Goal: Transaction & Acquisition: Book appointment/travel/reservation

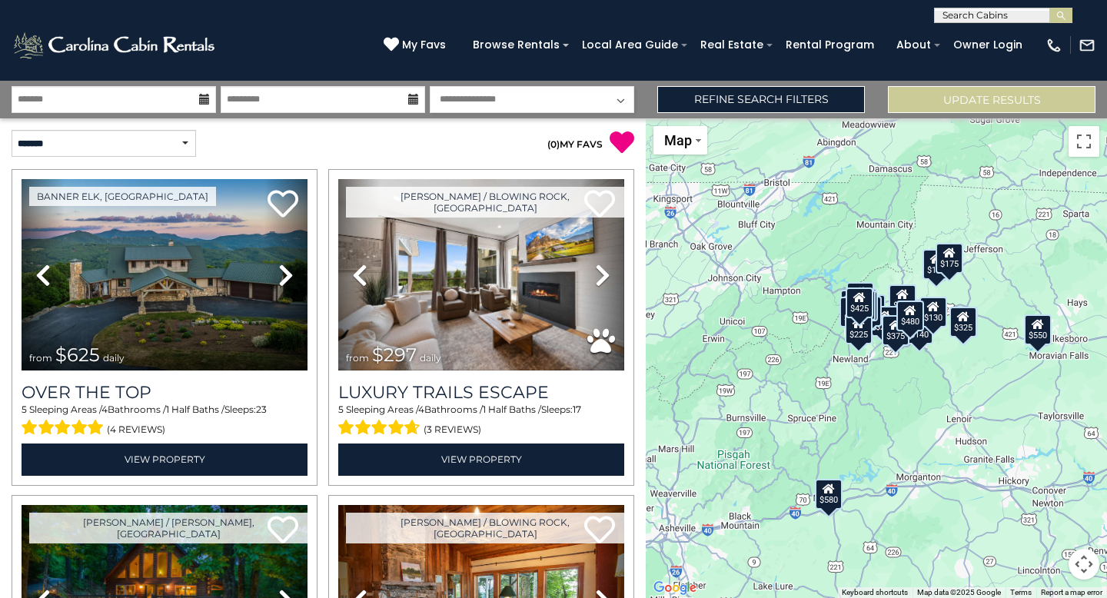
click at [512, 98] on select "**********" at bounding box center [532, 99] width 204 height 27
select select "*"
click at [205, 102] on icon at bounding box center [204, 99] width 11 height 11
click at [200, 106] on input "text" at bounding box center [114, 99] width 204 height 27
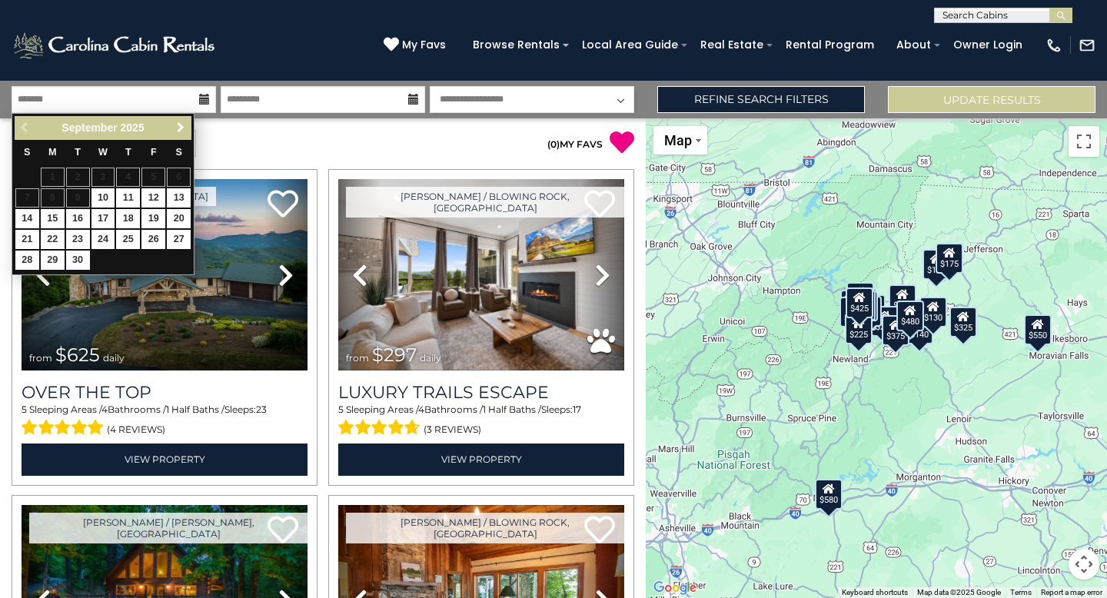
click at [179, 124] on span "Next" at bounding box center [180, 127] width 12 height 12
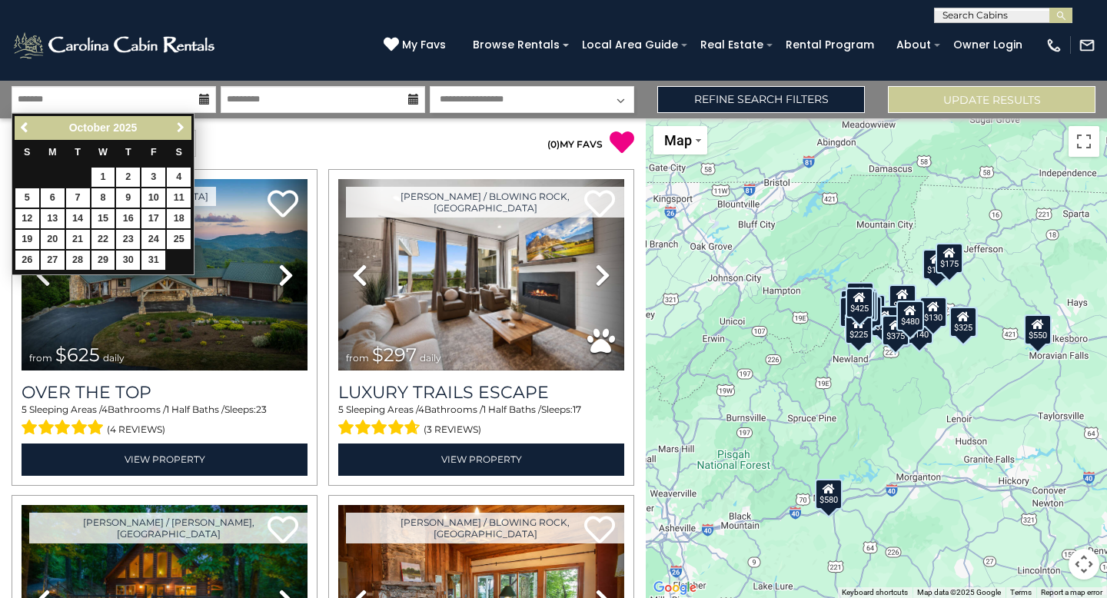
click at [179, 124] on span "Next" at bounding box center [180, 127] width 12 height 12
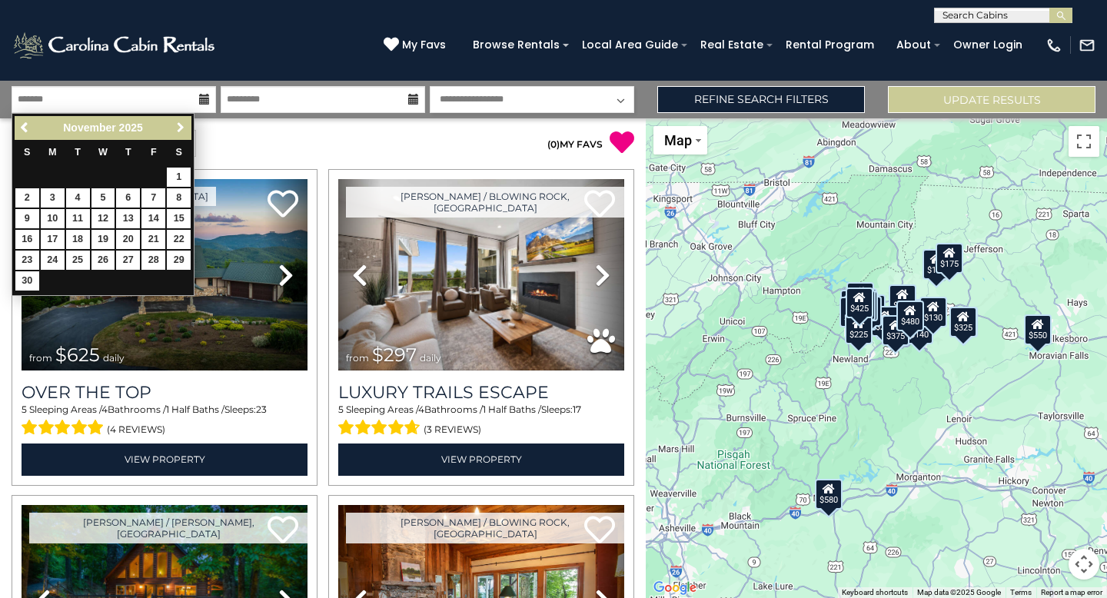
click at [179, 124] on span "Next" at bounding box center [180, 127] width 12 height 12
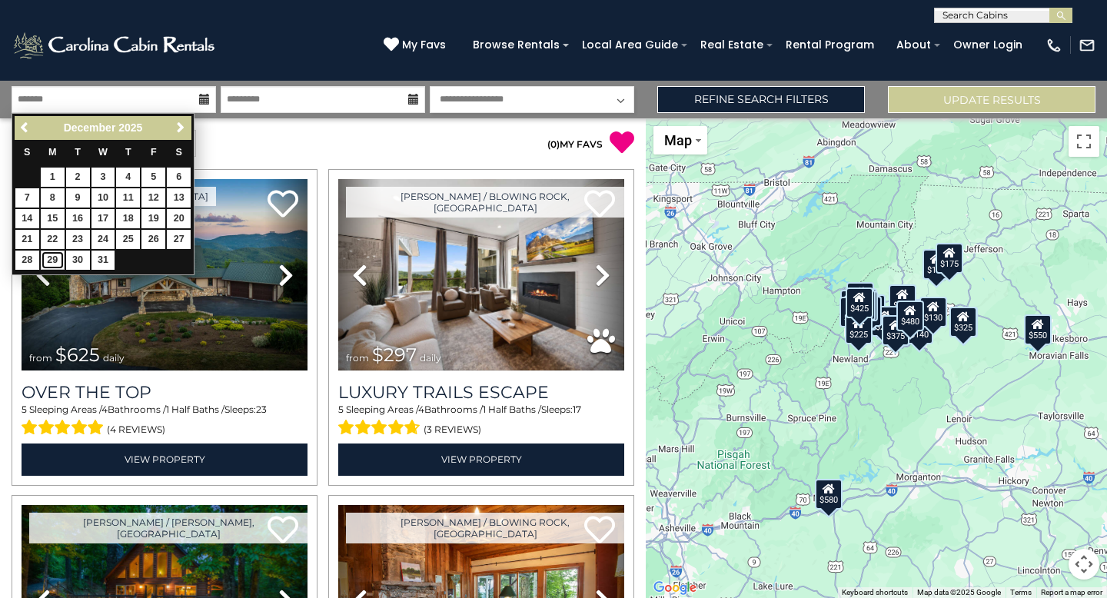
click at [59, 260] on link "29" at bounding box center [53, 260] width 24 height 19
type input "********"
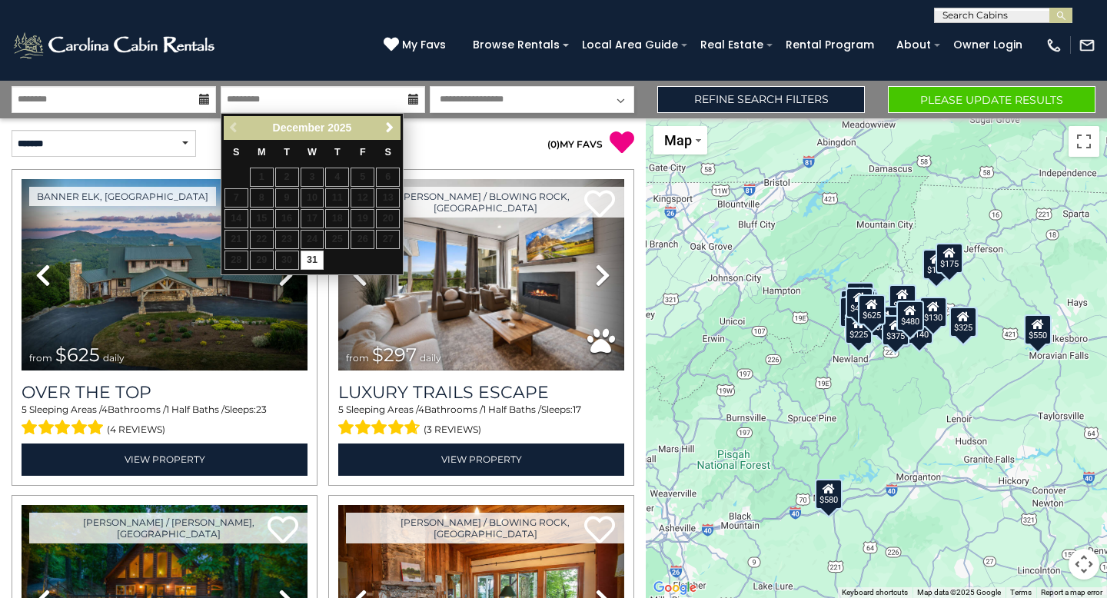
click at [415, 103] on icon at bounding box center [413, 99] width 11 height 11
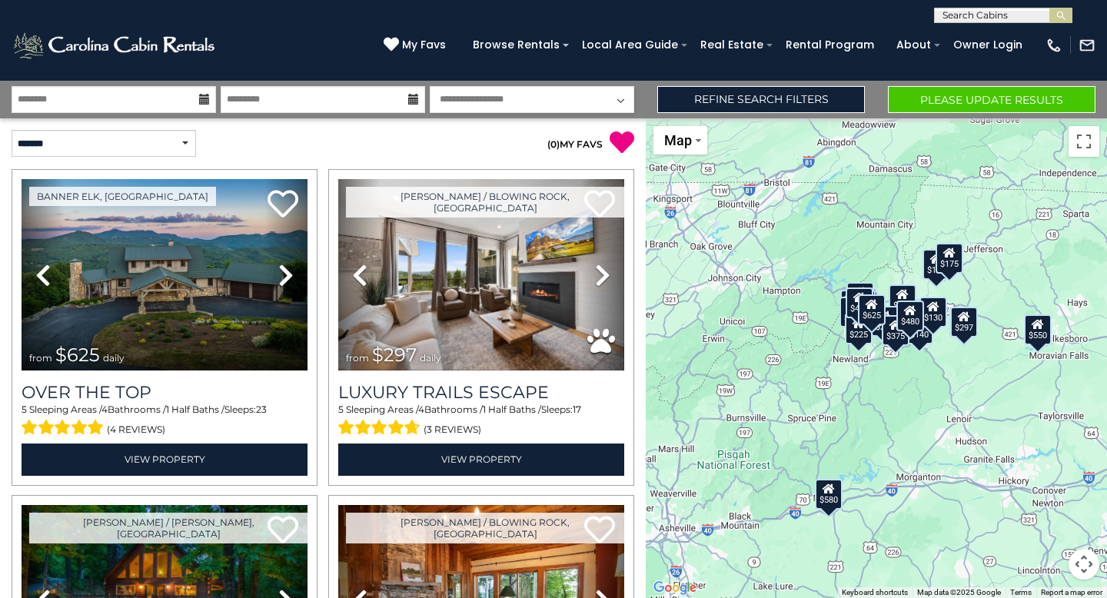
click at [416, 100] on icon at bounding box center [413, 99] width 11 height 11
click at [413, 98] on icon at bounding box center [413, 99] width 11 height 11
click at [411, 94] on icon at bounding box center [413, 99] width 11 height 11
click at [199, 111] on input "********" at bounding box center [114, 99] width 204 height 27
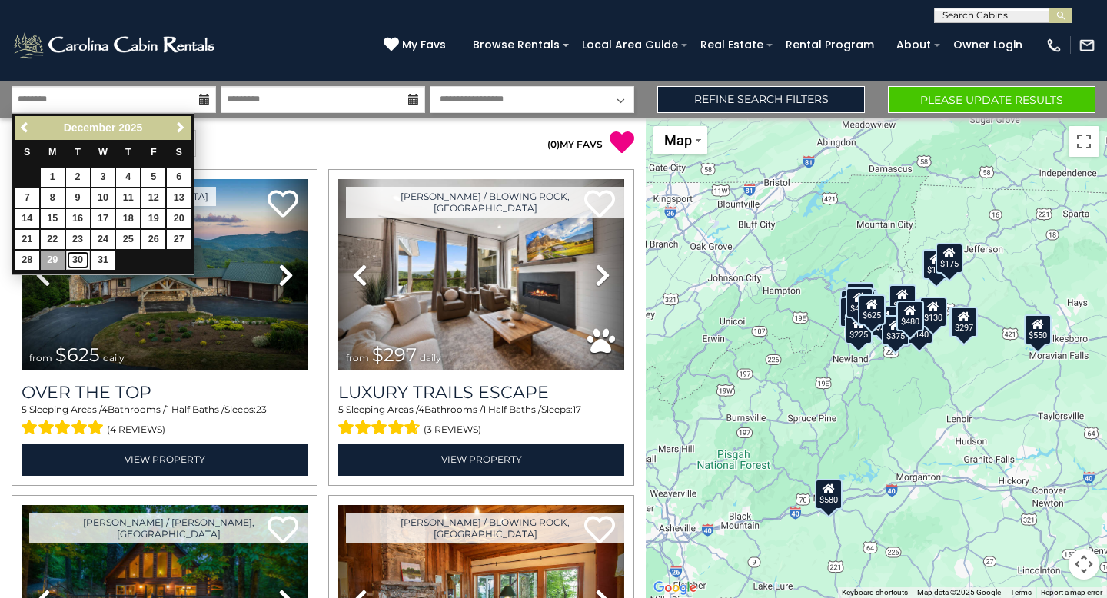
click at [79, 261] on link "30" at bounding box center [78, 260] width 24 height 19
type input "********"
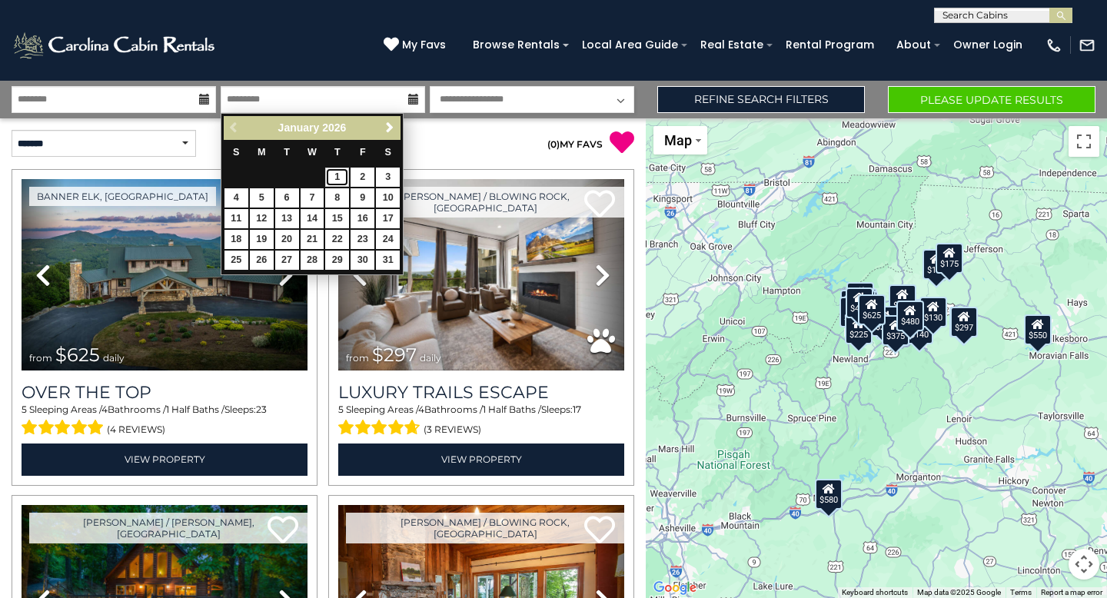
click at [338, 181] on link "1" at bounding box center [337, 177] width 24 height 19
type input "******"
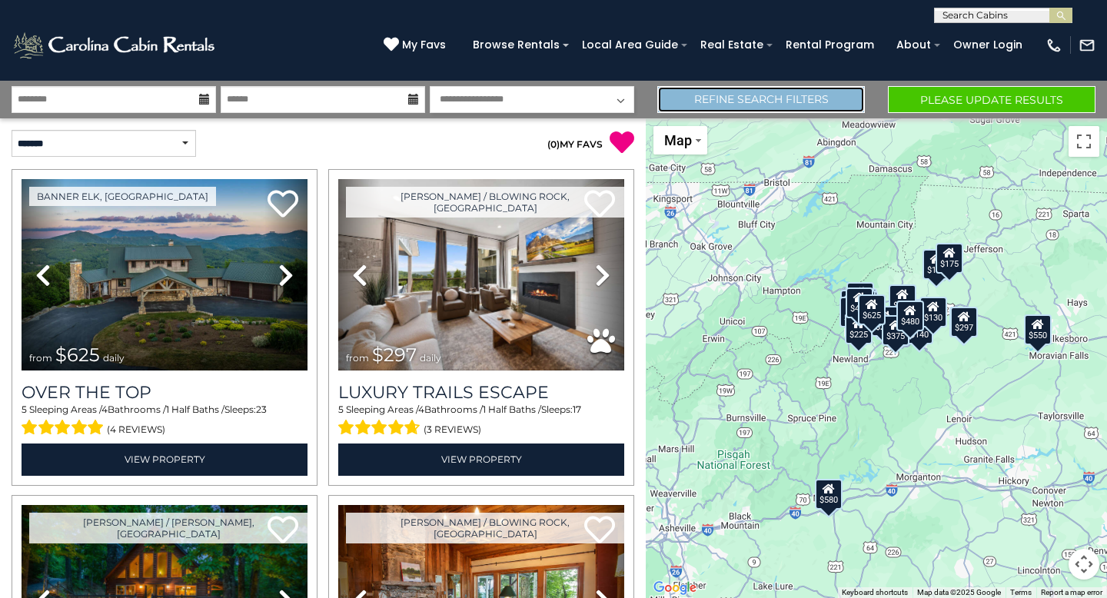
click at [702, 104] on link "Refine Search Filters" at bounding box center [760, 99] width 207 height 27
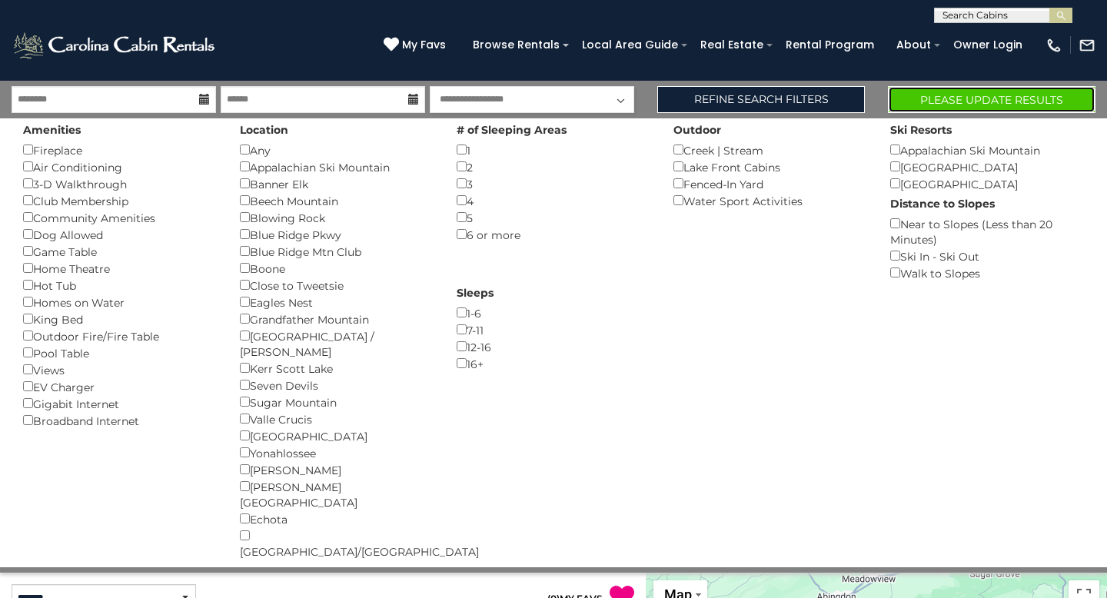
click at [929, 95] on button "Please Update Results" at bounding box center [991, 99] width 207 height 27
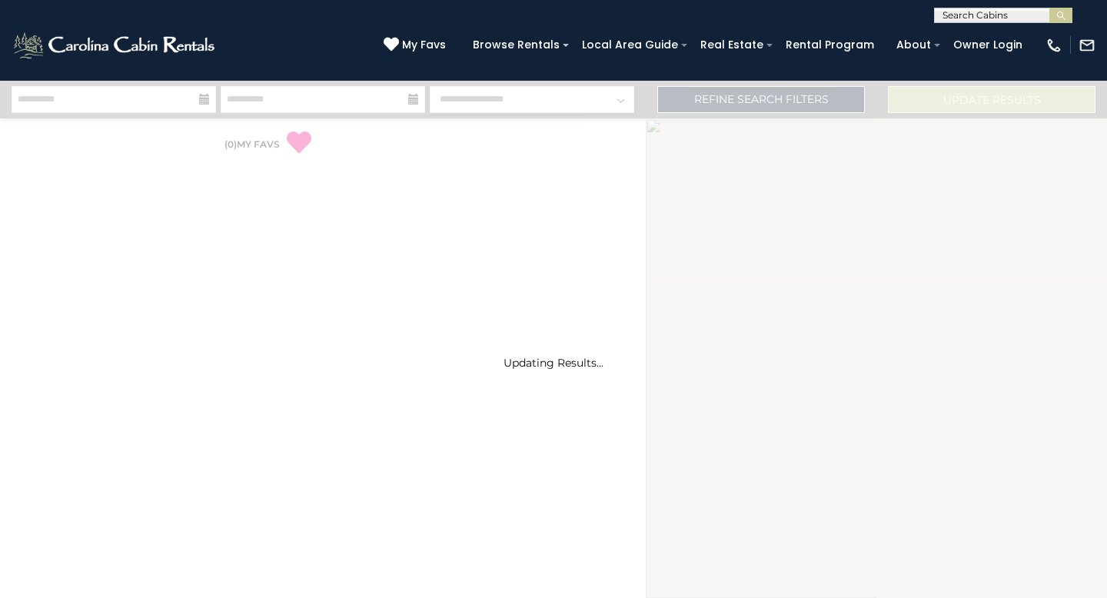
select select "*"
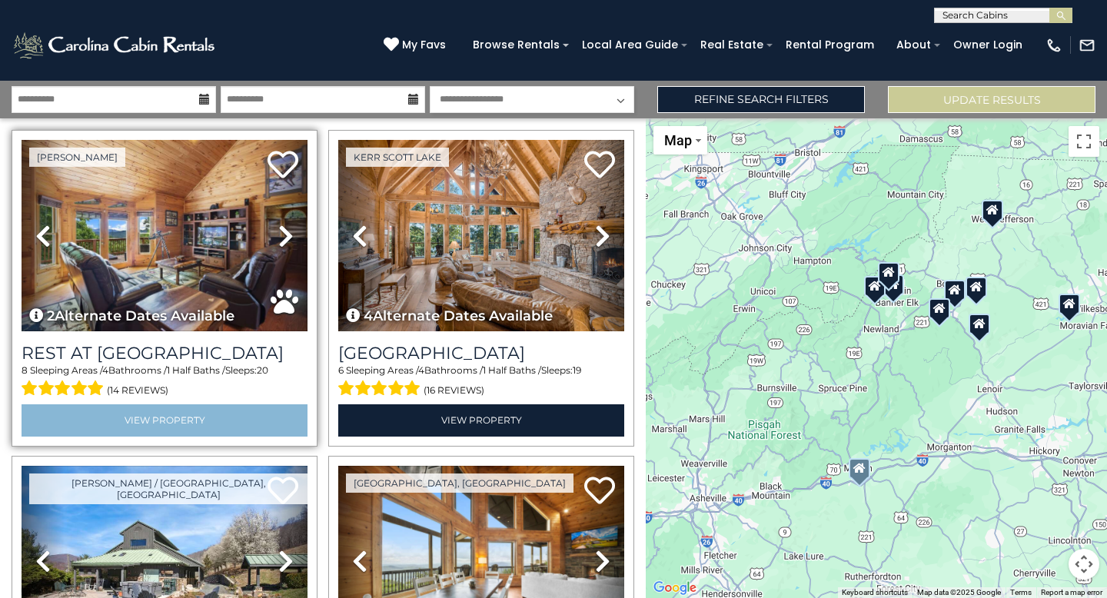
scroll to position [44, 0]
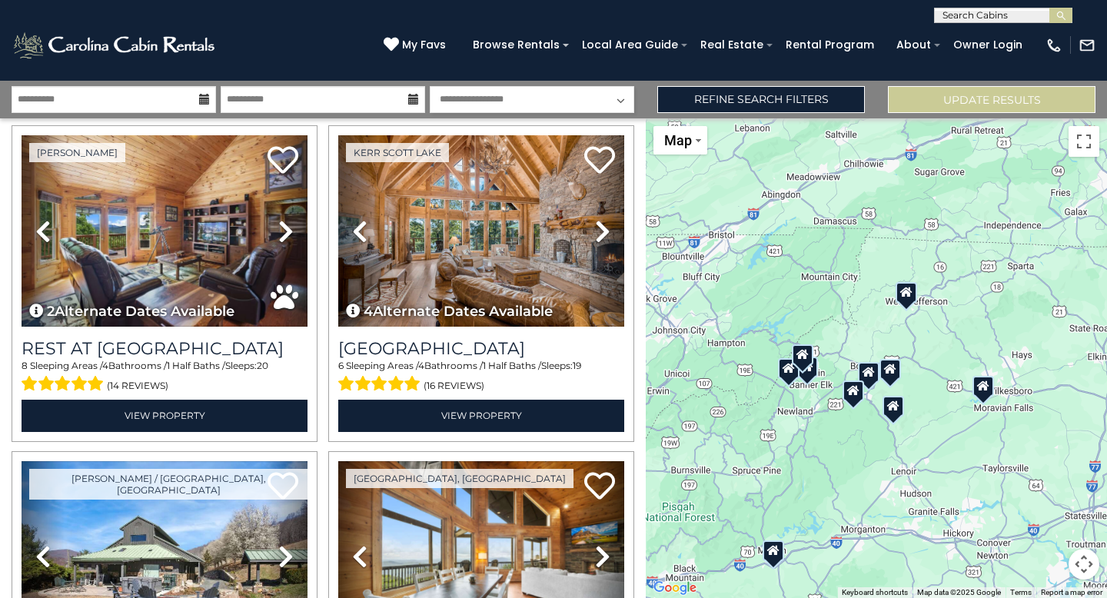
drag, startPoint x: 917, startPoint y: 321, endPoint x: 825, endPoint y: 406, distance: 124.5
click at [826, 406] on div at bounding box center [875, 358] width 461 height 480
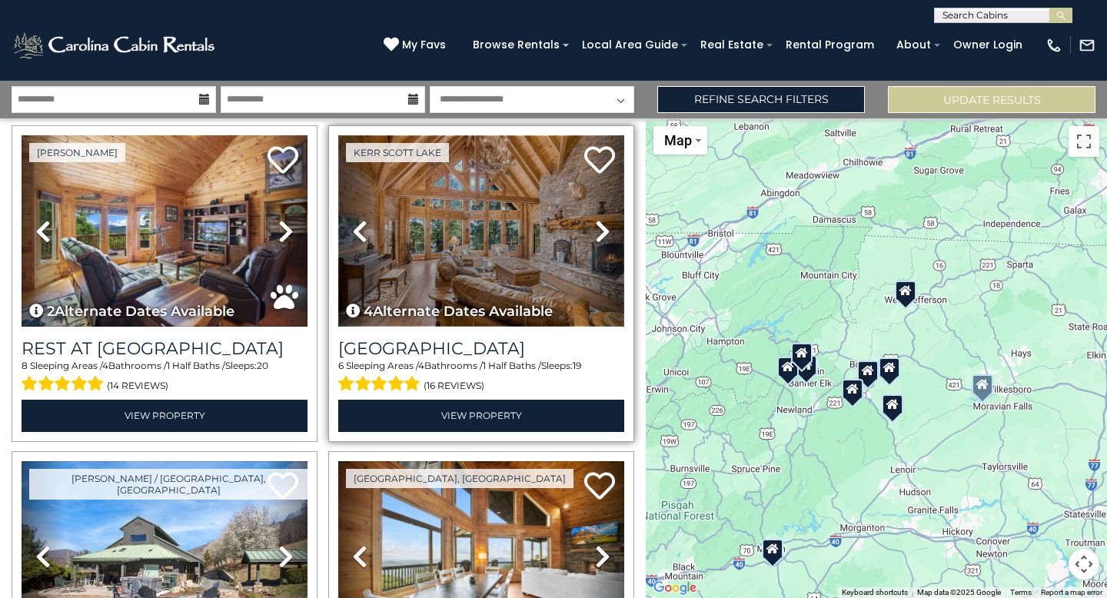
click at [463, 251] on img at bounding box center [481, 230] width 286 height 191
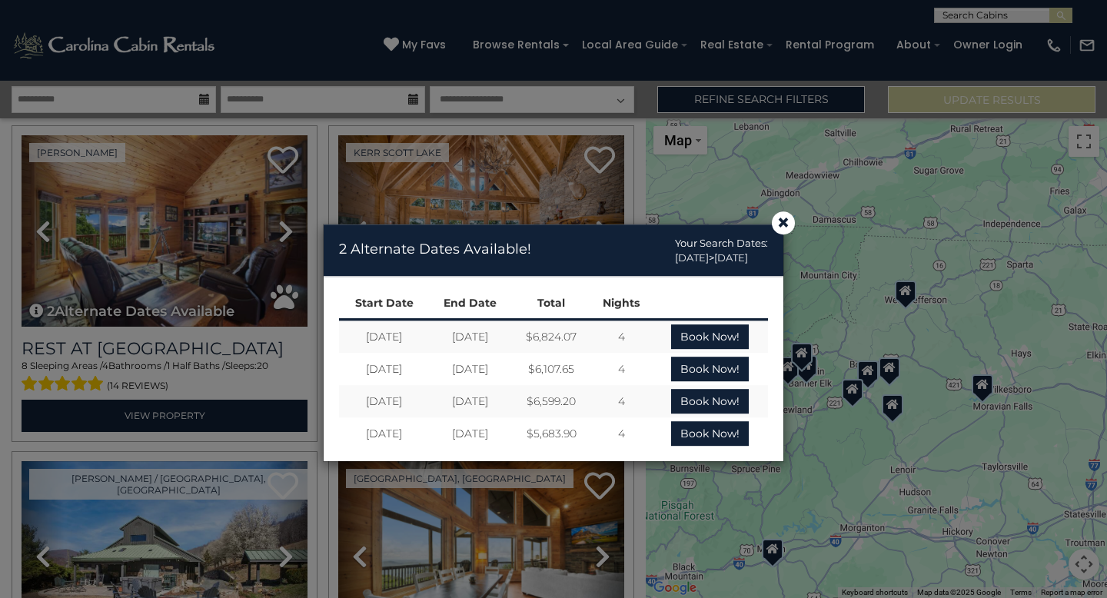
click at [403, 327] on td "12/28/2025" at bounding box center [384, 336] width 90 height 34
click at [781, 223] on span "×" at bounding box center [783, 223] width 14 height 0
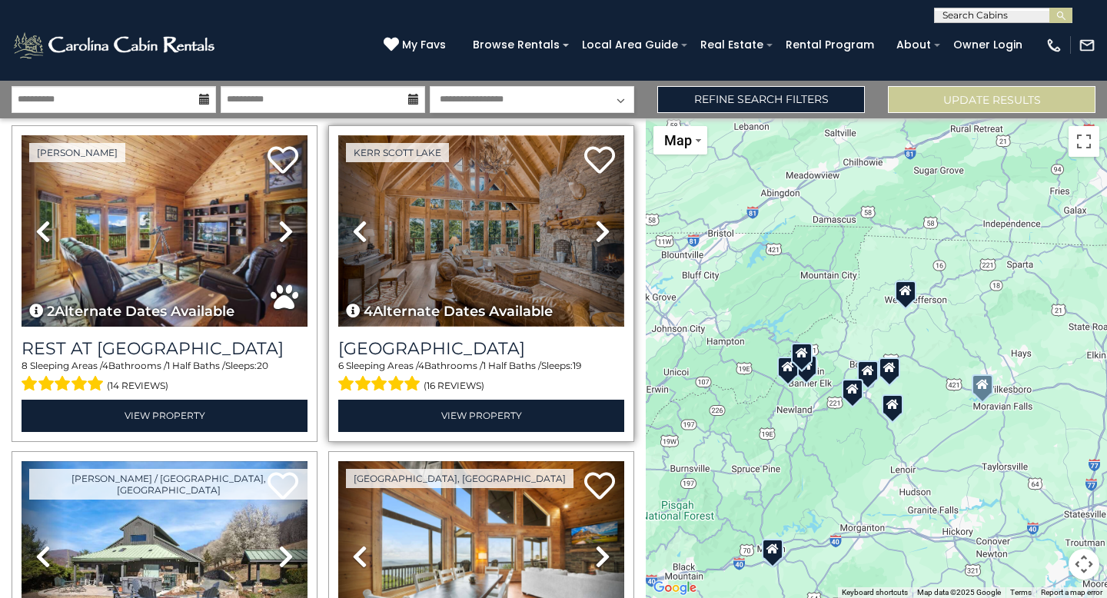
click at [446, 268] on img at bounding box center [481, 230] width 286 height 191
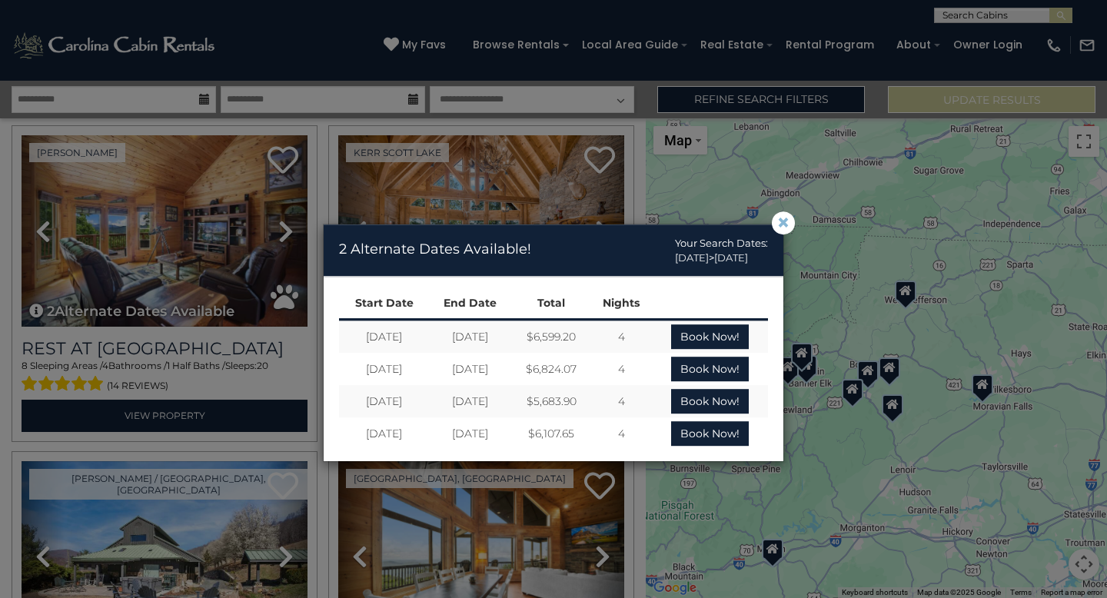
click at [783, 223] on span "×" at bounding box center [783, 223] width 14 height 0
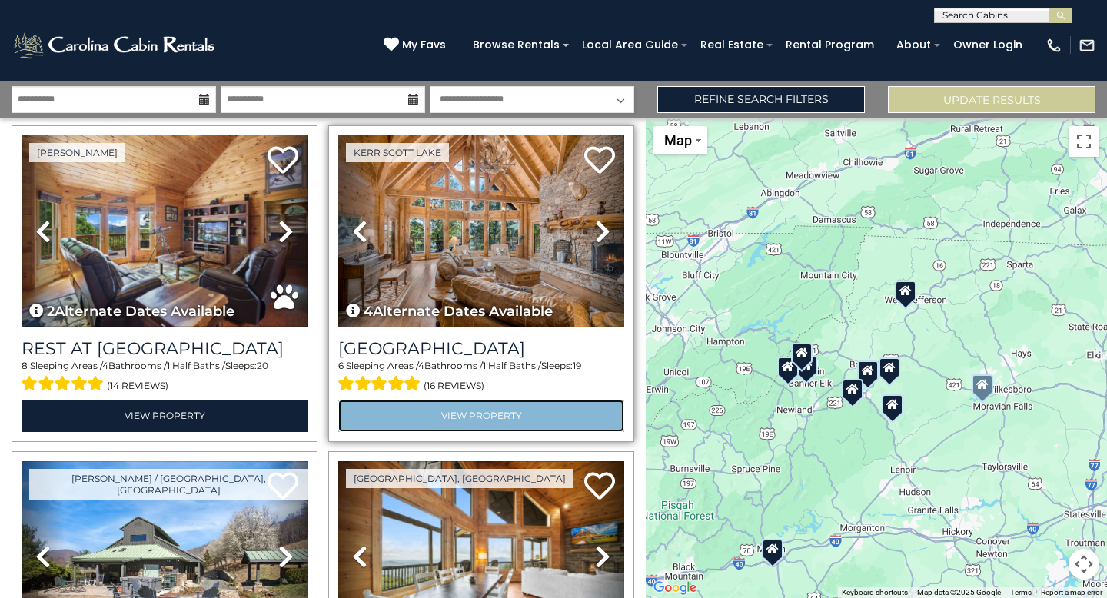
click at [473, 419] on link "View Property" at bounding box center [481, 416] width 286 height 32
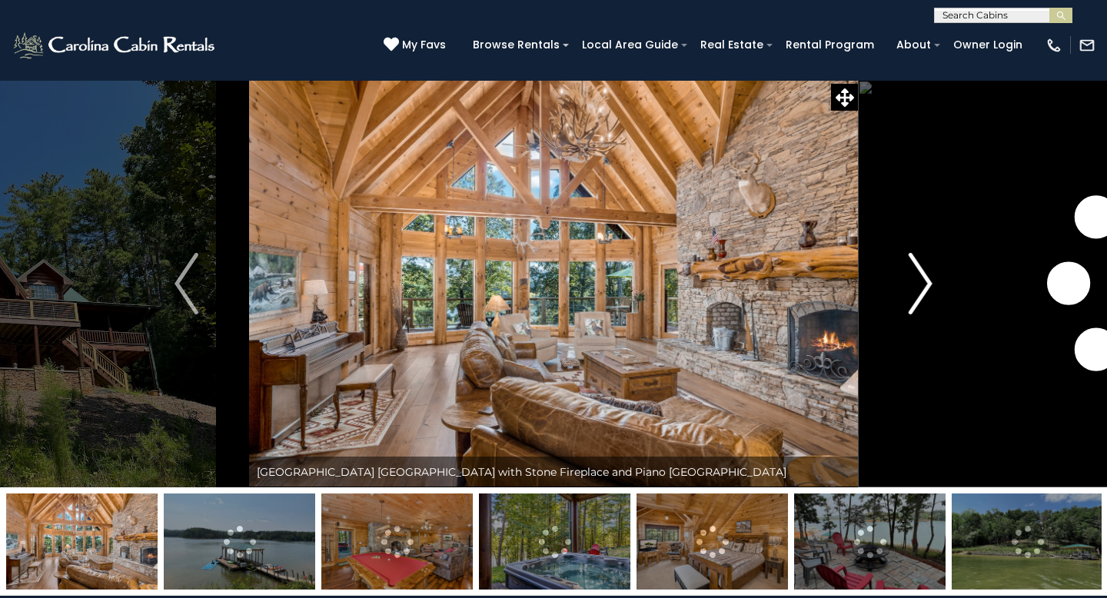
click at [906, 299] on button "Next" at bounding box center [920, 283] width 125 height 407
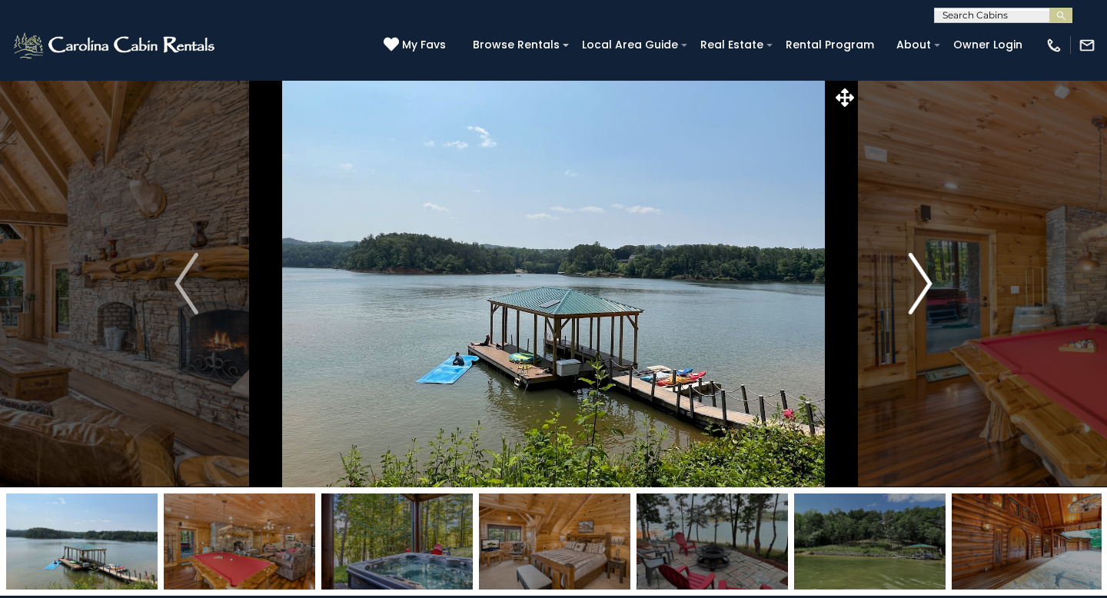
click at [906, 299] on button "Next" at bounding box center [920, 283] width 125 height 407
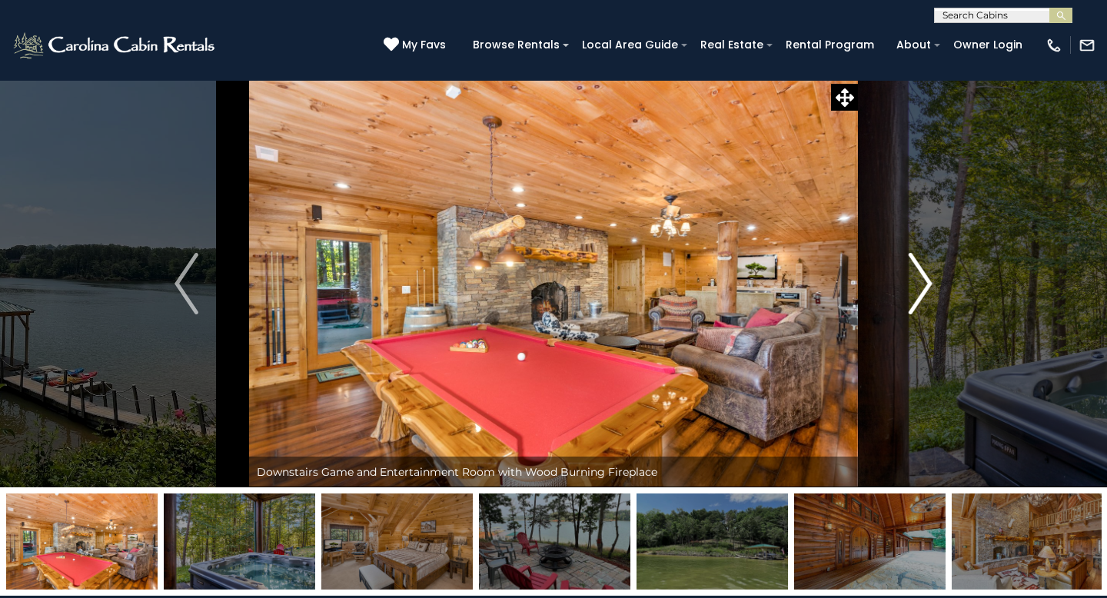
click at [906, 299] on button "Next" at bounding box center [920, 283] width 125 height 407
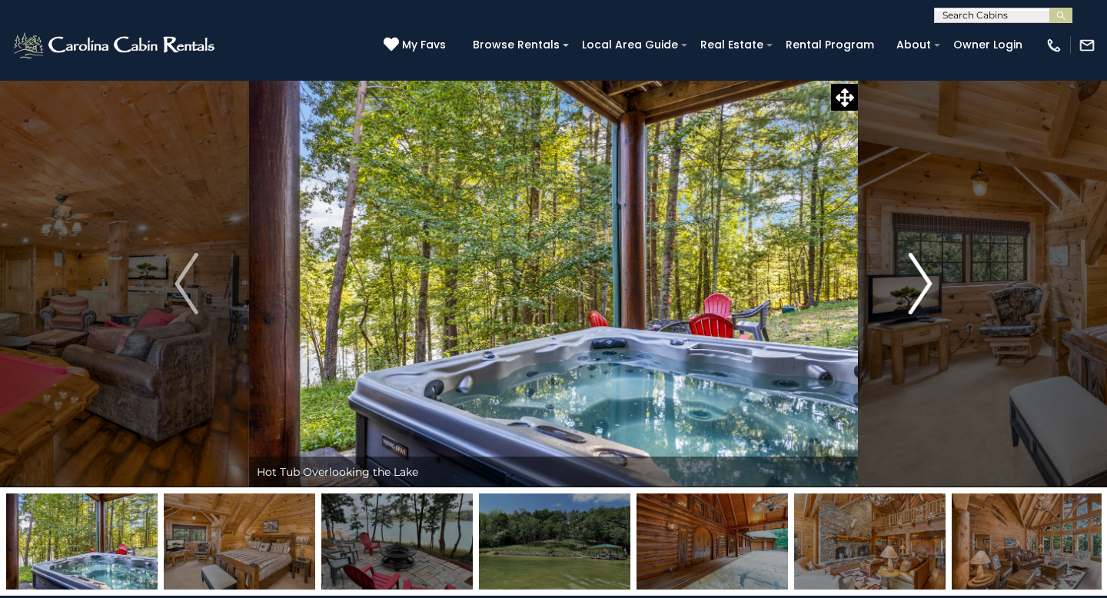
click at [906, 299] on button "Next" at bounding box center [920, 283] width 125 height 407
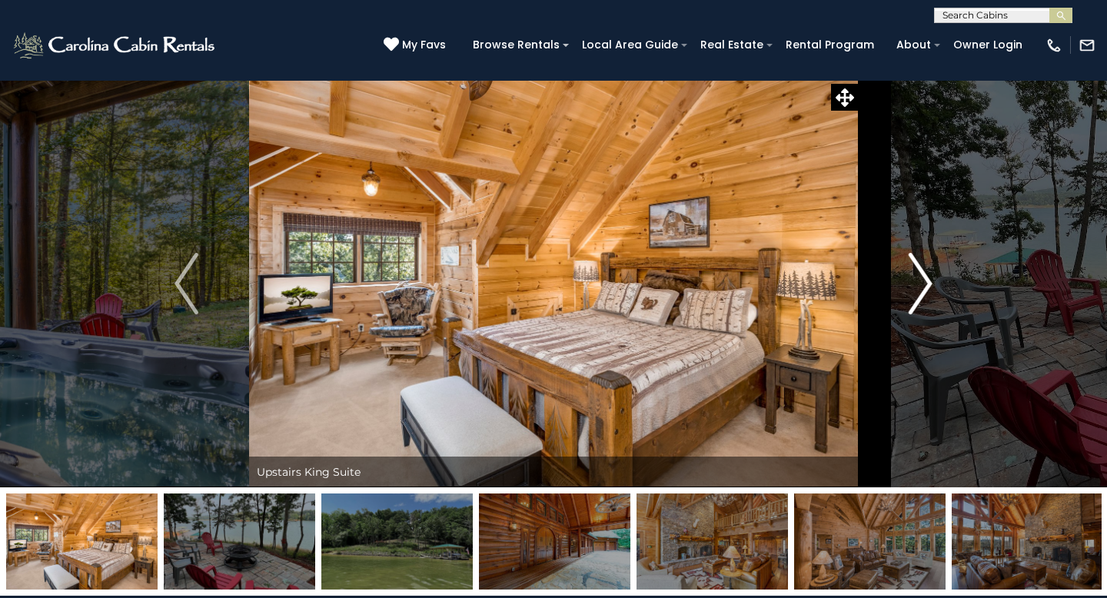
click at [906, 299] on button "Next" at bounding box center [920, 283] width 125 height 407
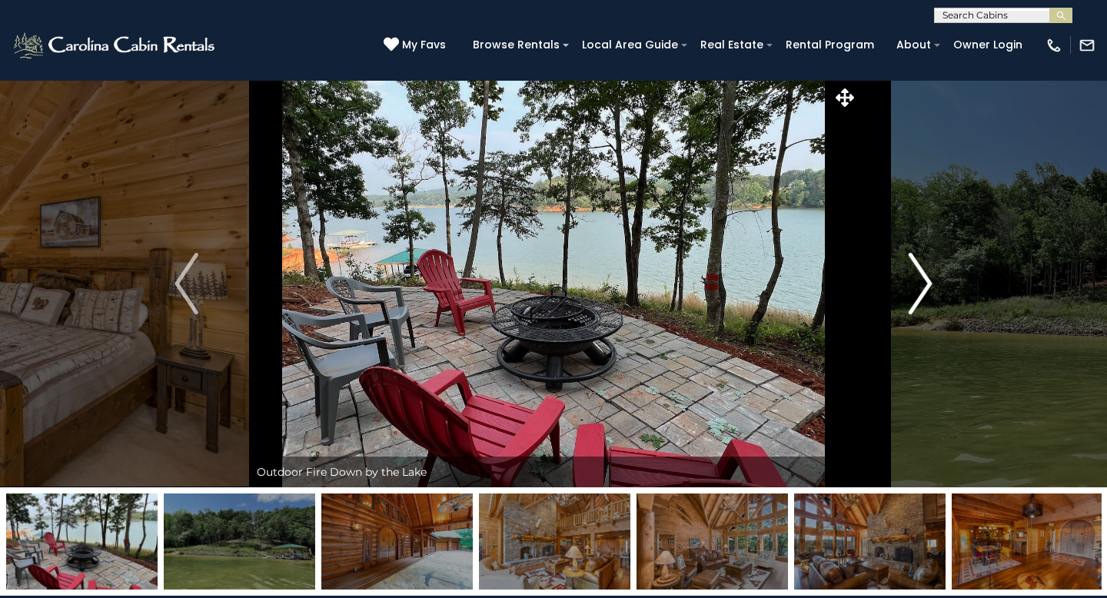
click at [906, 299] on button "Next" at bounding box center [920, 283] width 125 height 407
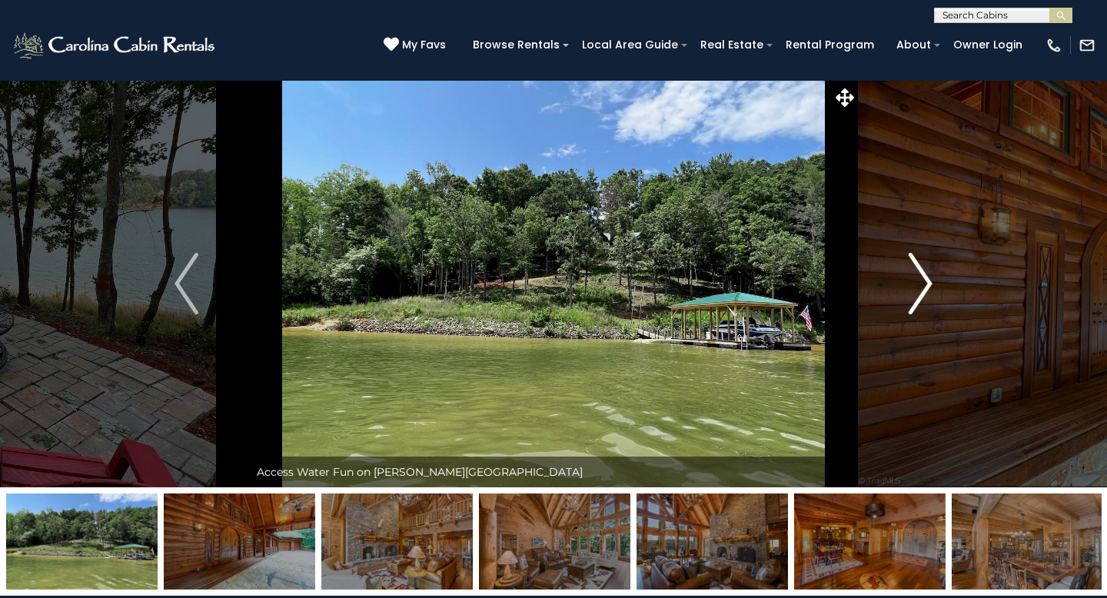
click at [906, 299] on button "Next" at bounding box center [920, 283] width 125 height 407
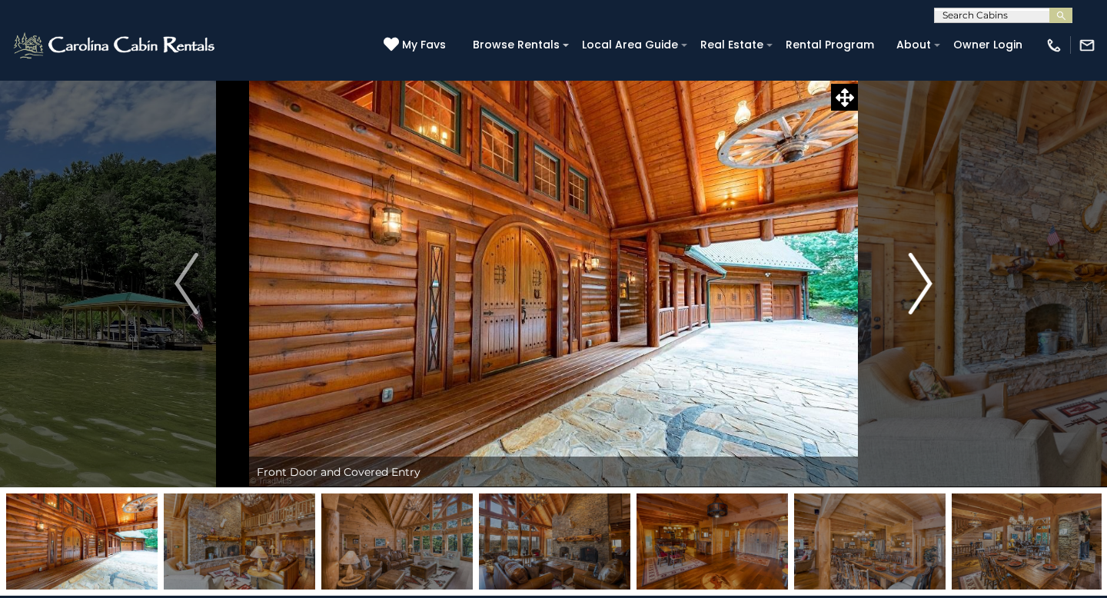
click at [906, 299] on button "Next" at bounding box center [920, 283] width 125 height 407
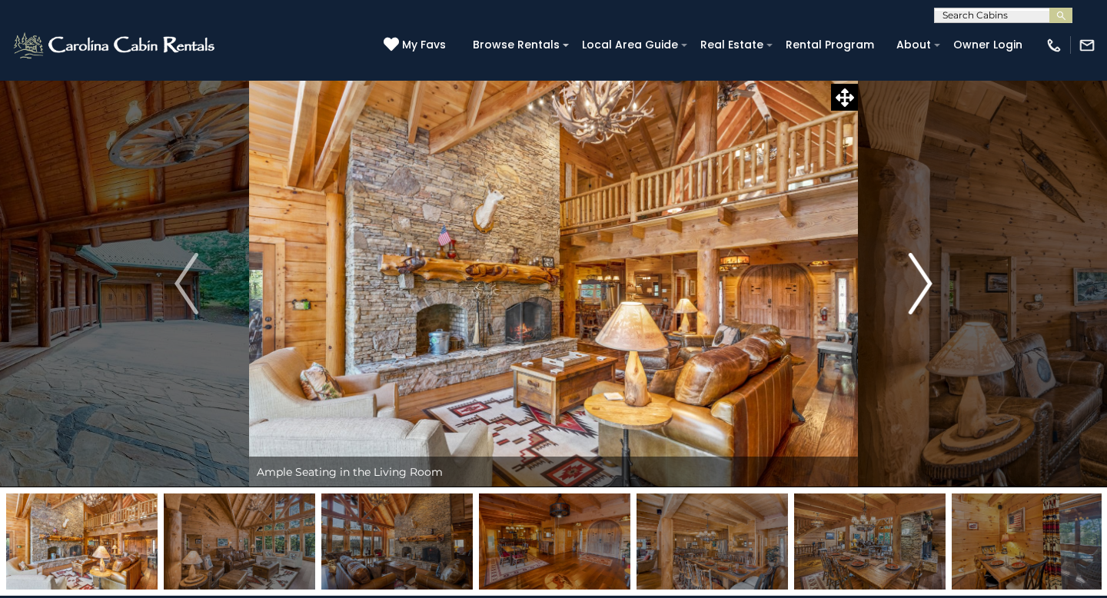
click at [906, 299] on button "Next" at bounding box center [920, 283] width 125 height 407
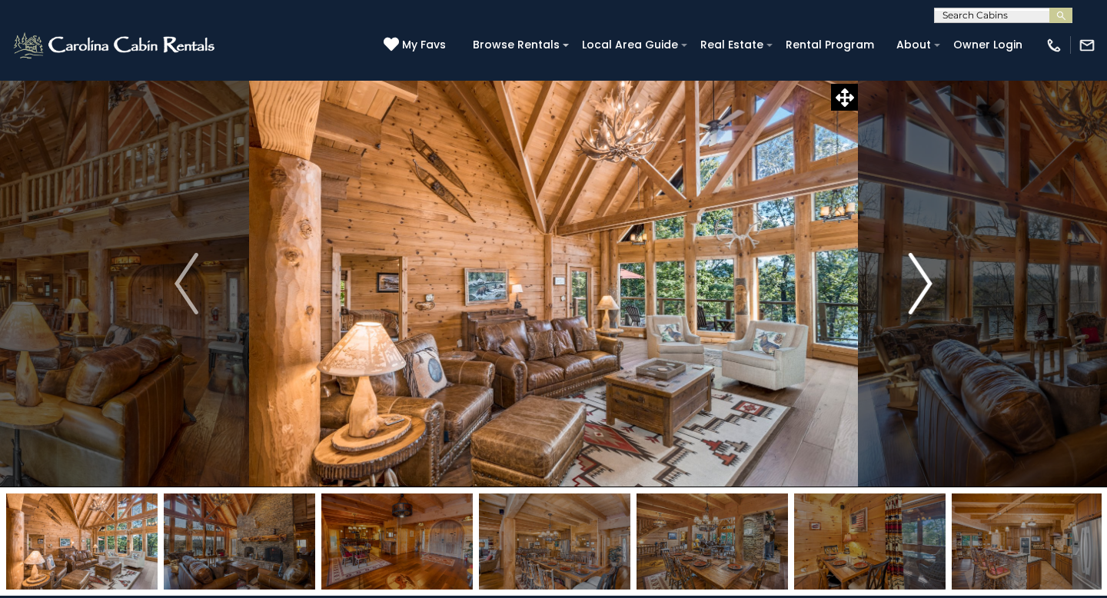
click at [906, 299] on button "Next" at bounding box center [920, 283] width 125 height 407
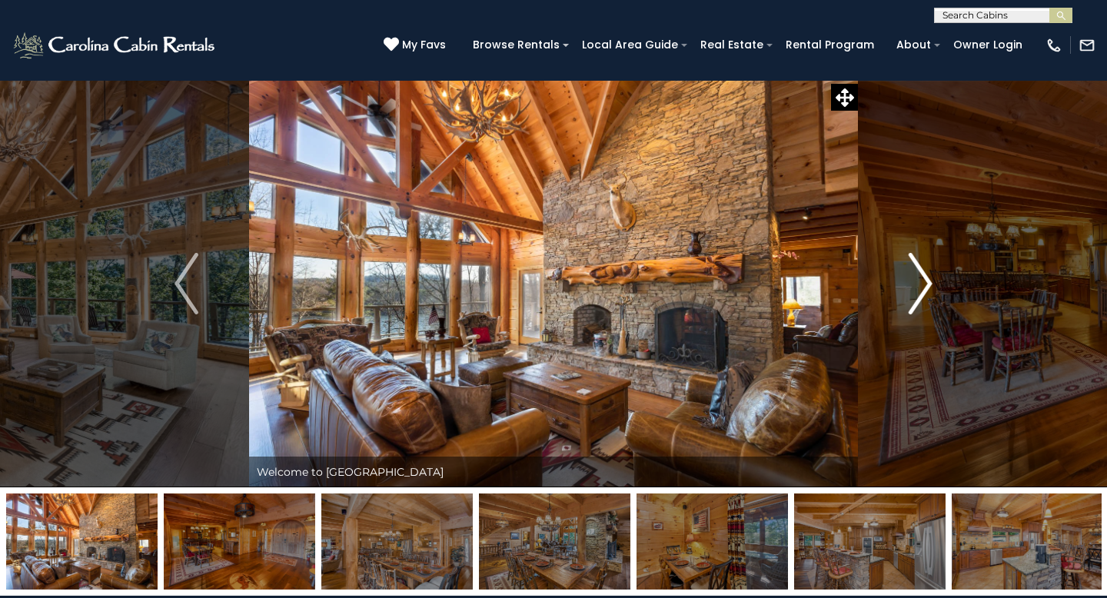
click at [906, 299] on button "Next" at bounding box center [920, 283] width 125 height 407
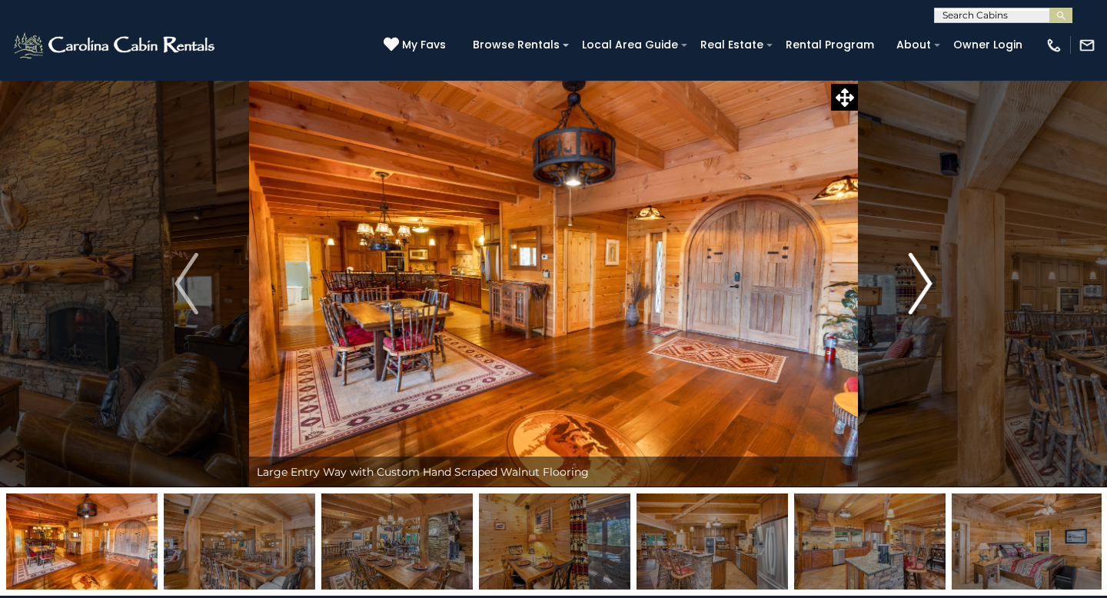
click at [906, 299] on button "Next" at bounding box center [920, 283] width 125 height 407
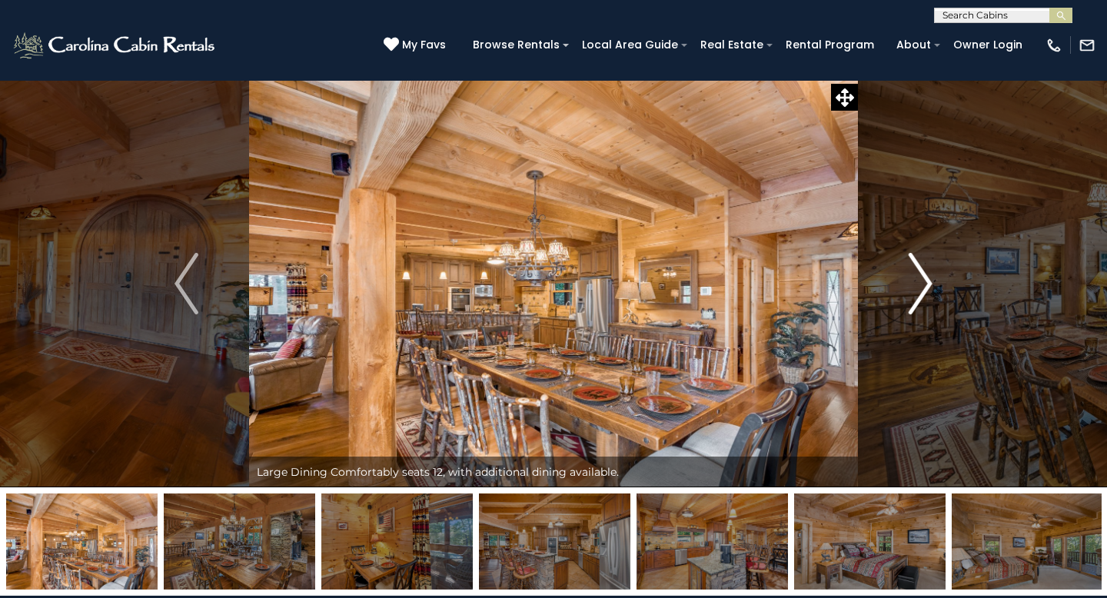
click at [906, 299] on button "Next" at bounding box center [920, 283] width 125 height 407
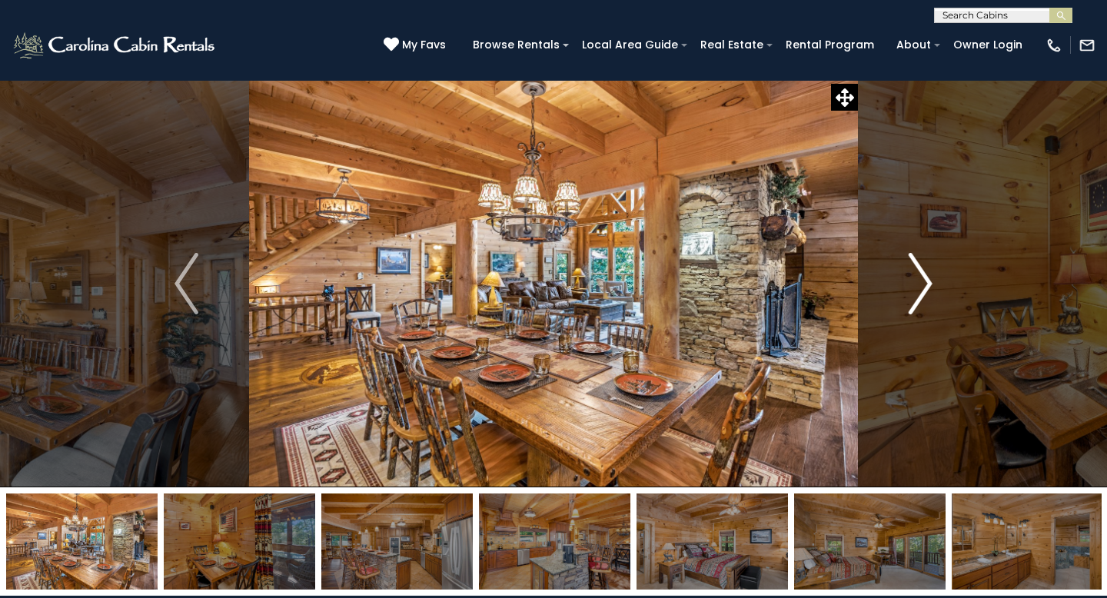
click at [906, 299] on button "Next" at bounding box center [920, 283] width 125 height 407
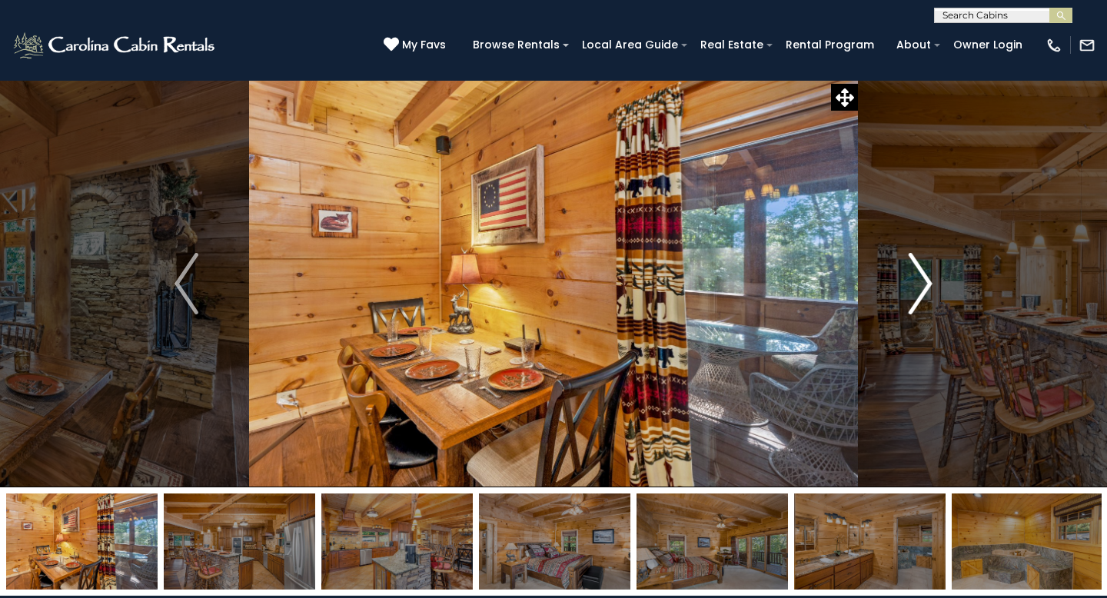
click at [906, 299] on button "Next" at bounding box center [920, 283] width 125 height 407
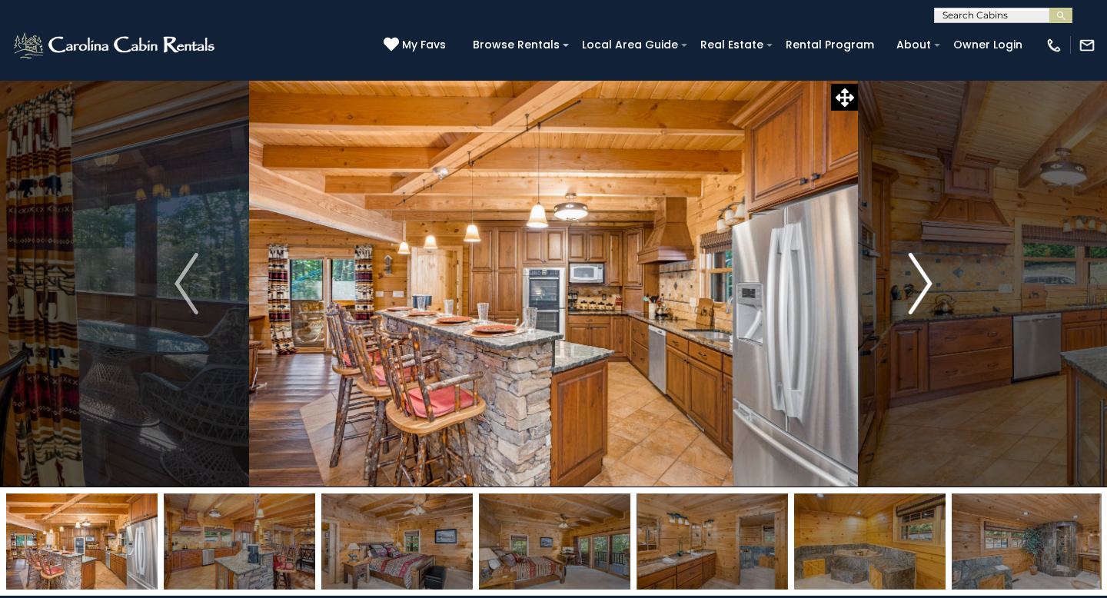
click at [906, 299] on button "Next" at bounding box center [920, 283] width 125 height 407
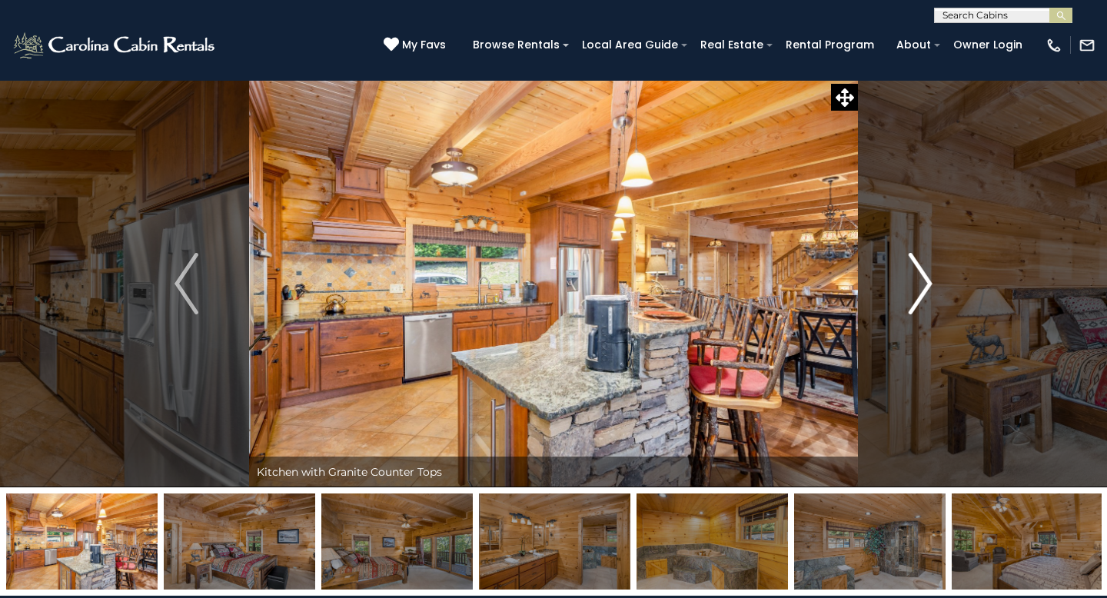
click at [906, 299] on button "Next" at bounding box center [920, 283] width 125 height 407
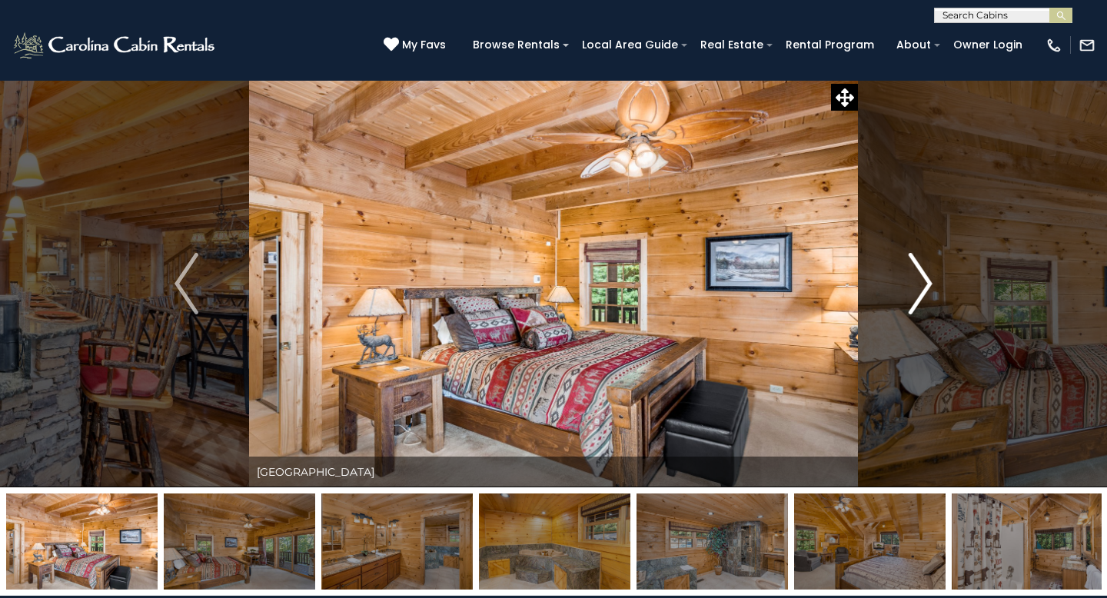
click at [906, 299] on button "Next" at bounding box center [920, 283] width 125 height 407
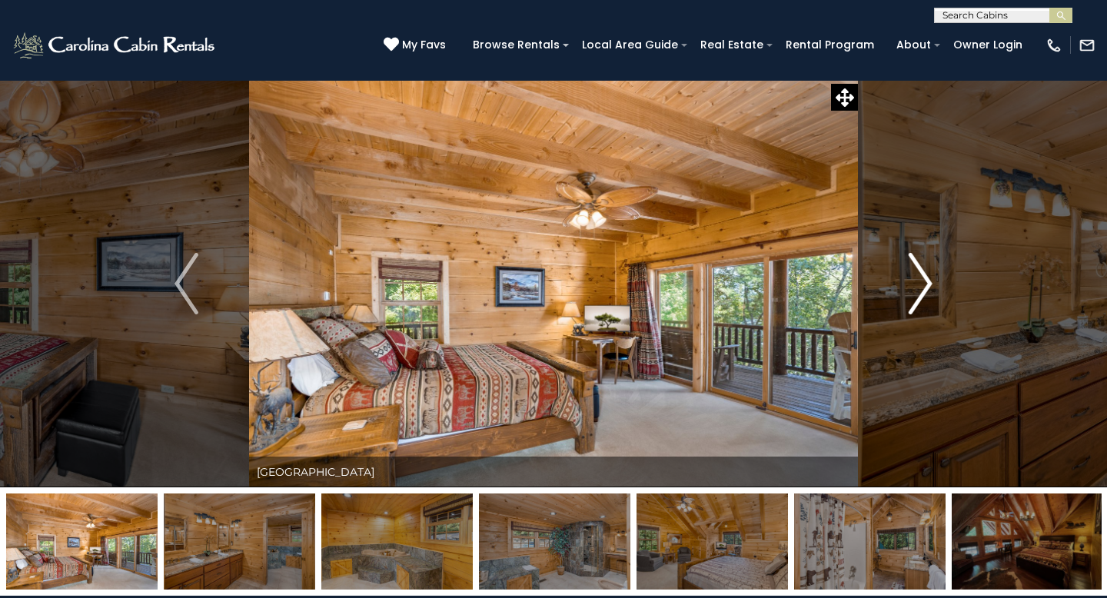
click at [906, 299] on button "Next" at bounding box center [920, 283] width 125 height 407
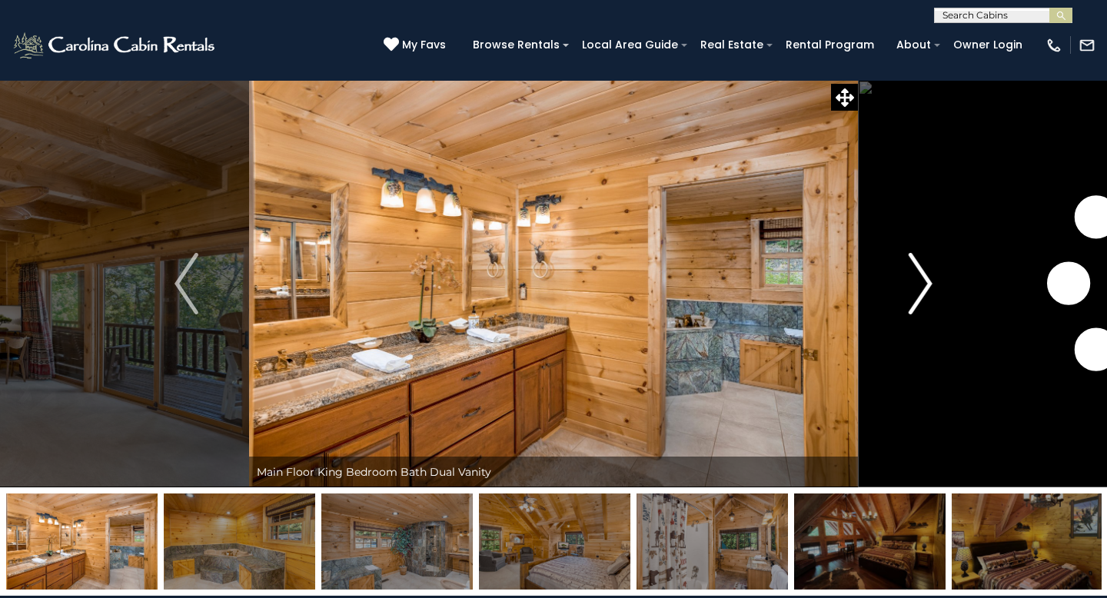
click at [906, 299] on button "Next" at bounding box center [920, 283] width 125 height 407
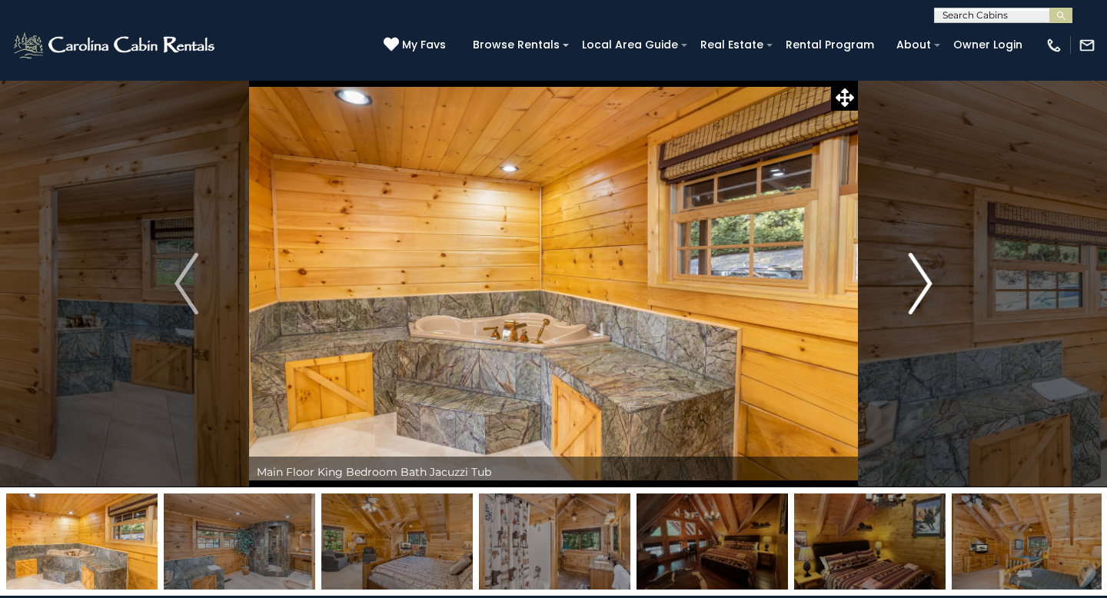
click at [906, 299] on button "Next" at bounding box center [920, 283] width 125 height 407
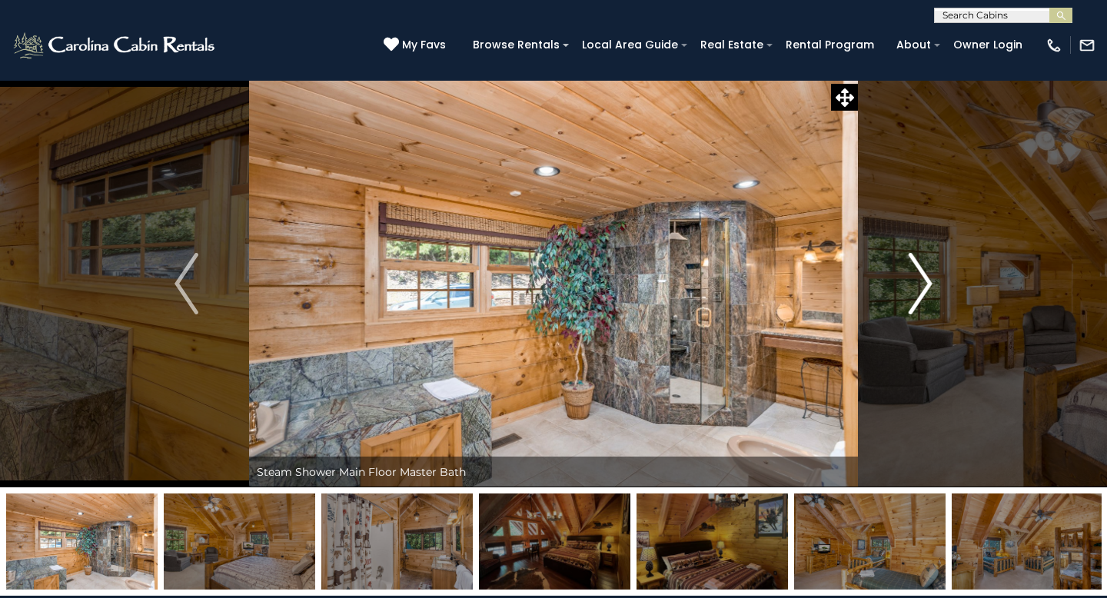
click at [906, 299] on button "Next" at bounding box center [920, 283] width 125 height 407
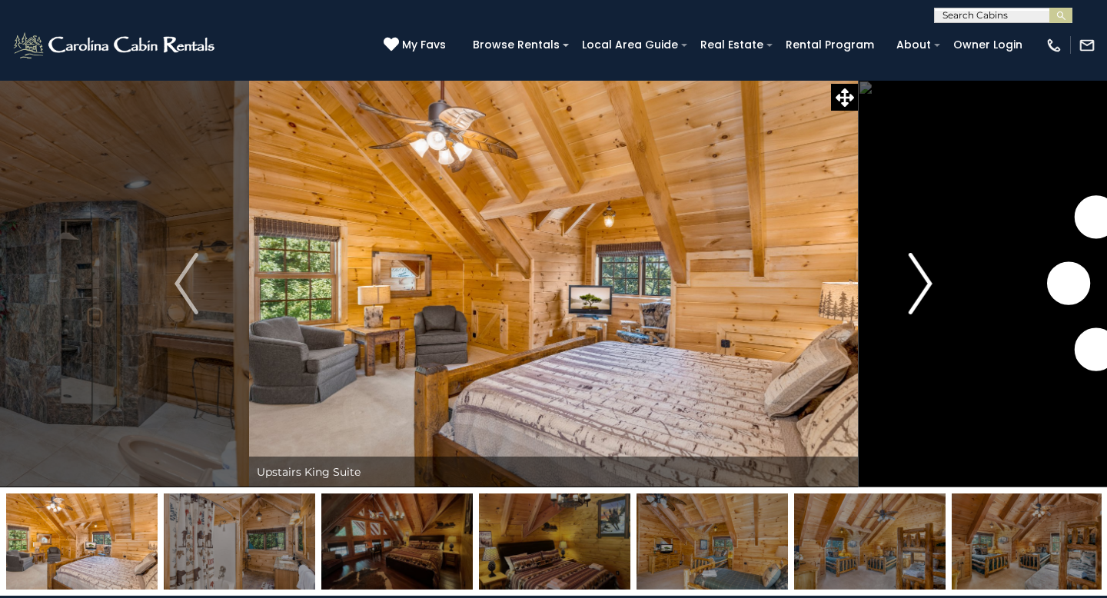
click at [906, 299] on button "Next" at bounding box center [920, 283] width 125 height 407
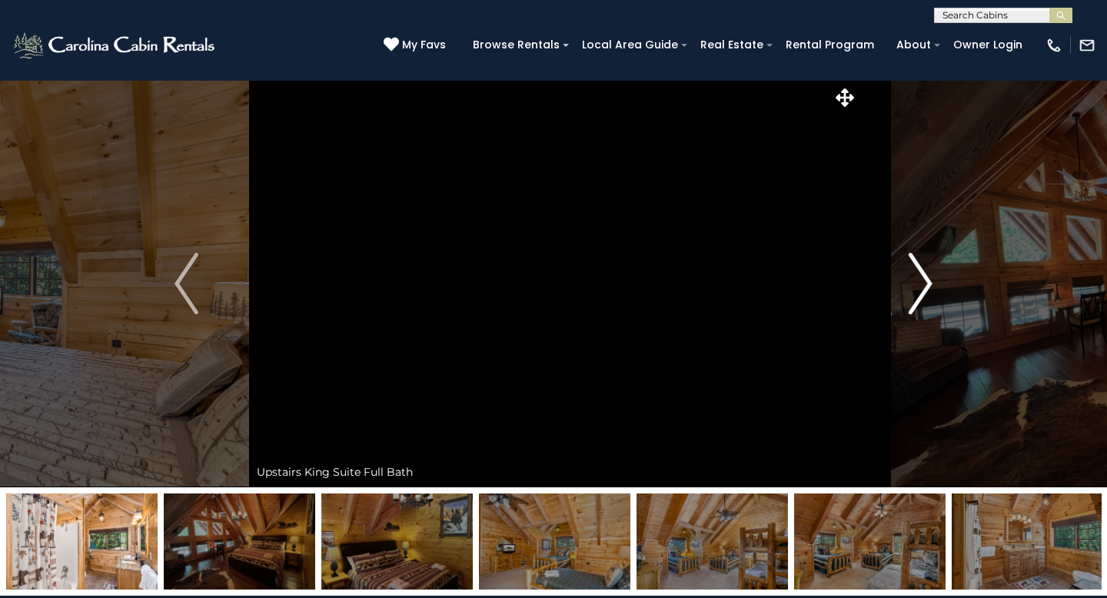
click at [906, 299] on button "Next" at bounding box center [920, 283] width 125 height 407
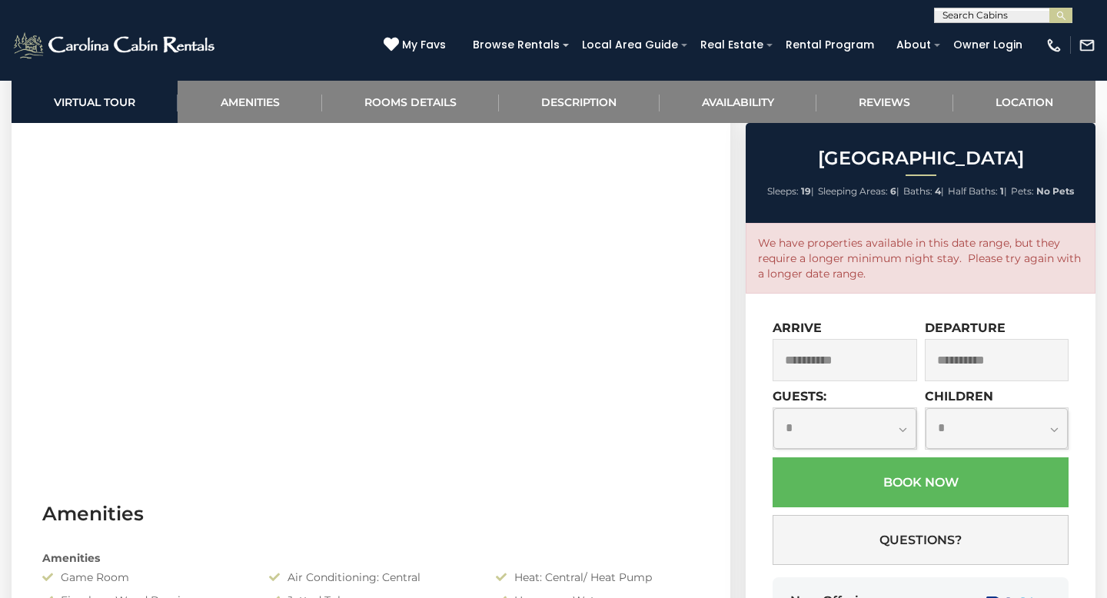
scroll to position [739, 0]
click at [830, 353] on input "**********" at bounding box center [844, 360] width 144 height 42
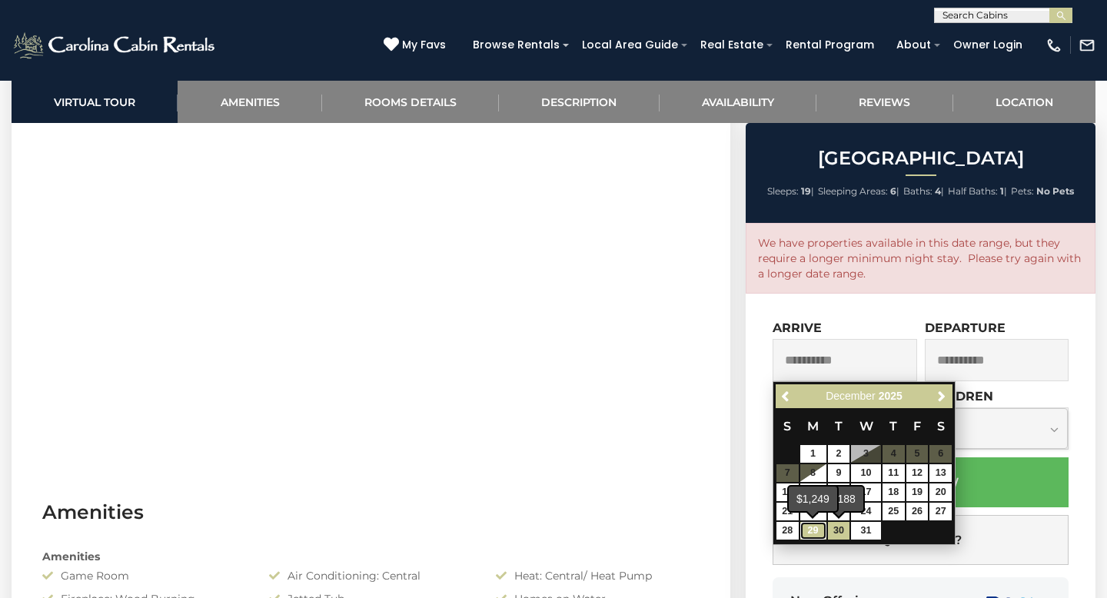
click at [815, 528] on link "29" at bounding box center [813, 531] width 26 height 18
type input "**********"
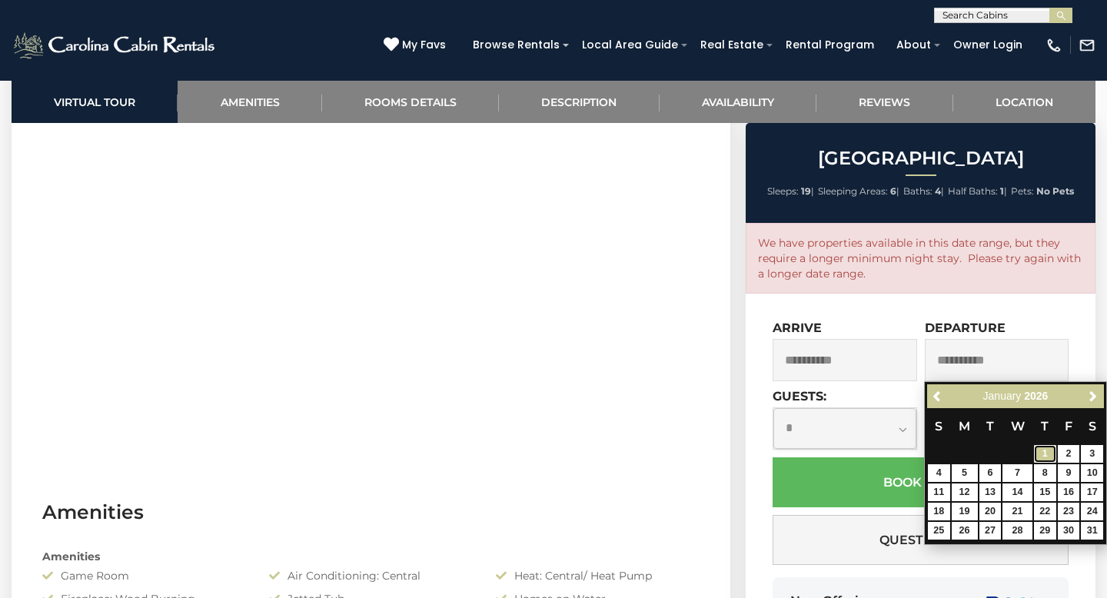
click at [1049, 452] on link "1" at bounding box center [1045, 454] width 22 height 18
type input "**********"
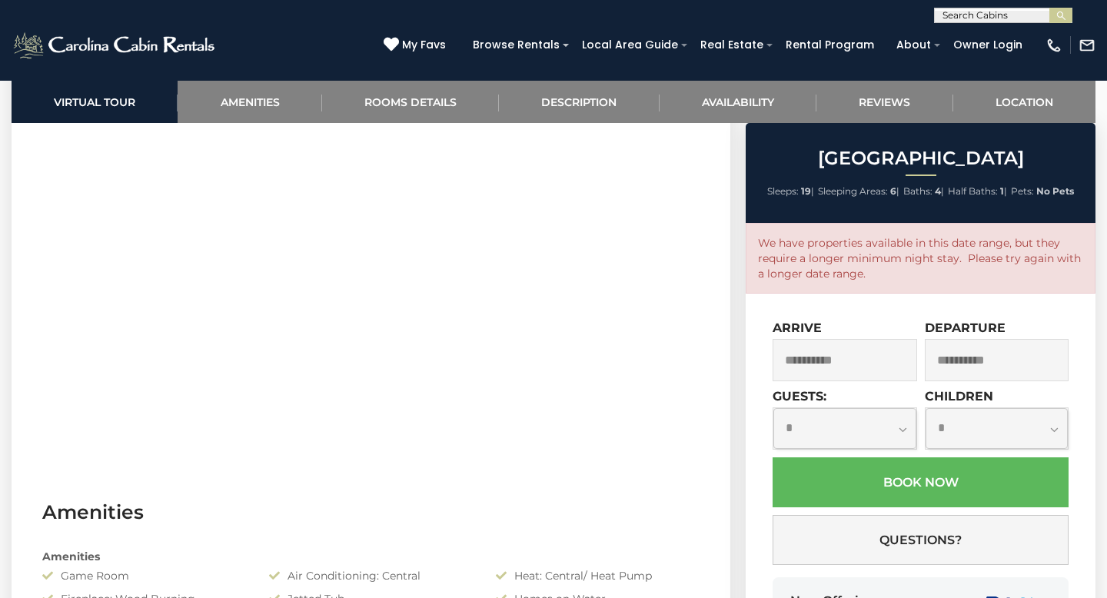
click at [889, 362] on input "**********" at bounding box center [844, 360] width 144 height 42
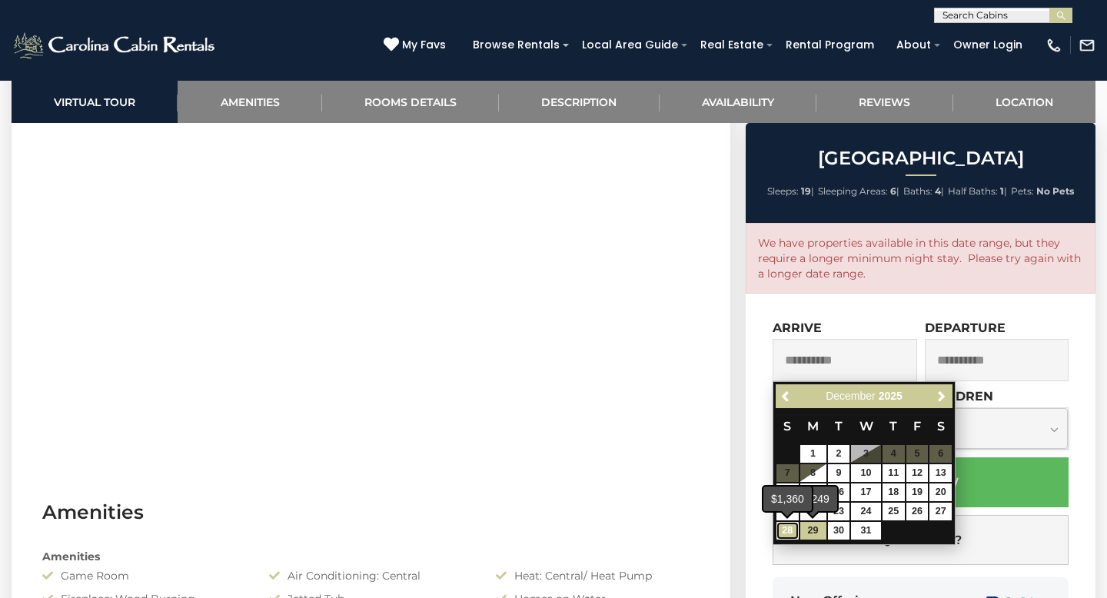
click at [795, 529] on link "28" at bounding box center [787, 531] width 22 height 18
type input "**********"
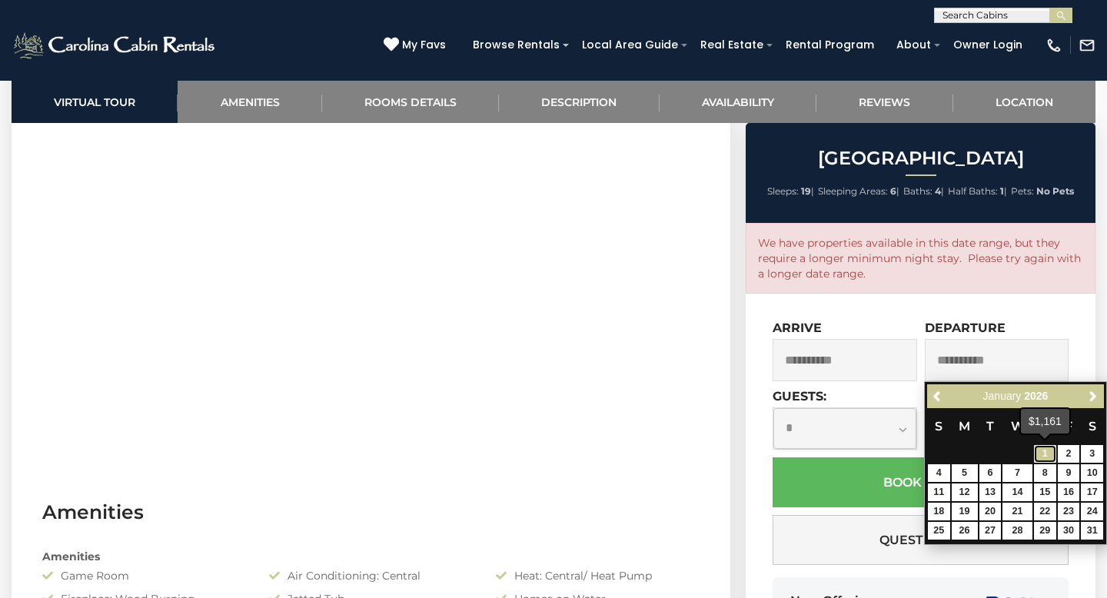
click at [1043, 451] on link "1" at bounding box center [1045, 454] width 22 height 18
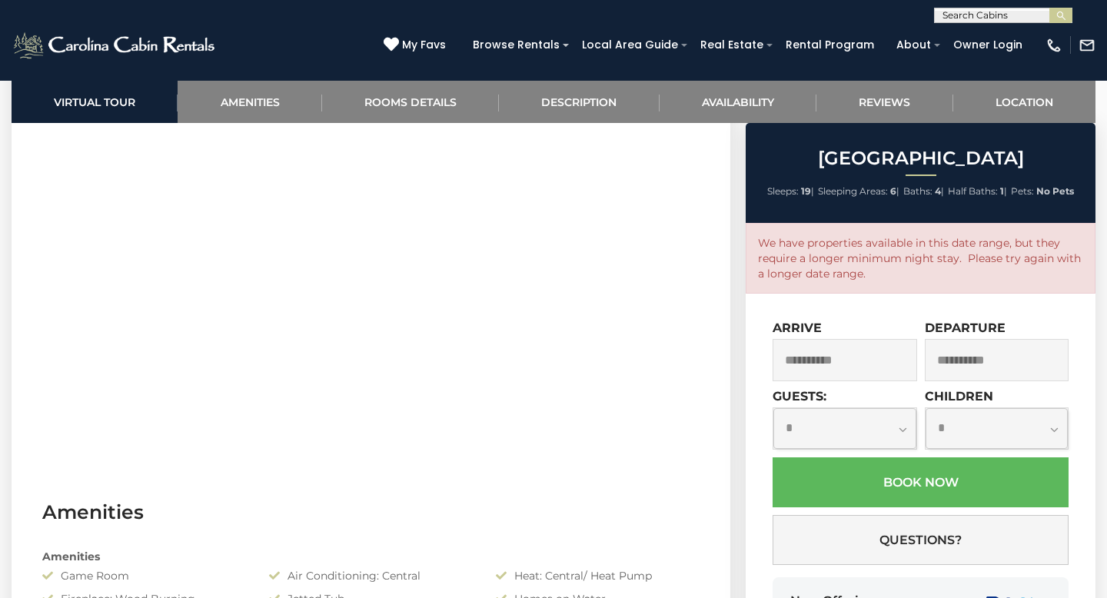
click at [943, 362] on input "**********" at bounding box center [996, 360] width 144 height 42
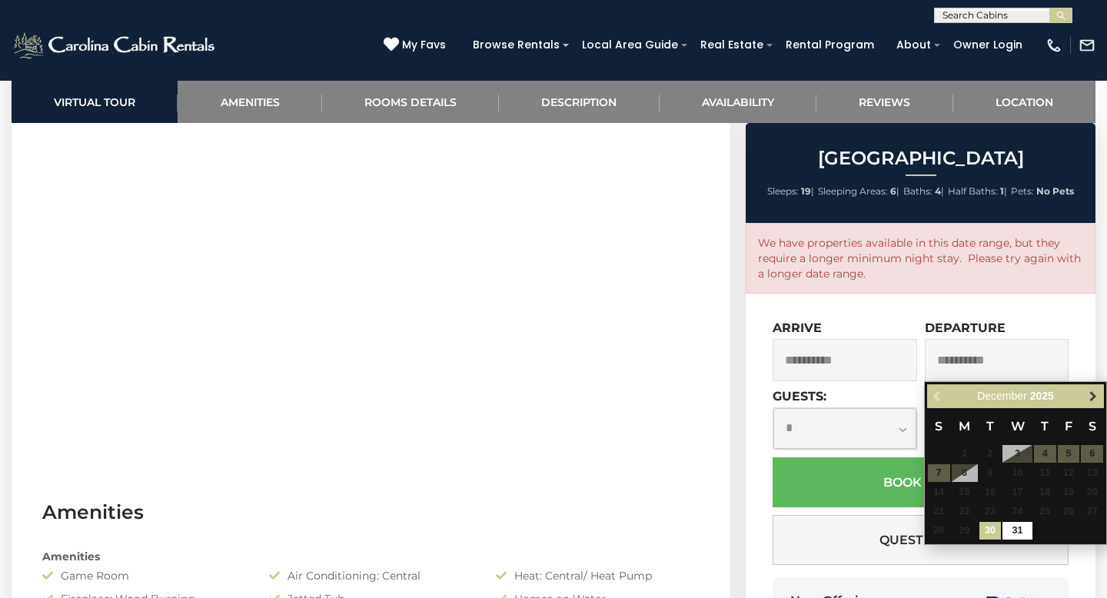
click at [1090, 402] on span "Next" at bounding box center [1093, 396] width 12 height 12
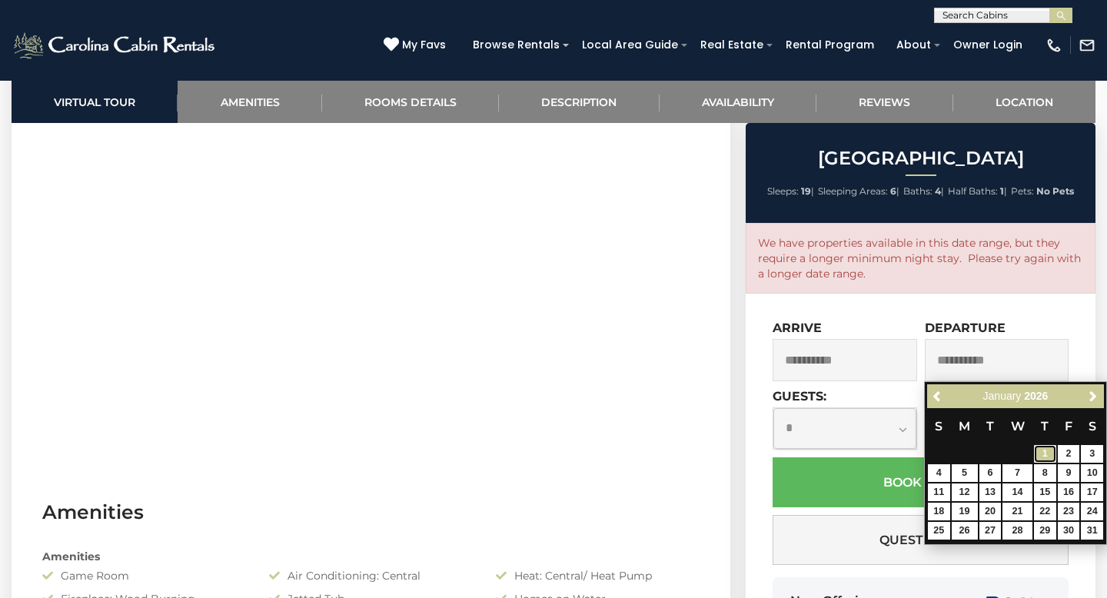
click at [1043, 455] on link "1" at bounding box center [1045, 454] width 22 height 18
type input "**********"
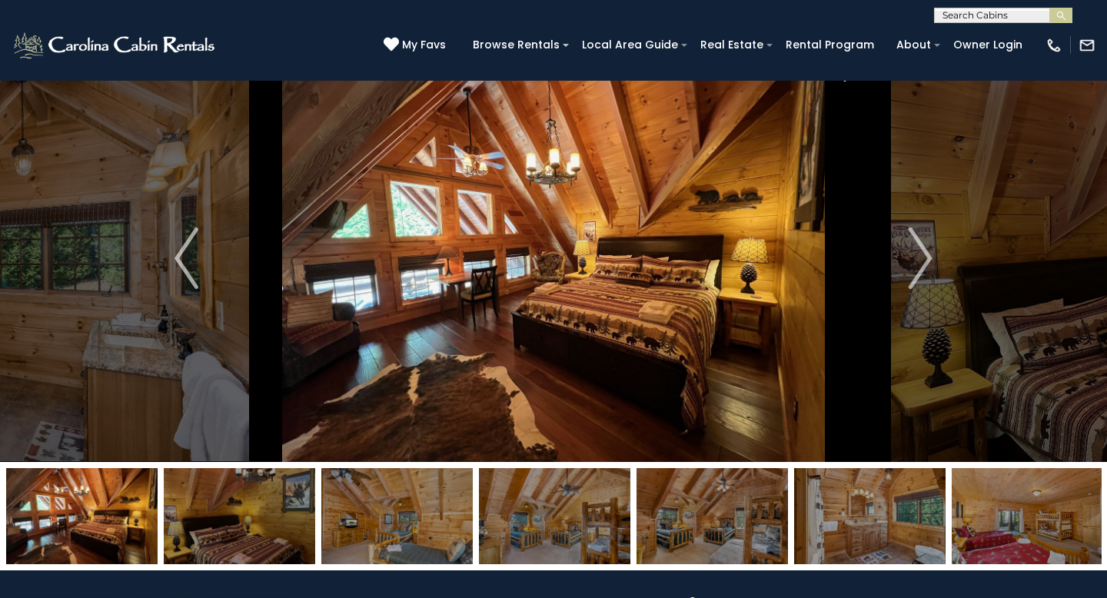
scroll to position [0, 0]
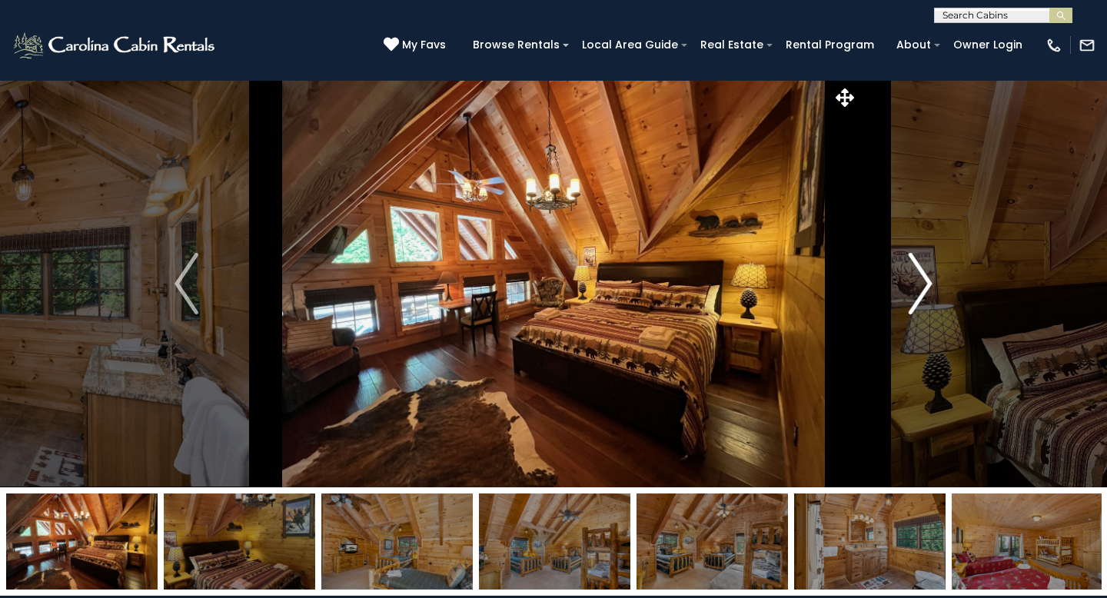
click at [914, 274] on img "Next" at bounding box center [919, 283] width 23 height 61
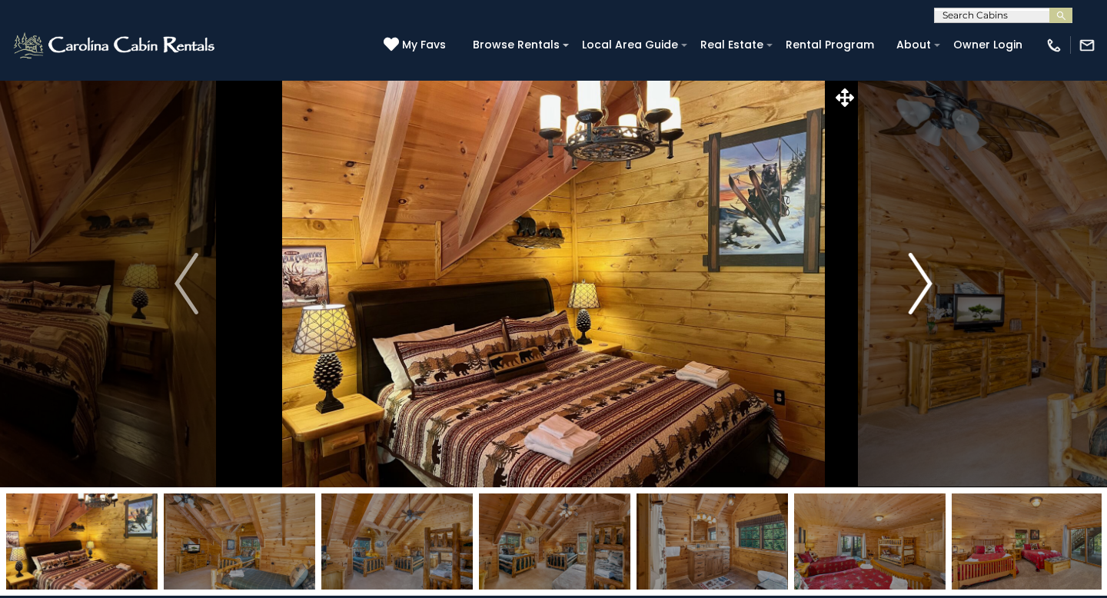
click at [914, 274] on img "Next" at bounding box center [919, 283] width 23 height 61
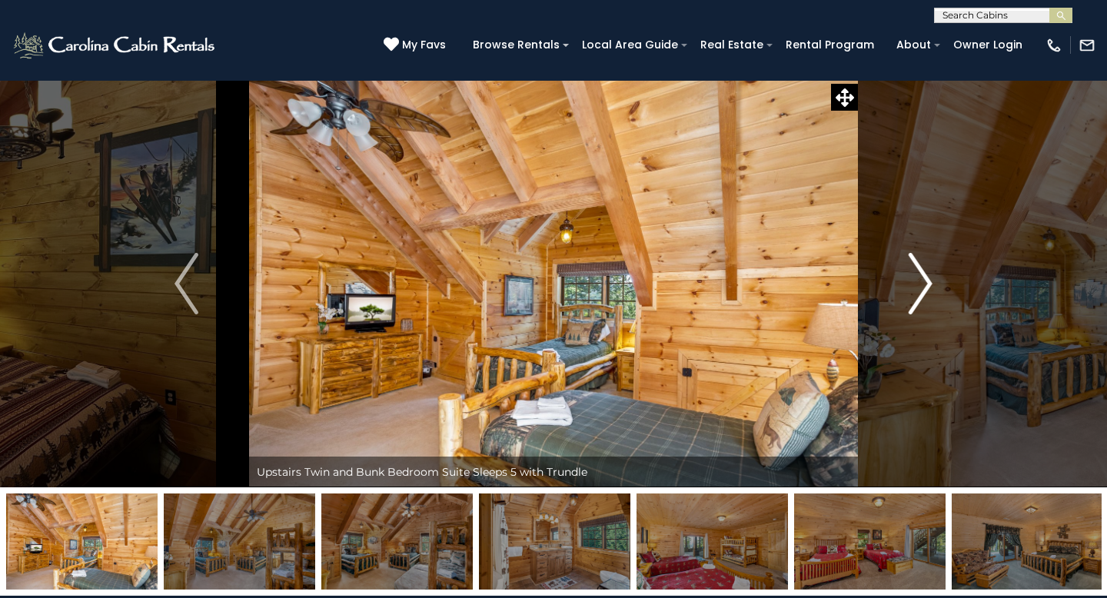
click at [918, 284] on img "Next" at bounding box center [919, 283] width 23 height 61
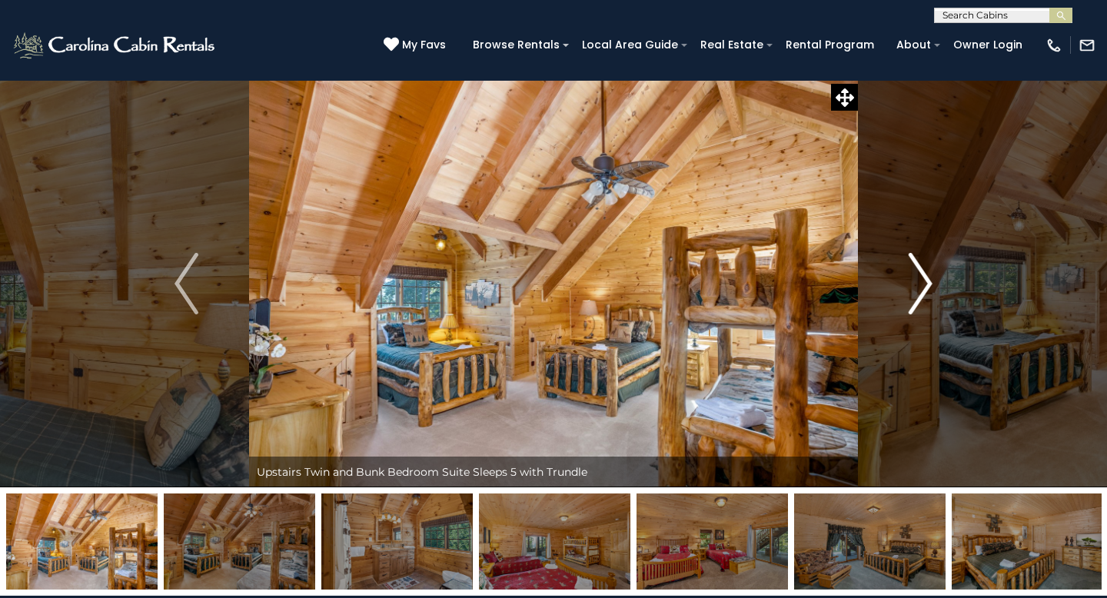
click at [918, 284] on img "Next" at bounding box center [919, 283] width 23 height 61
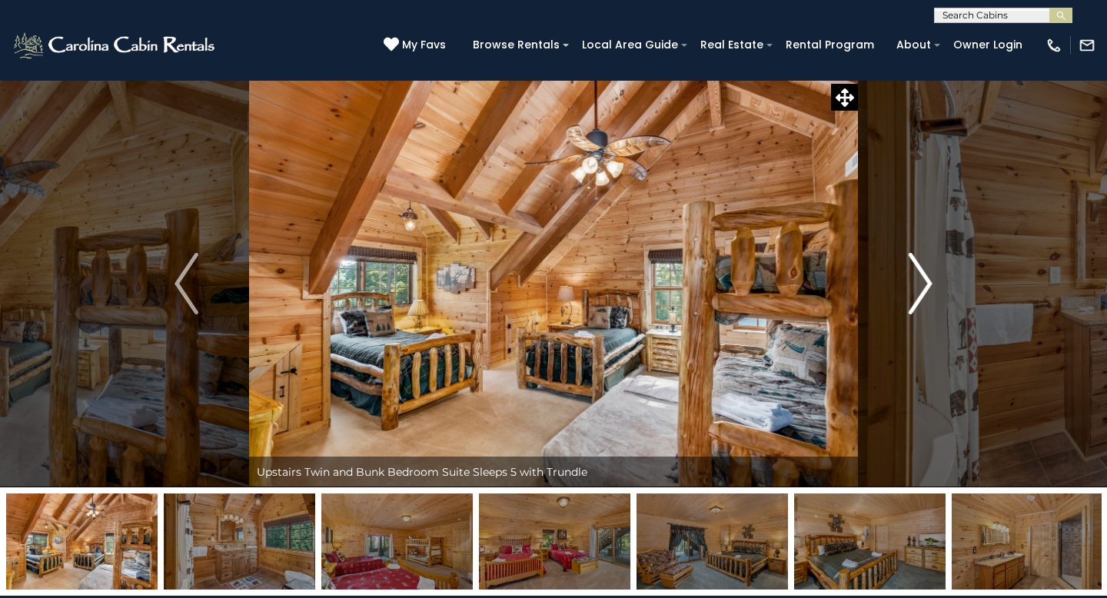
click at [918, 284] on img "Next" at bounding box center [919, 283] width 23 height 61
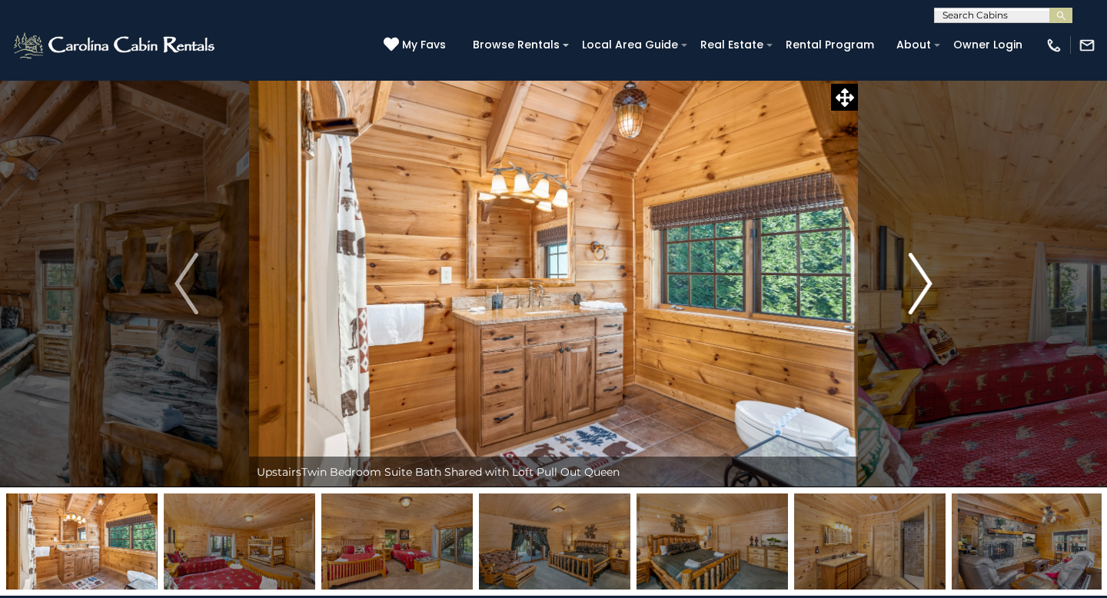
click at [918, 284] on img "Next" at bounding box center [919, 283] width 23 height 61
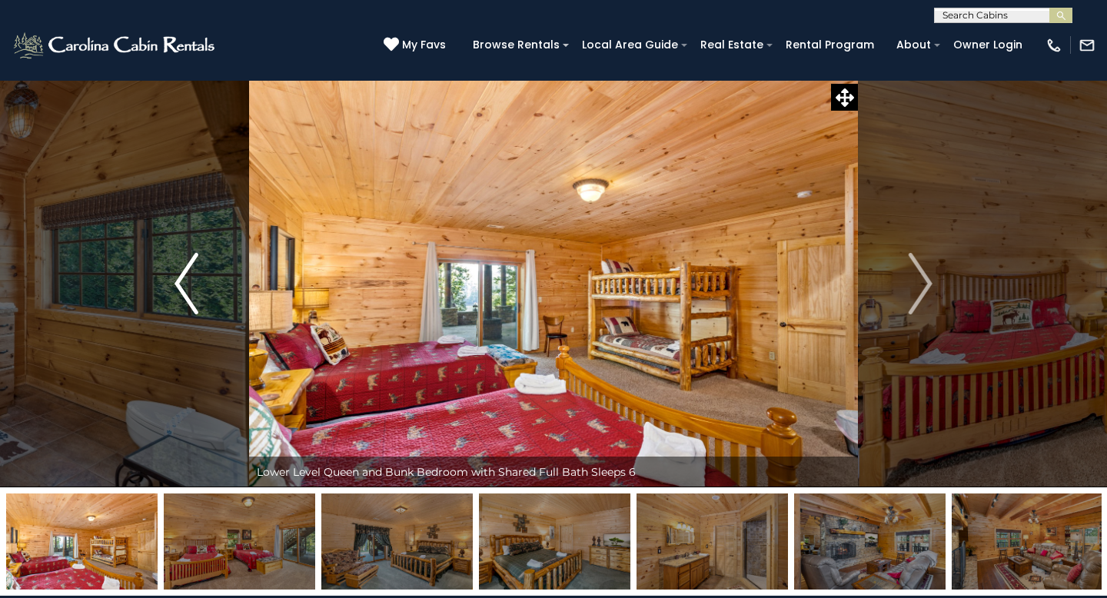
click at [191, 302] on img "Previous" at bounding box center [185, 283] width 23 height 61
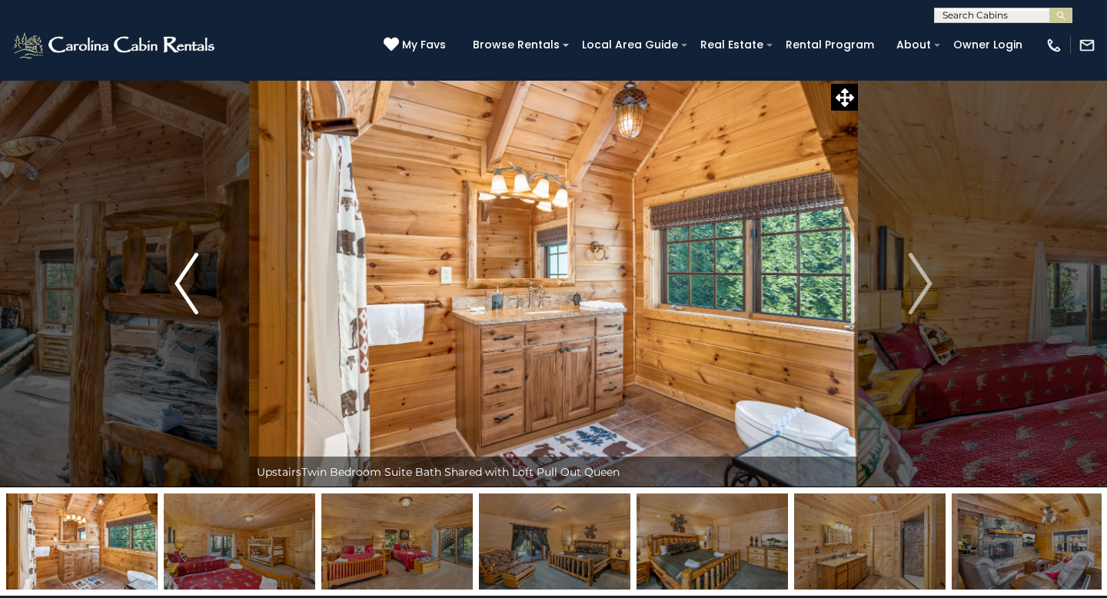
click at [191, 302] on img "Previous" at bounding box center [185, 283] width 23 height 61
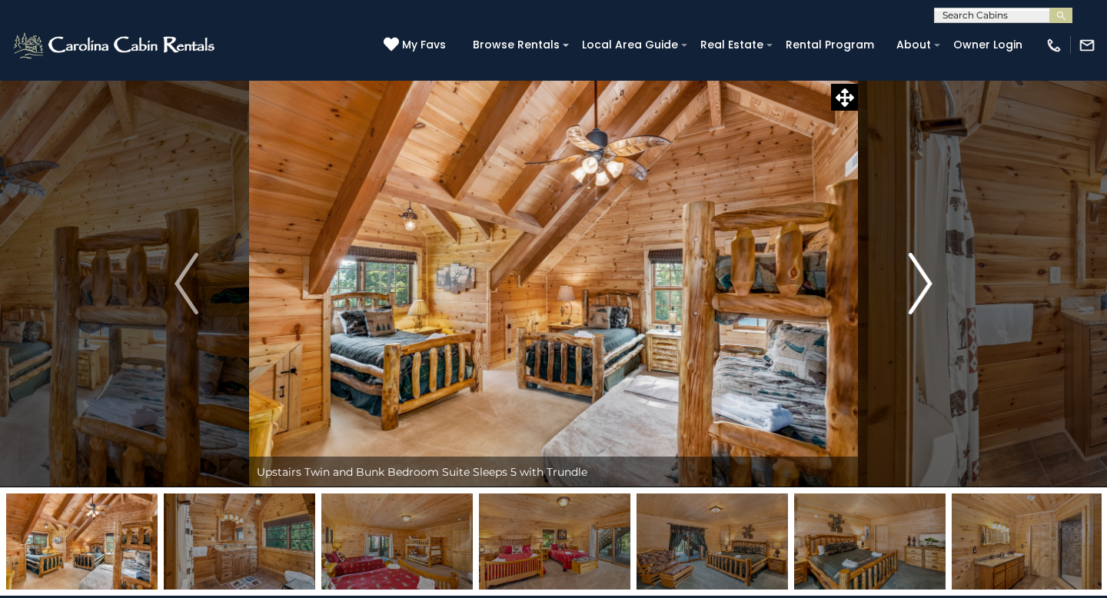
click at [921, 284] on img "Next" at bounding box center [919, 283] width 23 height 61
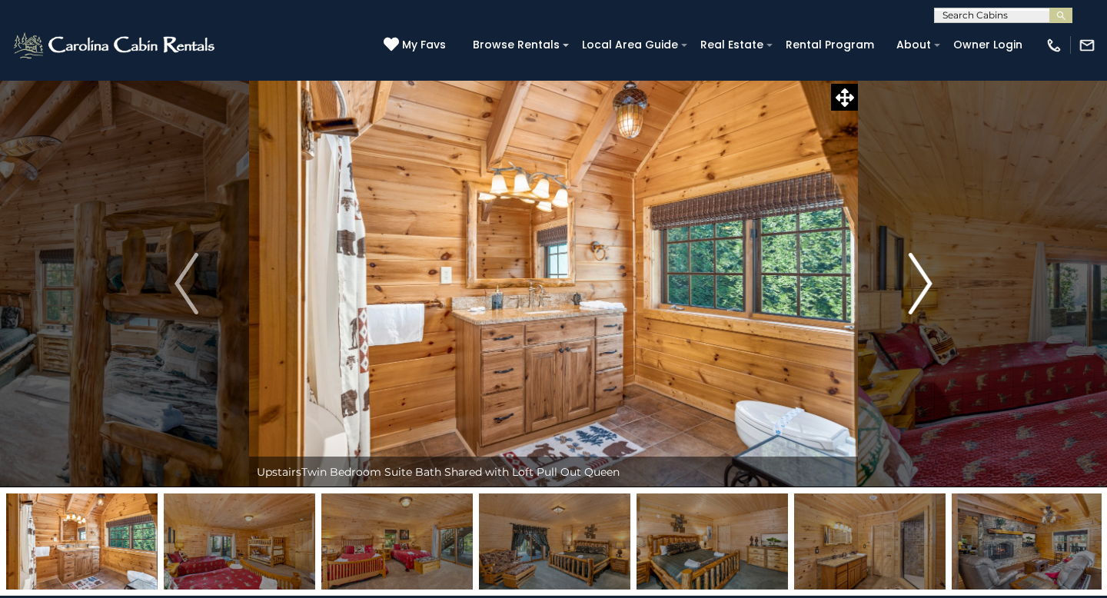
click at [921, 284] on img "Next" at bounding box center [919, 283] width 23 height 61
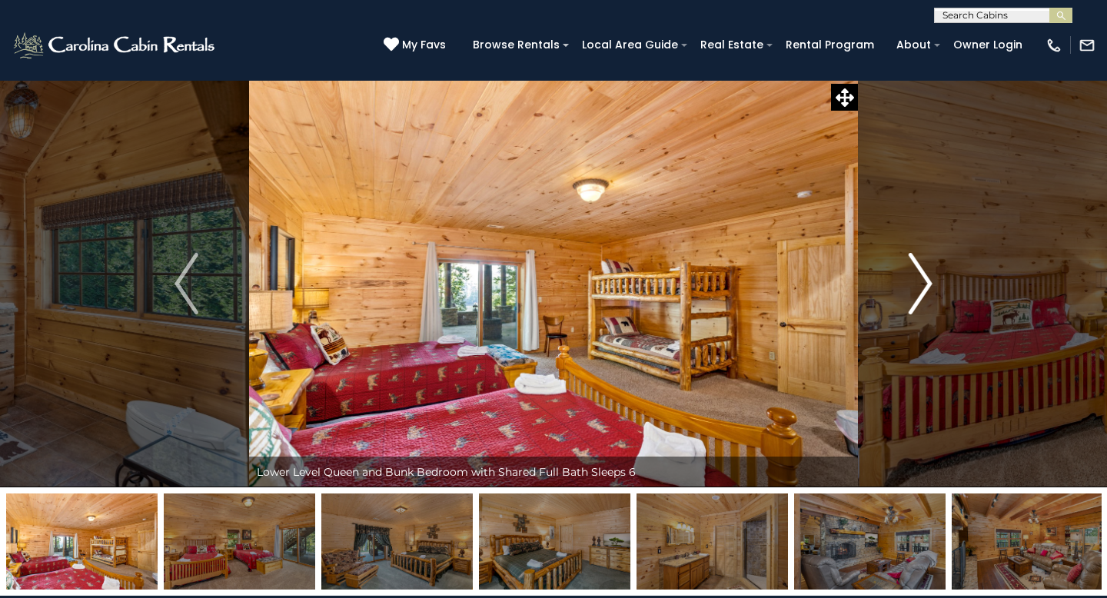
click at [921, 284] on img "Next" at bounding box center [919, 283] width 23 height 61
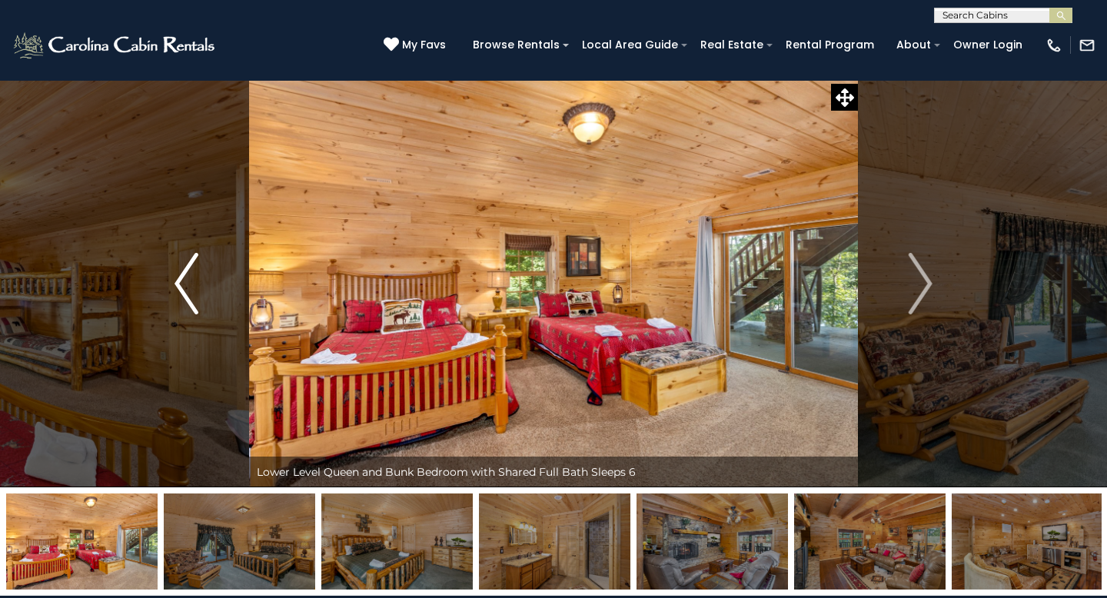
click at [203, 281] on button "Previous" at bounding box center [186, 283] width 125 height 407
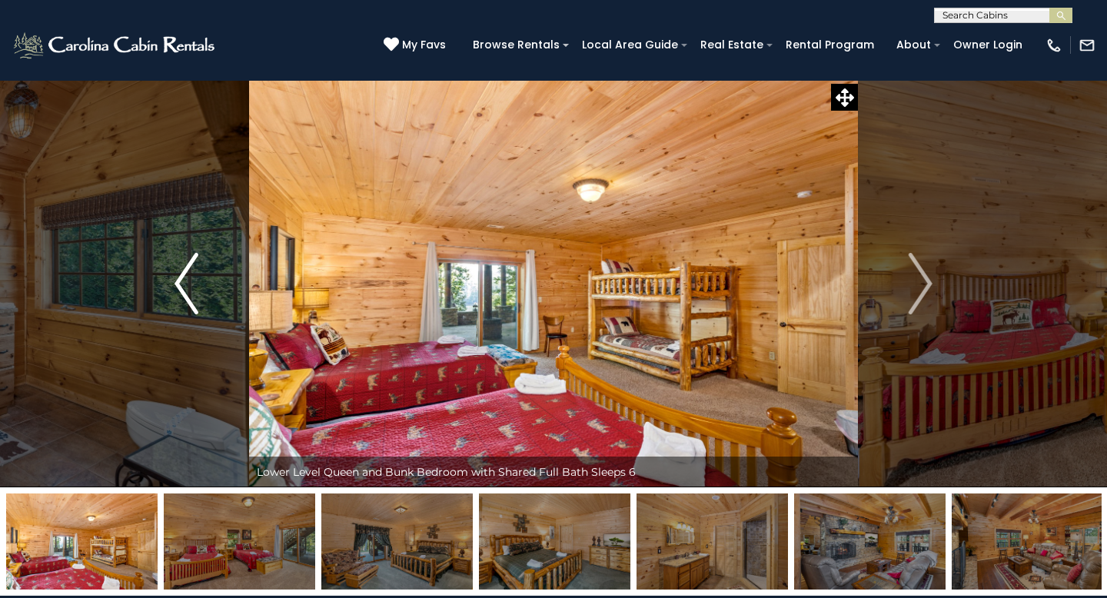
click at [203, 281] on button "Previous" at bounding box center [186, 283] width 125 height 407
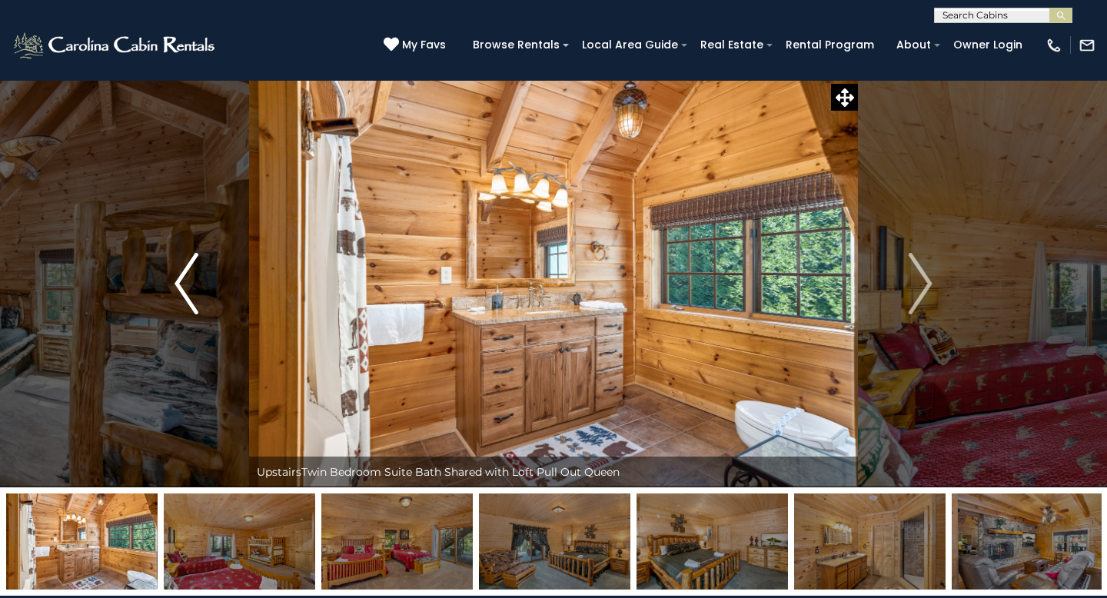
click at [203, 281] on button "Previous" at bounding box center [186, 283] width 125 height 407
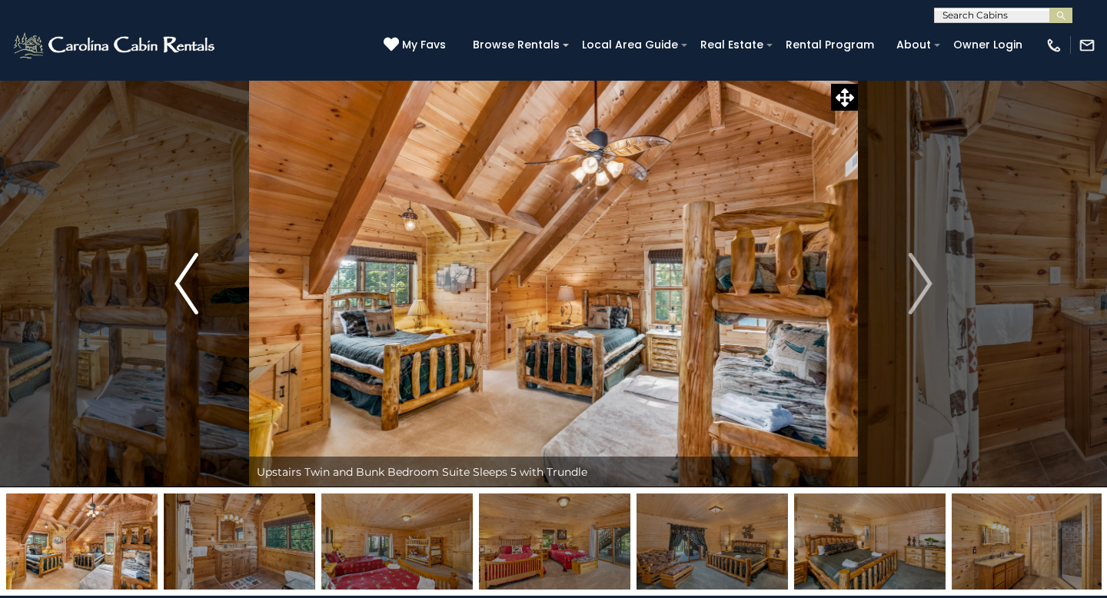
click at [191, 299] on img "Previous" at bounding box center [185, 283] width 23 height 61
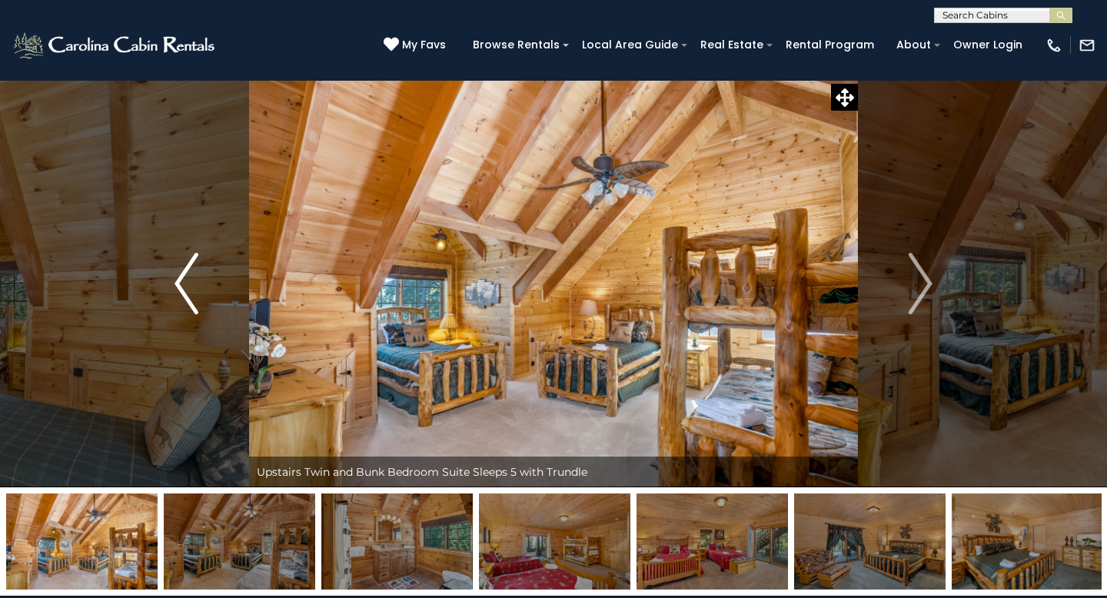
click at [191, 299] on img "Previous" at bounding box center [185, 283] width 23 height 61
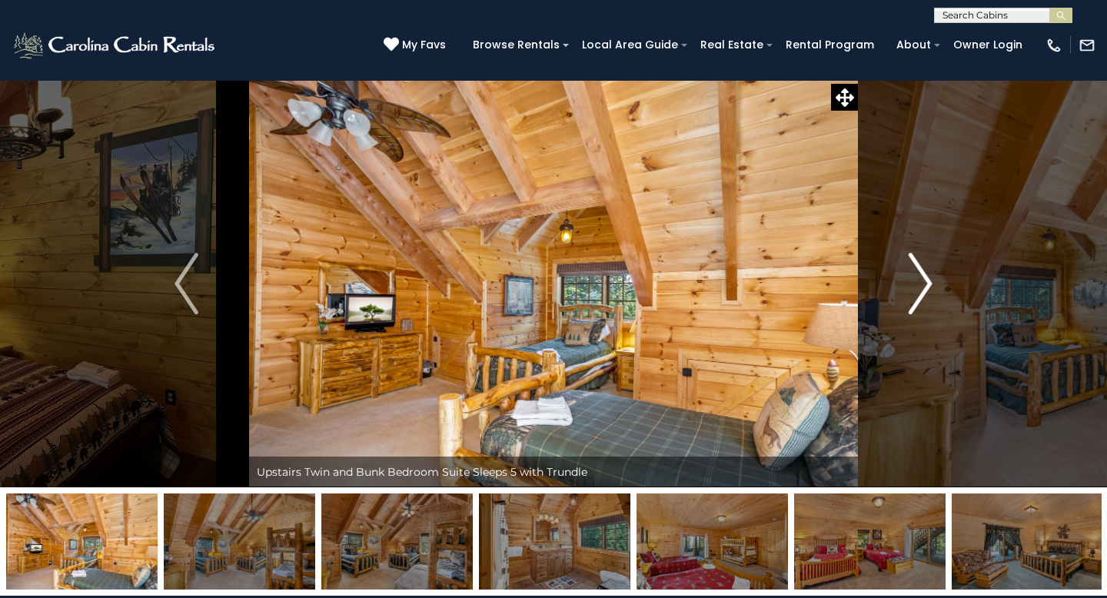
click at [915, 291] on img "Next" at bounding box center [919, 283] width 23 height 61
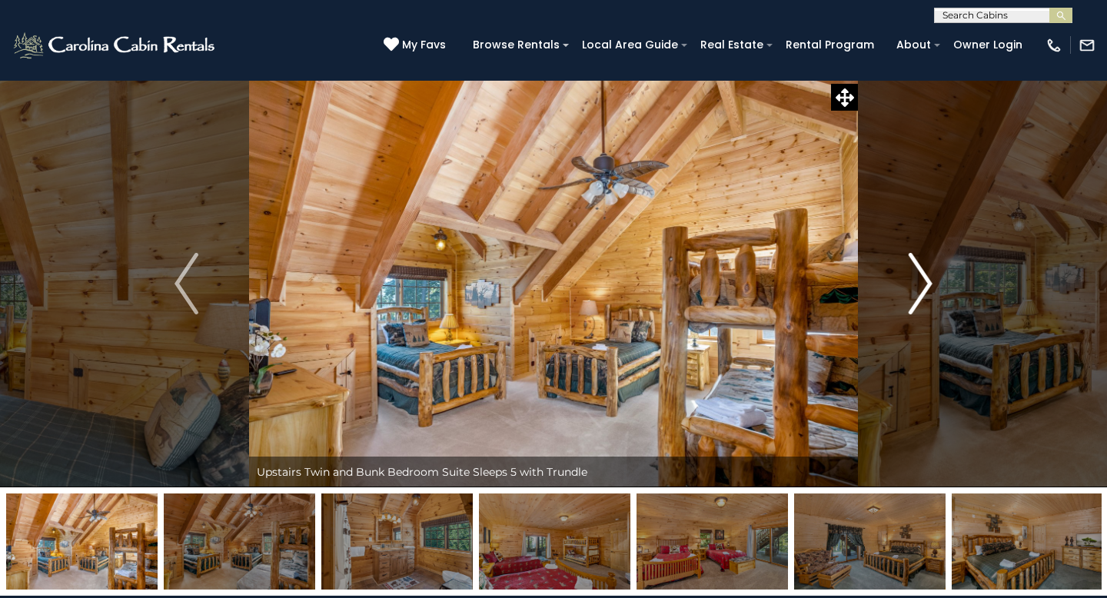
click at [915, 291] on img "Next" at bounding box center [919, 283] width 23 height 61
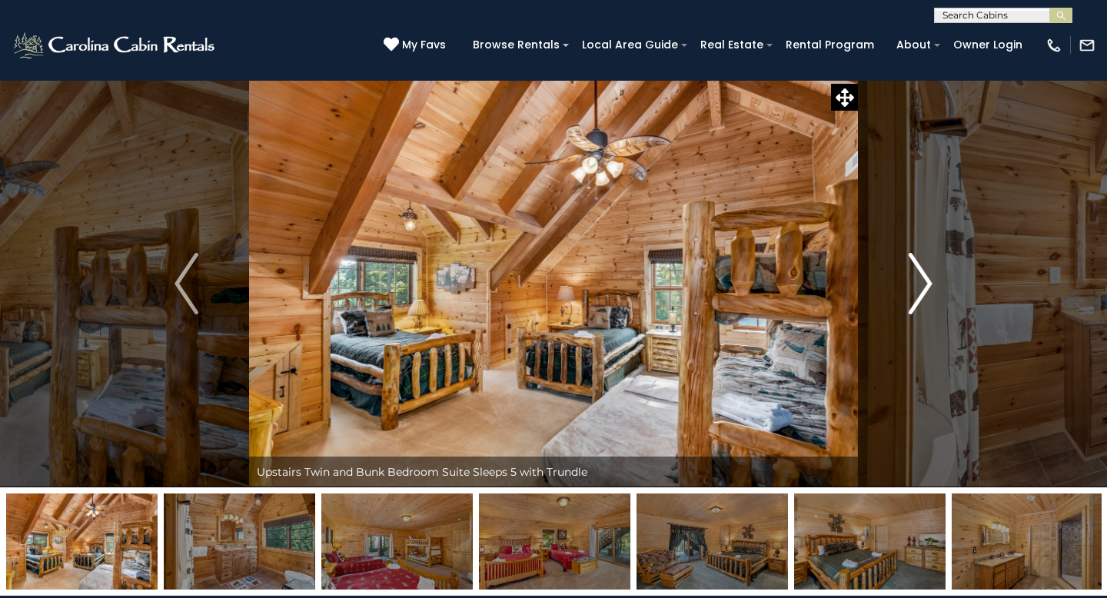
click at [908, 280] on img "Next" at bounding box center [919, 283] width 23 height 61
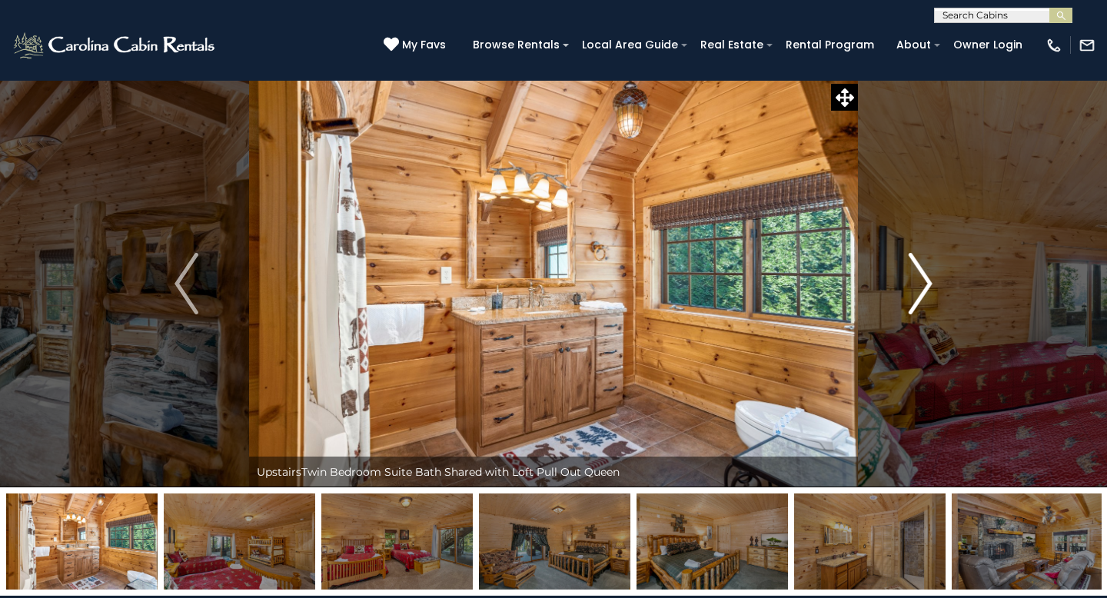
click at [908, 280] on img "Next" at bounding box center [919, 283] width 23 height 61
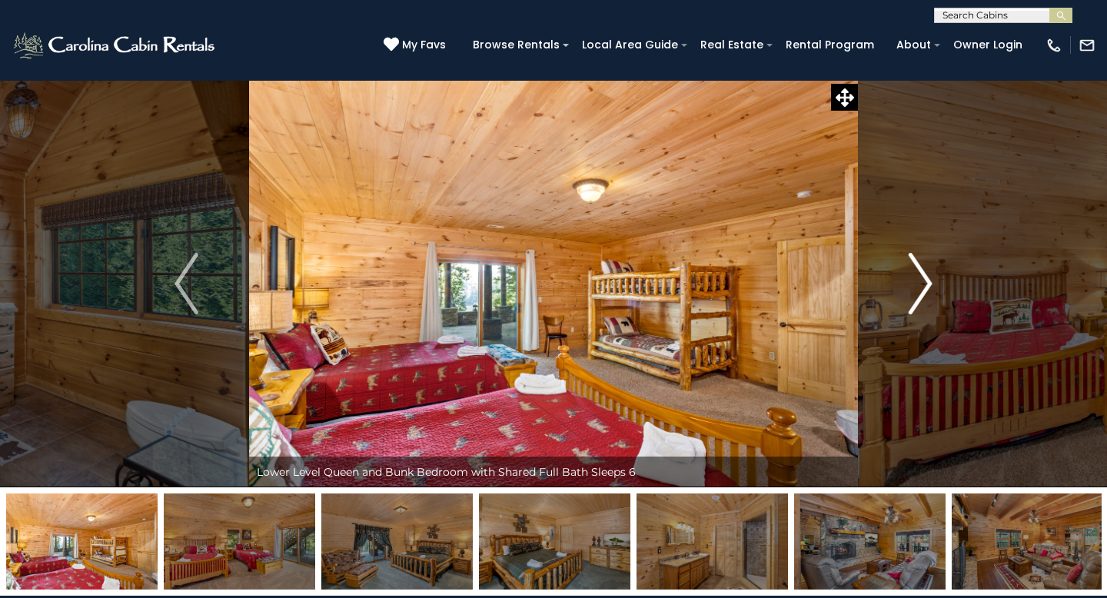
click at [908, 280] on img "Next" at bounding box center [919, 283] width 23 height 61
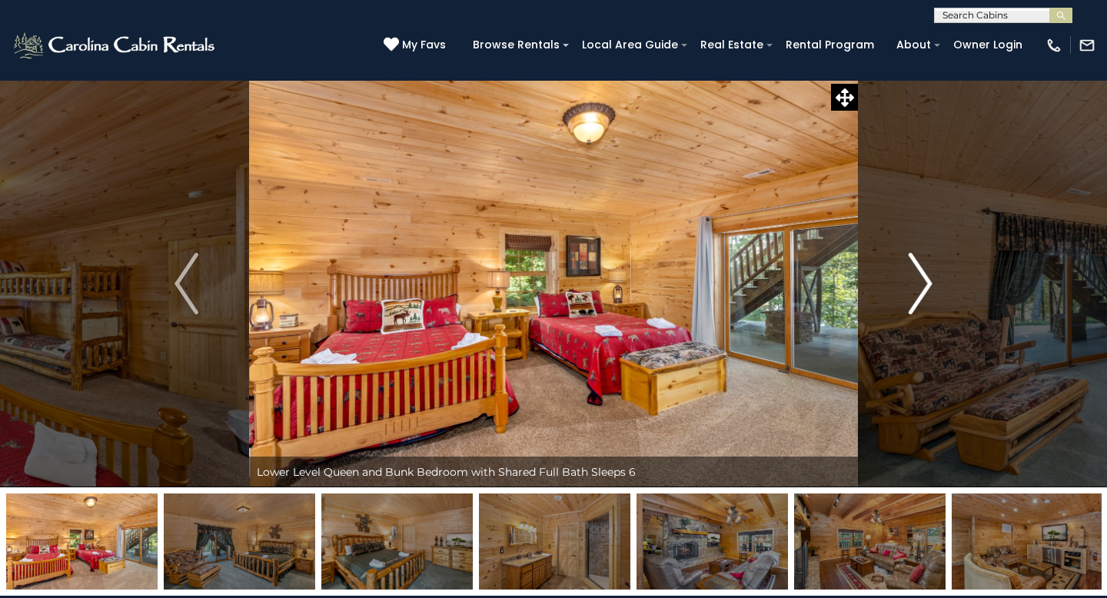
click at [908, 280] on img "Next" at bounding box center [919, 283] width 23 height 61
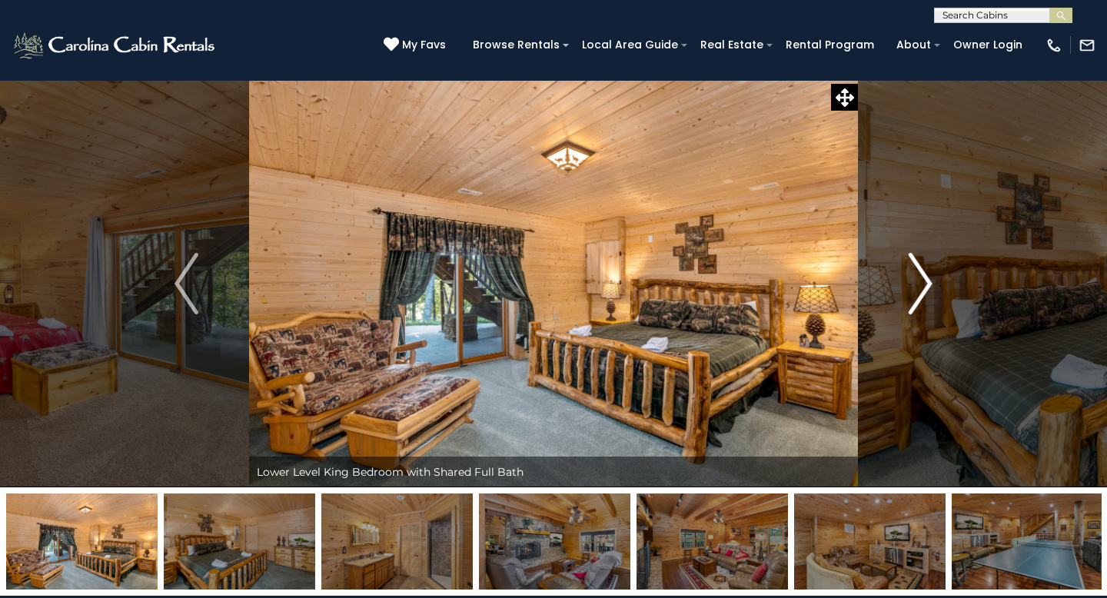
click at [908, 291] on img "Next" at bounding box center [919, 283] width 23 height 61
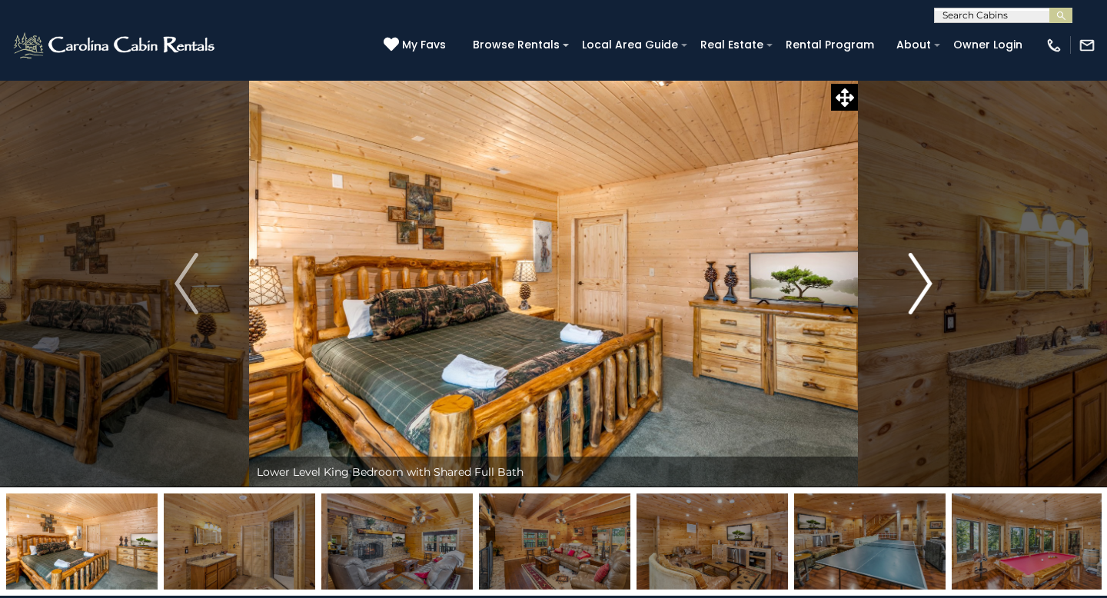
click at [908, 291] on img "Next" at bounding box center [919, 283] width 23 height 61
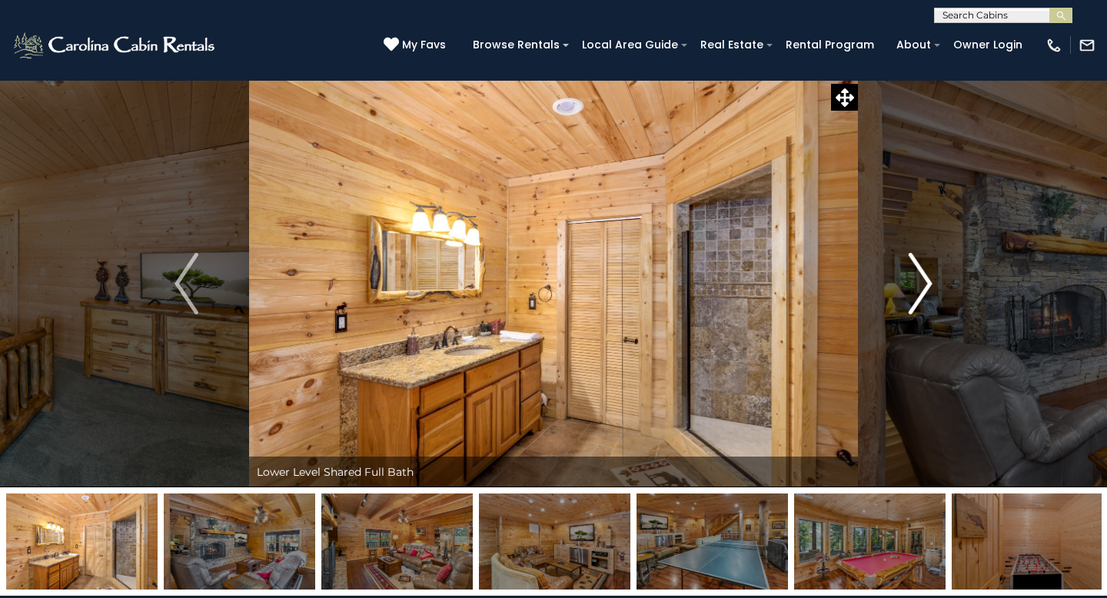
click at [908, 291] on img "Next" at bounding box center [919, 283] width 23 height 61
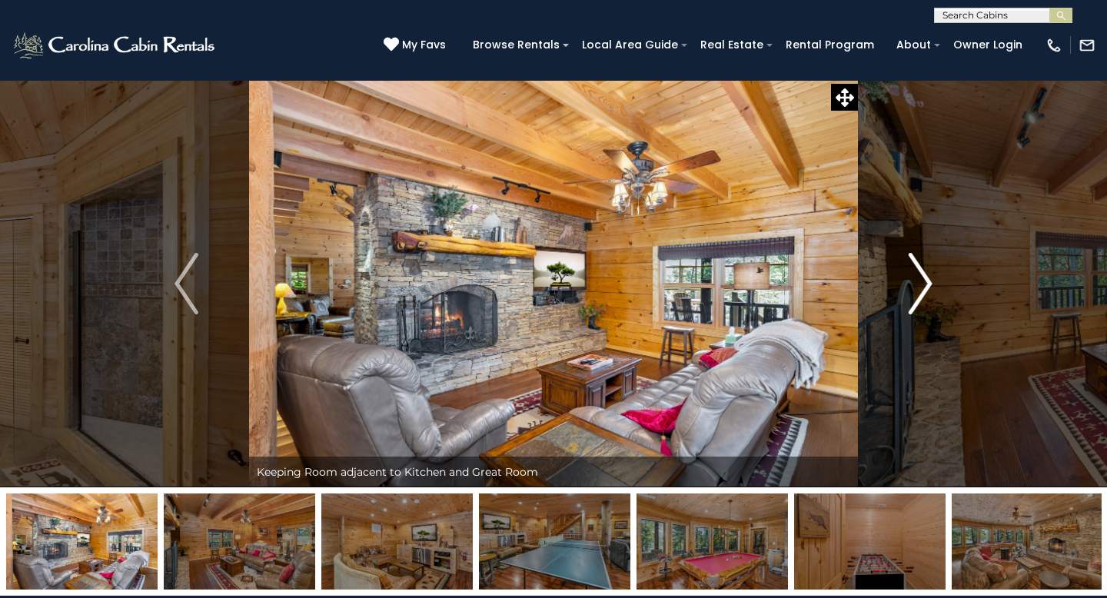
click at [908, 291] on img "Next" at bounding box center [919, 283] width 23 height 61
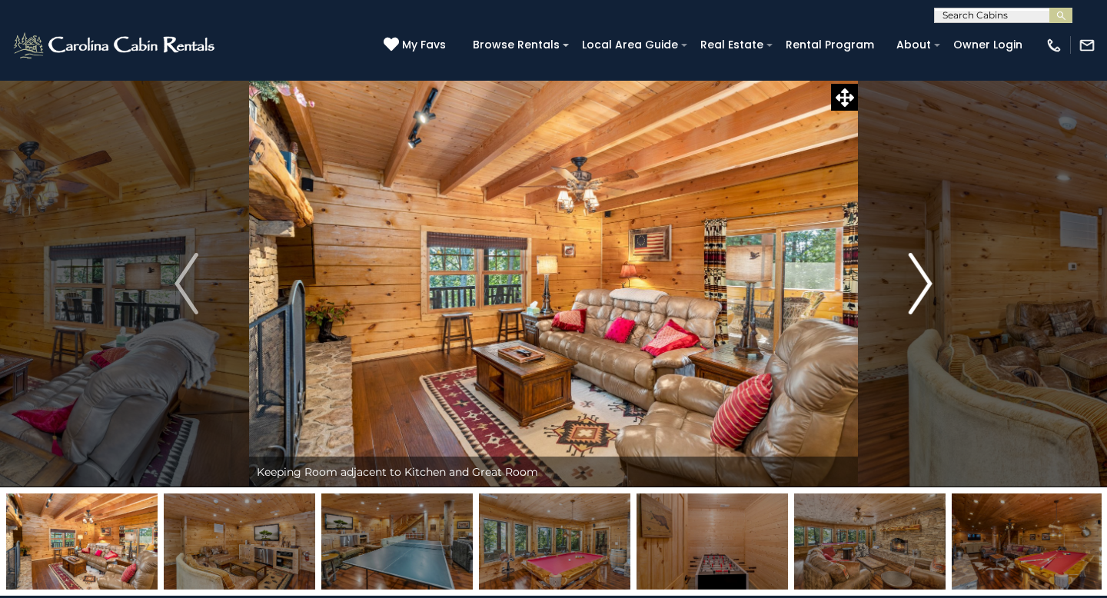
click at [908, 291] on img "Next" at bounding box center [919, 283] width 23 height 61
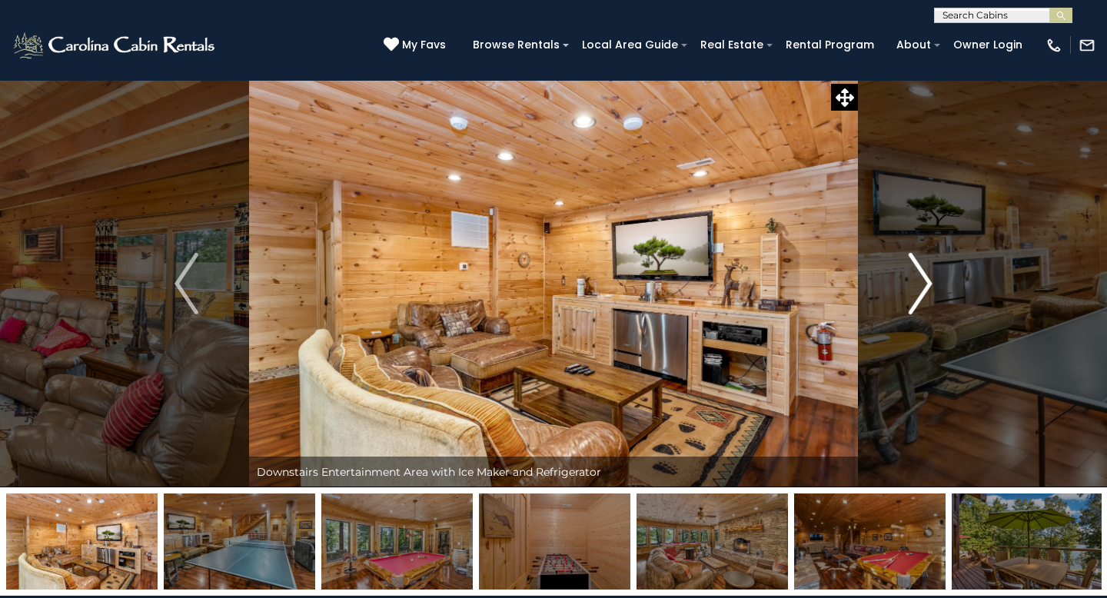
click at [908, 291] on img "Next" at bounding box center [919, 283] width 23 height 61
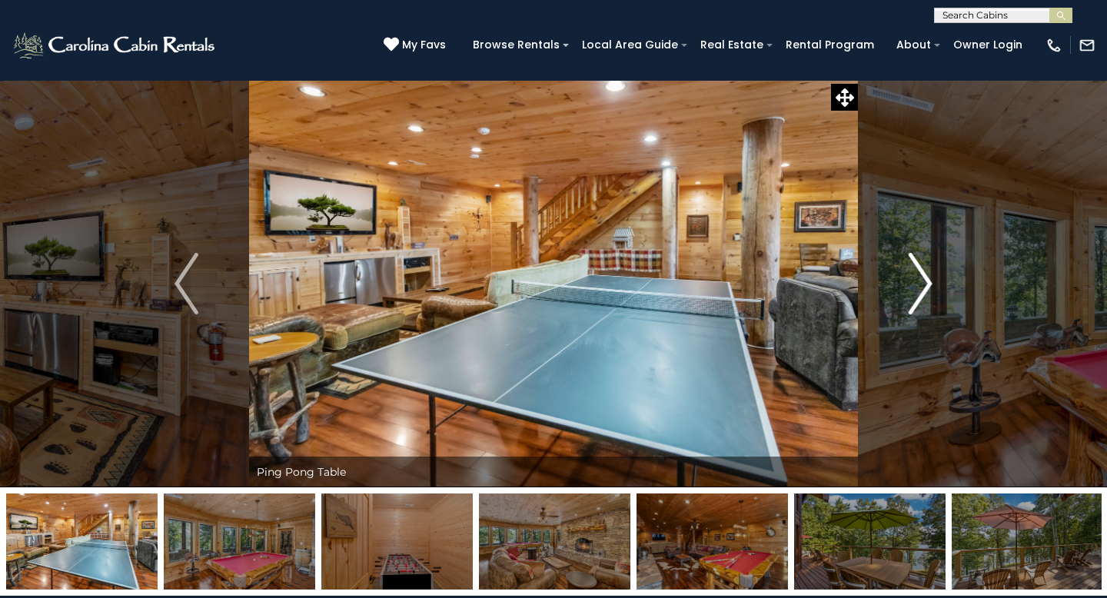
click at [908, 291] on img "Next" at bounding box center [919, 283] width 23 height 61
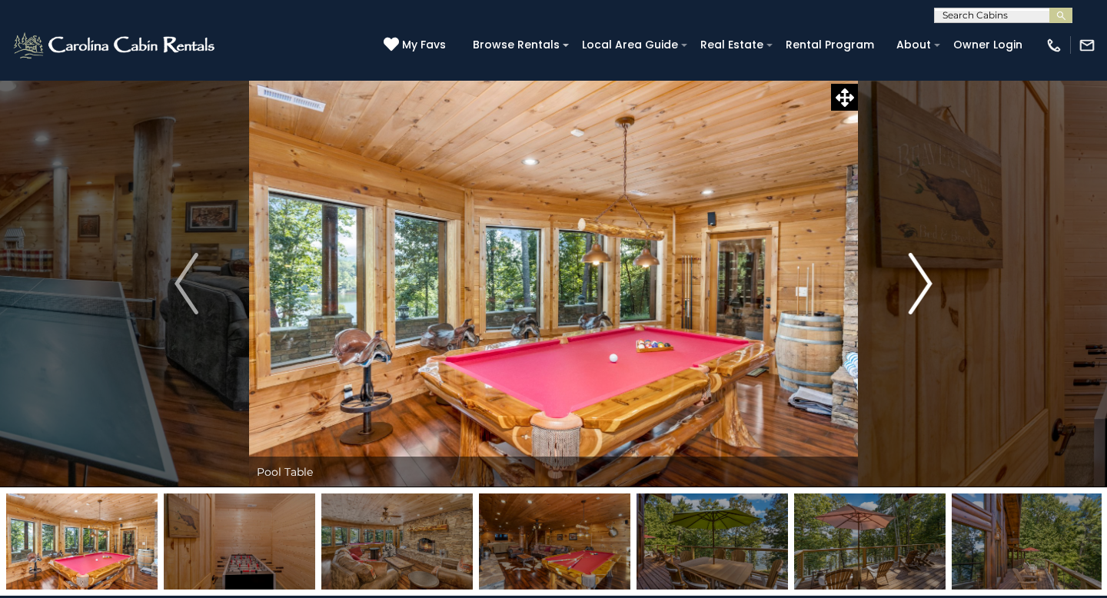
click at [908, 291] on img "Next" at bounding box center [919, 283] width 23 height 61
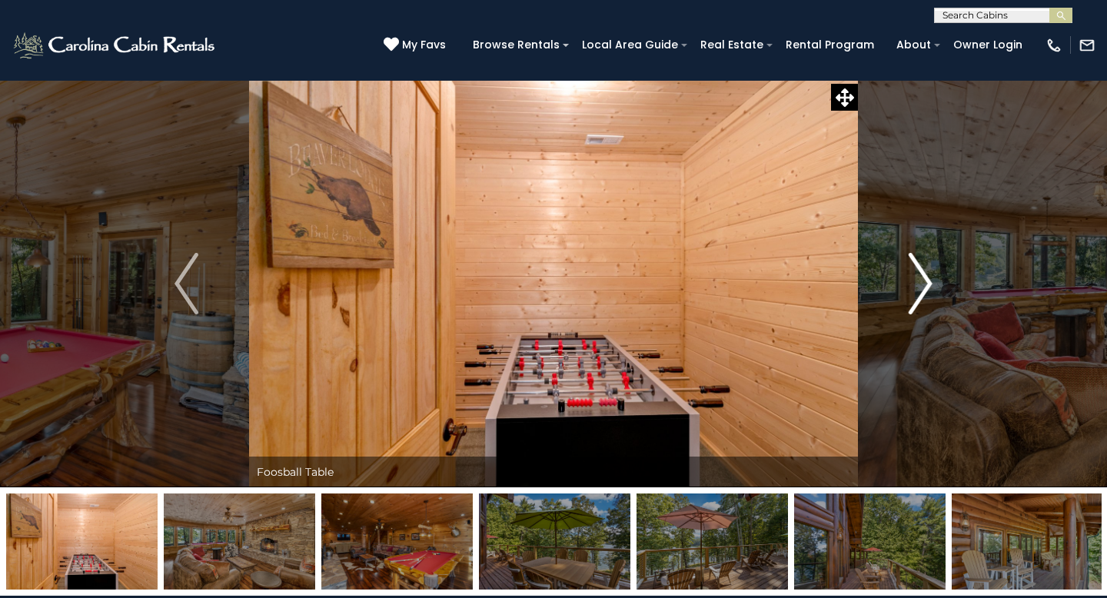
click at [908, 291] on img "Next" at bounding box center [919, 283] width 23 height 61
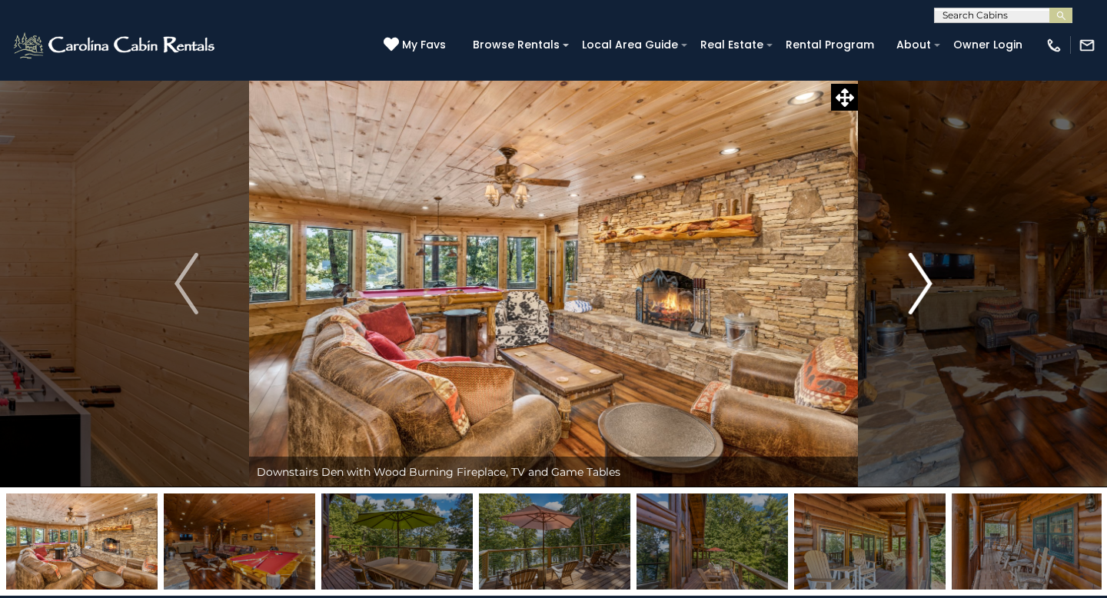
click at [908, 291] on img "Next" at bounding box center [919, 283] width 23 height 61
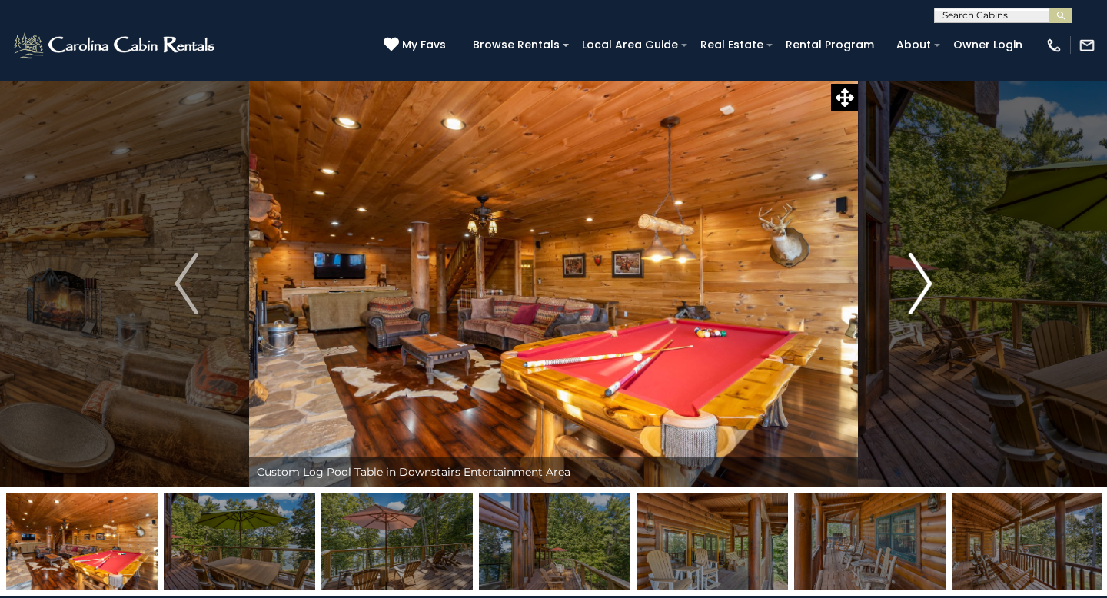
click at [908, 291] on img "Next" at bounding box center [919, 283] width 23 height 61
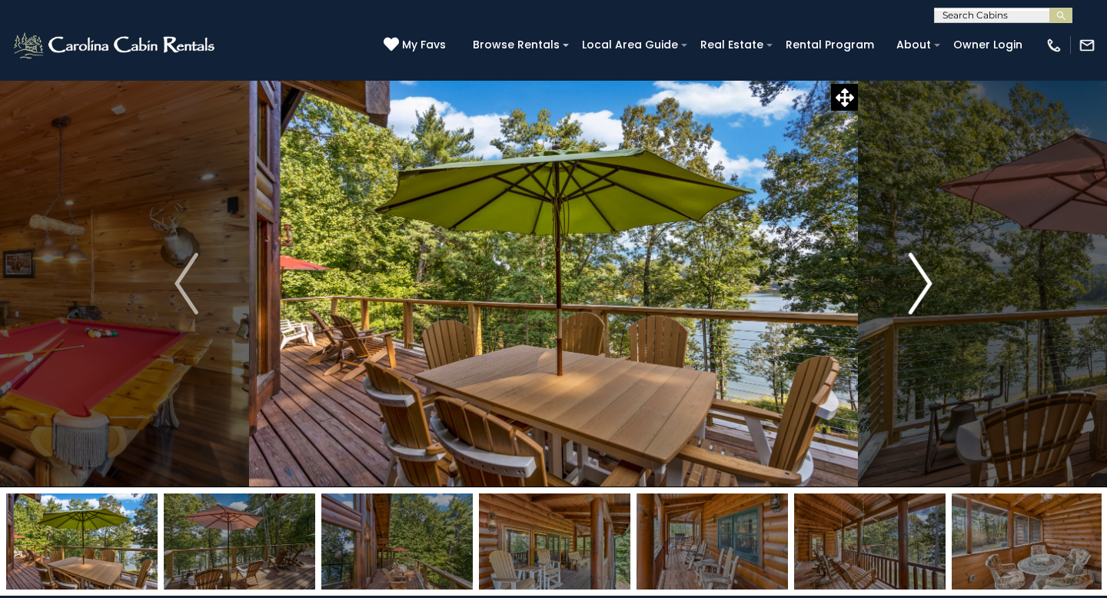
click at [908, 291] on img "Next" at bounding box center [919, 283] width 23 height 61
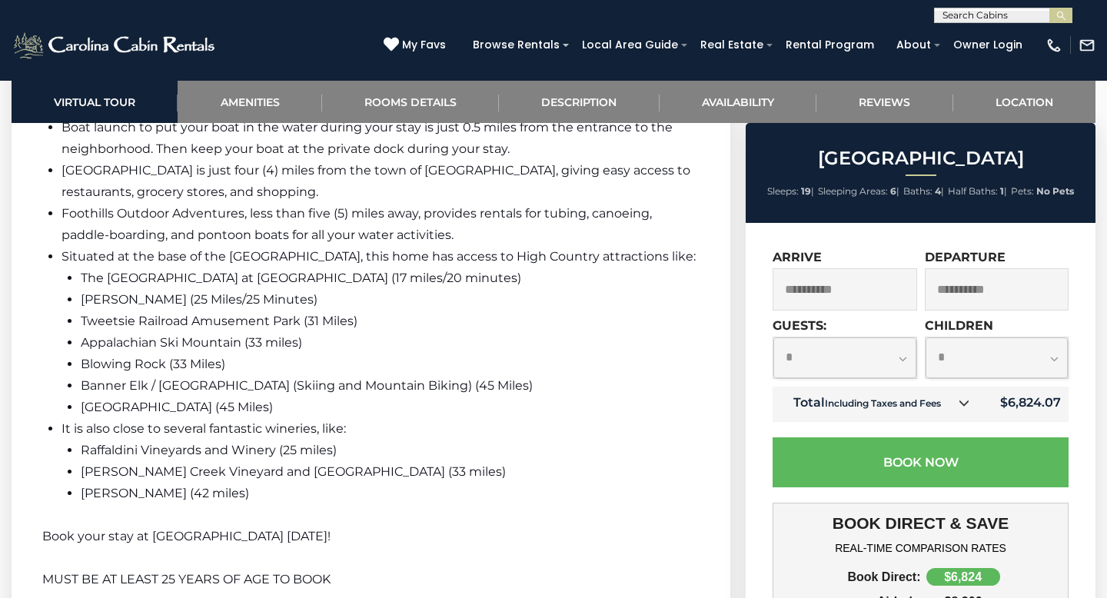
scroll to position [3083, 0]
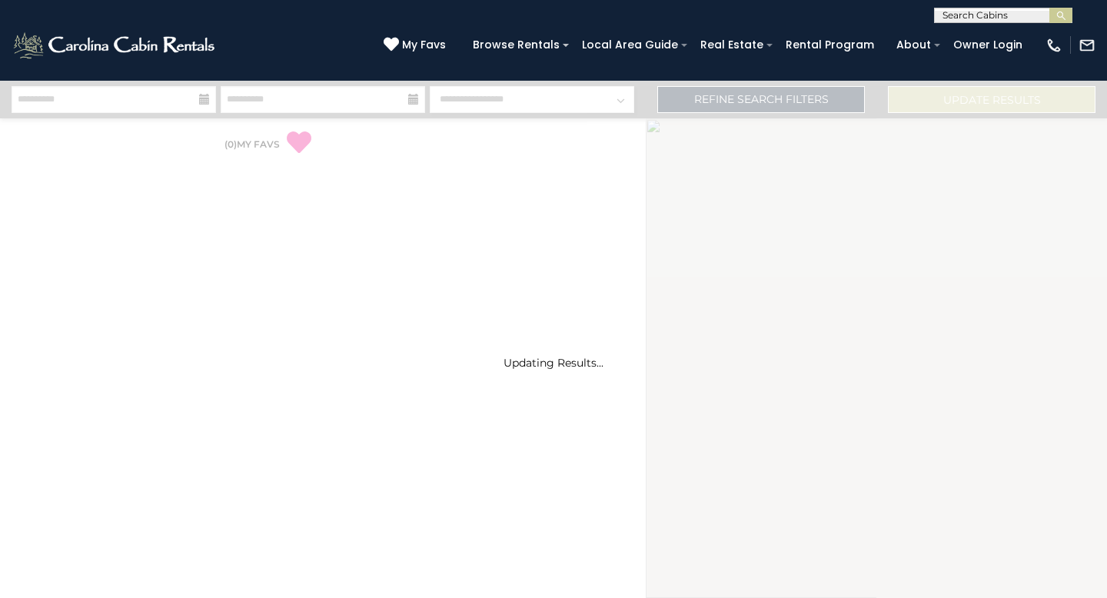
select select "*"
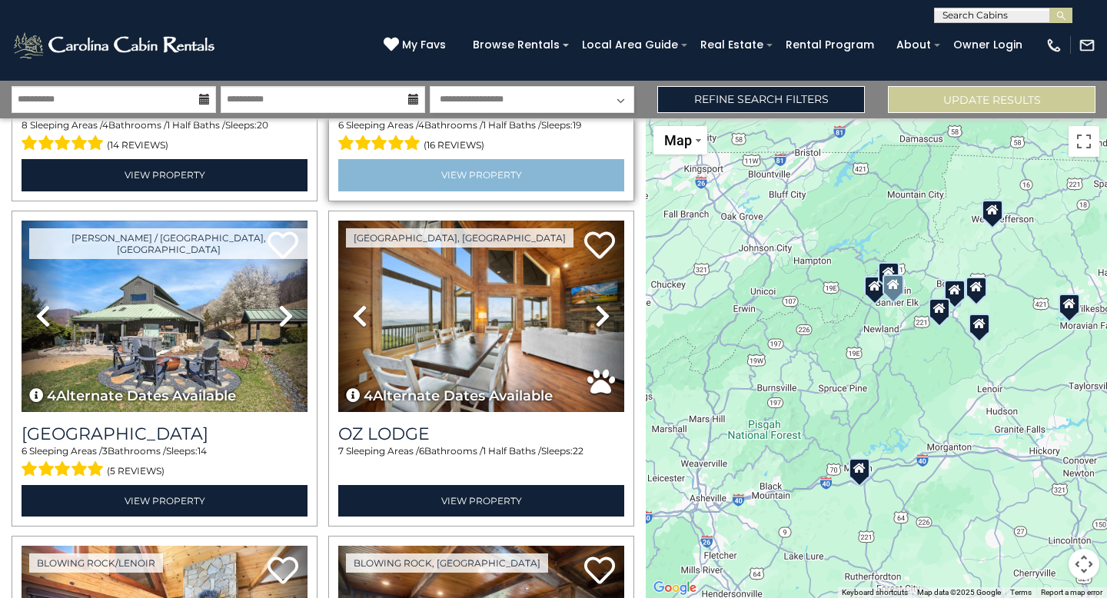
scroll to position [287, 0]
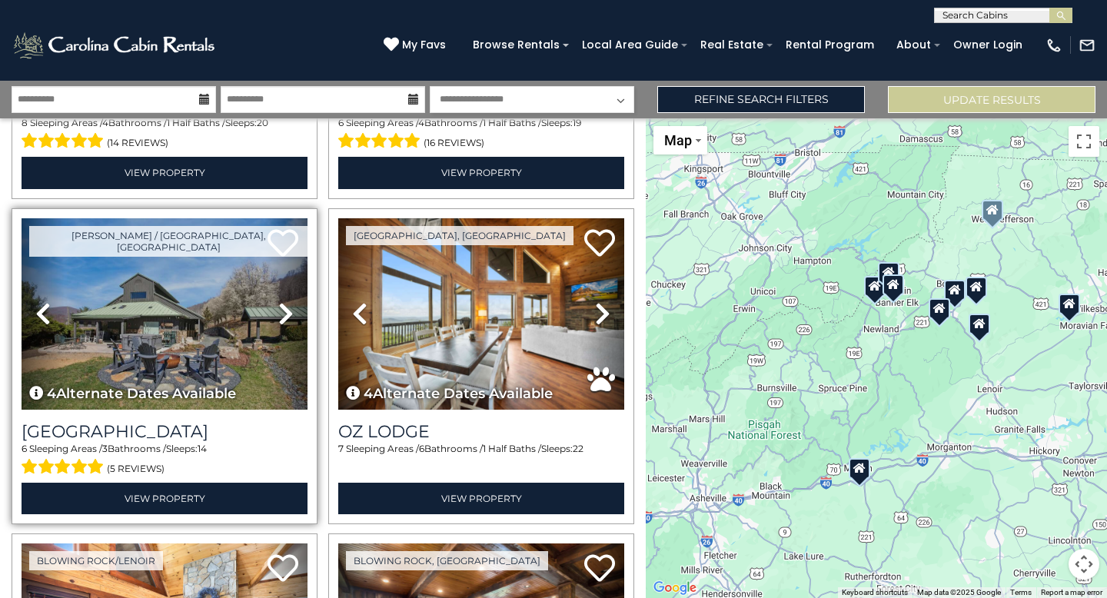
click at [284, 311] on icon at bounding box center [285, 313] width 15 height 25
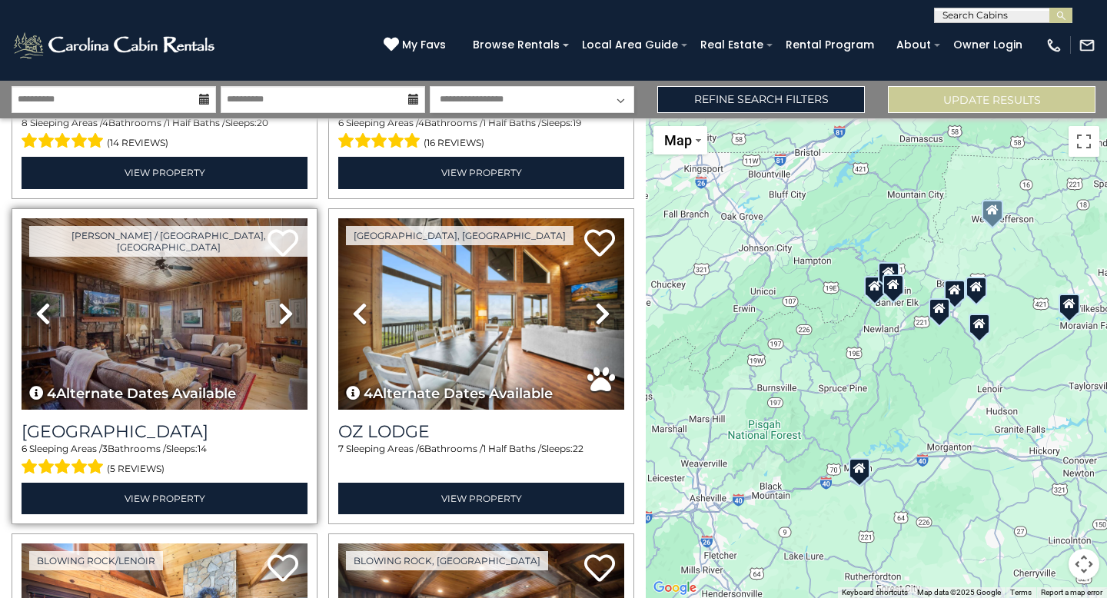
click at [284, 311] on icon at bounding box center [285, 313] width 15 height 25
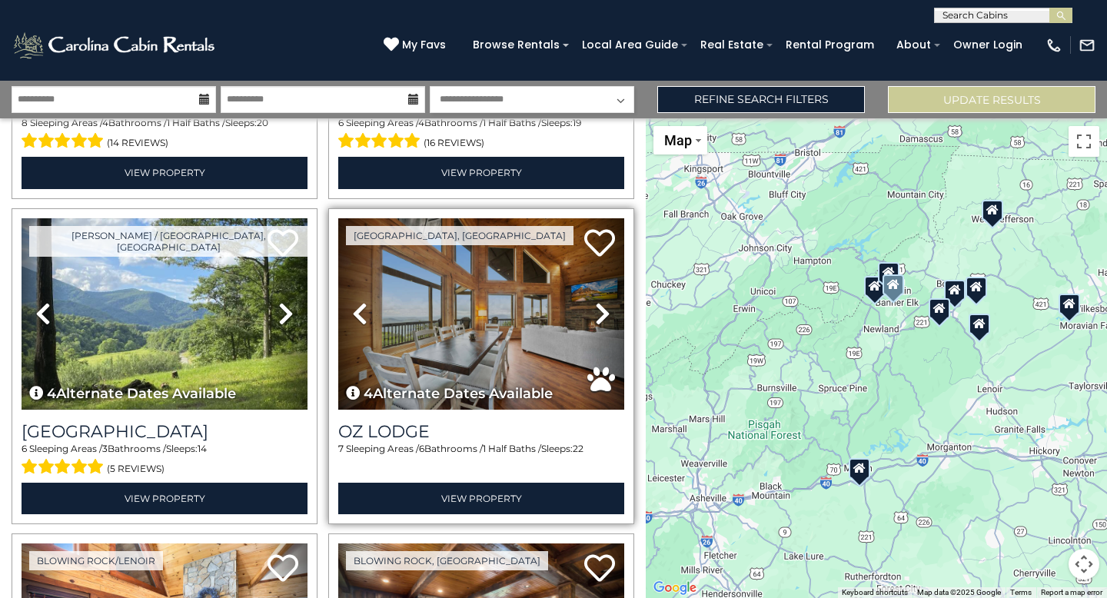
click at [595, 310] on icon at bounding box center [602, 313] width 15 height 25
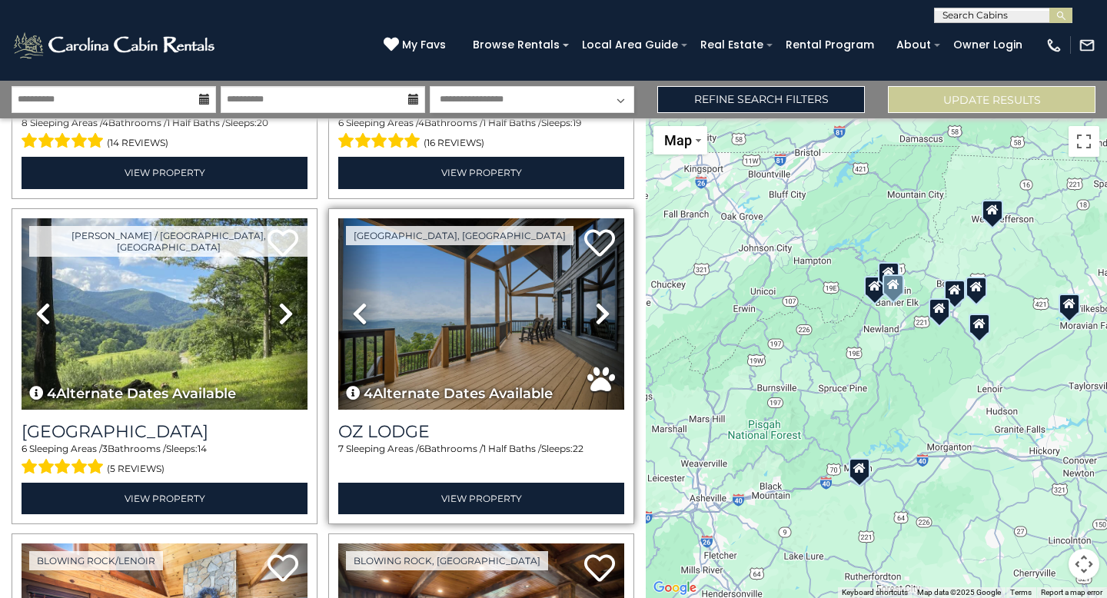
click at [595, 310] on icon at bounding box center [602, 313] width 15 height 25
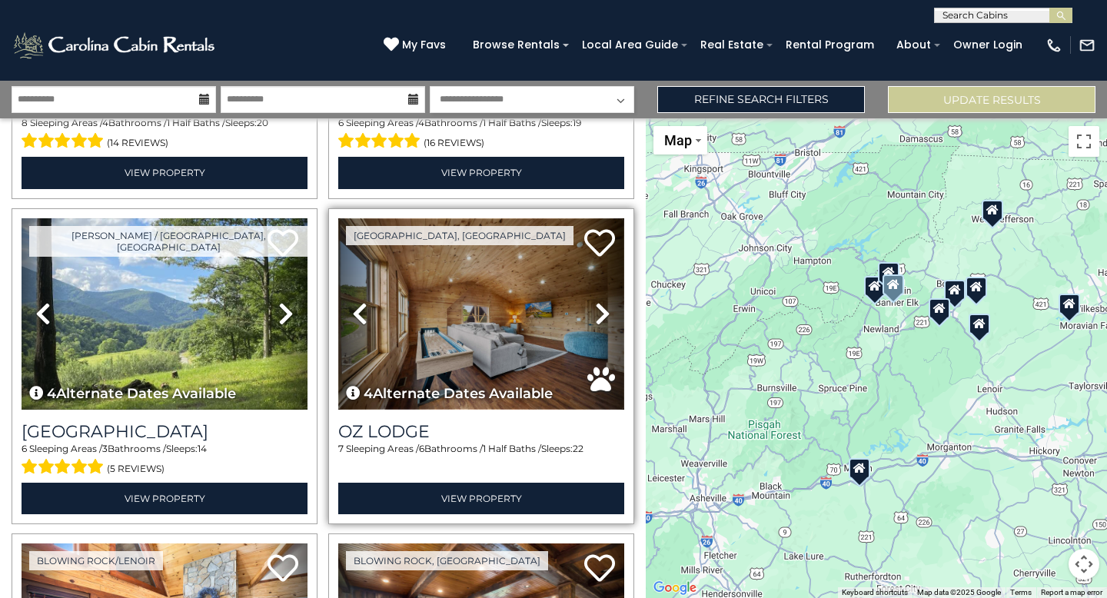
click at [480, 337] on img at bounding box center [481, 313] width 286 height 191
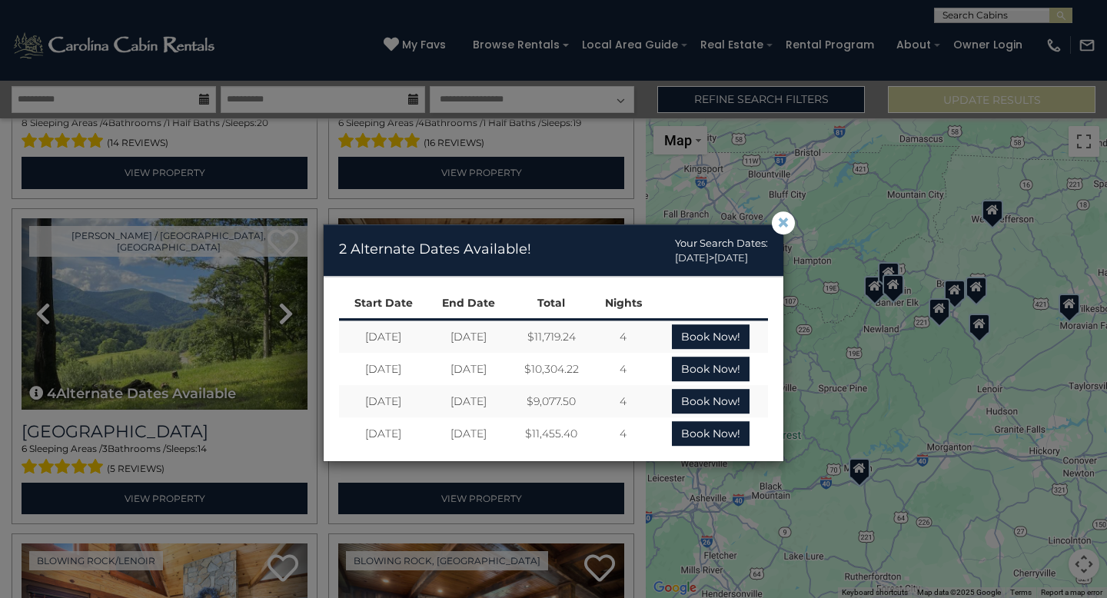
click at [779, 223] on span "×" at bounding box center [783, 223] width 14 height 0
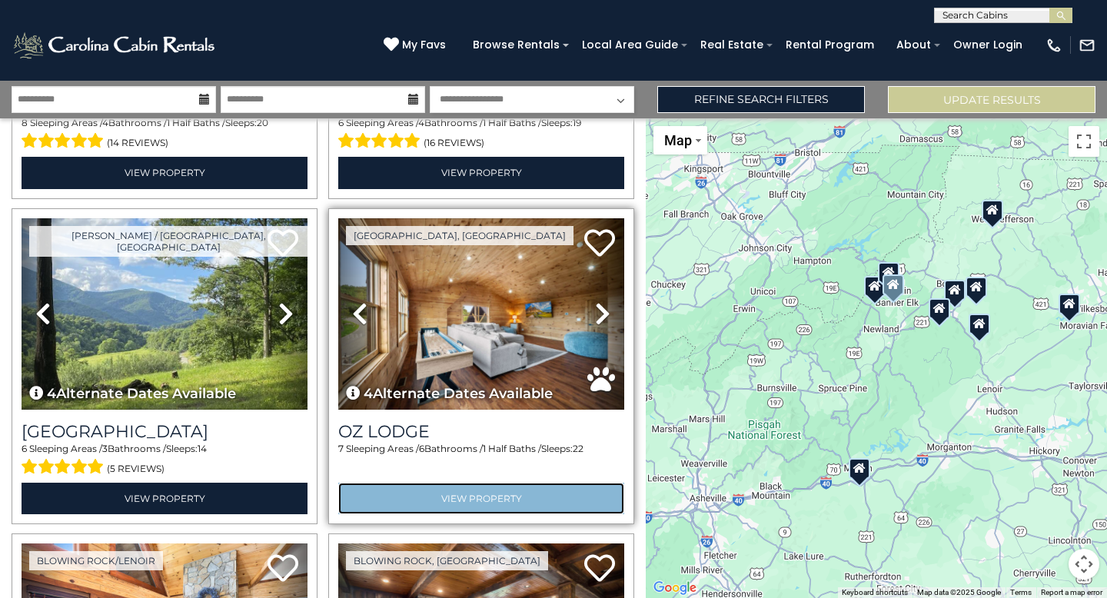
click at [469, 498] on link "View Property" at bounding box center [481, 499] width 286 height 32
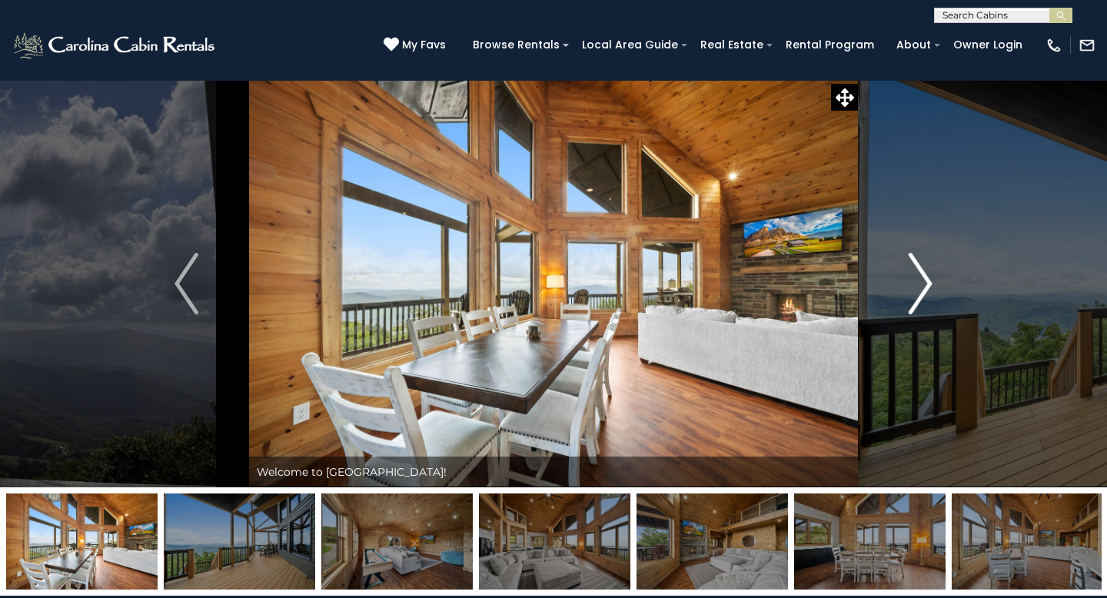
click at [921, 295] on img "Next" at bounding box center [919, 283] width 23 height 61
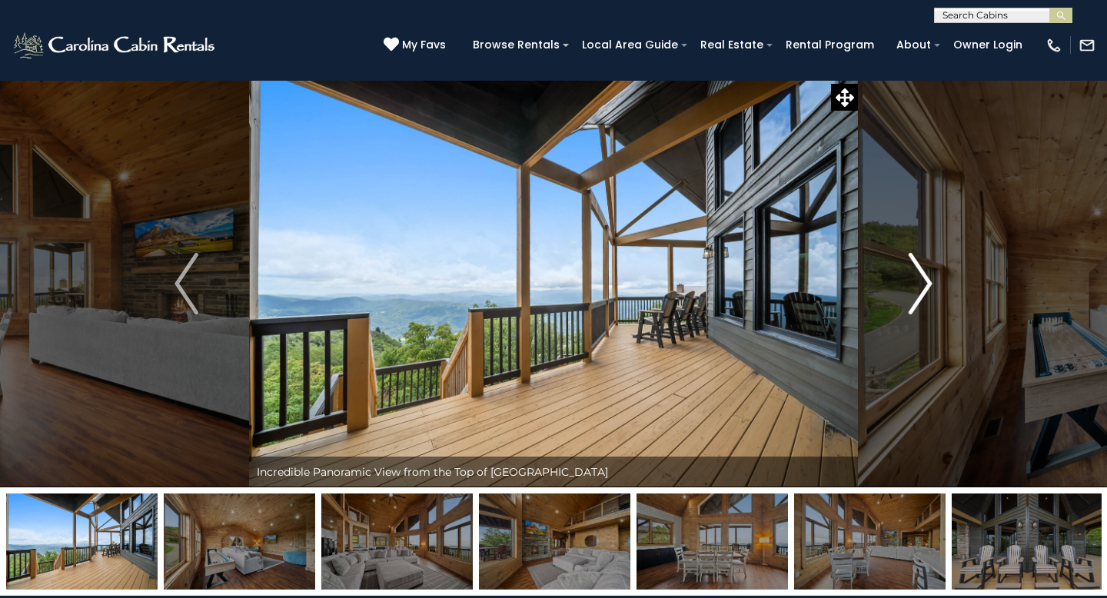
click at [921, 295] on img "Next" at bounding box center [919, 283] width 23 height 61
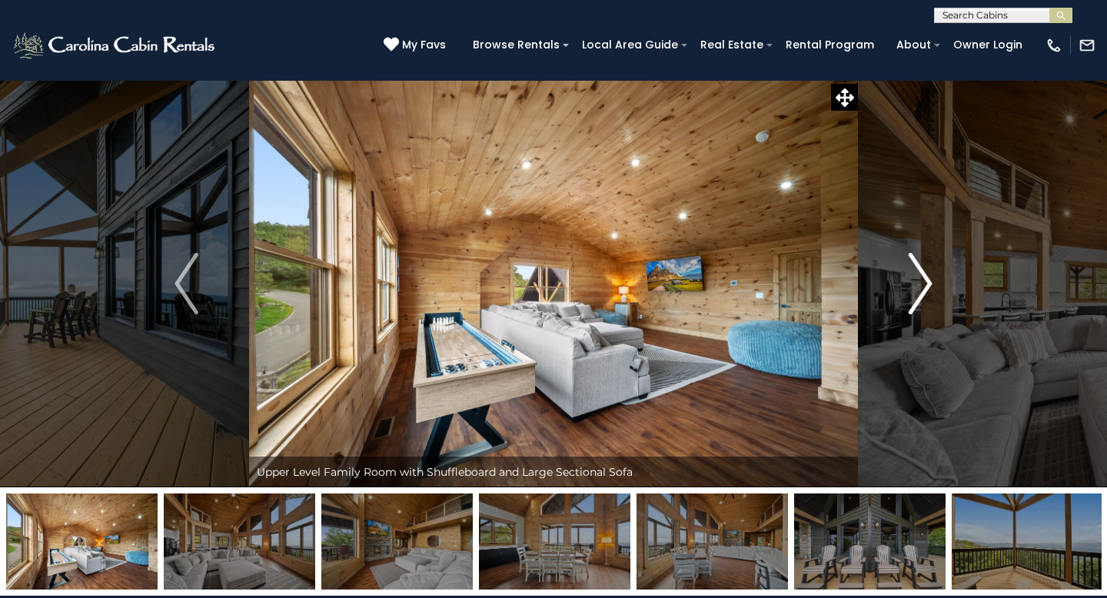
click at [921, 295] on img "Next" at bounding box center [919, 283] width 23 height 61
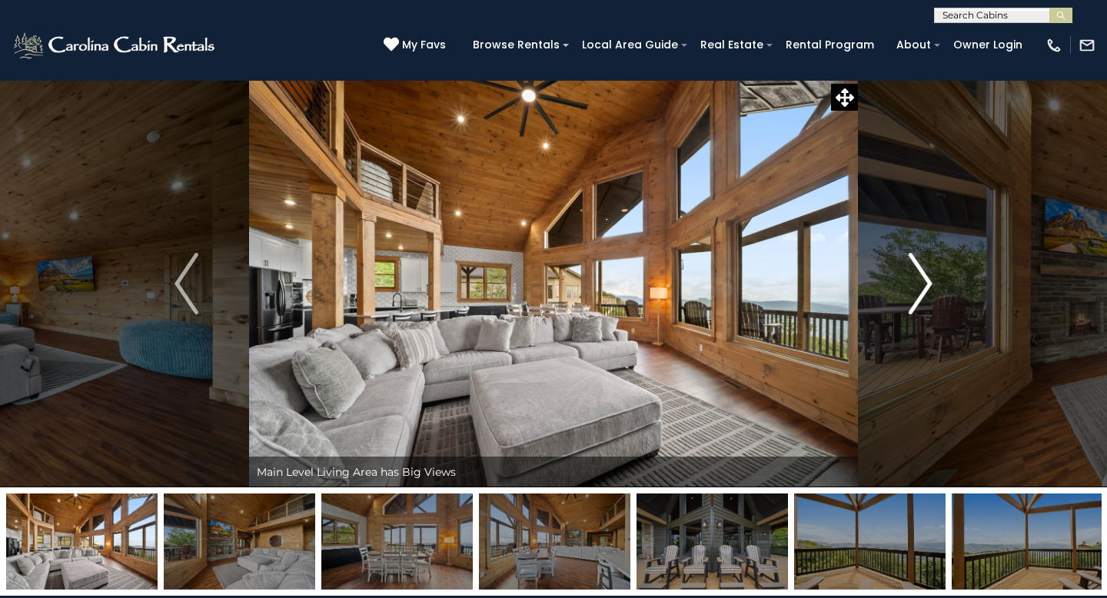
click at [921, 295] on img "Next" at bounding box center [919, 283] width 23 height 61
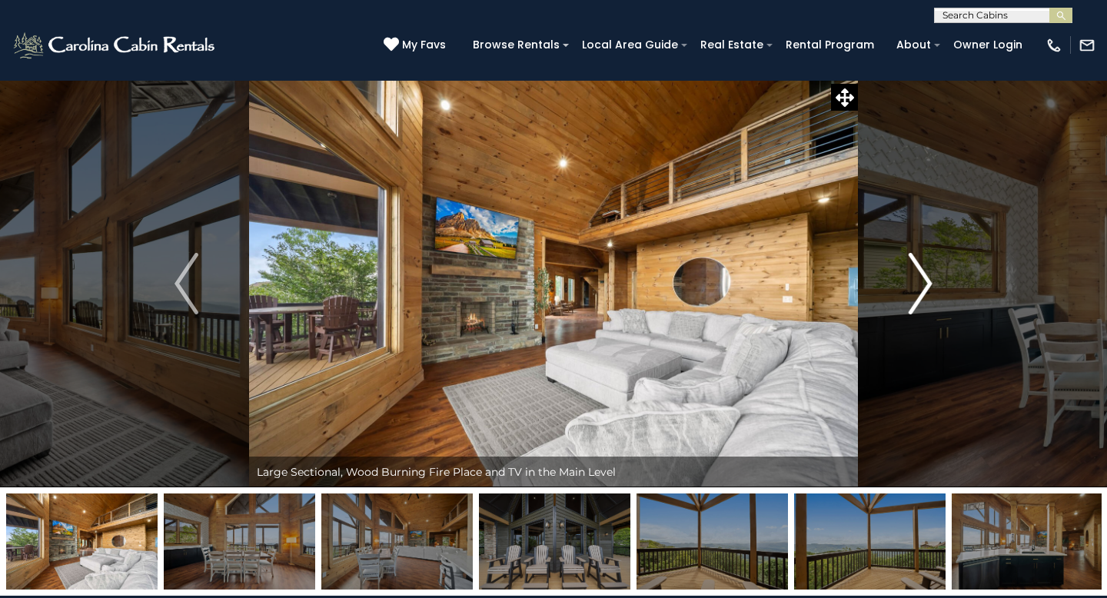
click at [921, 295] on img "Next" at bounding box center [919, 283] width 23 height 61
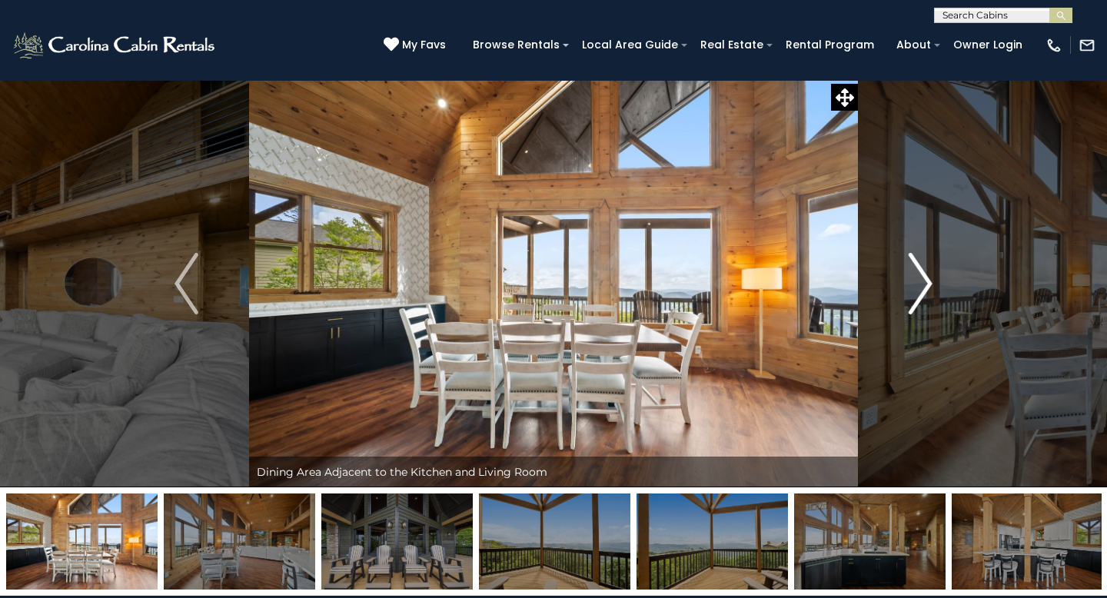
click at [921, 295] on img "Next" at bounding box center [919, 283] width 23 height 61
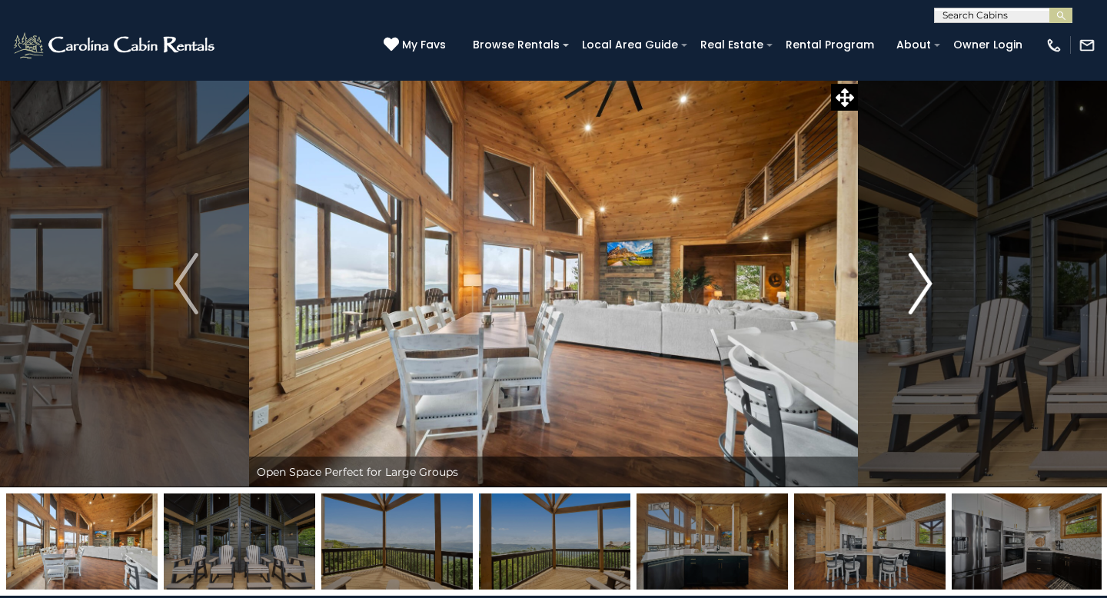
click at [921, 295] on img "Next" at bounding box center [919, 283] width 23 height 61
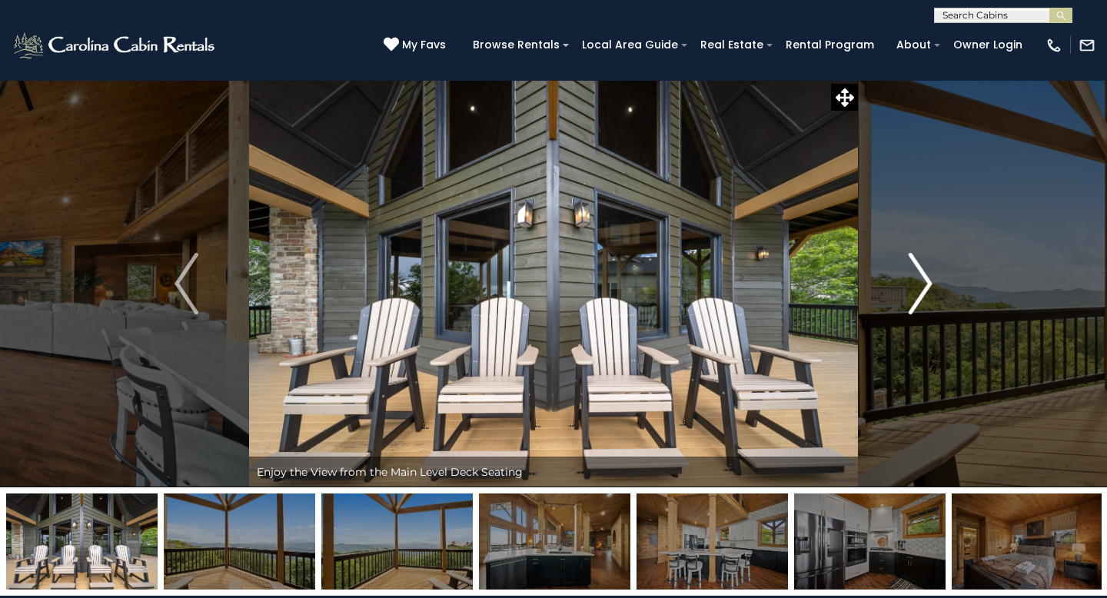
click at [921, 295] on img "Next" at bounding box center [919, 283] width 23 height 61
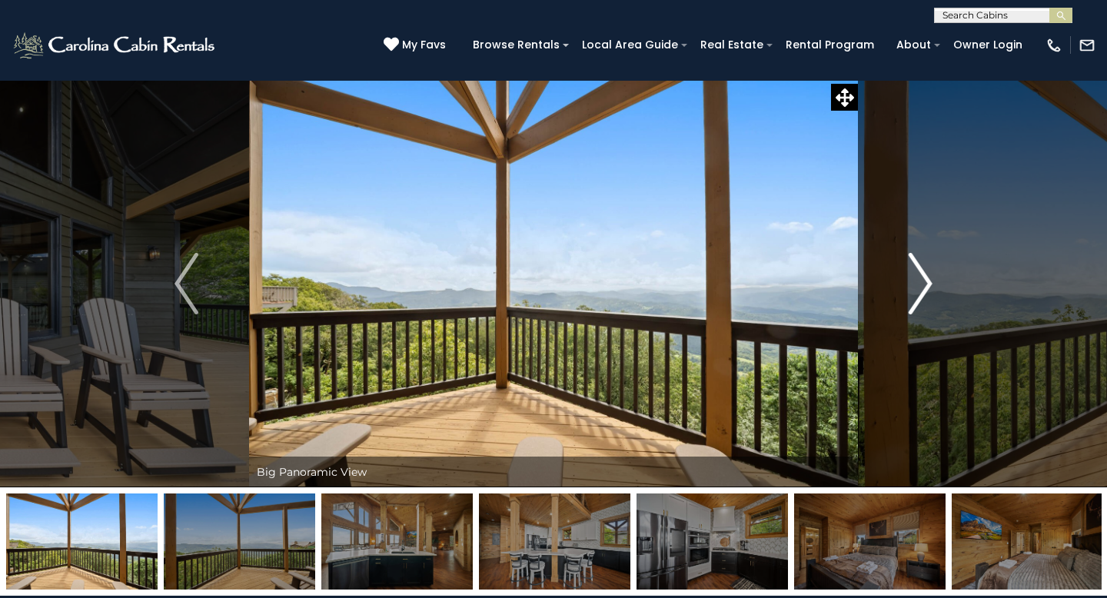
click at [921, 295] on img "Next" at bounding box center [919, 283] width 23 height 61
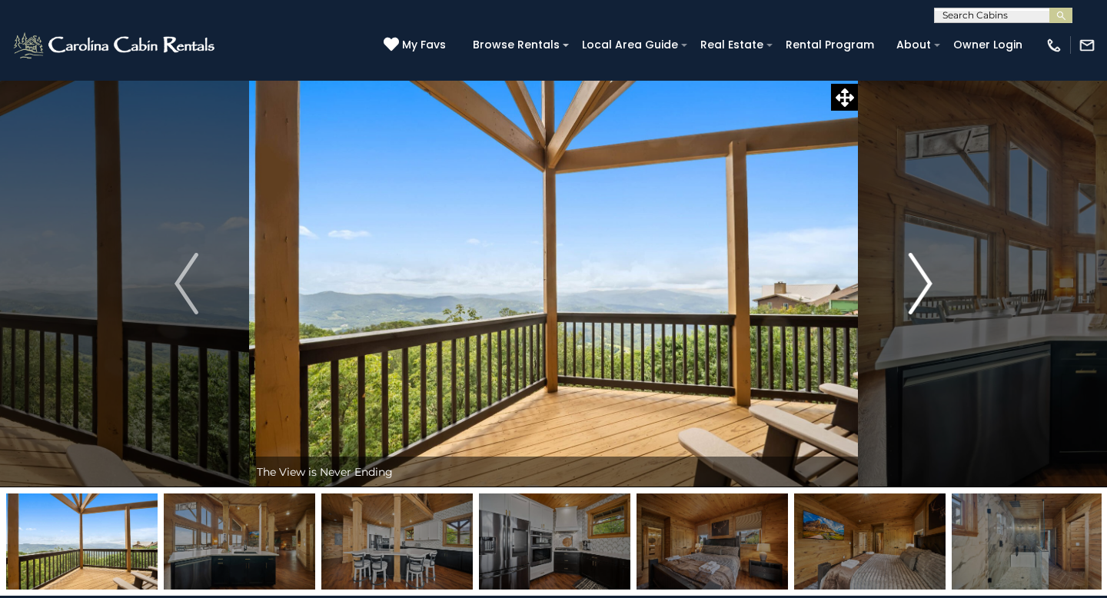
click at [921, 295] on img "Next" at bounding box center [919, 283] width 23 height 61
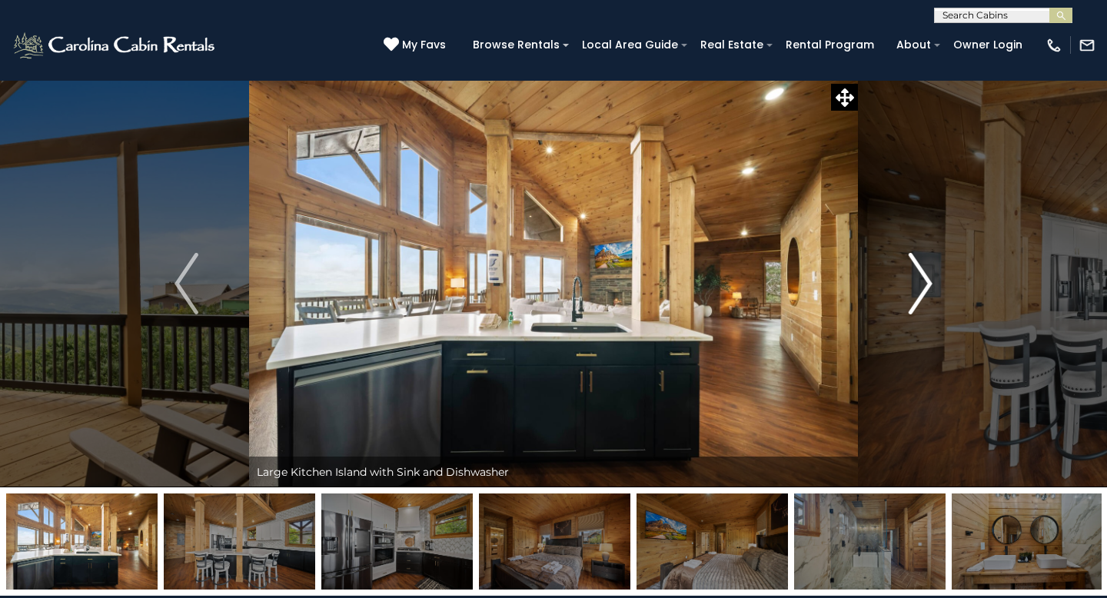
click at [921, 295] on img "Next" at bounding box center [919, 283] width 23 height 61
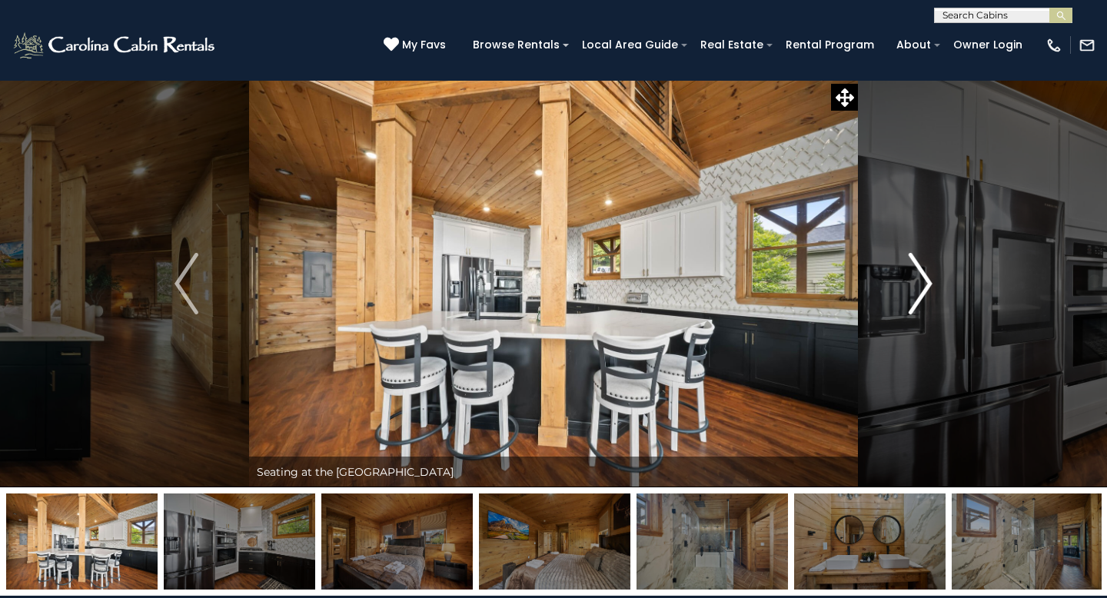
click at [921, 295] on img "Next" at bounding box center [919, 283] width 23 height 61
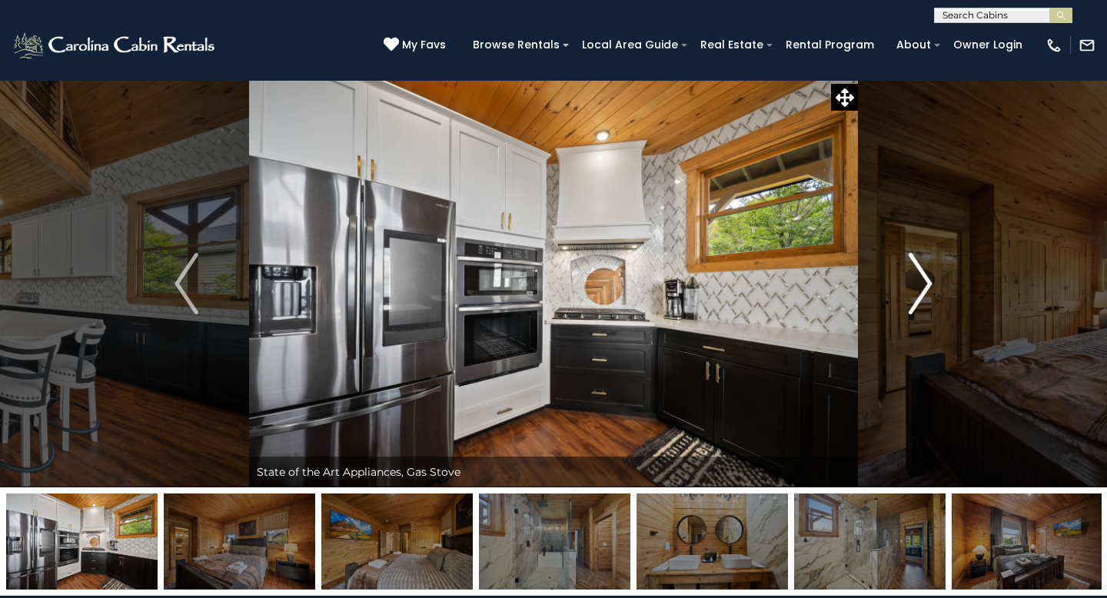
click at [921, 295] on img "Next" at bounding box center [919, 283] width 23 height 61
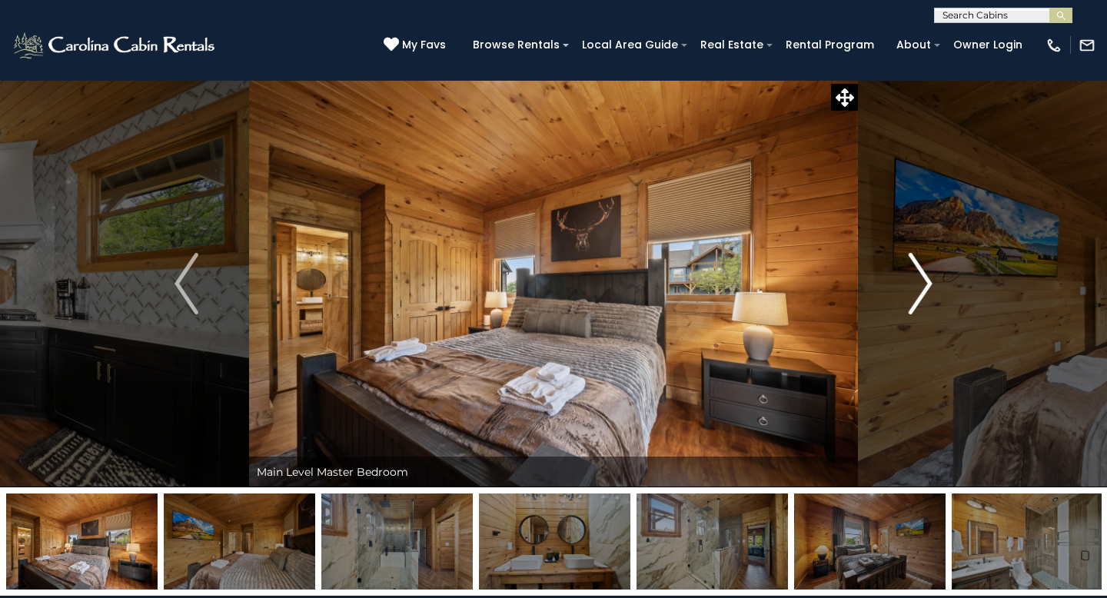
click at [921, 295] on img "Next" at bounding box center [919, 283] width 23 height 61
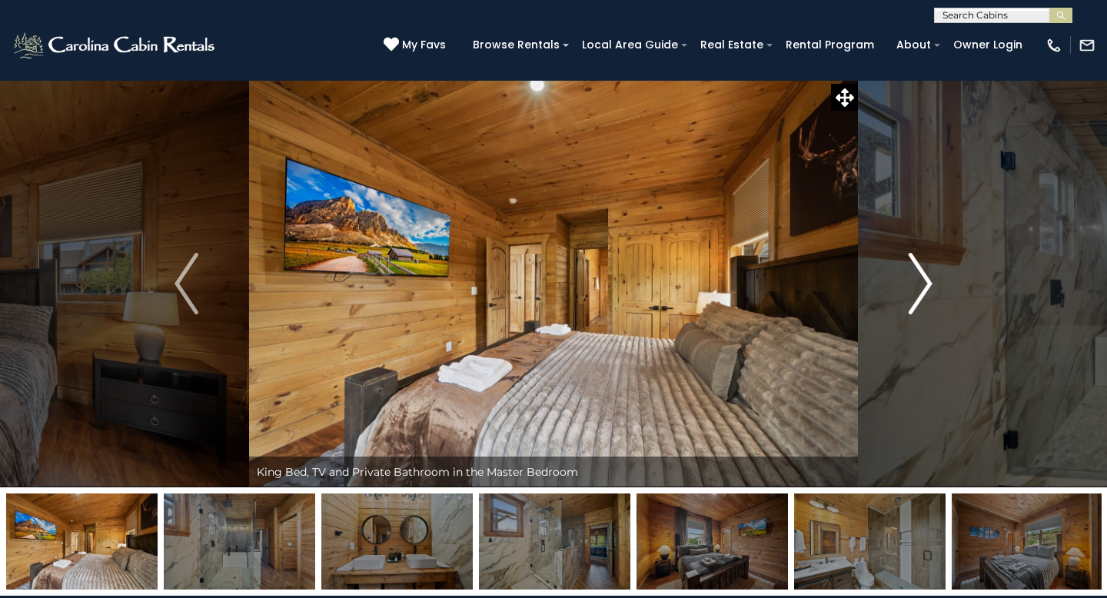
click at [921, 295] on img "Next" at bounding box center [919, 283] width 23 height 61
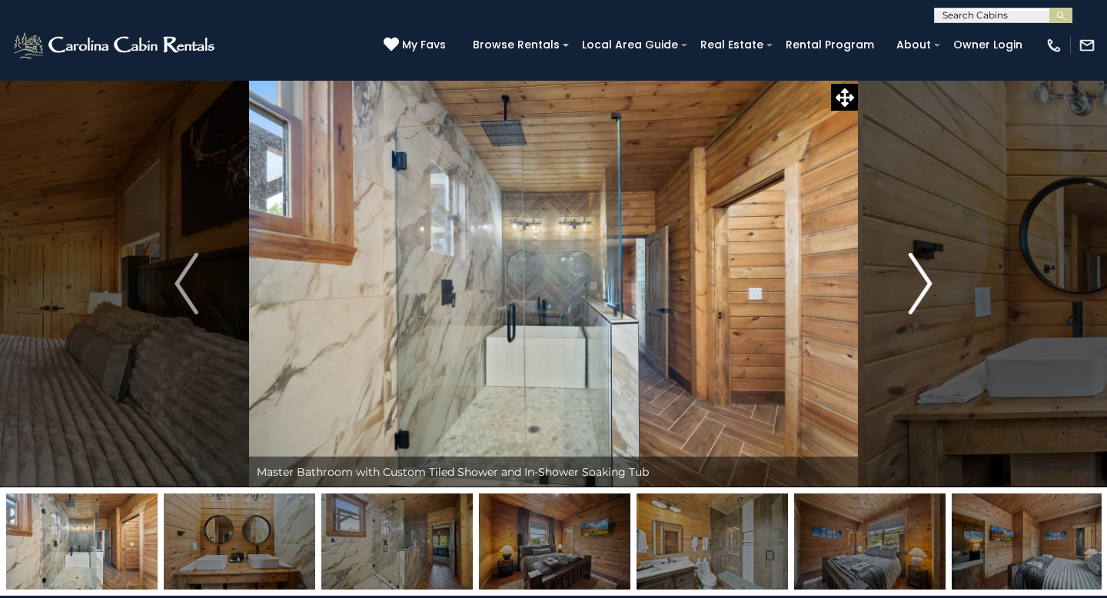
click at [921, 295] on img "Next" at bounding box center [919, 283] width 23 height 61
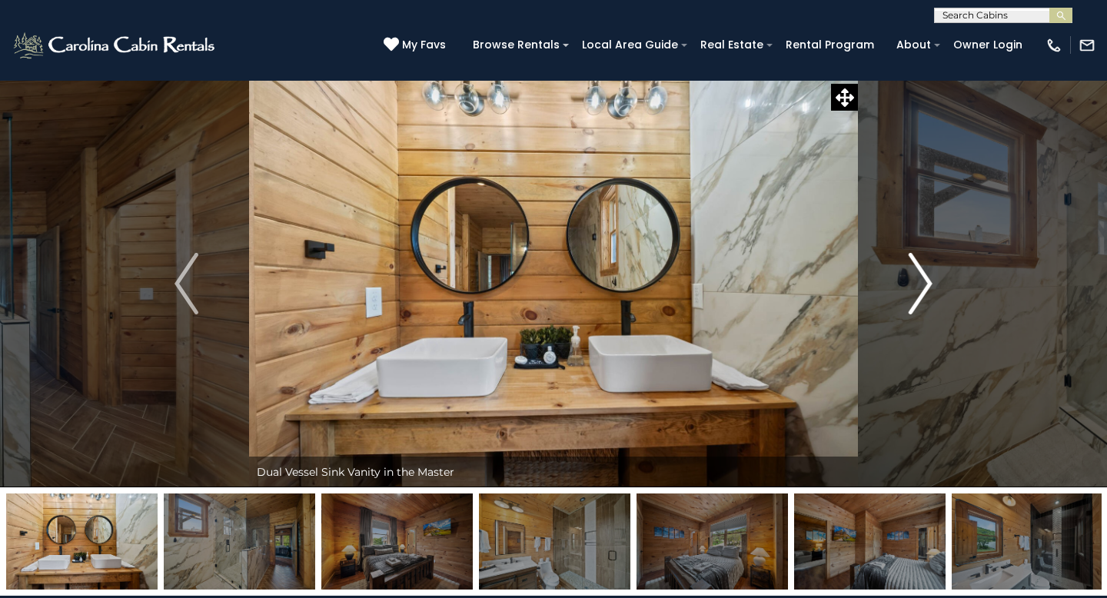
click at [921, 295] on img "Next" at bounding box center [919, 283] width 23 height 61
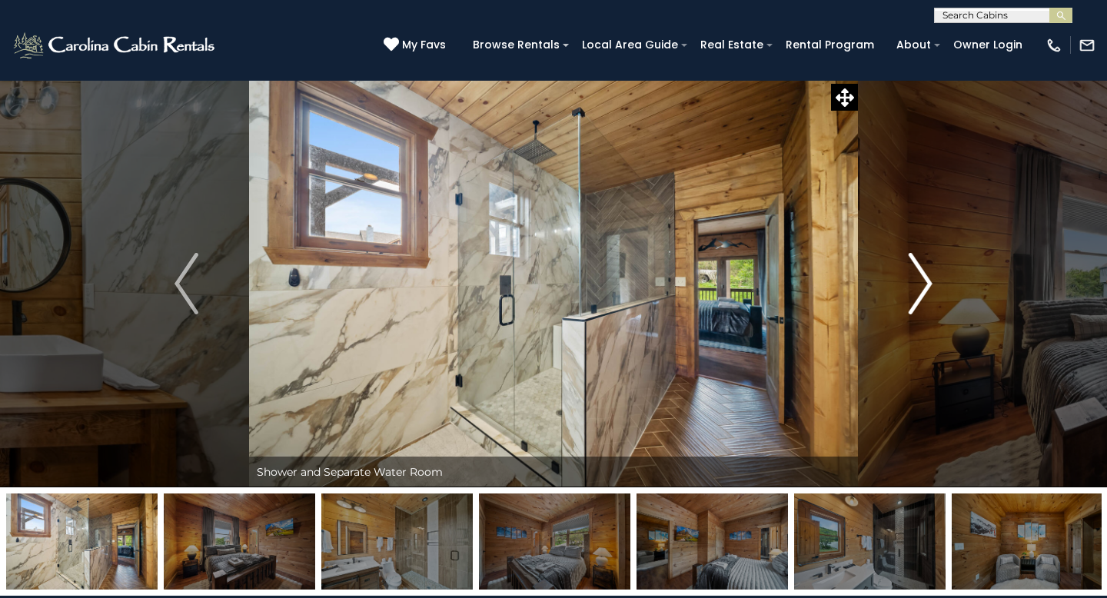
click at [921, 295] on img "Next" at bounding box center [919, 283] width 23 height 61
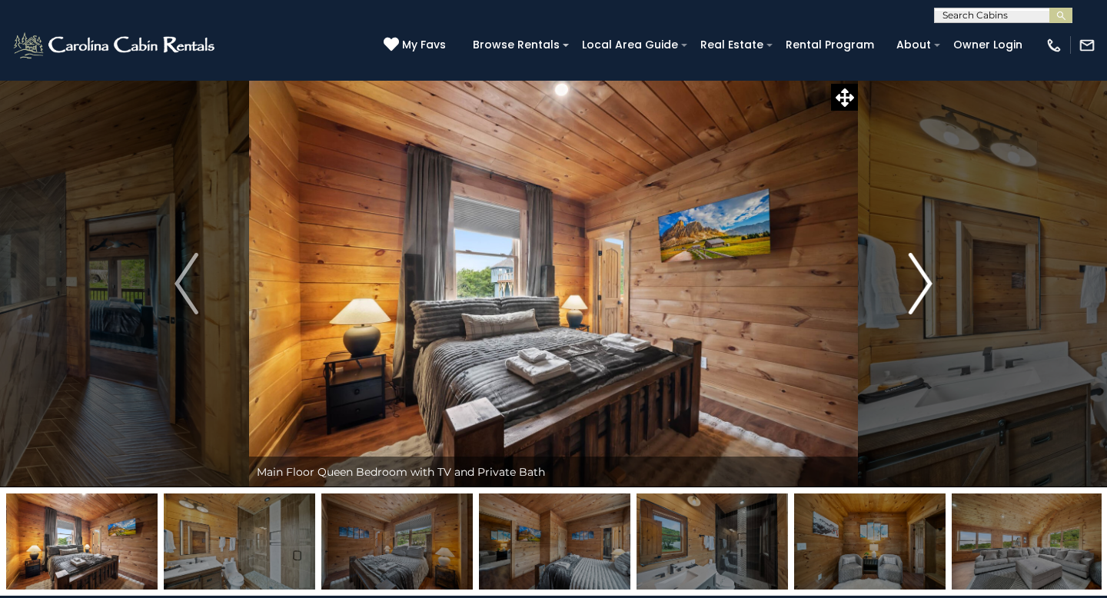
click at [921, 295] on img "Next" at bounding box center [919, 283] width 23 height 61
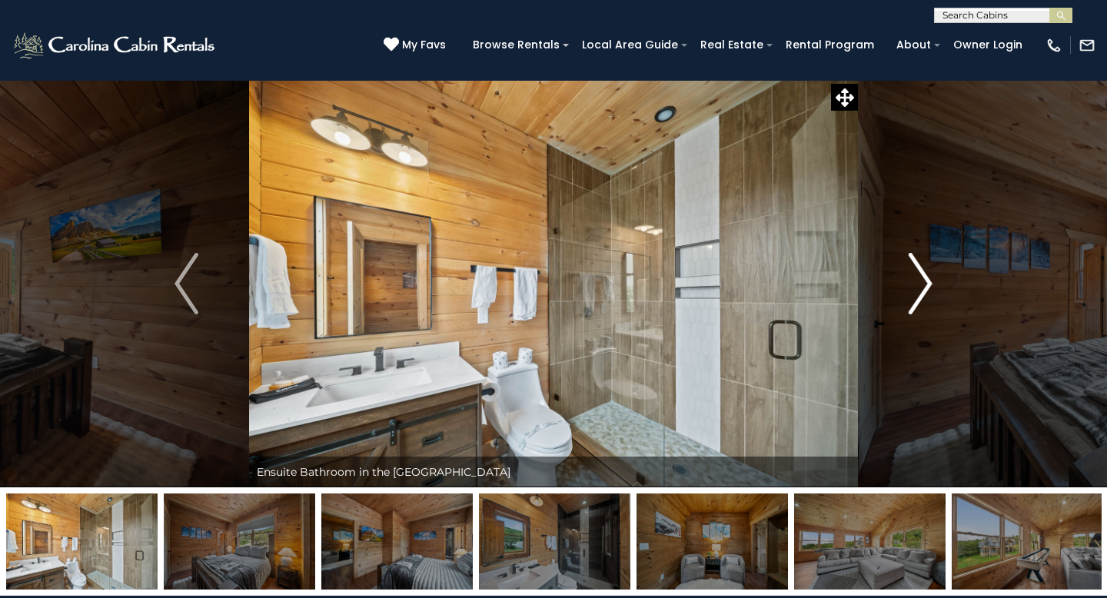
click at [921, 295] on img "Next" at bounding box center [919, 283] width 23 height 61
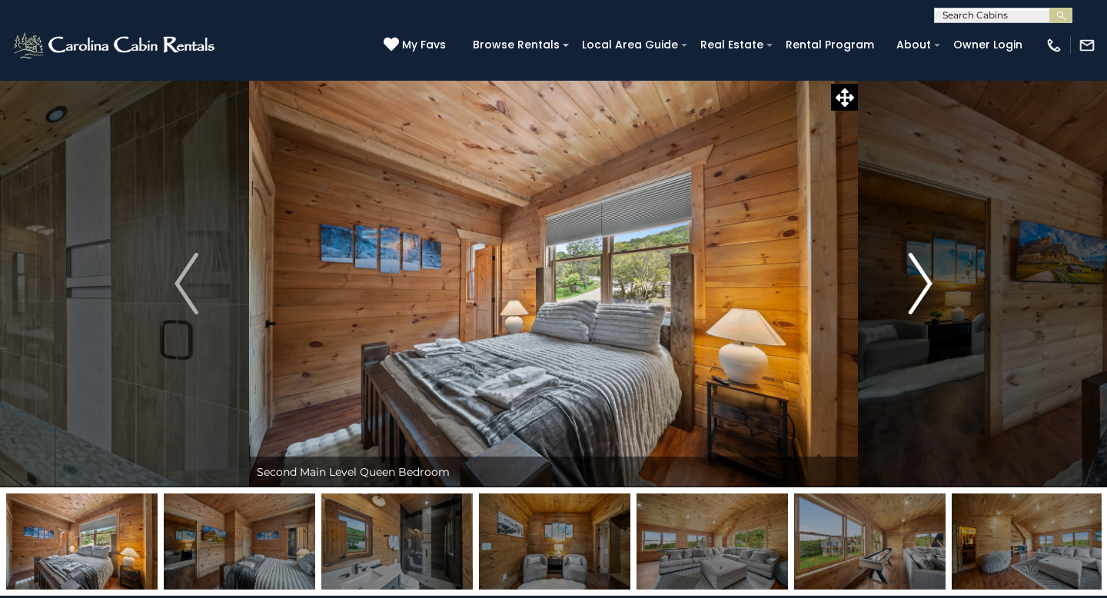
click at [921, 295] on img "Next" at bounding box center [919, 283] width 23 height 61
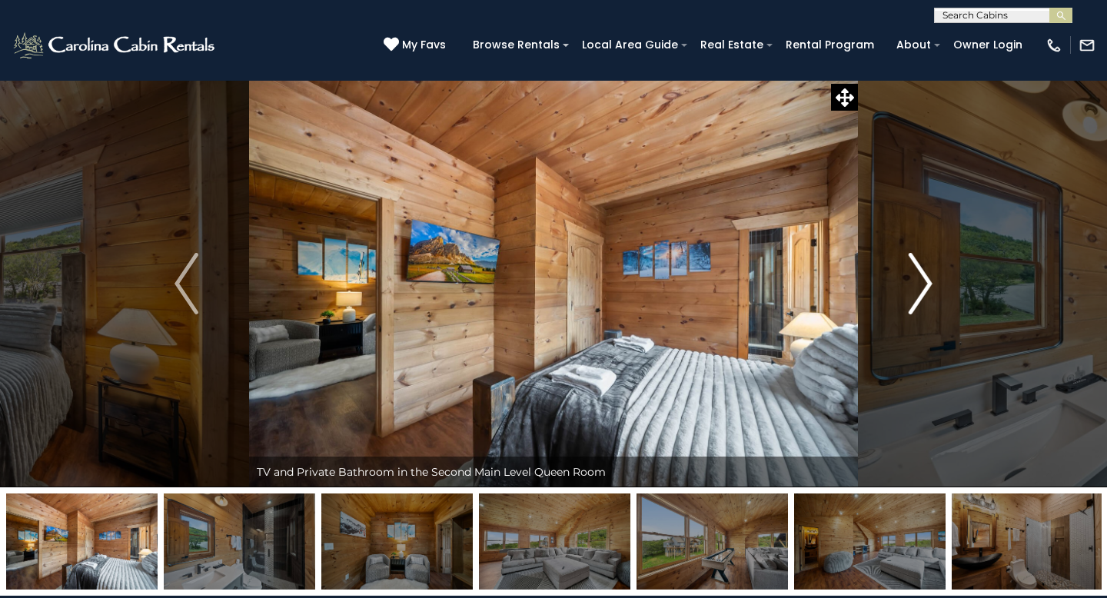
click at [921, 295] on img "Next" at bounding box center [919, 283] width 23 height 61
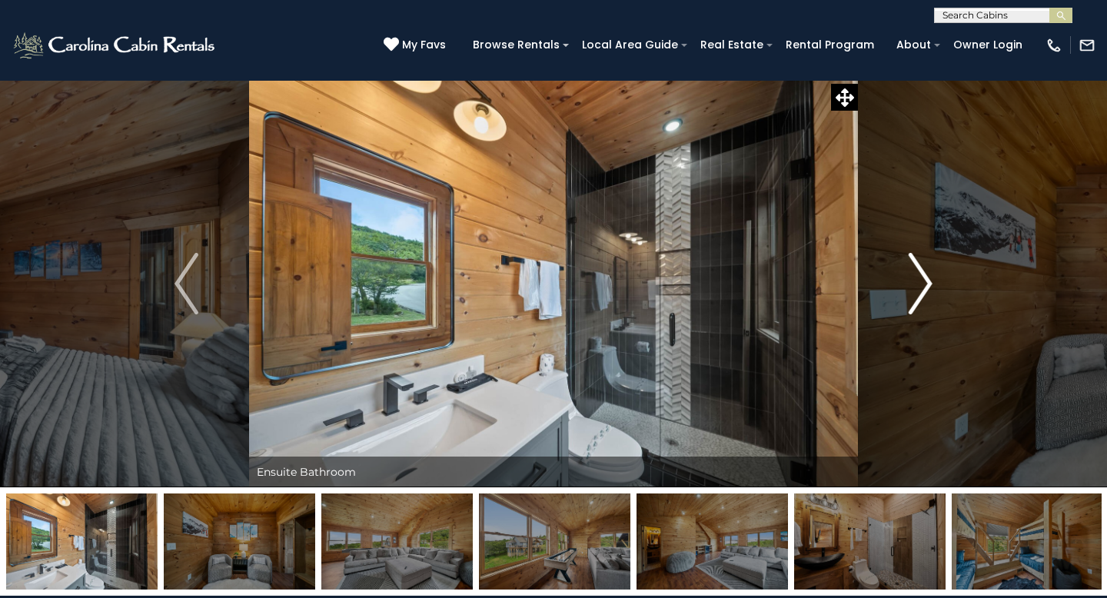
click at [921, 295] on img "Next" at bounding box center [919, 283] width 23 height 61
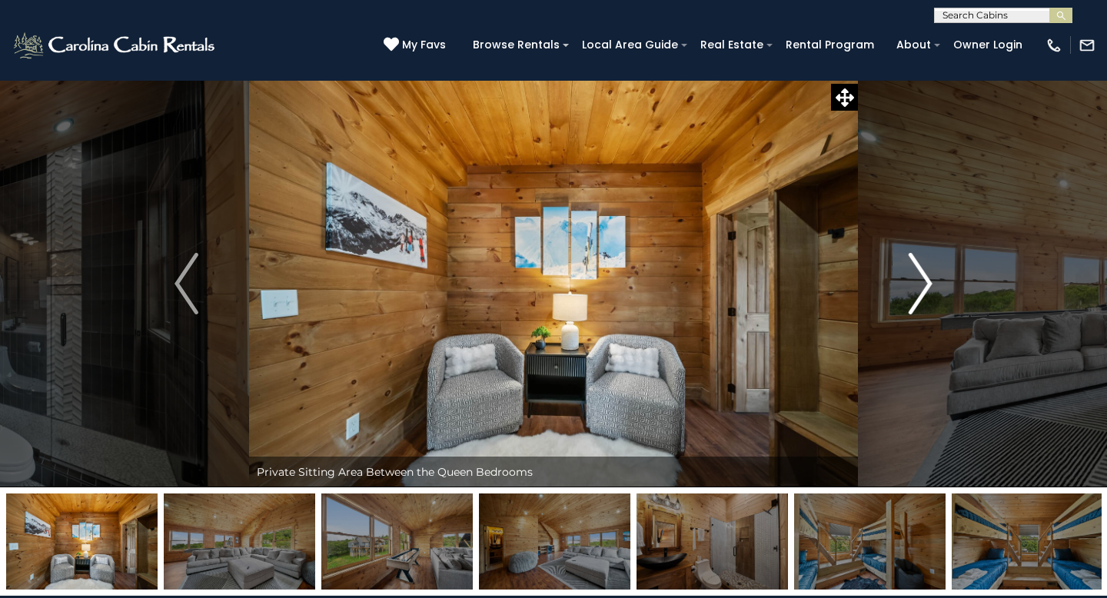
click at [921, 295] on img "Next" at bounding box center [919, 283] width 23 height 61
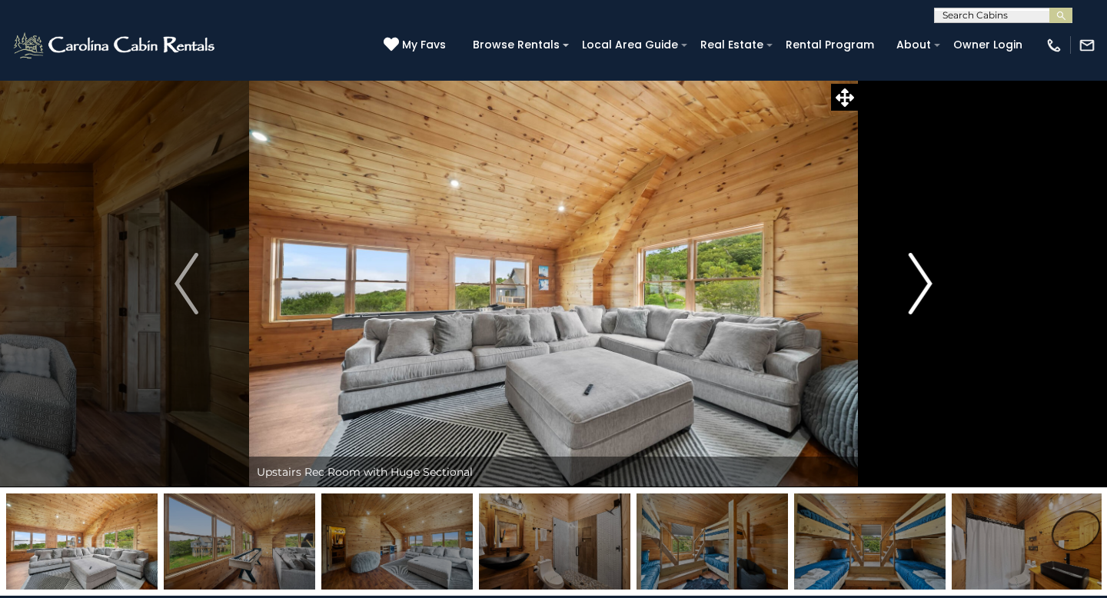
click at [921, 295] on img "Next" at bounding box center [919, 283] width 23 height 61
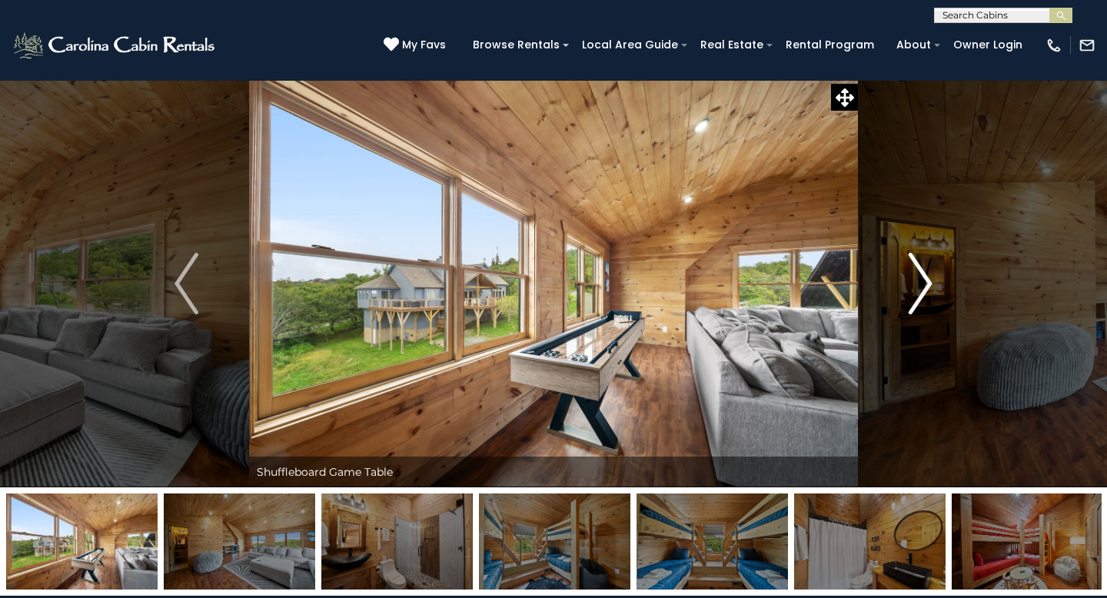
click at [921, 295] on img "Next" at bounding box center [919, 283] width 23 height 61
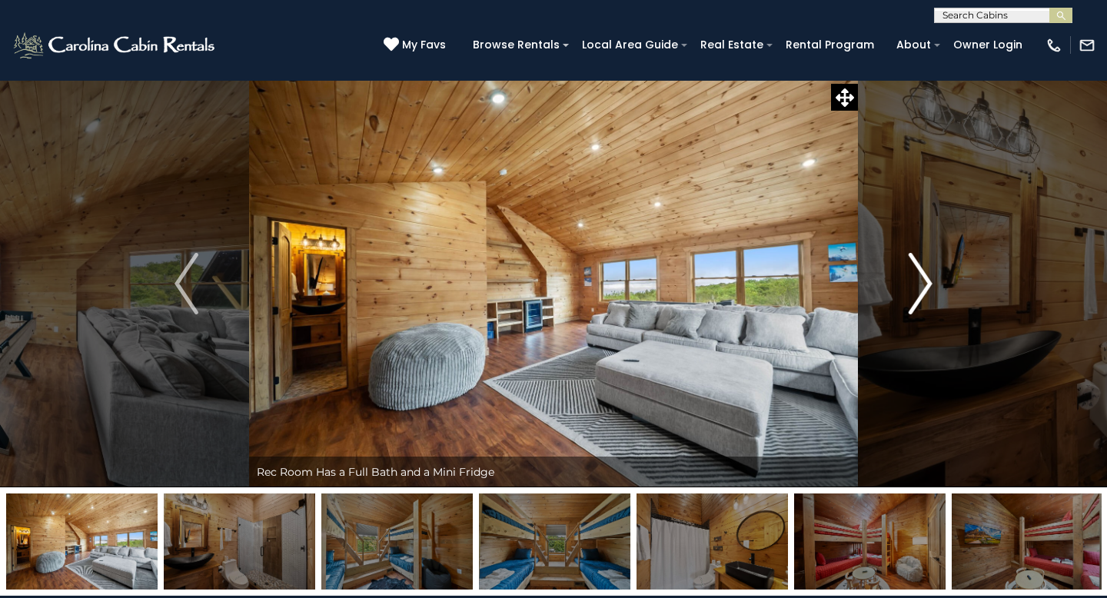
click at [921, 295] on img "Next" at bounding box center [919, 283] width 23 height 61
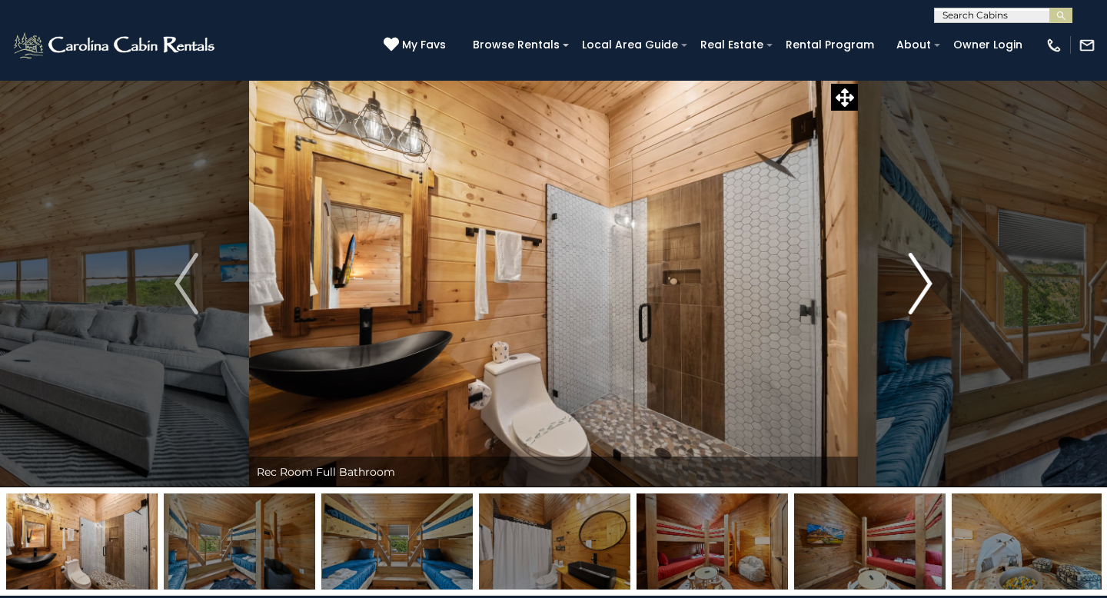
click at [921, 295] on img "Next" at bounding box center [919, 283] width 23 height 61
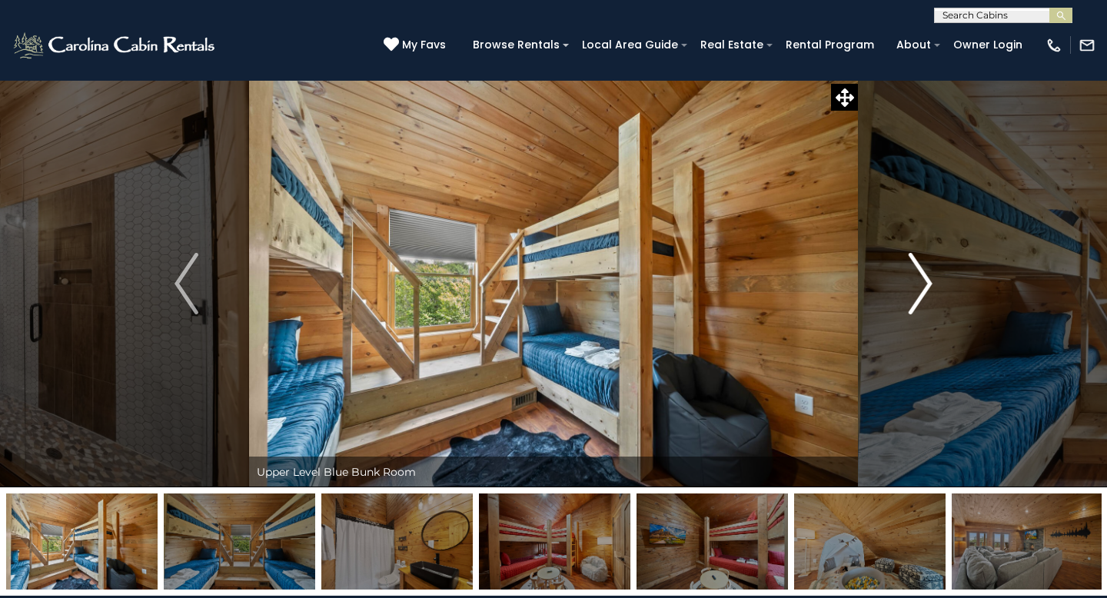
click at [921, 295] on img "Next" at bounding box center [919, 283] width 23 height 61
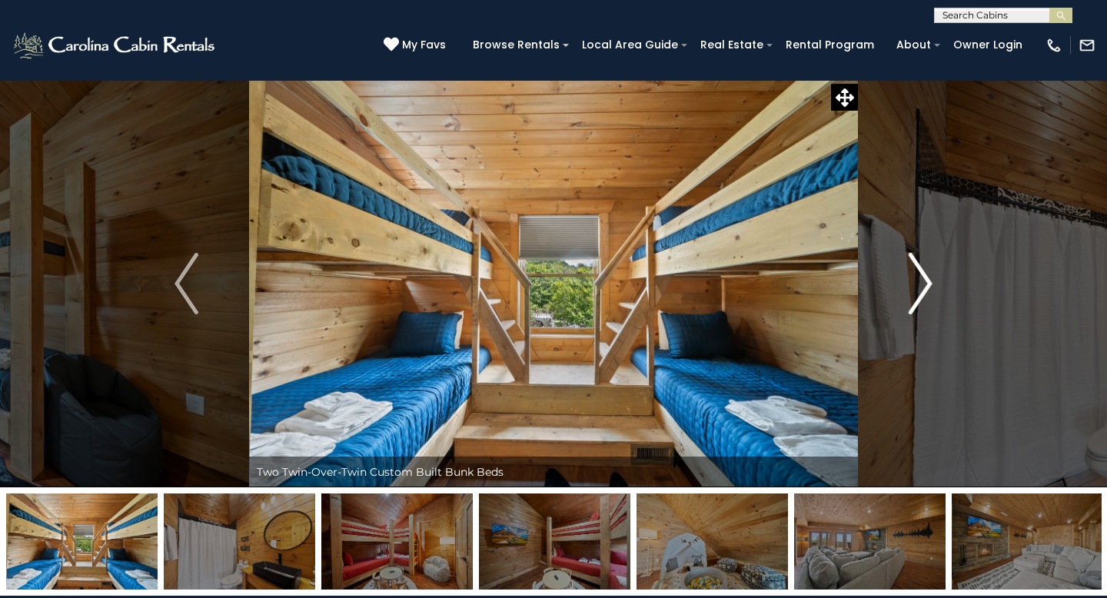
click at [921, 295] on img "Next" at bounding box center [919, 283] width 23 height 61
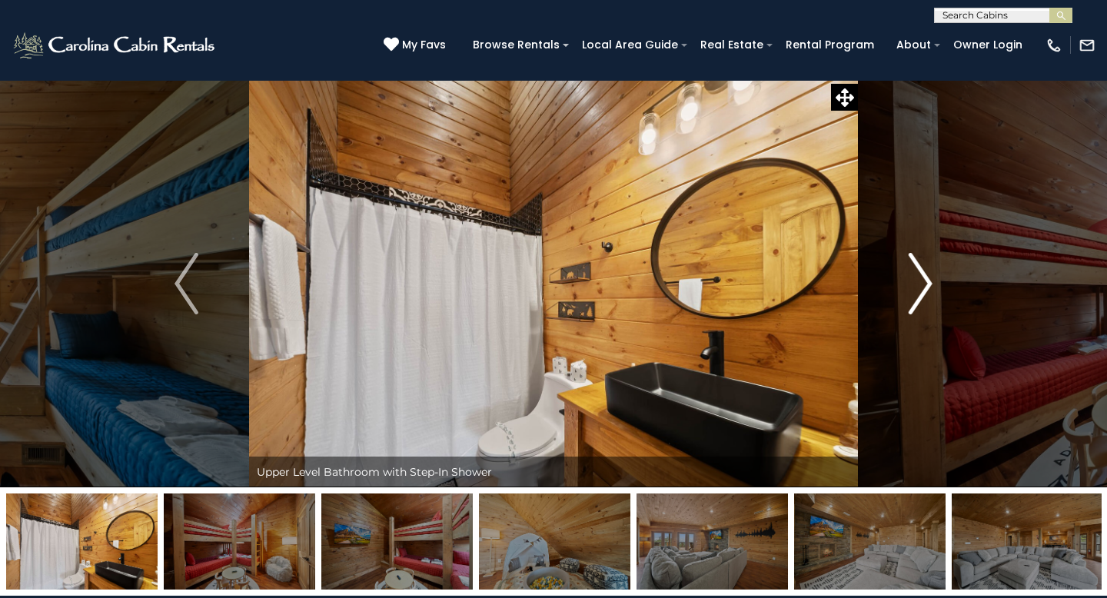
click at [921, 295] on img "Next" at bounding box center [919, 283] width 23 height 61
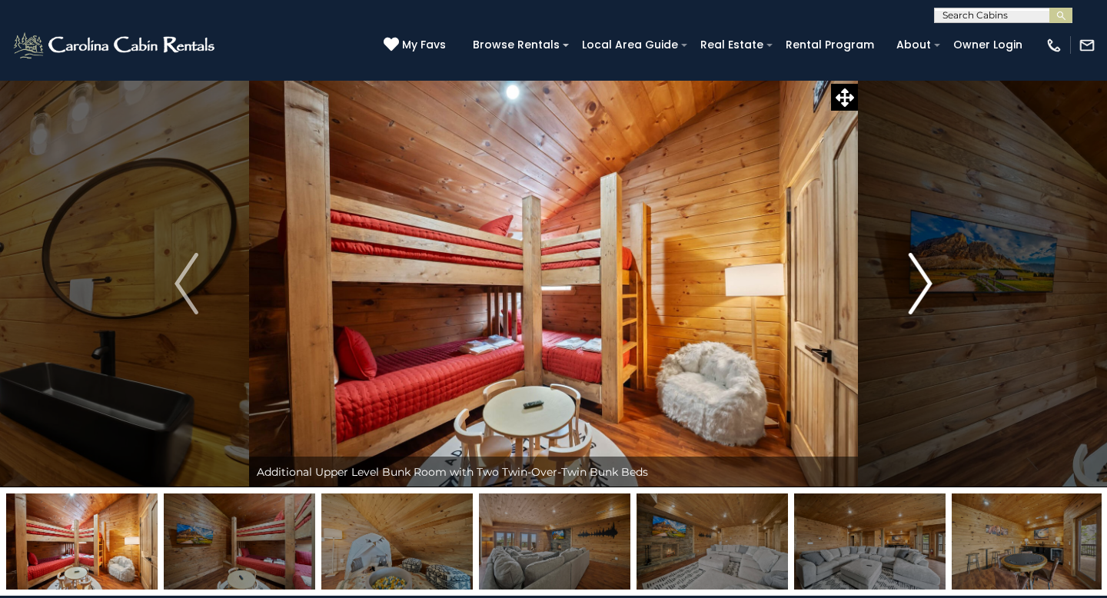
click at [921, 296] on img "Next" at bounding box center [919, 283] width 23 height 61
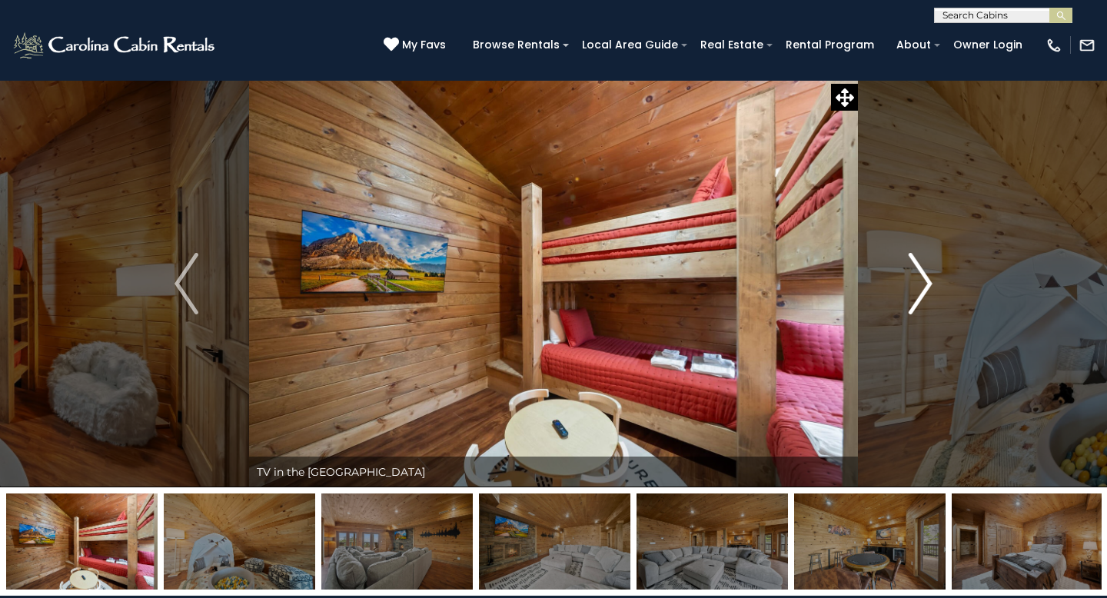
click at [921, 296] on img "Next" at bounding box center [919, 283] width 23 height 61
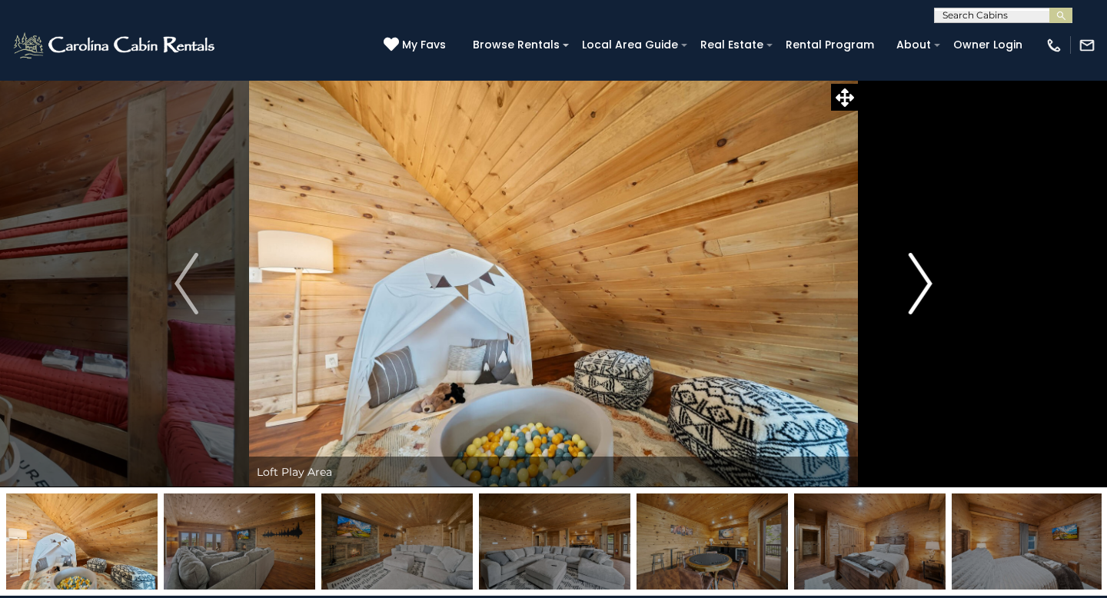
click at [921, 296] on img "Next" at bounding box center [919, 283] width 23 height 61
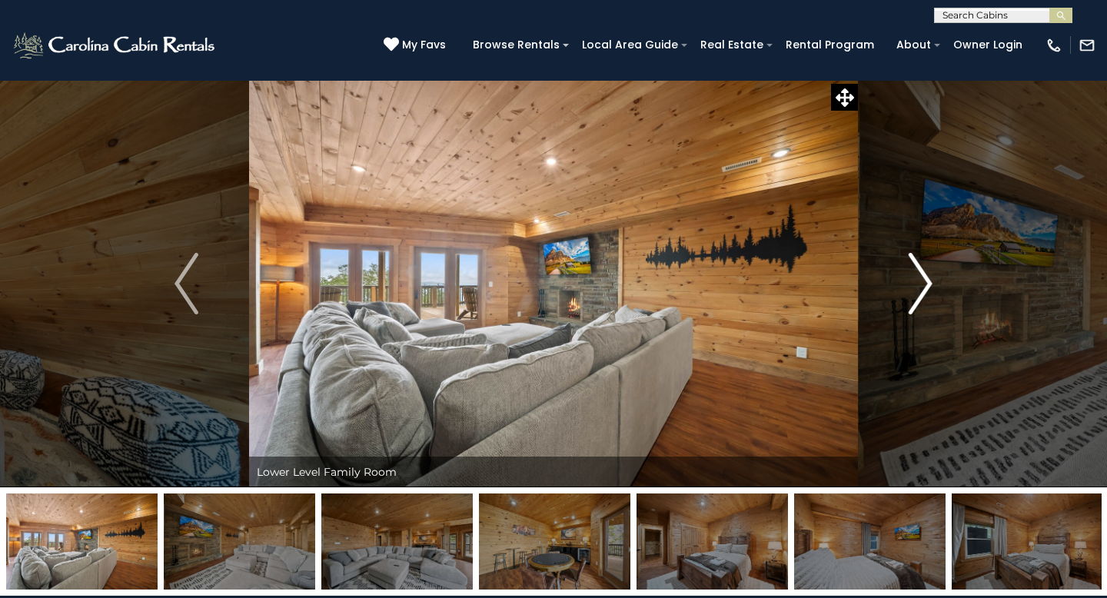
click at [921, 296] on img "Next" at bounding box center [919, 283] width 23 height 61
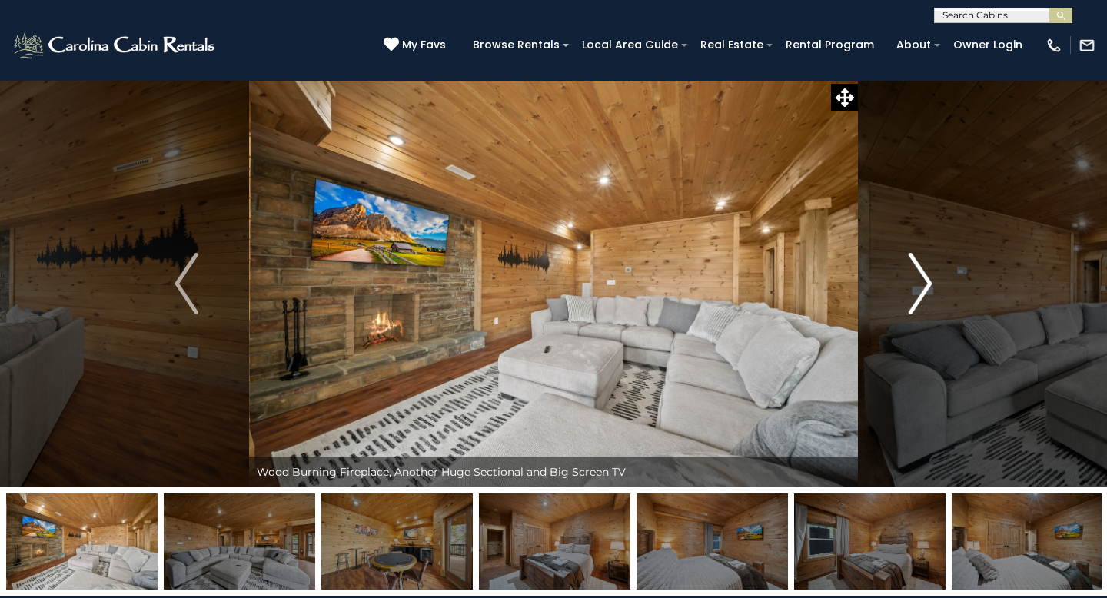
click at [921, 296] on img "Next" at bounding box center [919, 283] width 23 height 61
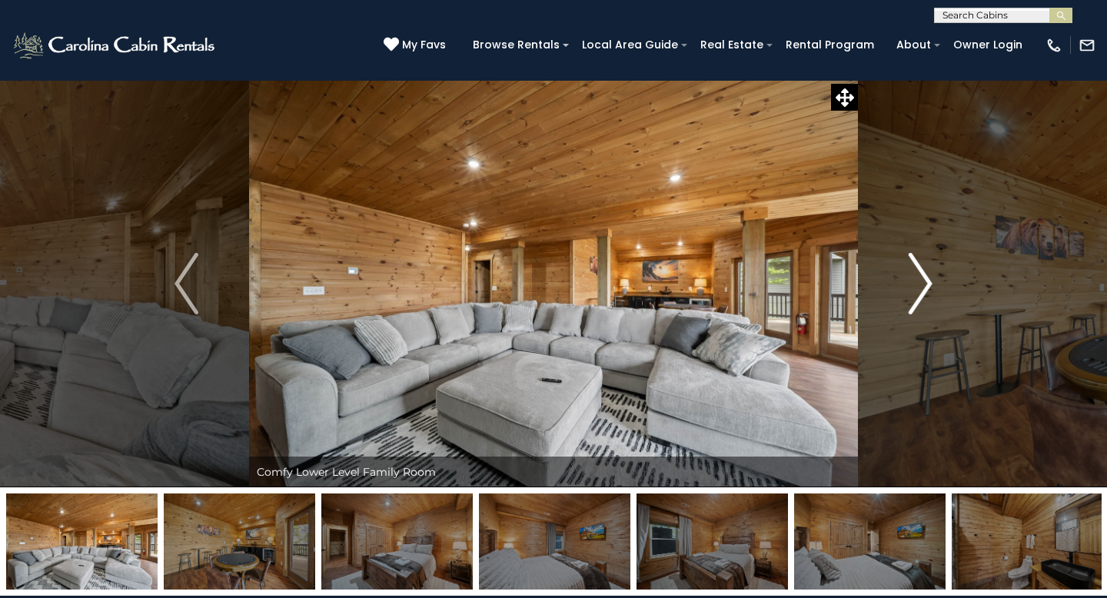
click at [921, 296] on img "Next" at bounding box center [919, 283] width 23 height 61
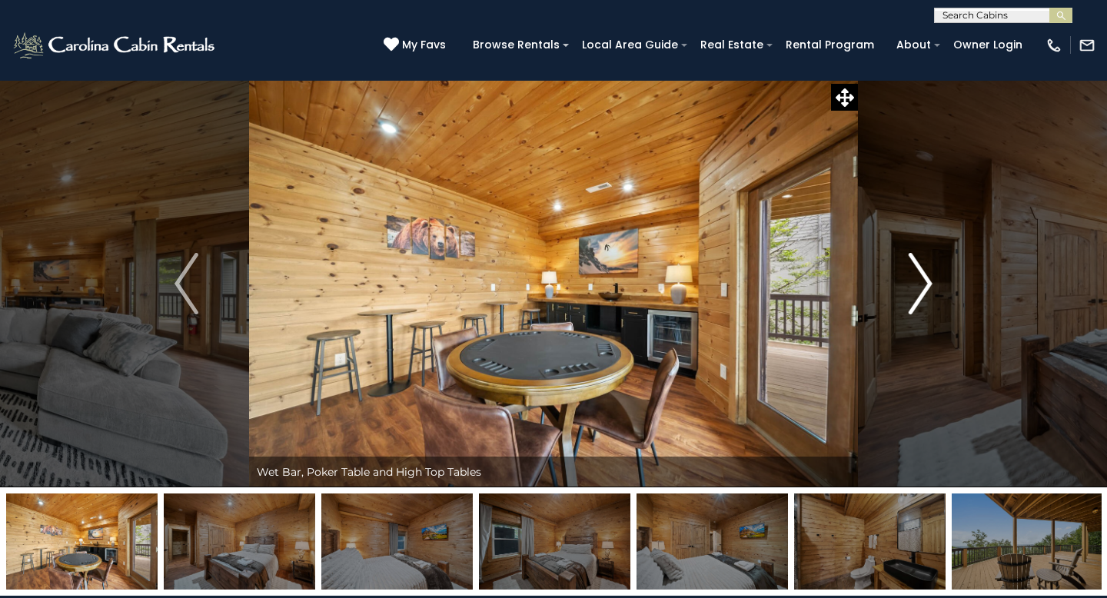
click at [917, 270] on img "Next" at bounding box center [919, 283] width 23 height 61
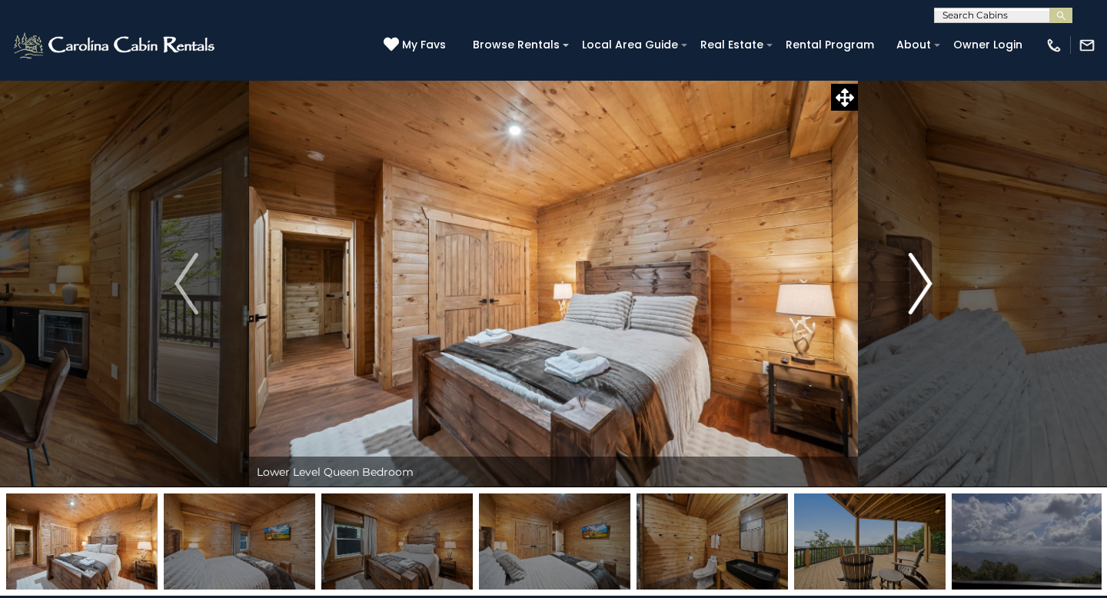
click at [917, 270] on img "Next" at bounding box center [919, 283] width 23 height 61
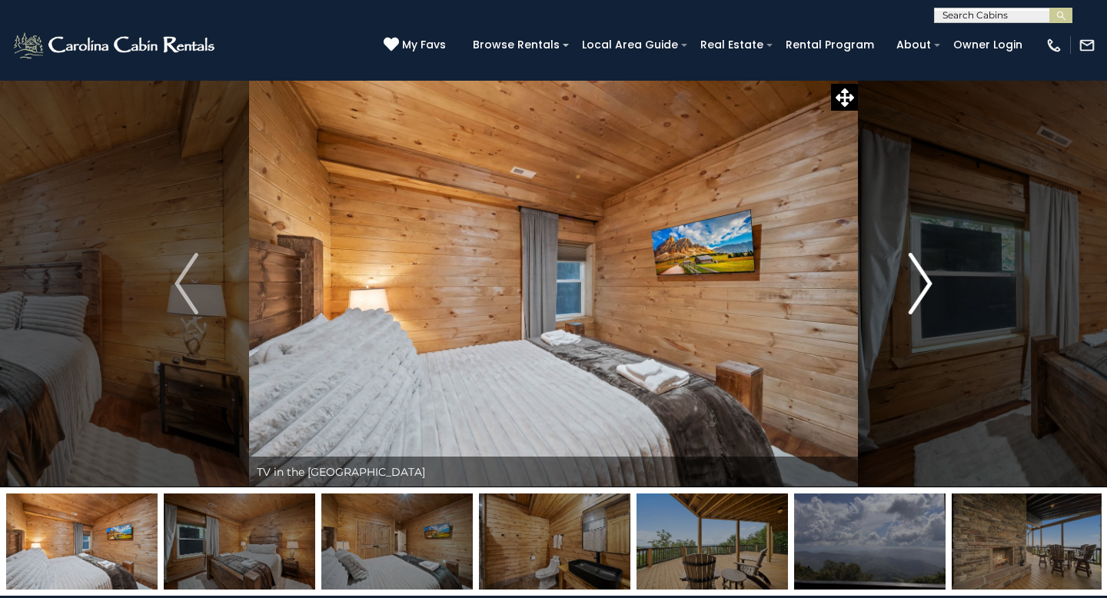
click at [917, 270] on img "Next" at bounding box center [919, 283] width 23 height 61
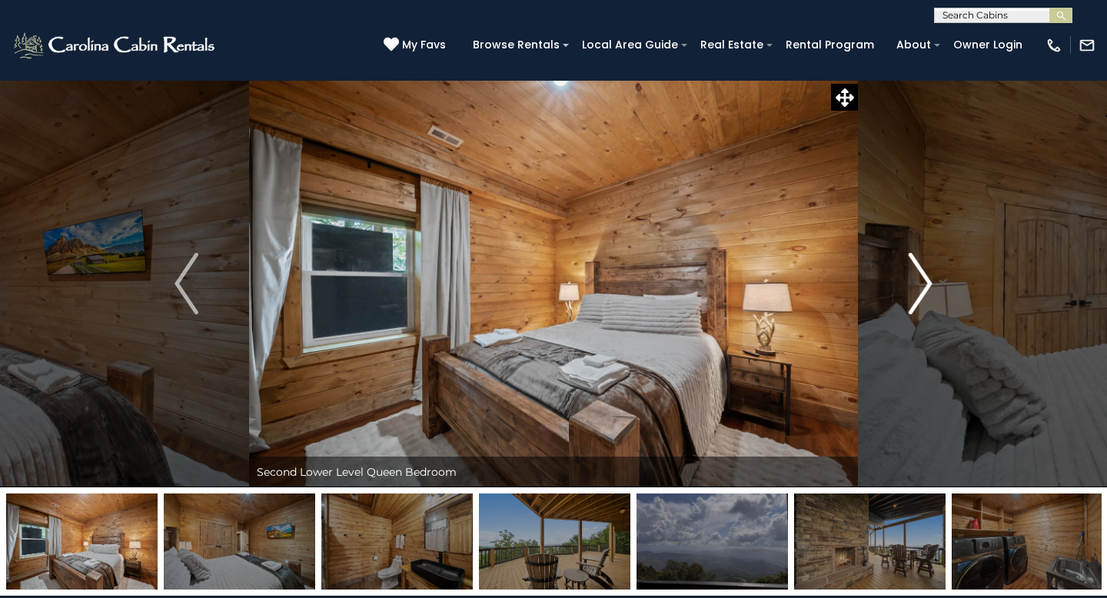
click at [917, 270] on img "Next" at bounding box center [919, 283] width 23 height 61
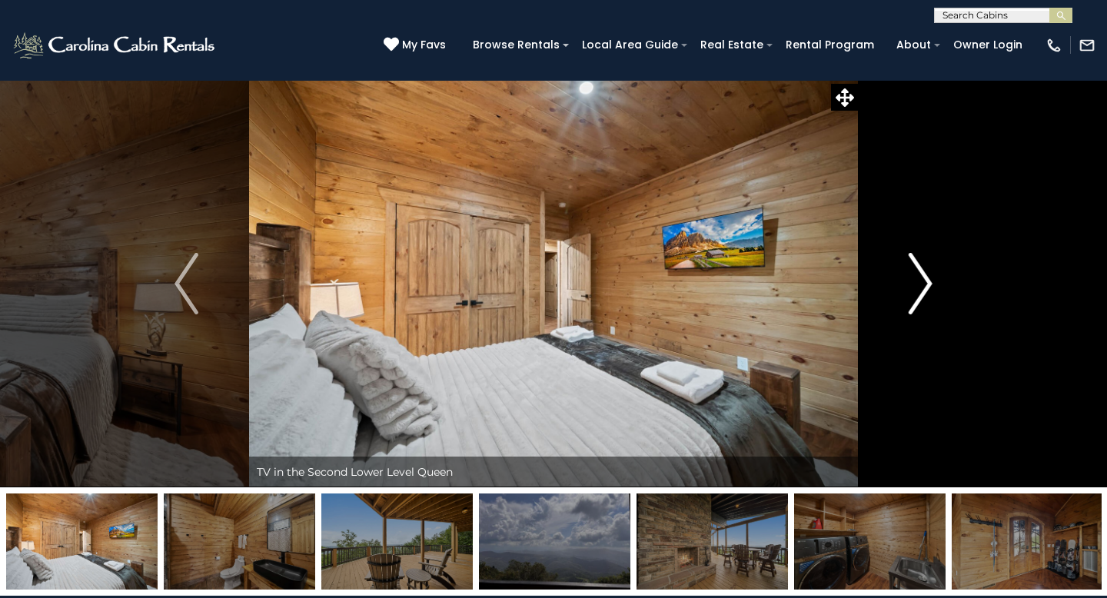
click at [917, 270] on img "Next" at bounding box center [919, 283] width 23 height 61
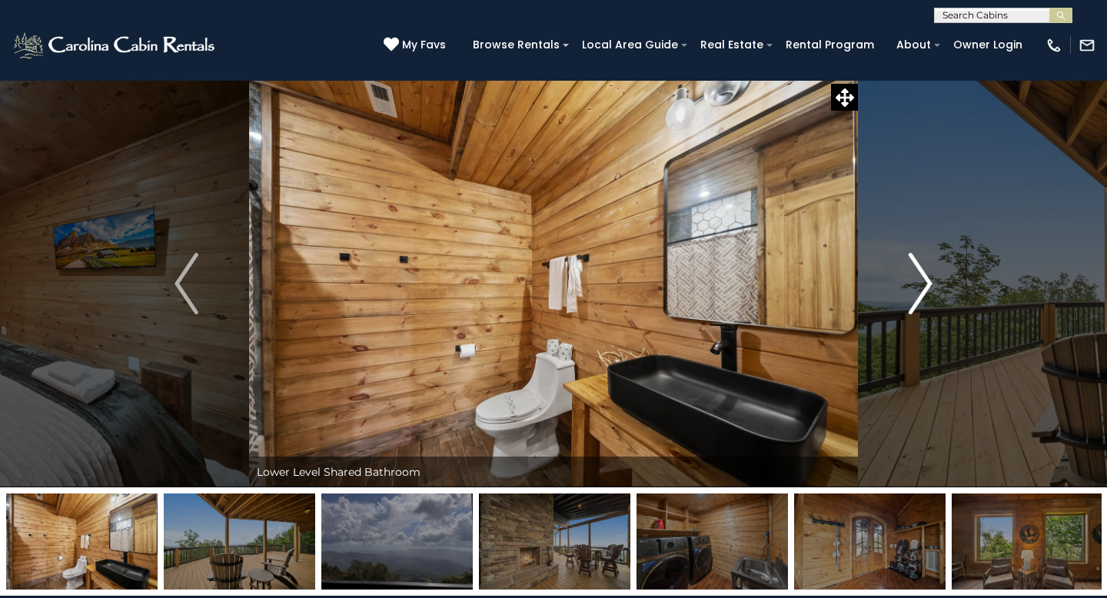
click at [917, 270] on img "Next" at bounding box center [919, 283] width 23 height 61
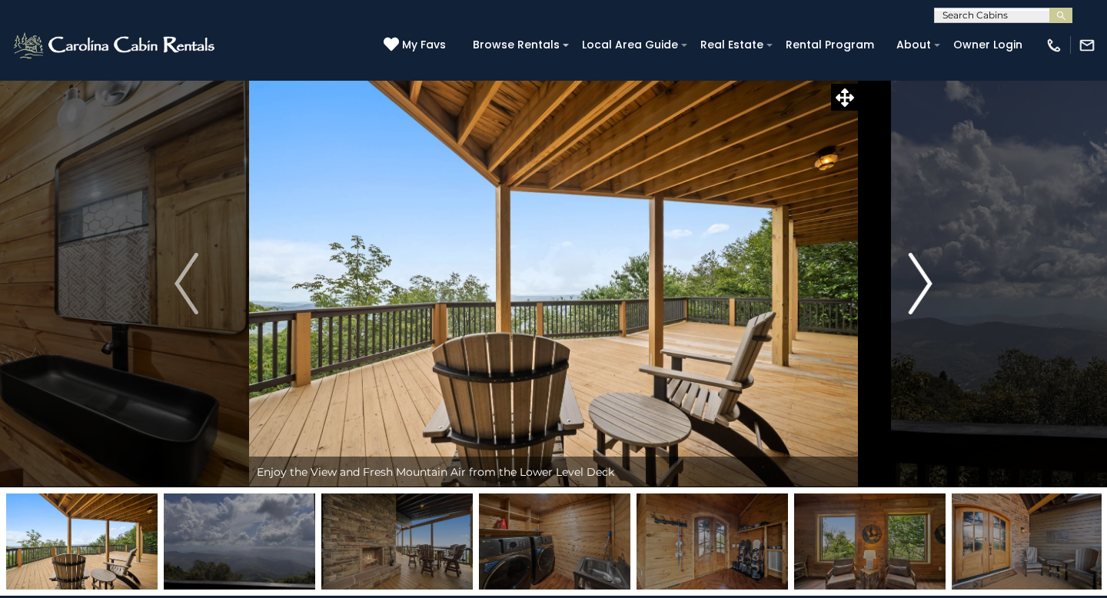
click at [917, 270] on img "Next" at bounding box center [919, 283] width 23 height 61
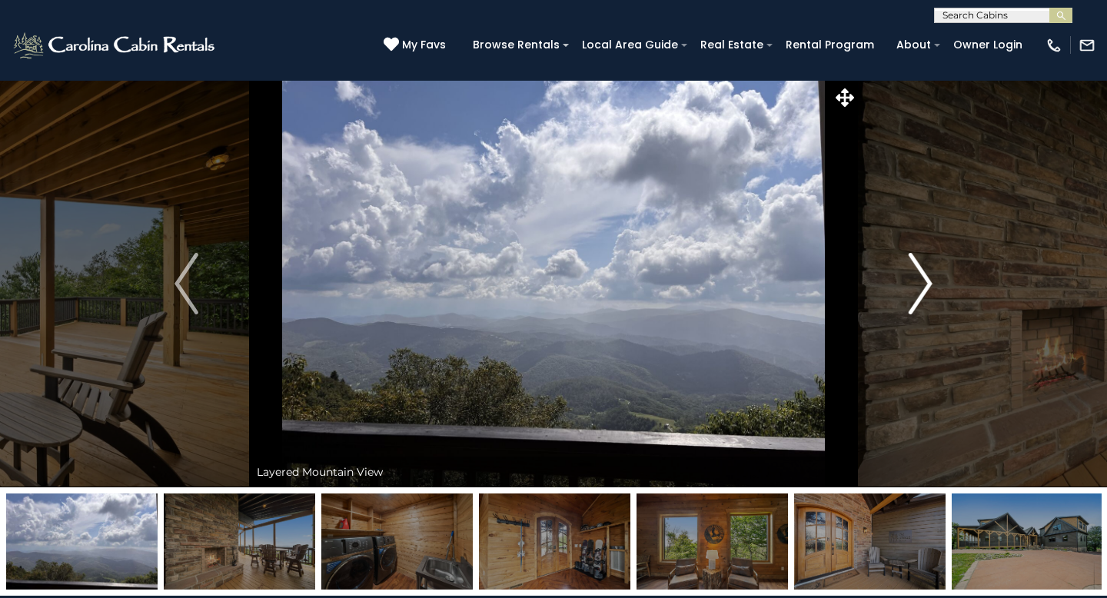
click at [917, 270] on img "Next" at bounding box center [919, 283] width 23 height 61
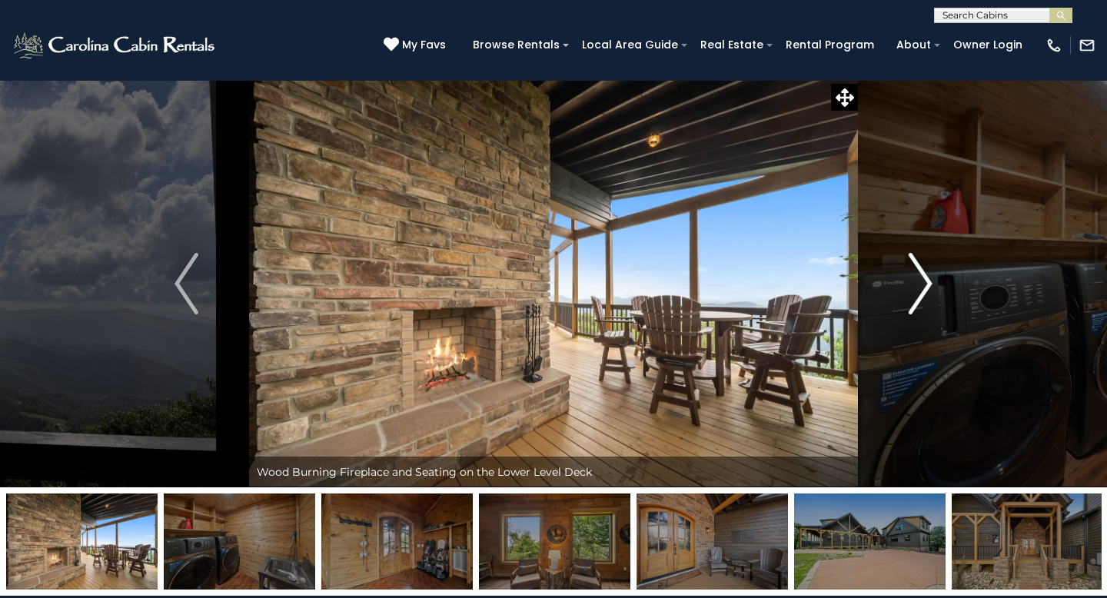
click at [917, 270] on img "Next" at bounding box center [919, 283] width 23 height 61
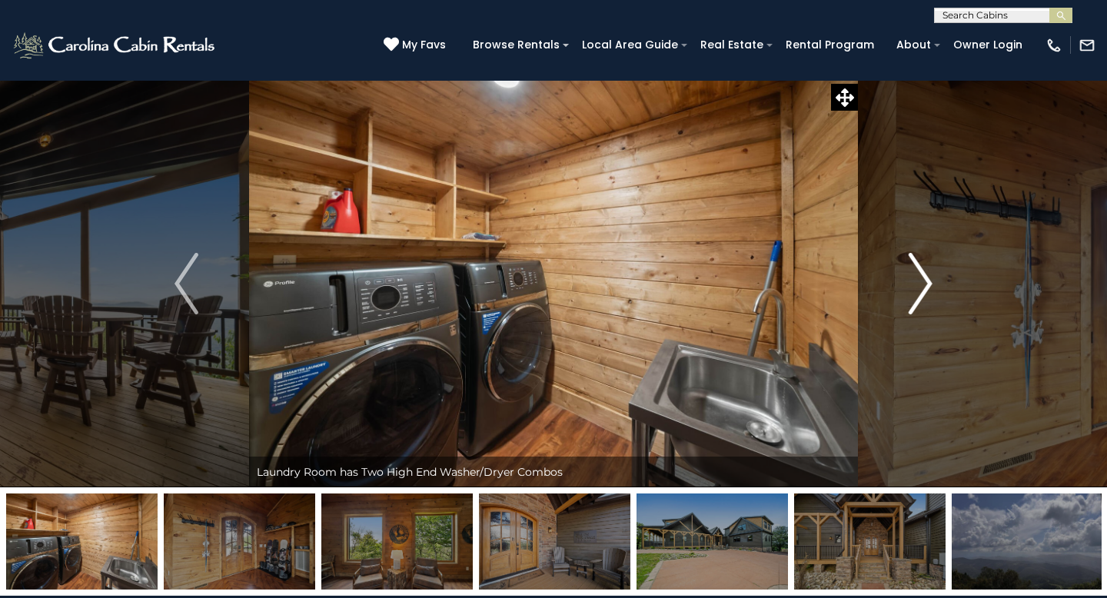
click at [917, 270] on img "Next" at bounding box center [919, 283] width 23 height 61
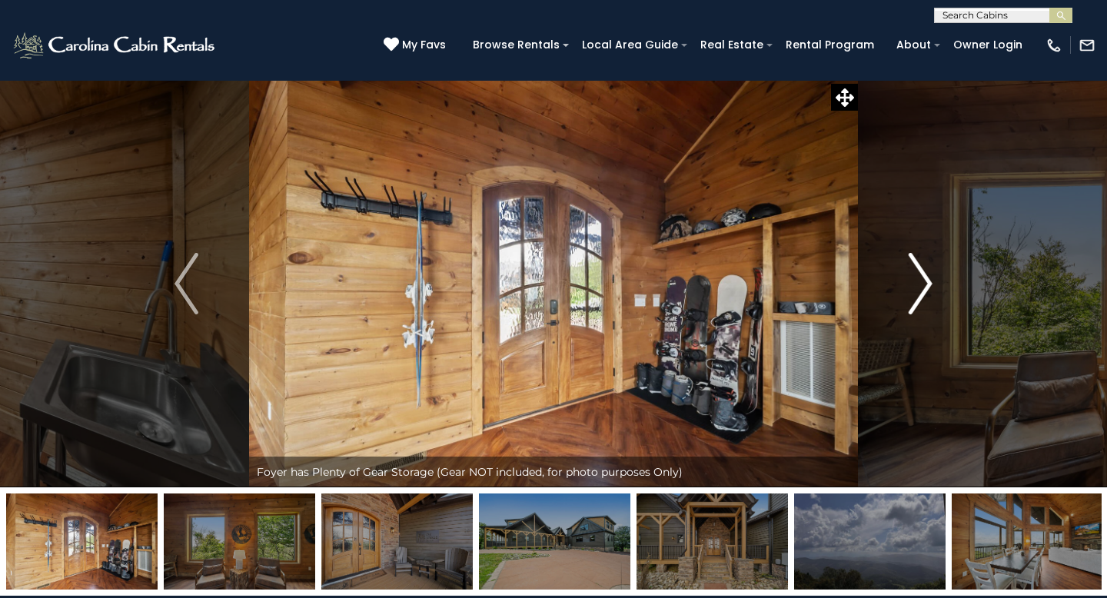
click at [917, 270] on img "Next" at bounding box center [919, 283] width 23 height 61
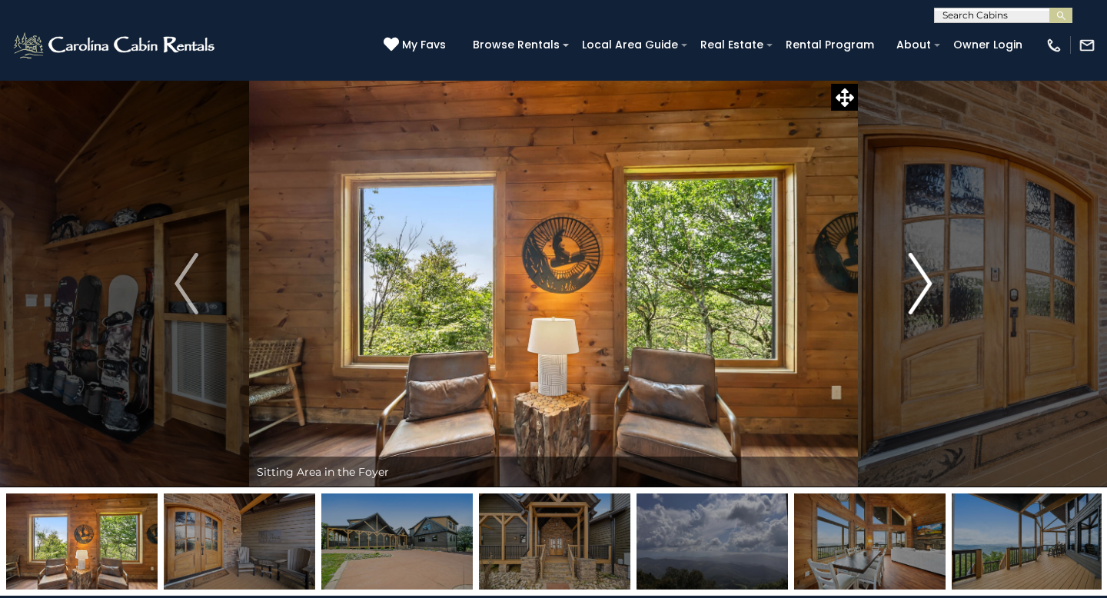
click at [917, 270] on img "Next" at bounding box center [919, 283] width 23 height 61
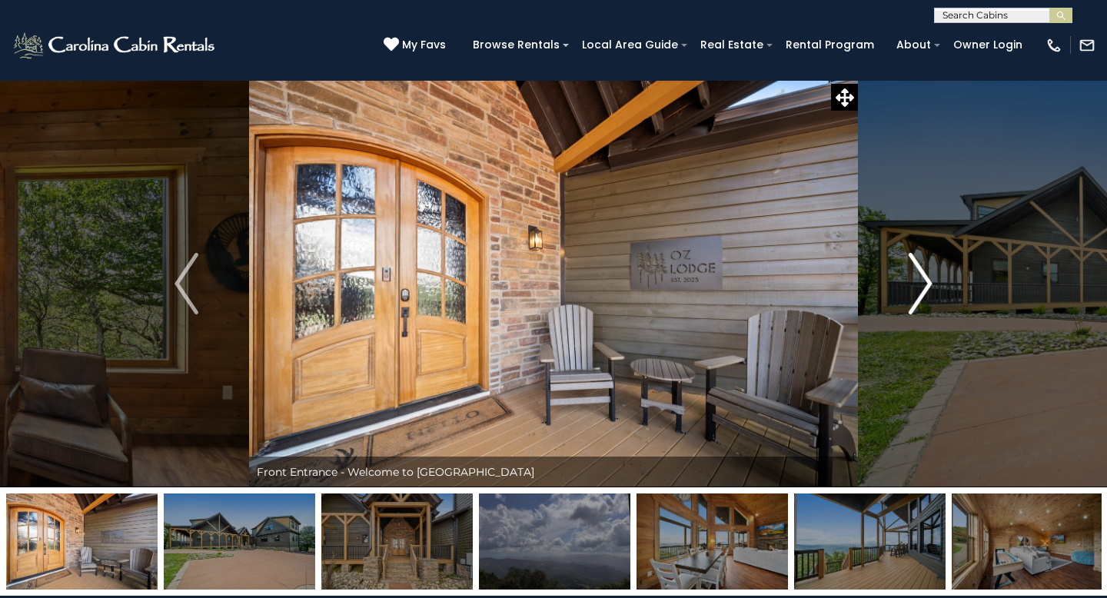
click at [917, 270] on img "Next" at bounding box center [919, 283] width 23 height 61
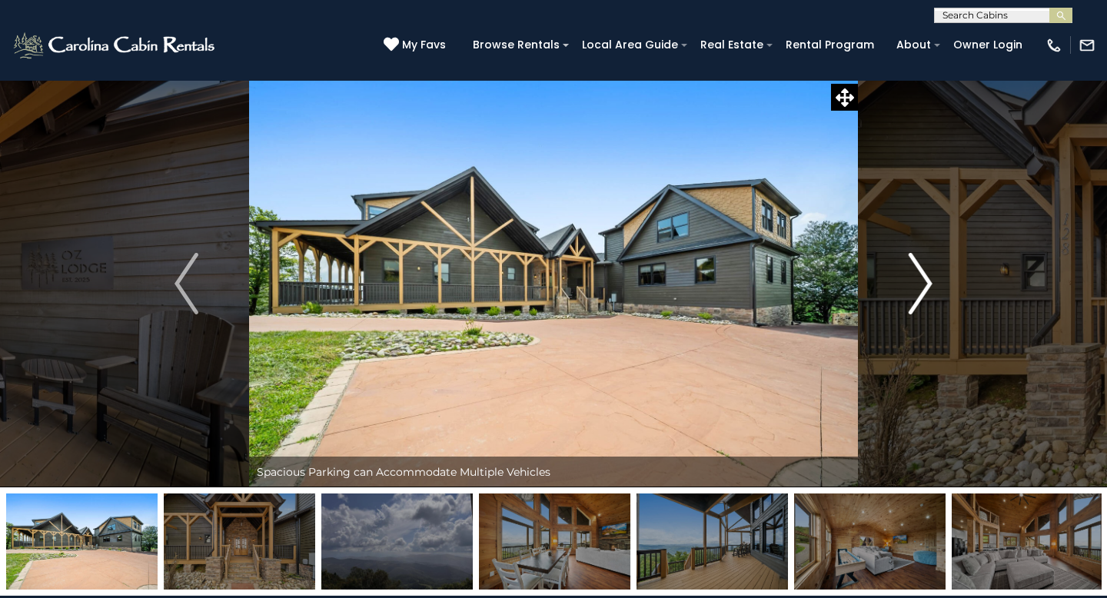
click at [917, 270] on img "Next" at bounding box center [919, 283] width 23 height 61
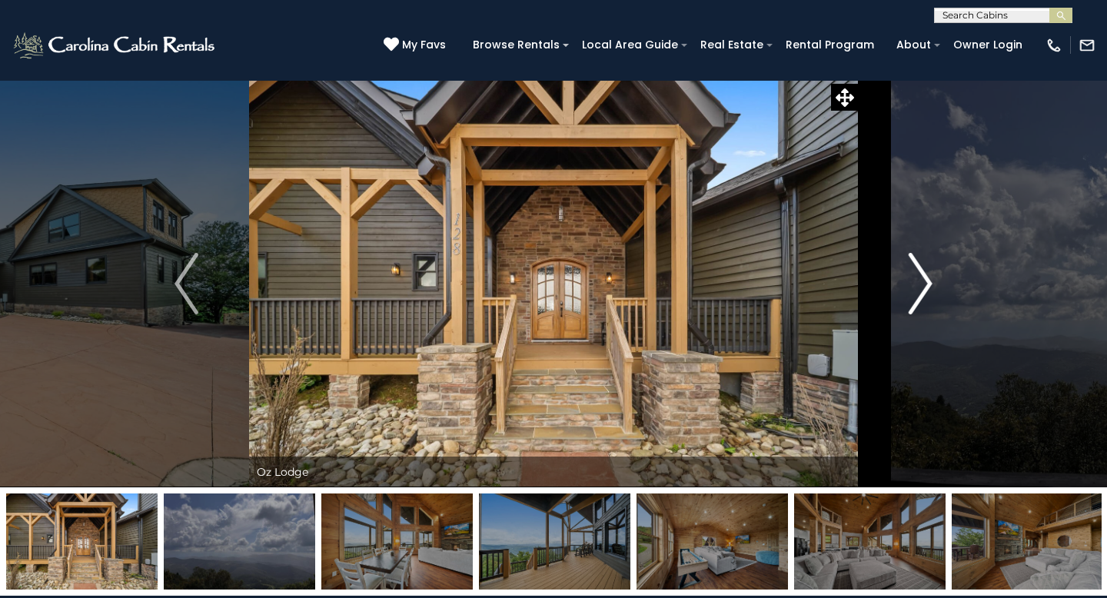
click at [917, 270] on img "Next" at bounding box center [919, 283] width 23 height 61
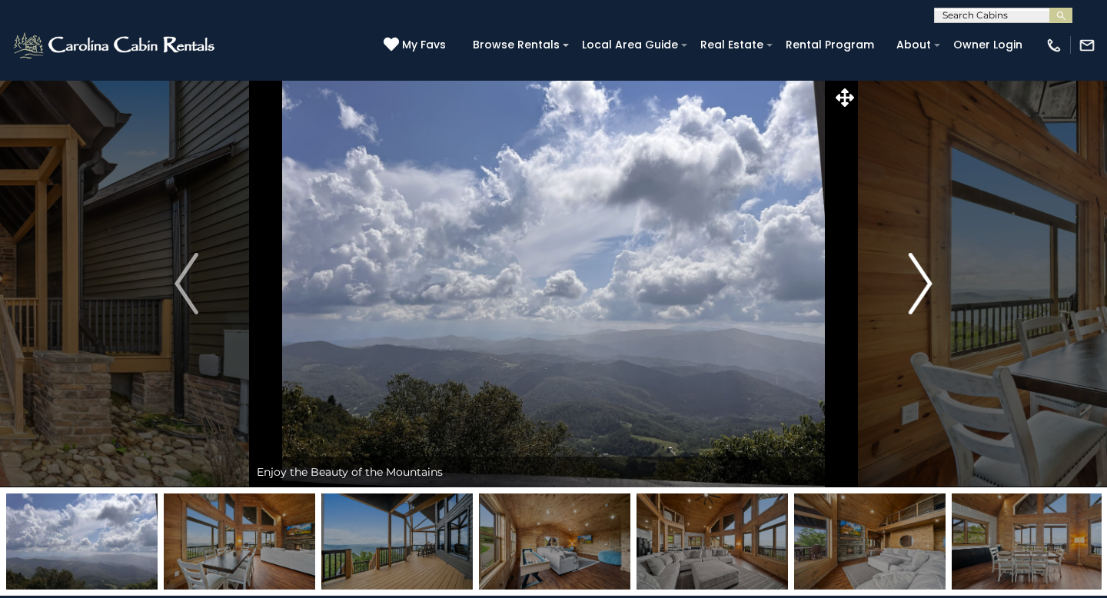
click at [917, 270] on img "Next" at bounding box center [919, 283] width 23 height 61
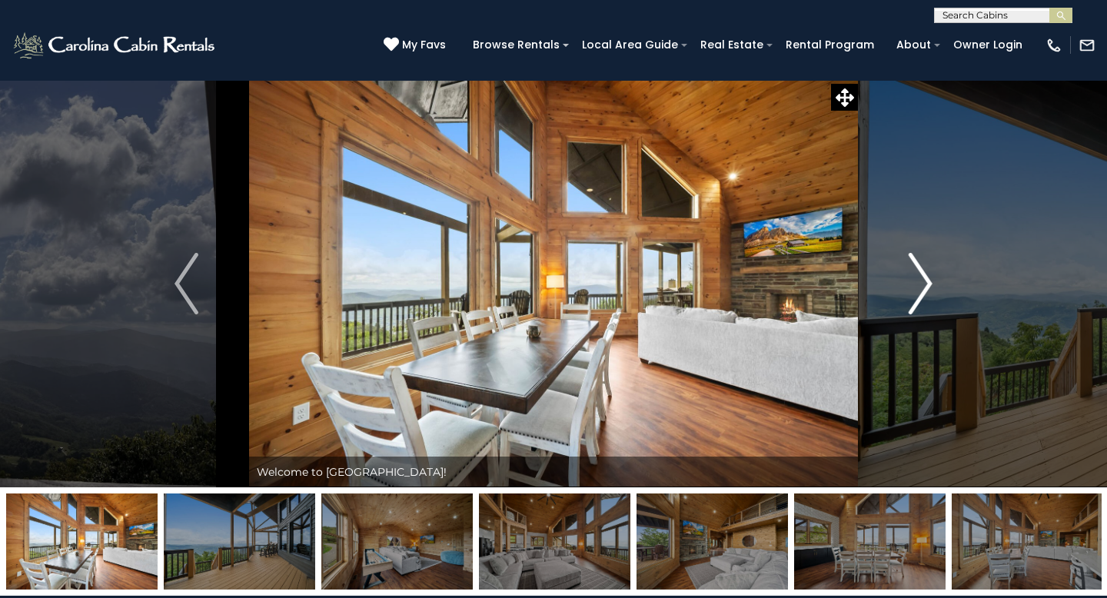
click at [917, 270] on img "Next" at bounding box center [919, 283] width 23 height 61
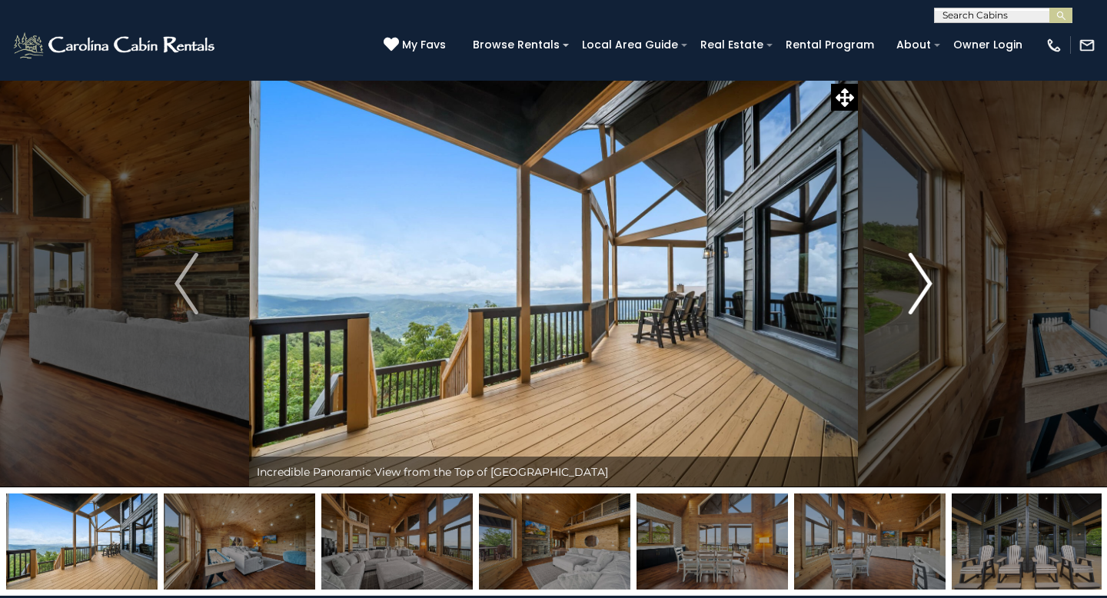
click at [917, 270] on img "Next" at bounding box center [919, 283] width 23 height 61
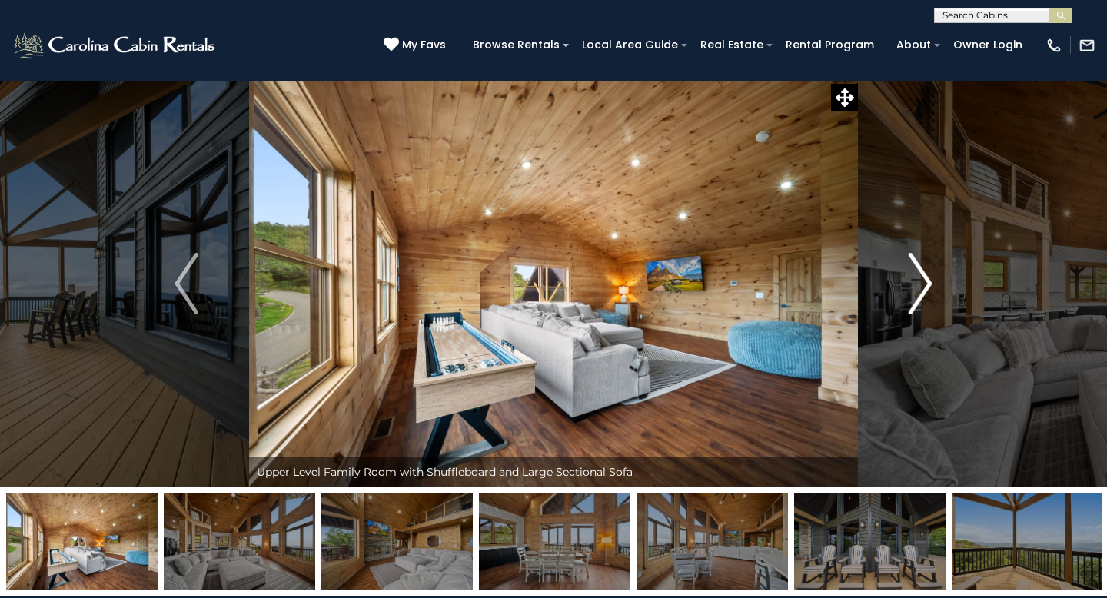
click at [917, 270] on img "Next" at bounding box center [919, 283] width 23 height 61
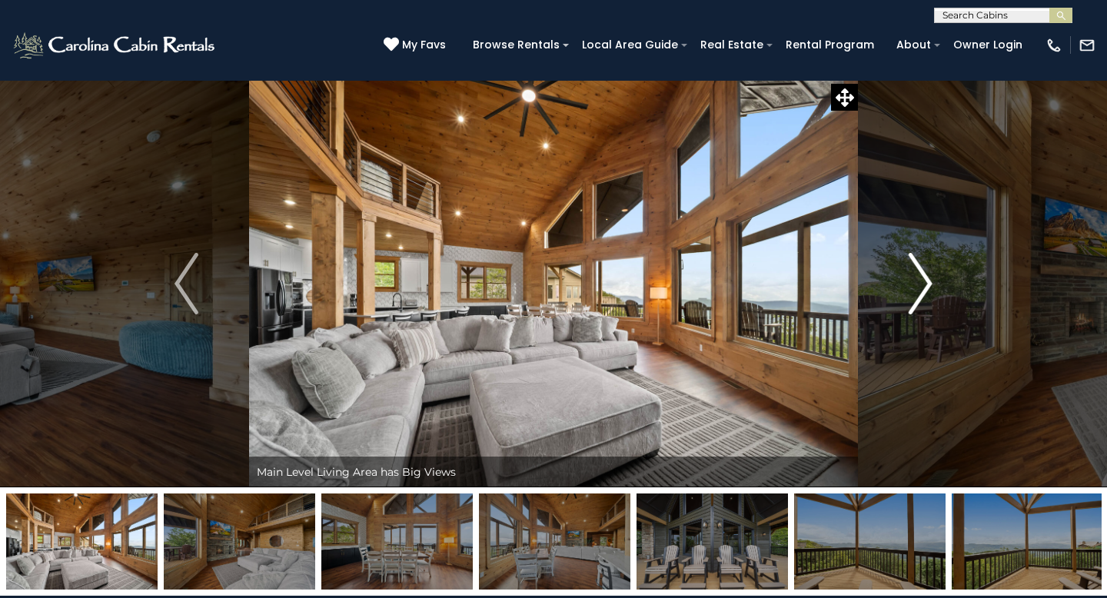
click at [917, 270] on img "Next" at bounding box center [919, 283] width 23 height 61
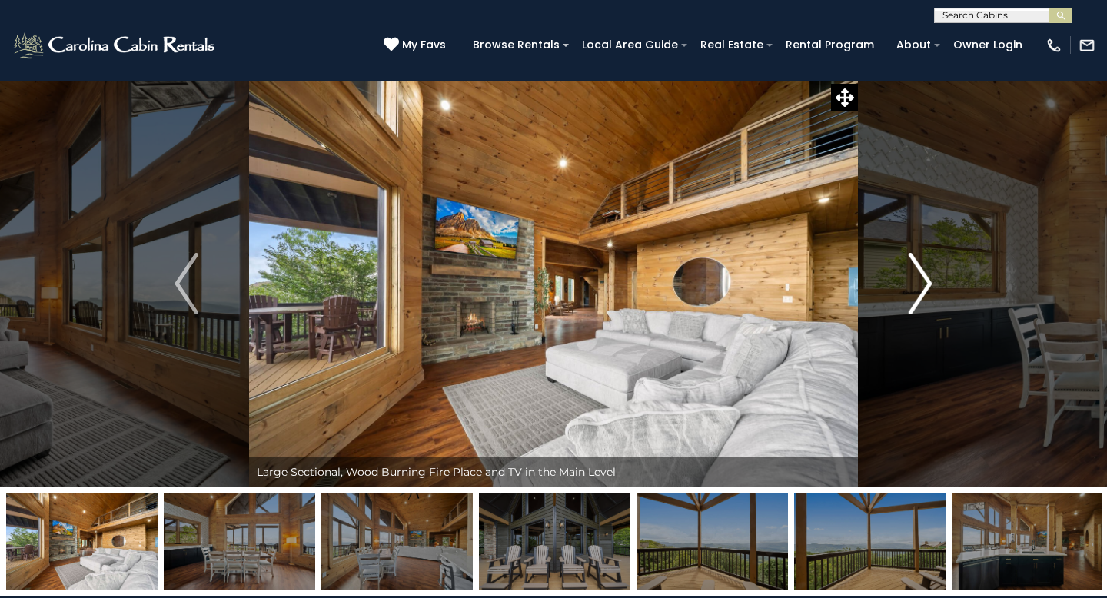
click at [917, 270] on img "Next" at bounding box center [919, 283] width 23 height 61
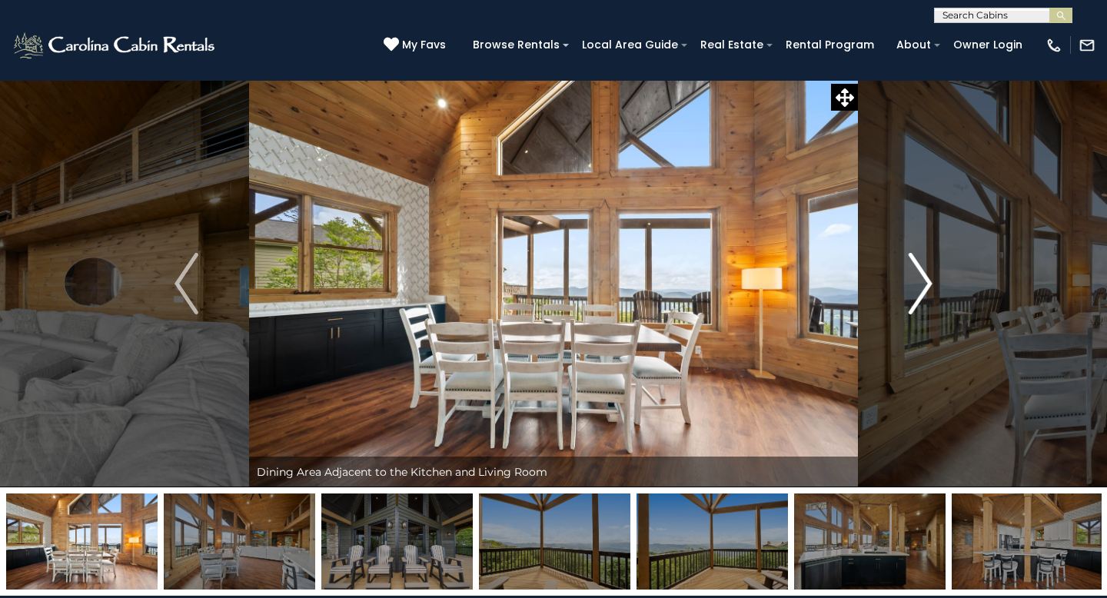
click at [917, 270] on img "Next" at bounding box center [919, 283] width 23 height 61
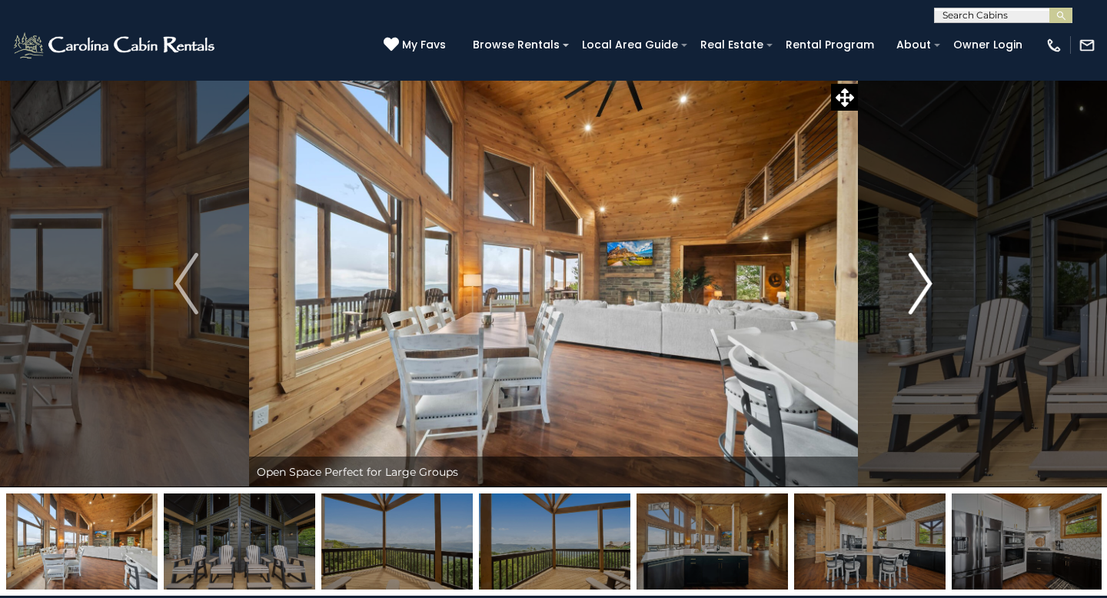
click at [917, 270] on img "Next" at bounding box center [919, 283] width 23 height 61
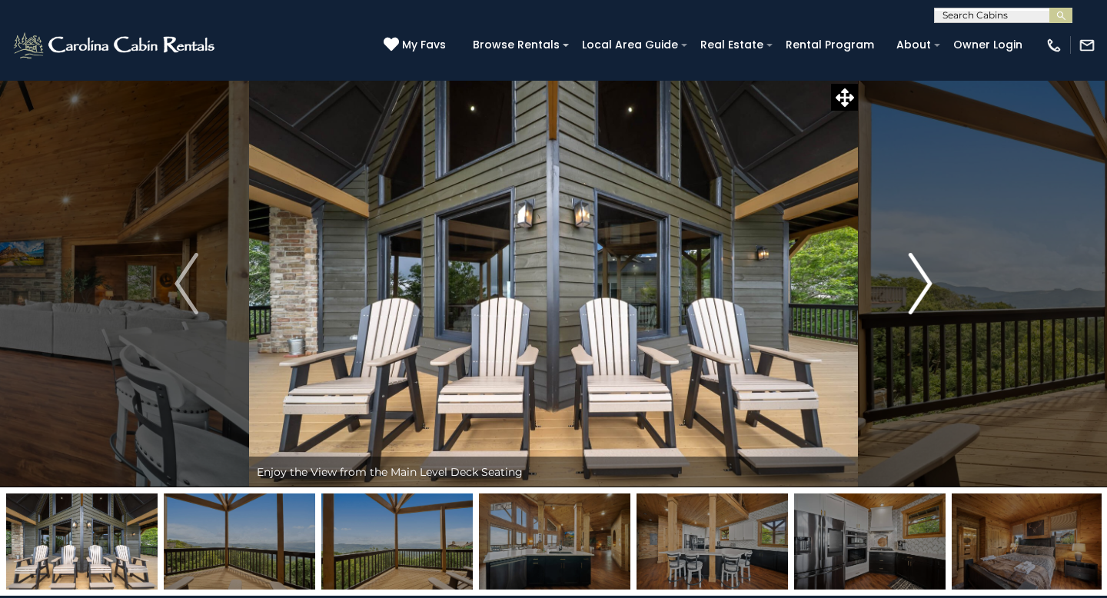
click at [917, 270] on img "Next" at bounding box center [919, 283] width 23 height 61
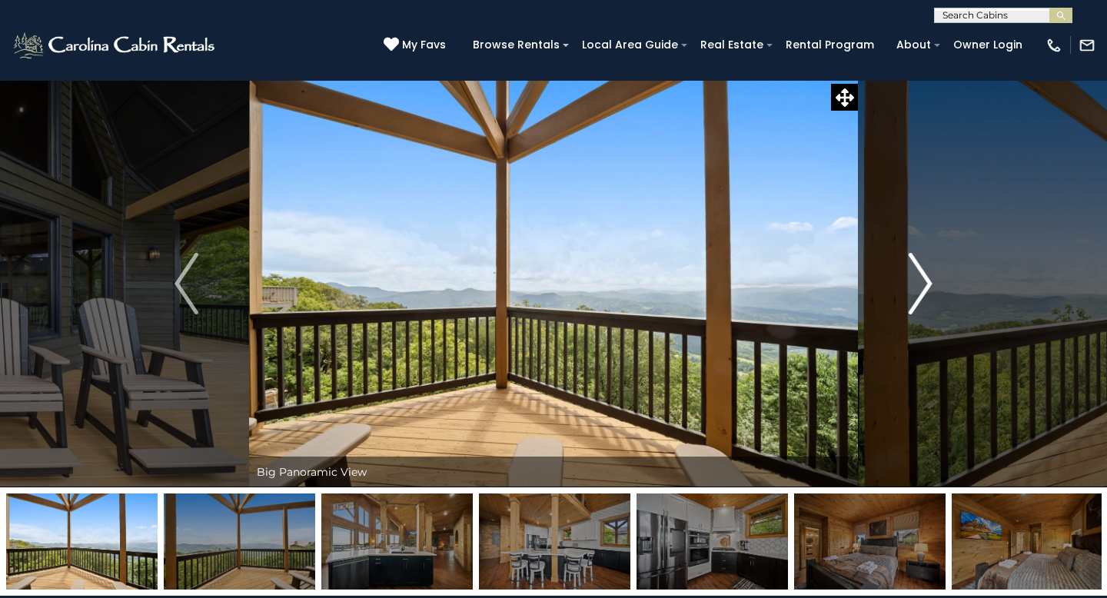
click at [917, 270] on img "Next" at bounding box center [919, 283] width 23 height 61
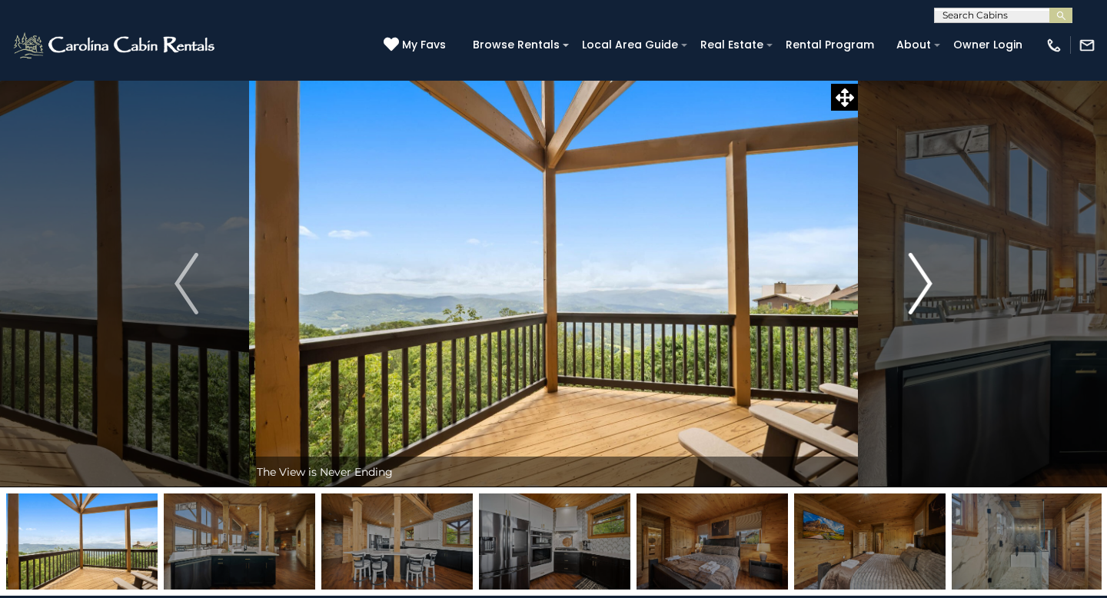
click at [917, 270] on img "Next" at bounding box center [919, 283] width 23 height 61
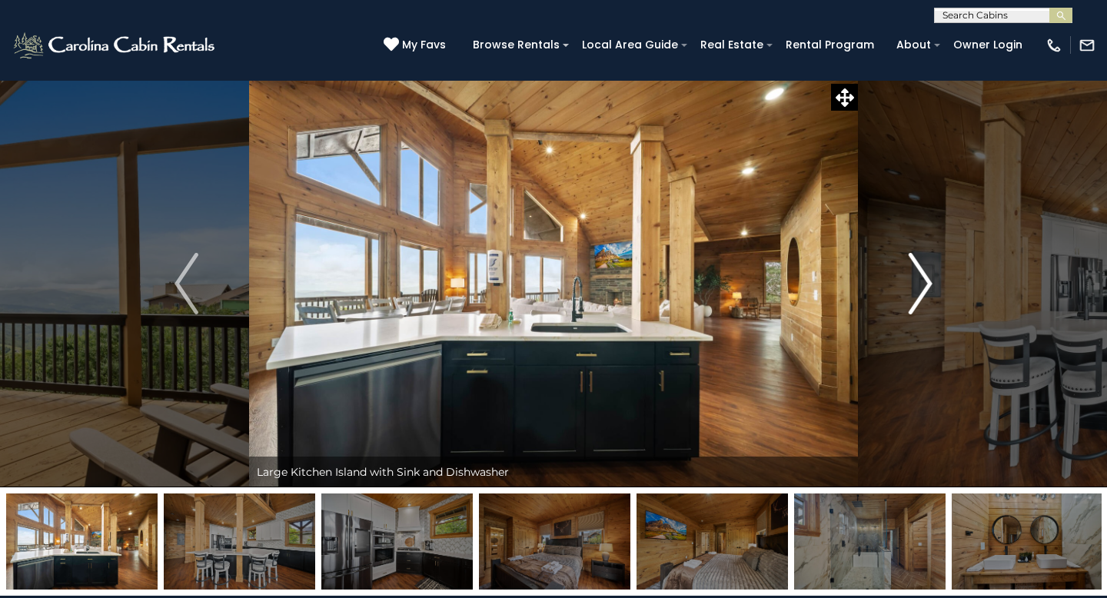
click at [917, 270] on img "Next" at bounding box center [919, 283] width 23 height 61
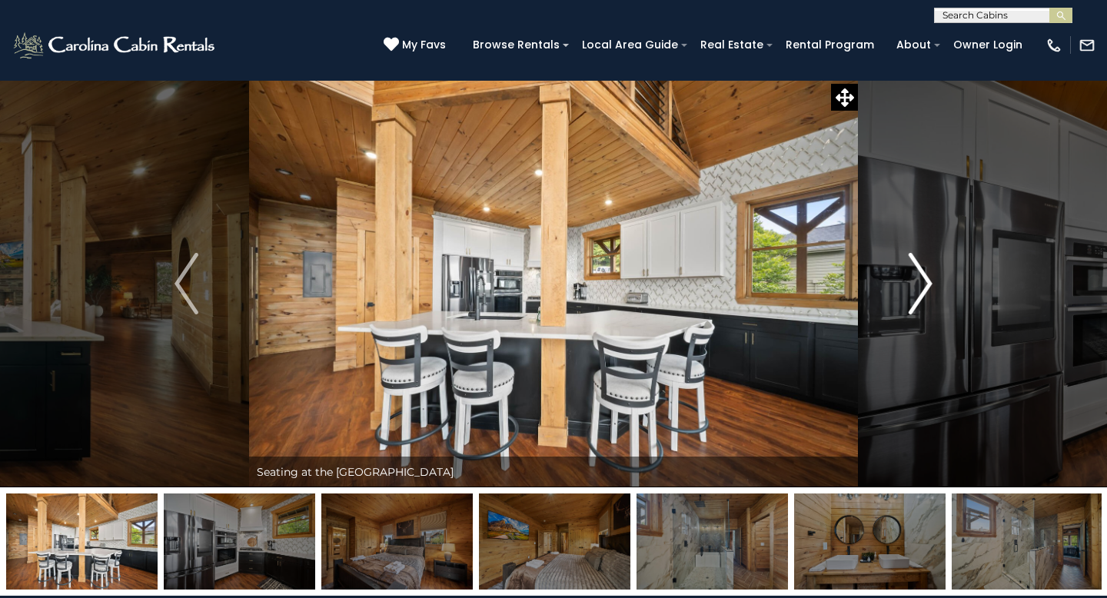
click at [917, 270] on img "Next" at bounding box center [919, 283] width 23 height 61
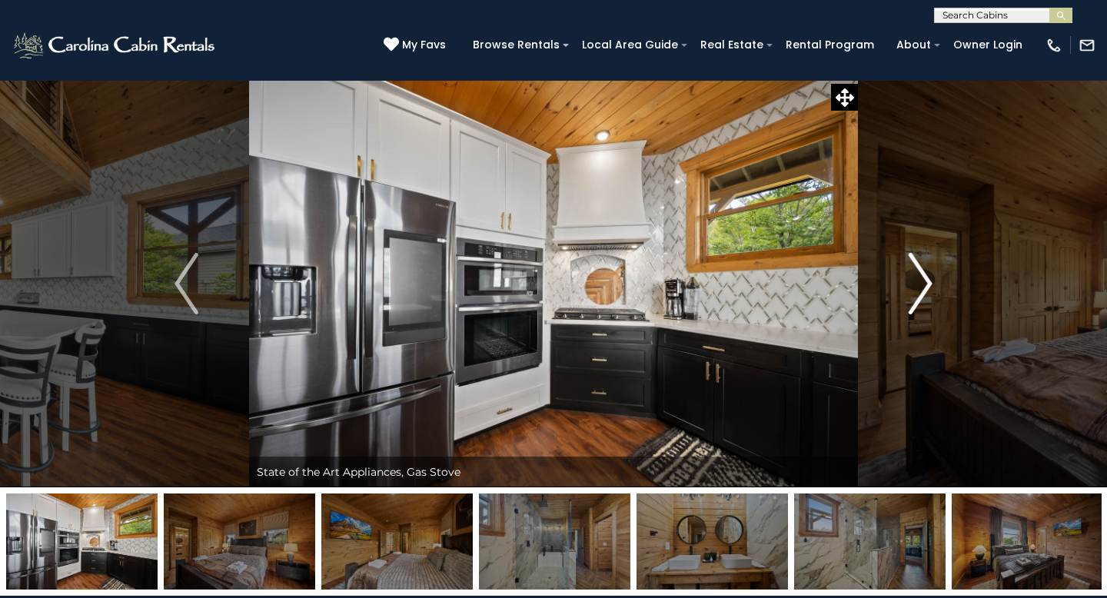
click at [917, 270] on img "Next" at bounding box center [919, 283] width 23 height 61
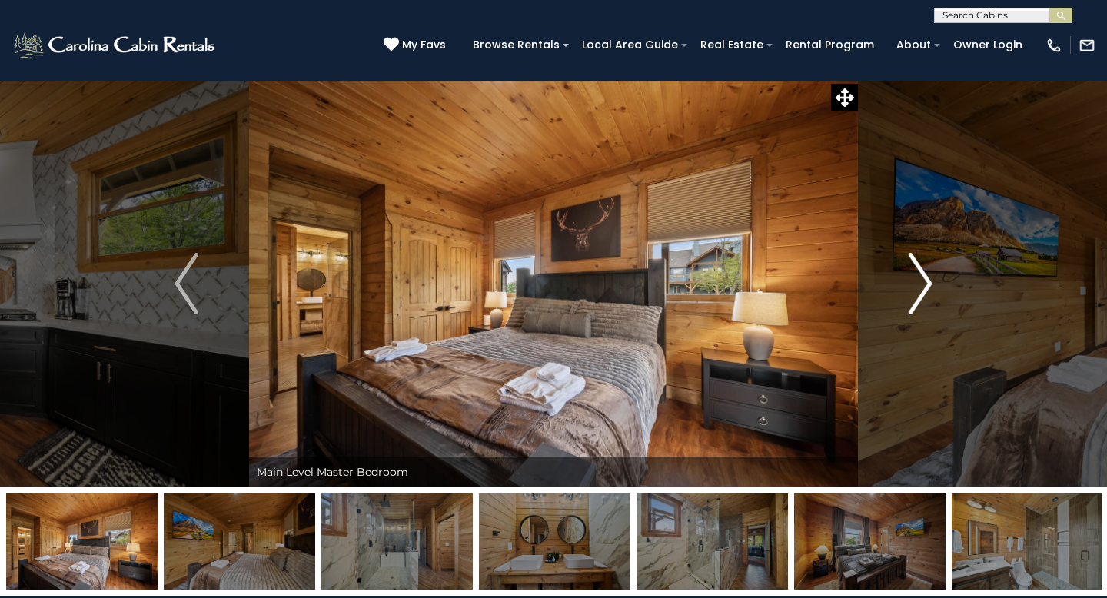
click at [917, 270] on img "Next" at bounding box center [919, 283] width 23 height 61
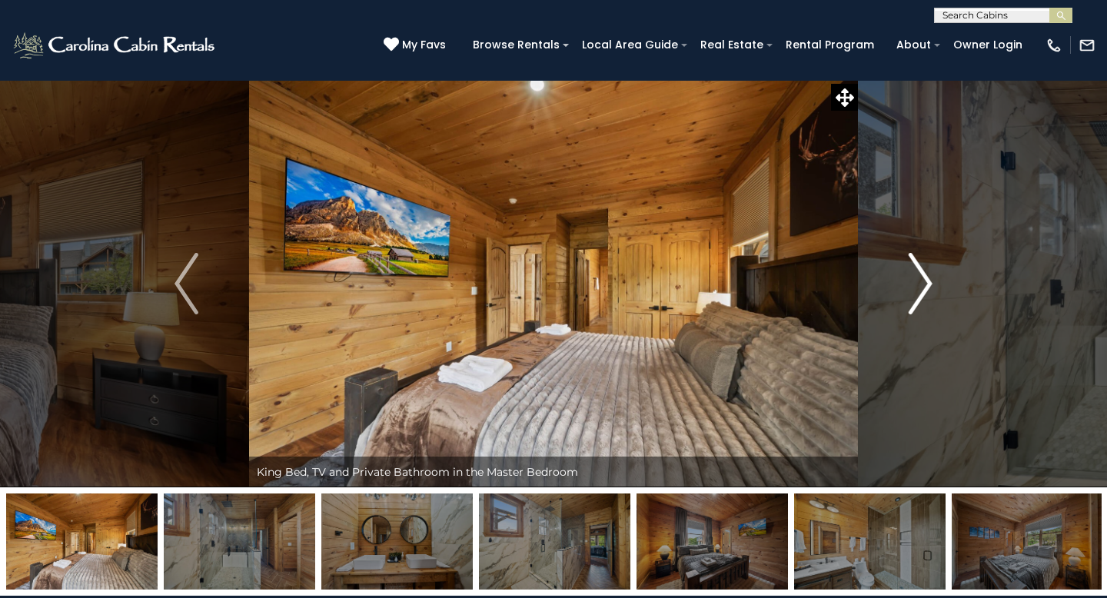
click at [917, 270] on img "Next" at bounding box center [919, 283] width 23 height 61
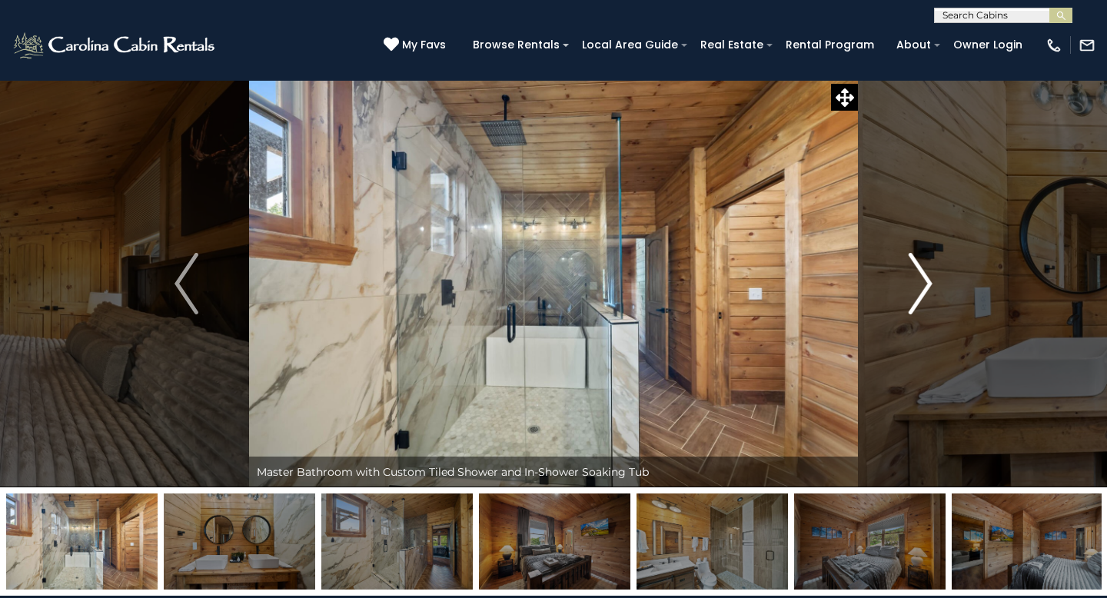
click at [917, 270] on img "Next" at bounding box center [919, 283] width 23 height 61
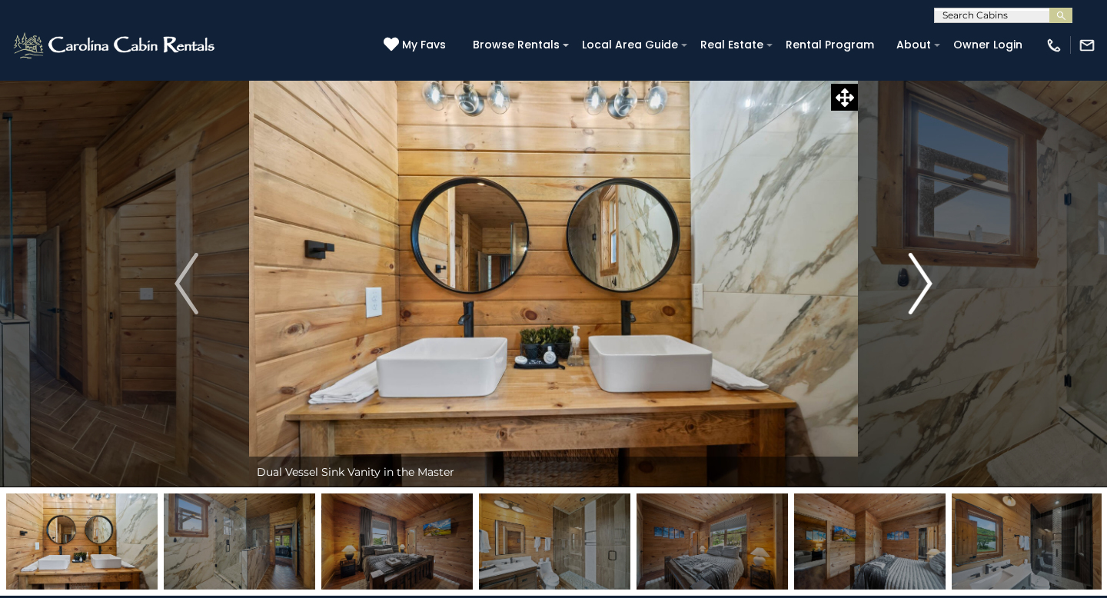
click at [917, 270] on img "Next" at bounding box center [919, 283] width 23 height 61
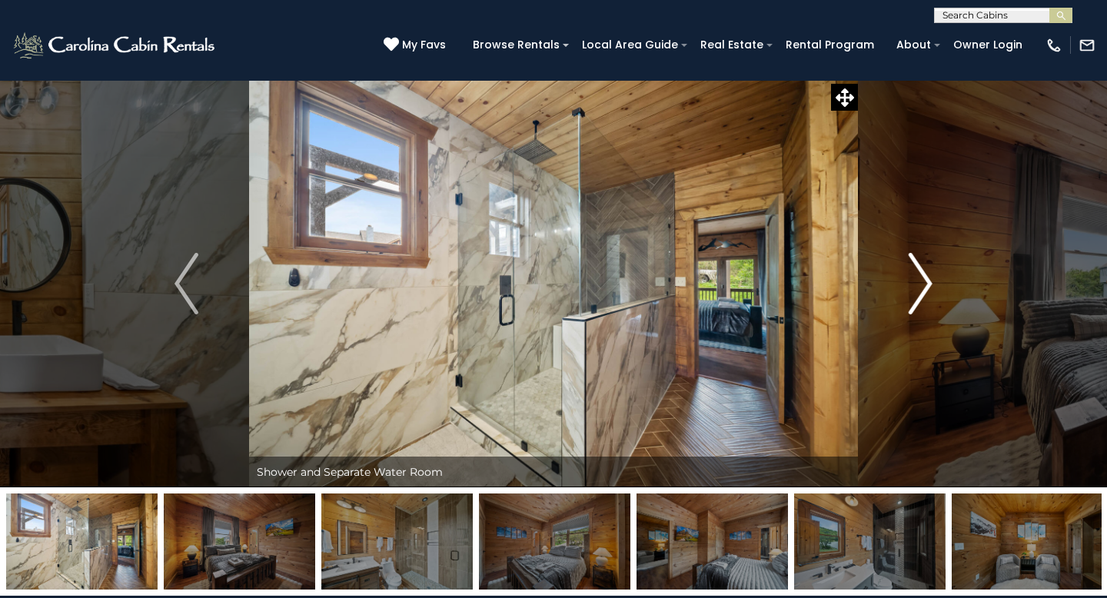
click at [917, 270] on img "Next" at bounding box center [919, 283] width 23 height 61
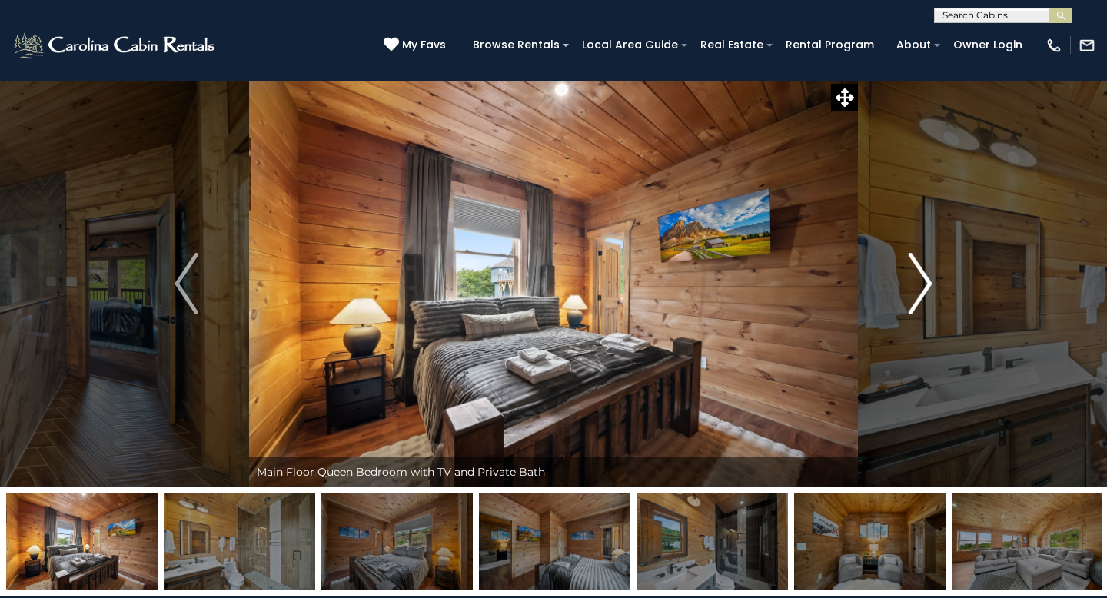
click at [917, 270] on img "Next" at bounding box center [919, 283] width 23 height 61
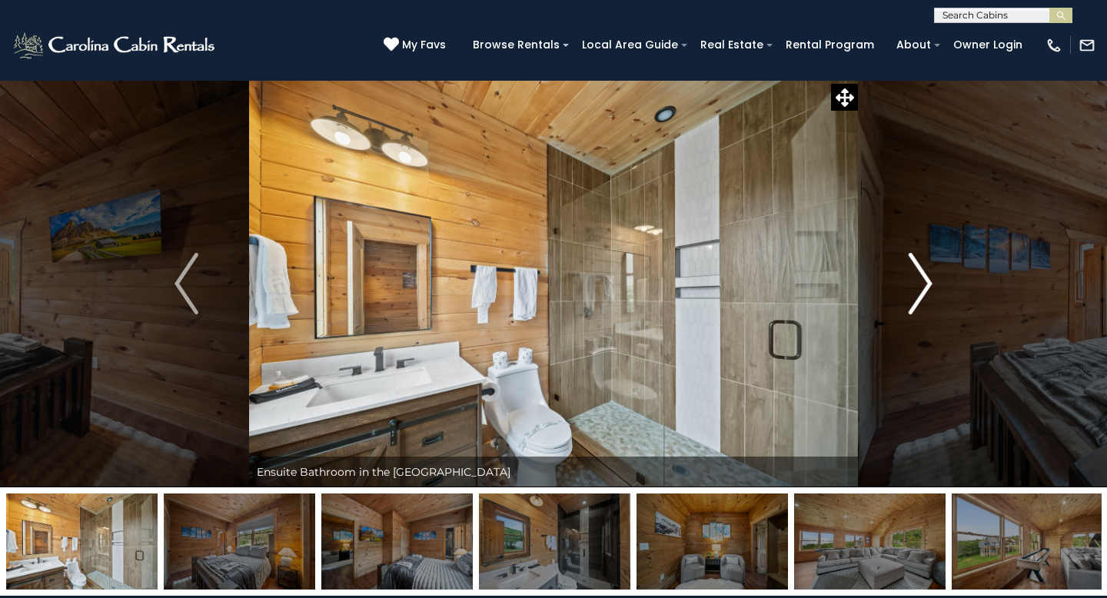
click at [917, 270] on img "Next" at bounding box center [919, 283] width 23 height 61
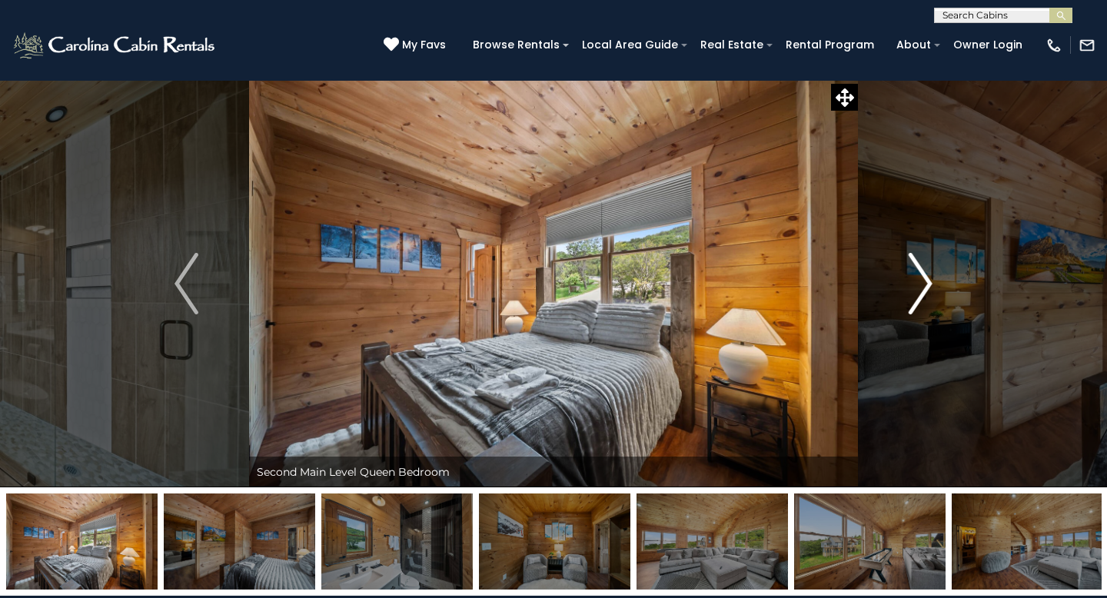
click at [917, 270] on img "Next" at bounding box center [919, 283] width 23 height 61
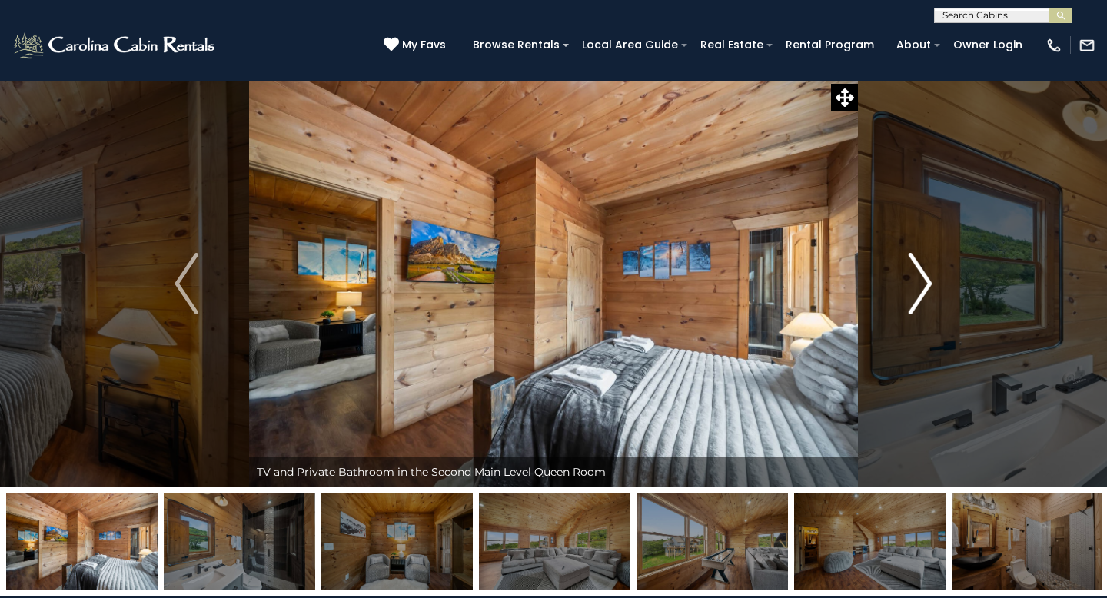
click at [917, 270] on img "Next" at bounding box center [919, 283] width 23 height 61
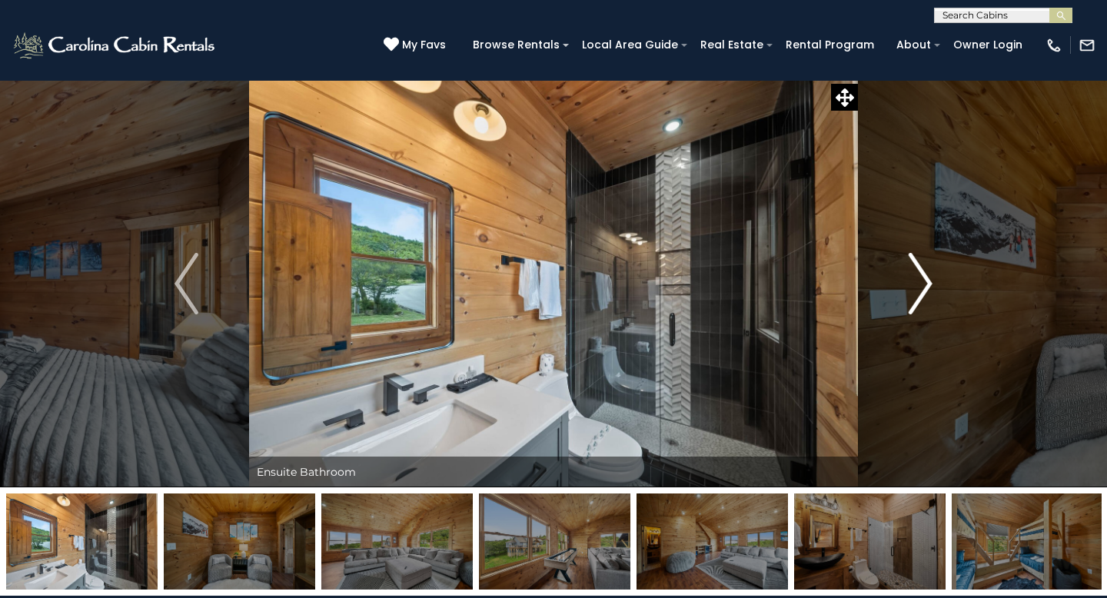
click at [917, 270] on img "Next" at bounding box center [919, 283] width 23 height 61
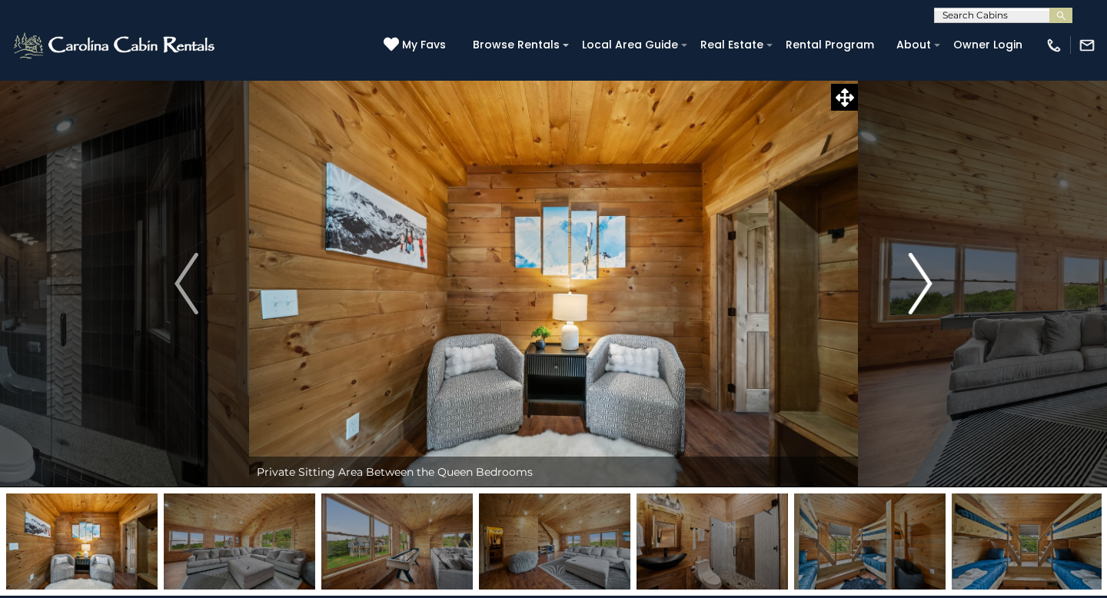
click at [917, 270] on img "Next" at bounding box center [919, 283] width 23 height 61
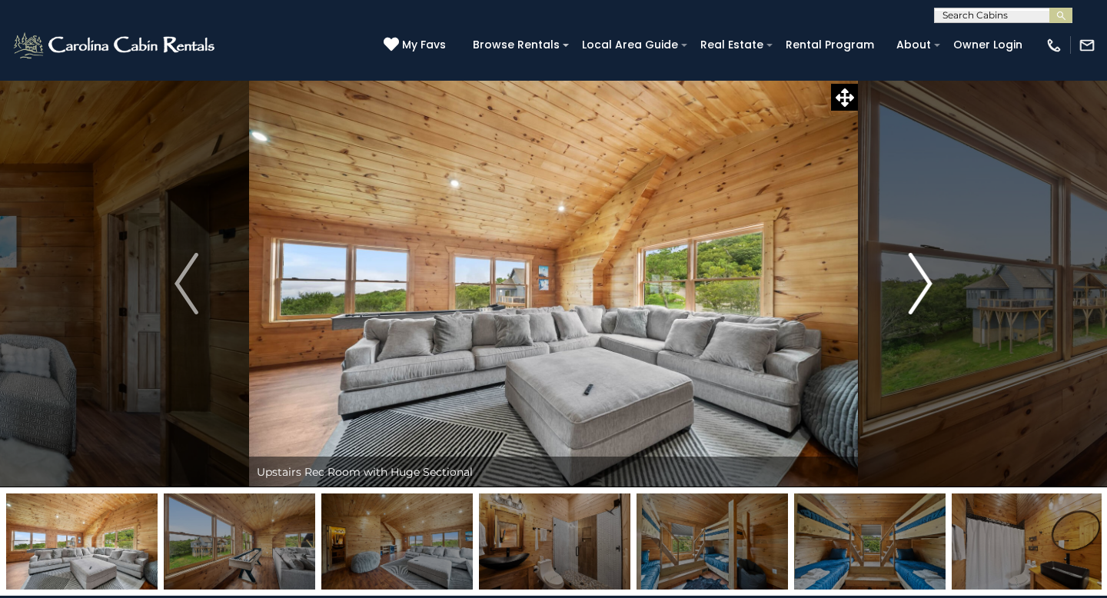
click at [917, 270] on img "Next" at bounding box center [919, 283] width 23 height 61
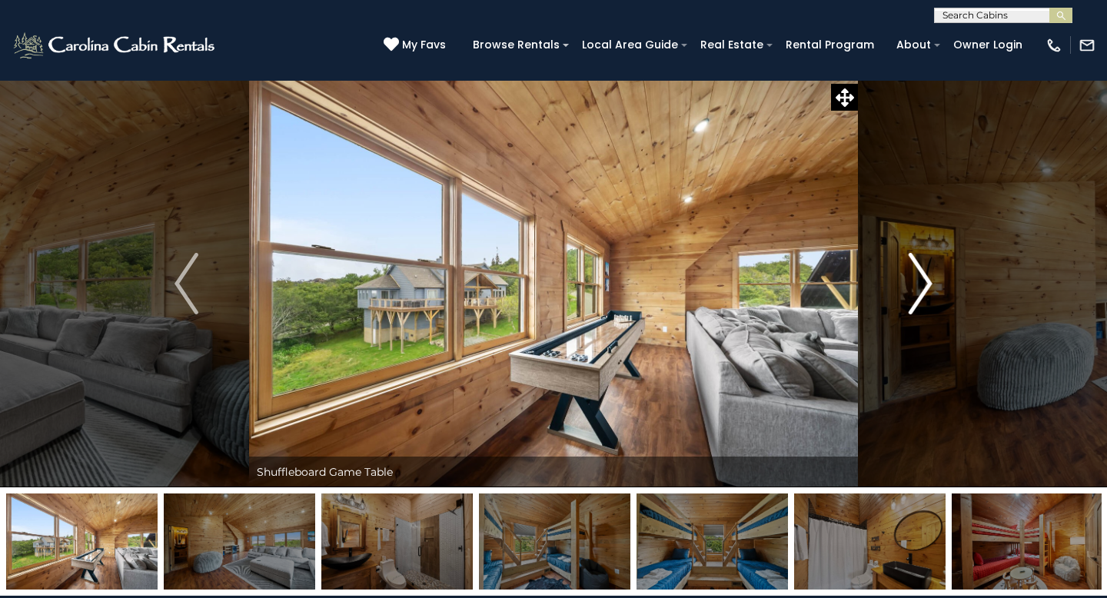
click at [917, 270] on img "Next" at bounding box center [919, 283] width 23 height 61
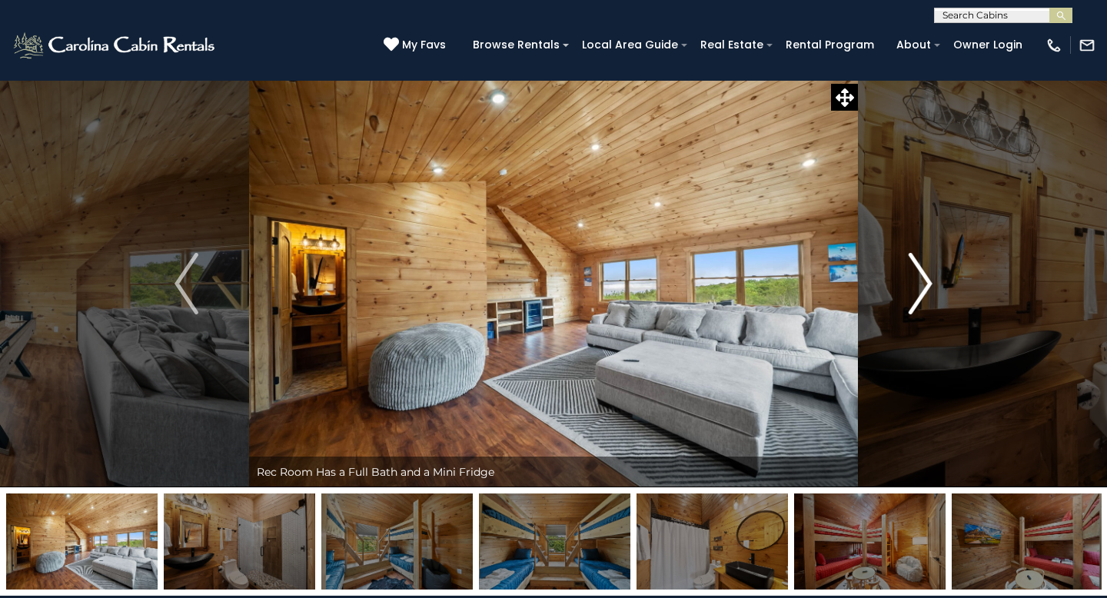
click at [917, 270] on img "Next" at bounding box center [919, 283] width 23 height 61
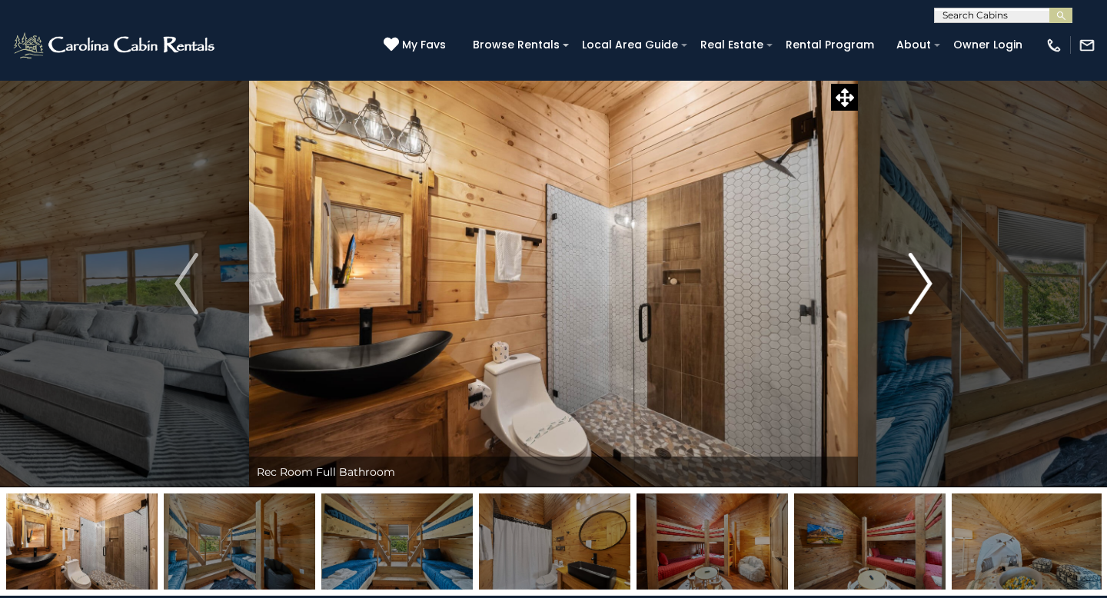
click at [917, 270] on img "Next" at bounding box center [919, 283] width 23 height 61
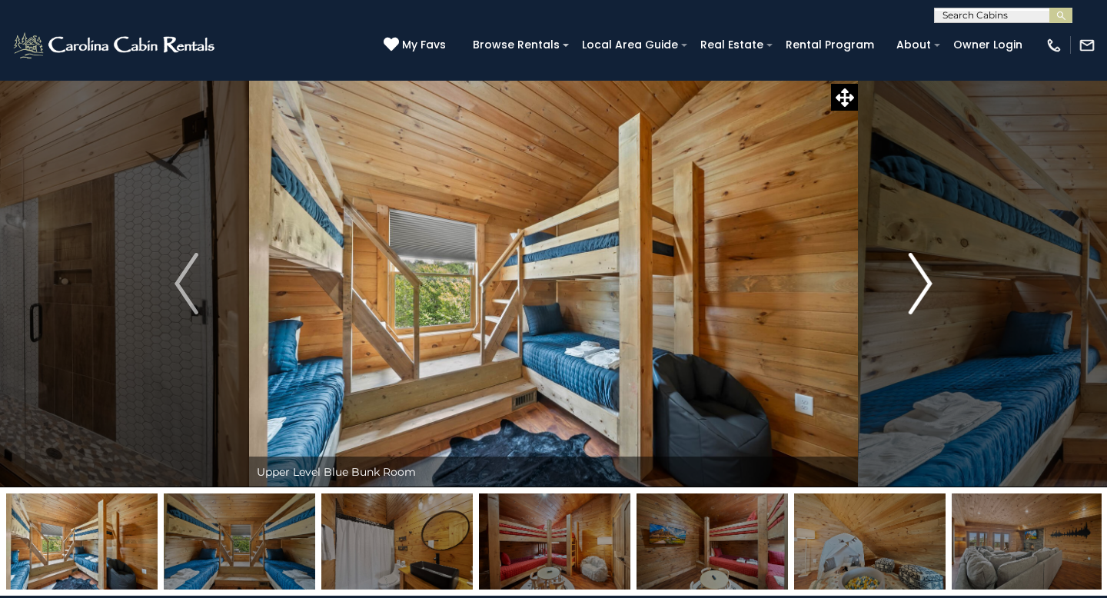
click at [917, 270] on img "Next" at bounding box center [919, 283] width 23 height 61
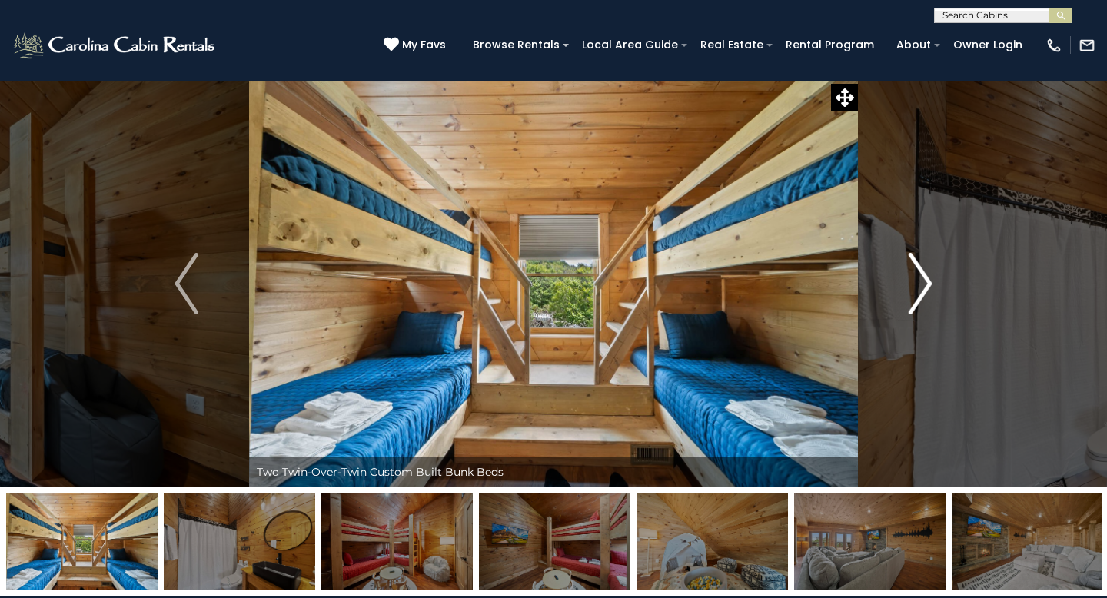
click at [917, 270] on img "Next" at bounding box center [919, 283] width 23 height 61
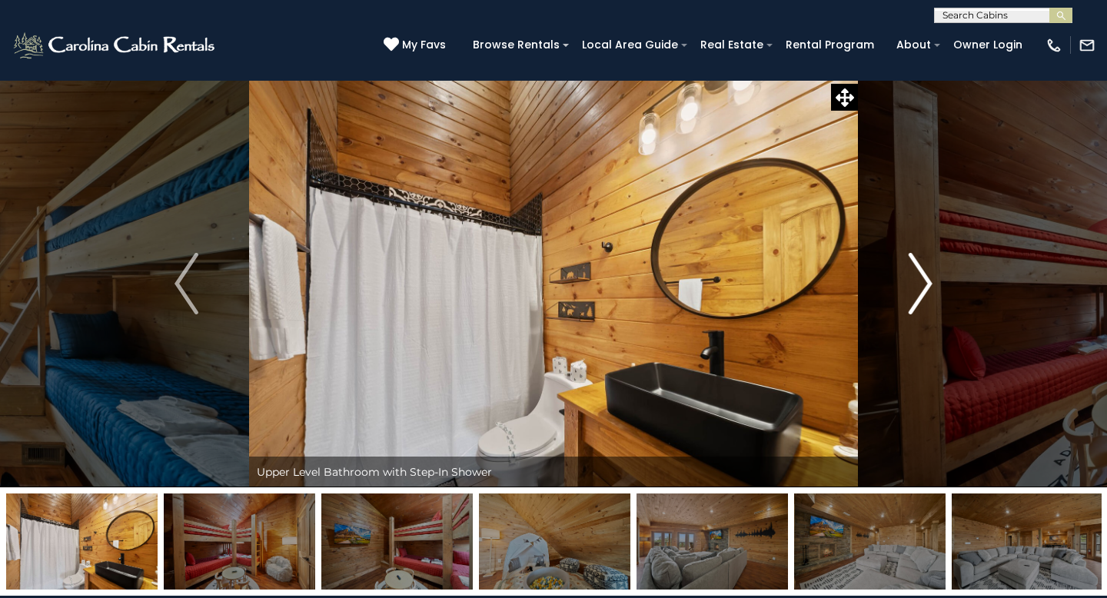
click at [917, 270] on img "Next" at bounding box center [919, 283] width 23 height 61
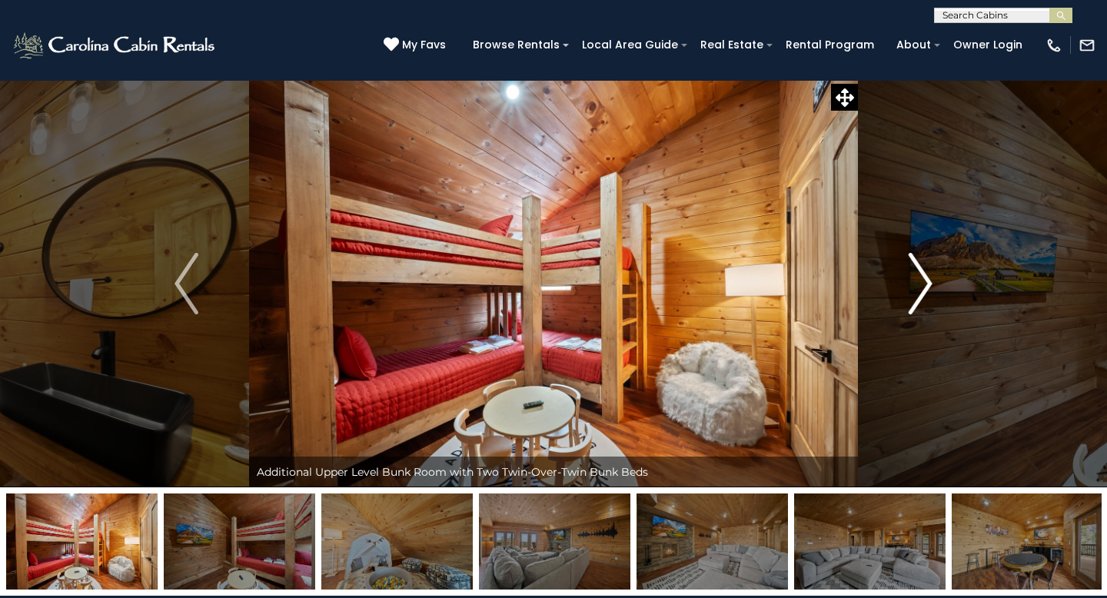
click at [917, 270] on img "Next" at bounding box center [919, 283] width 23 height 61
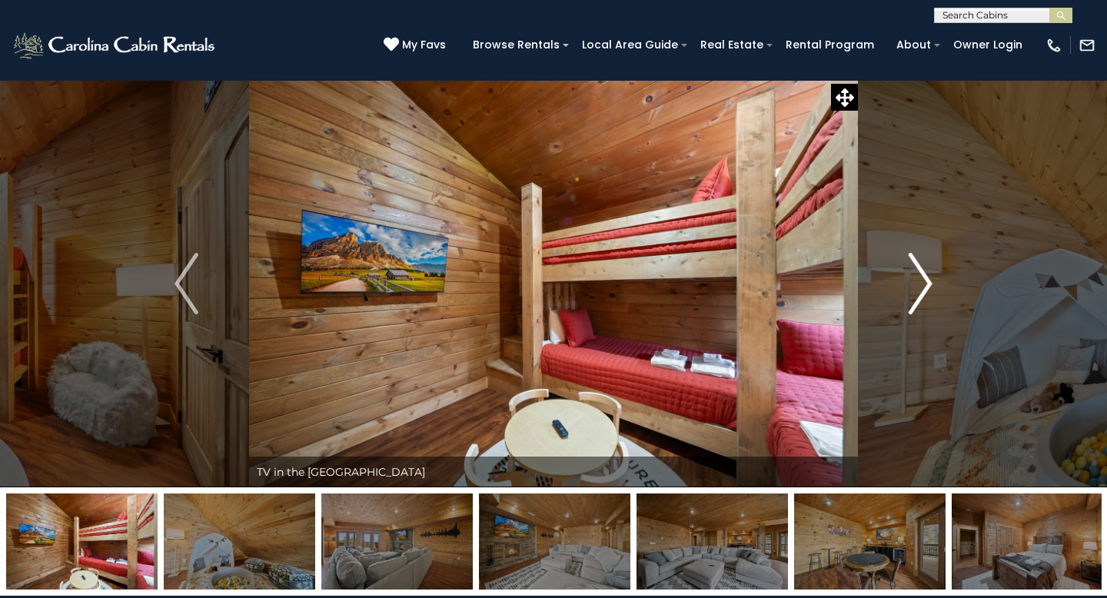
click at [917, 270] on img "Next" at bounding box center [919, 283] width 23 height 61
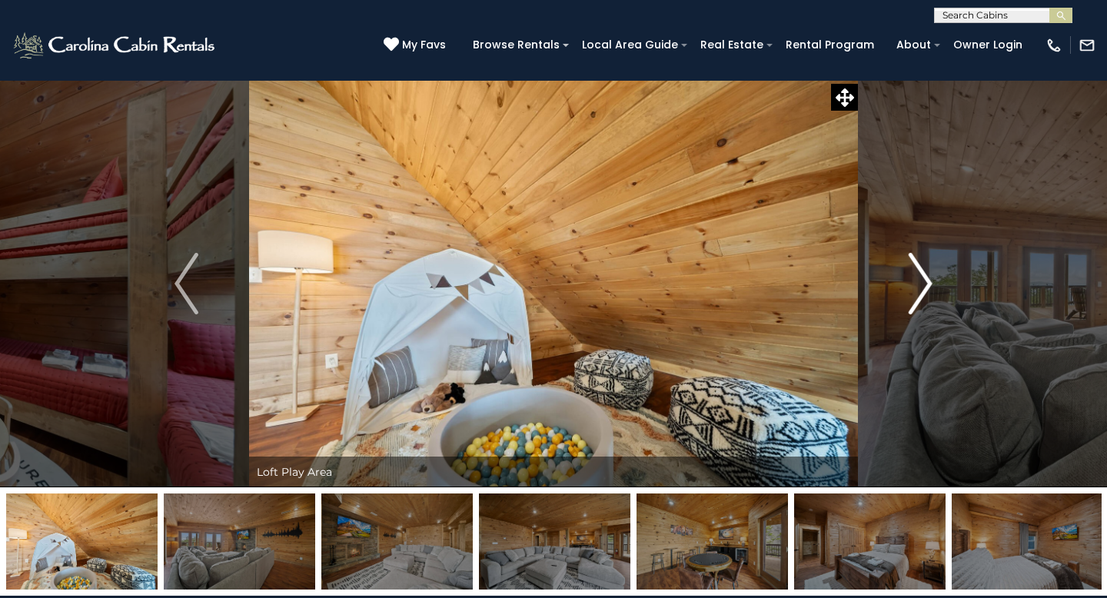
click at [917, 270] on img "Next" at bounding box center [919, 283] width 23 height 61
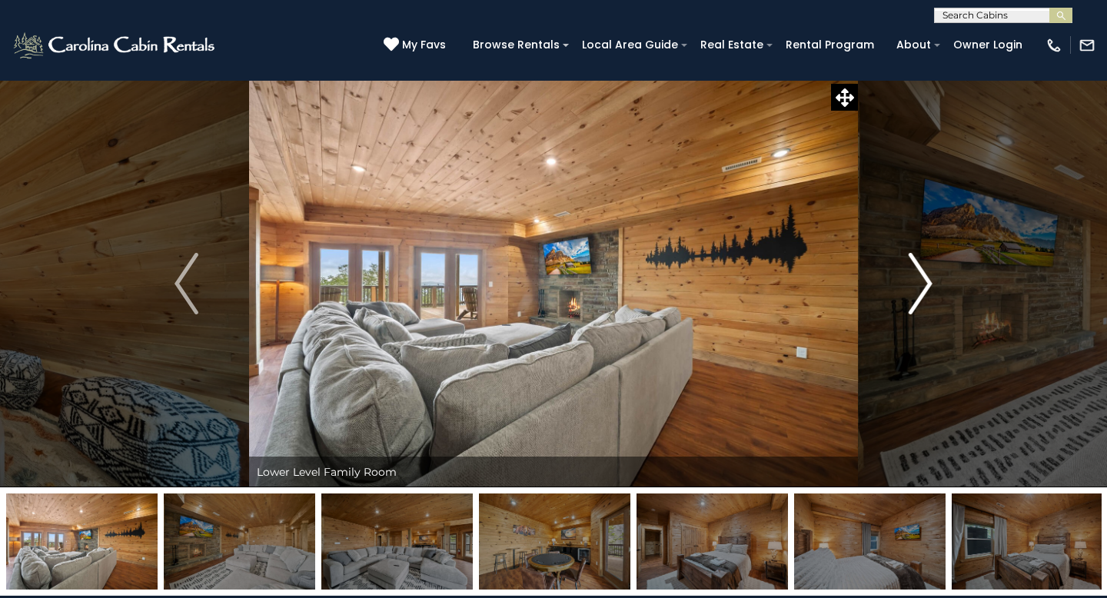
click at [917, 270] on img "Next" at bounding box center [919, 283] width 23 height 61
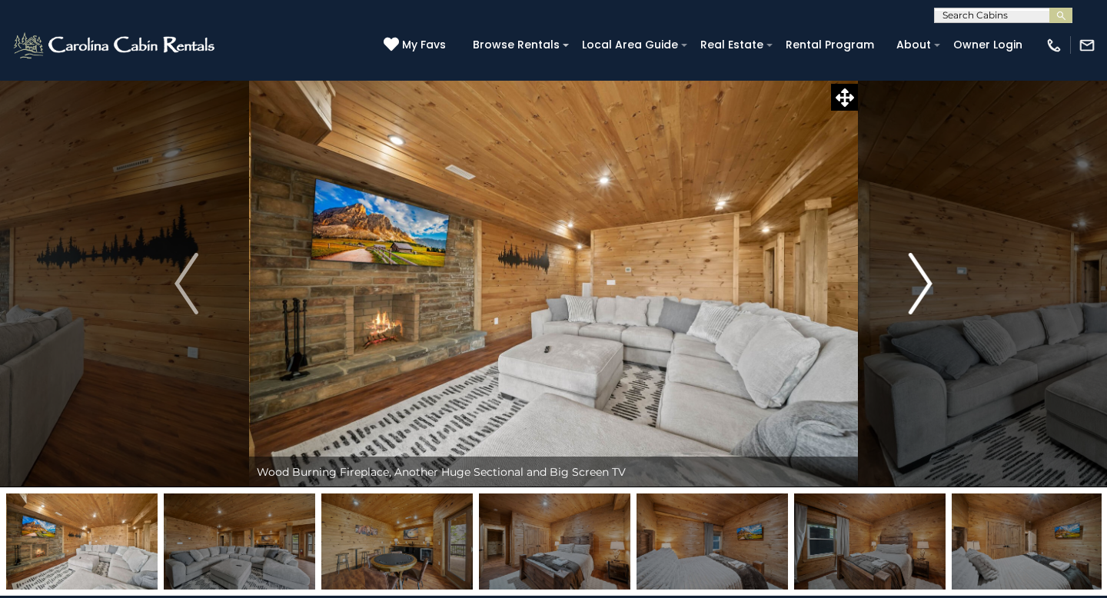
click at [917, 270] on img "Next" at bounding box center [919, 283] width 23 height 61
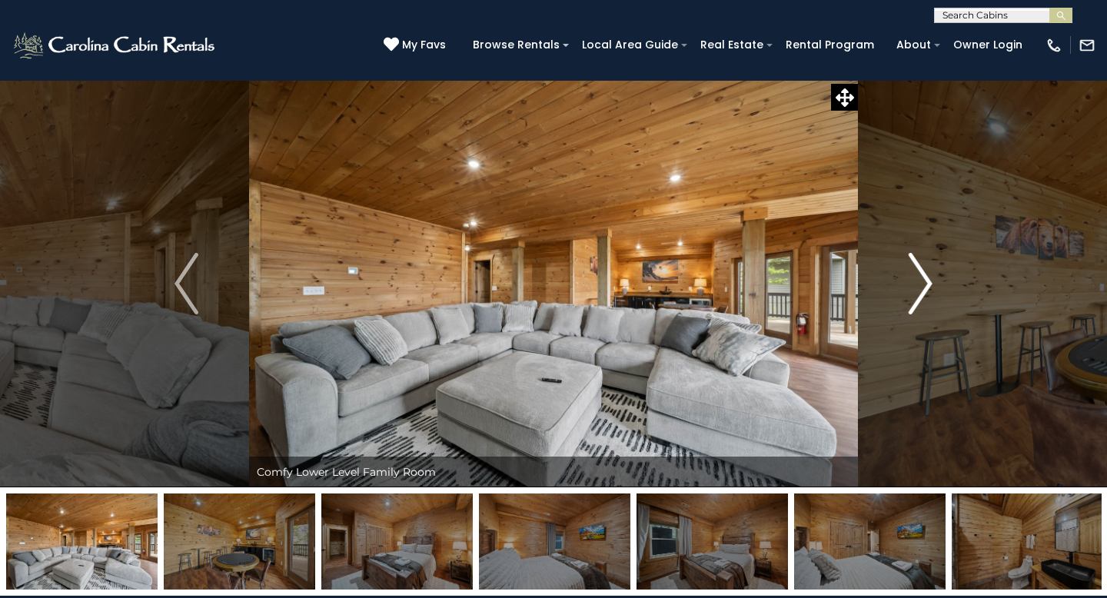
click at [917, 270] on img "Next" at bounding box center [919, 283] width 23 height 61
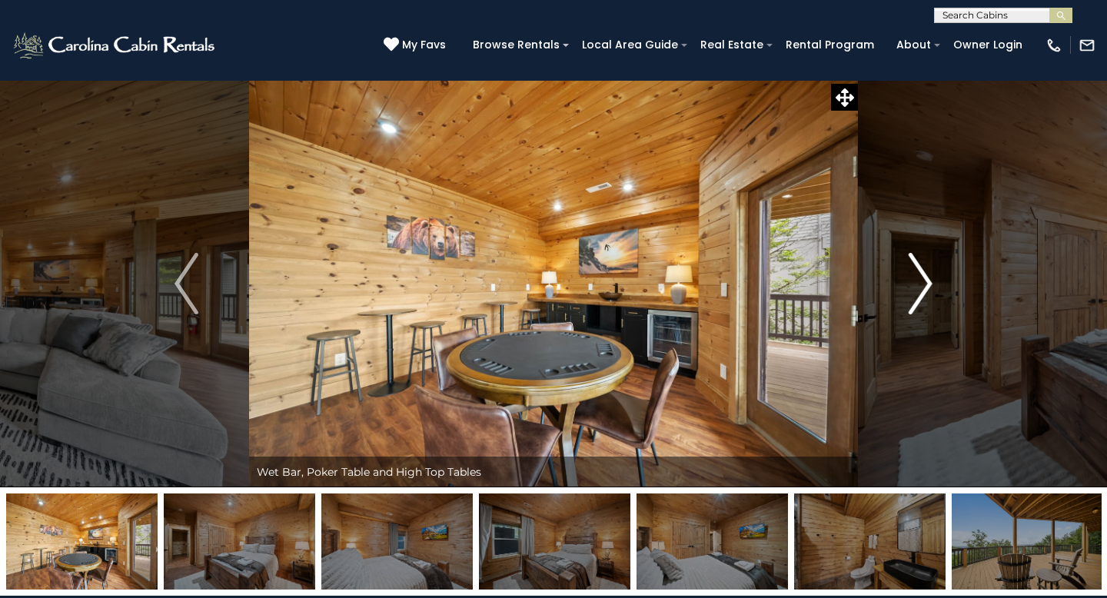
click at [916, 270] on img "Next" at bounding box center [919, 283] width 23 height 61
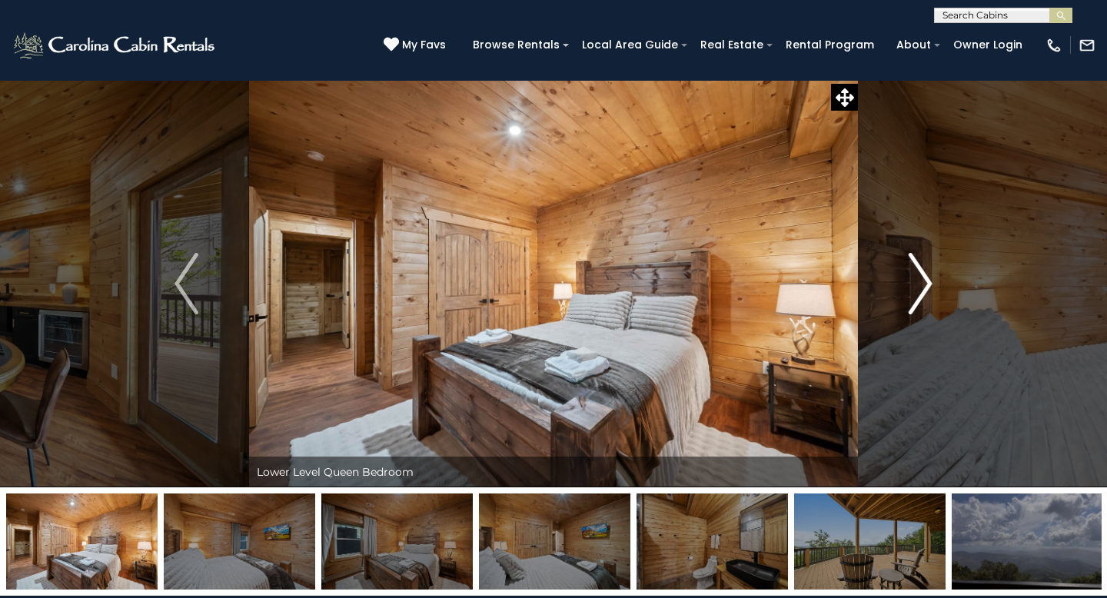
click at [916, 270] on img "Next" at bounding box center [919, 283] width 23 height 61
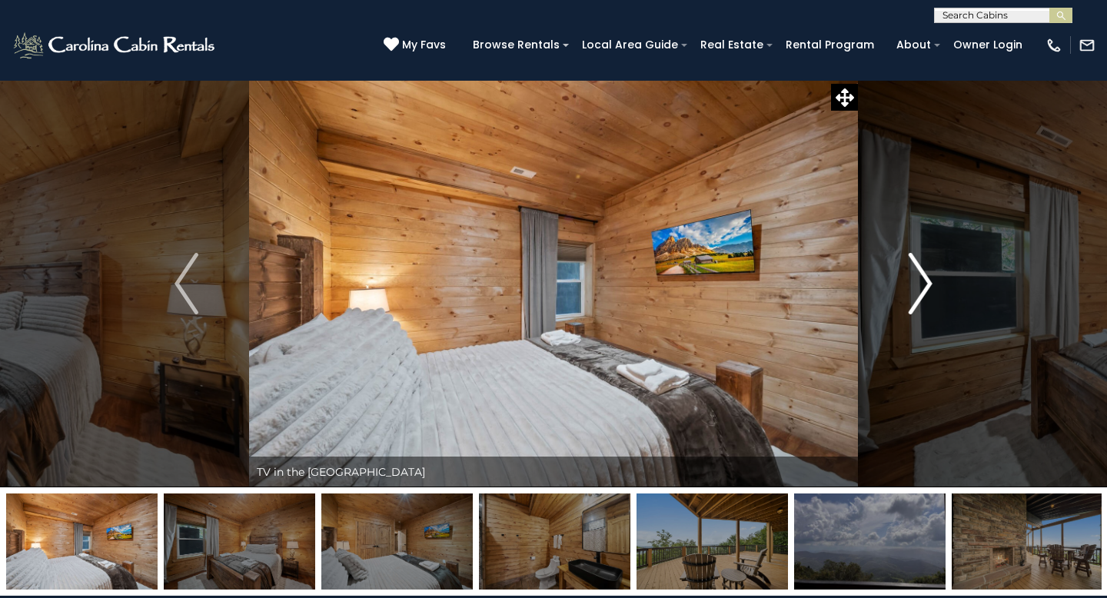
click at [916, 270] on img "Next" at bounding box center [919, 283] width 23 height 61
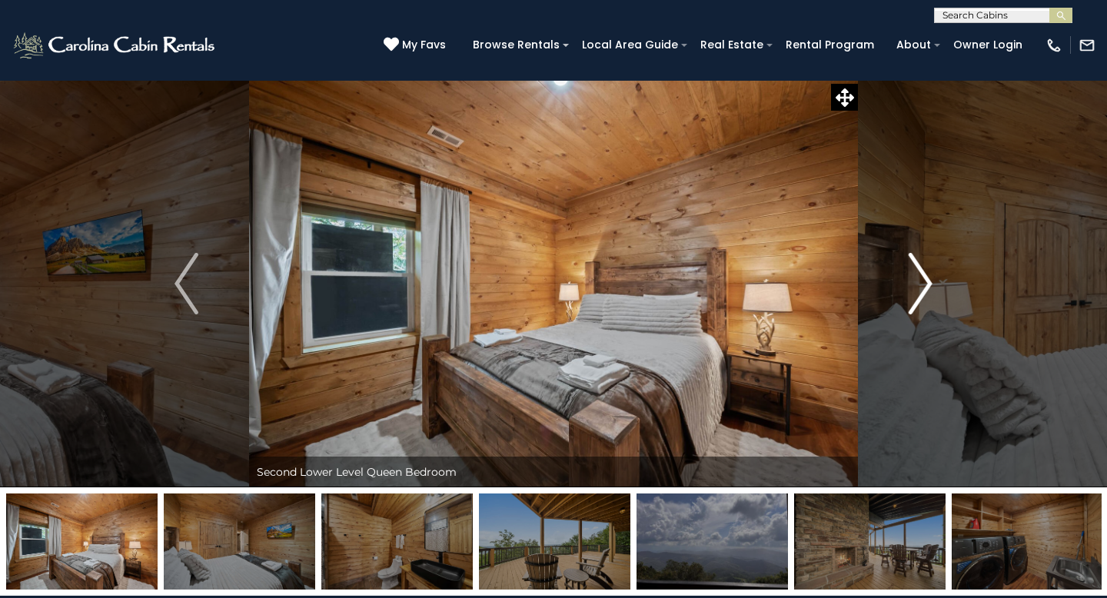
click at [916, 270] on img "Next" at bounding box center [919, 283] width 23 height 61
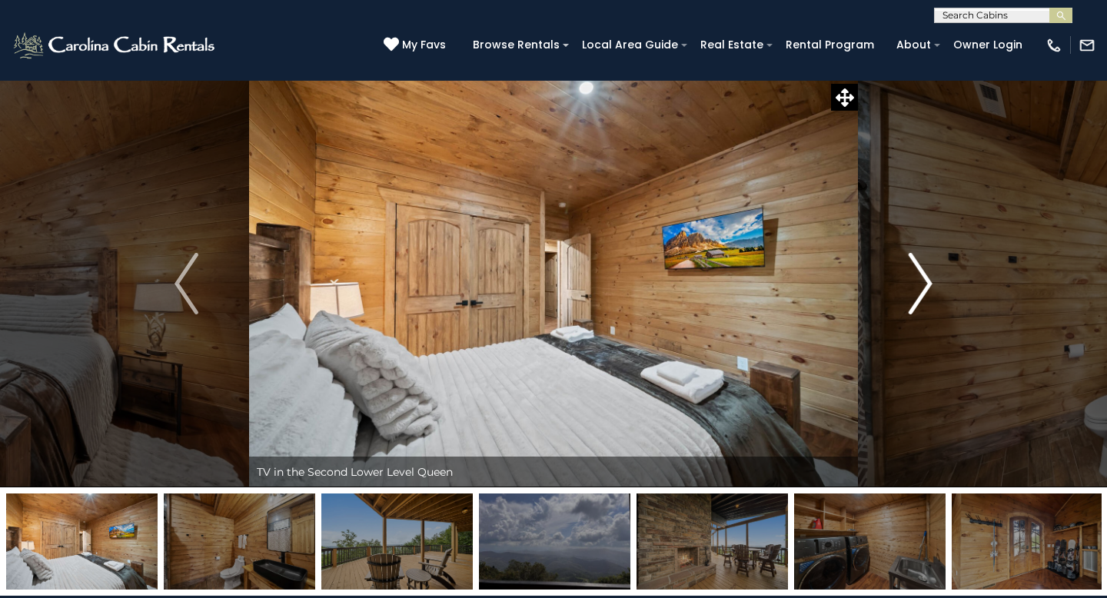
click at [916, 270] on img "Next" at bounding box center [919, 283] width 23 height 61
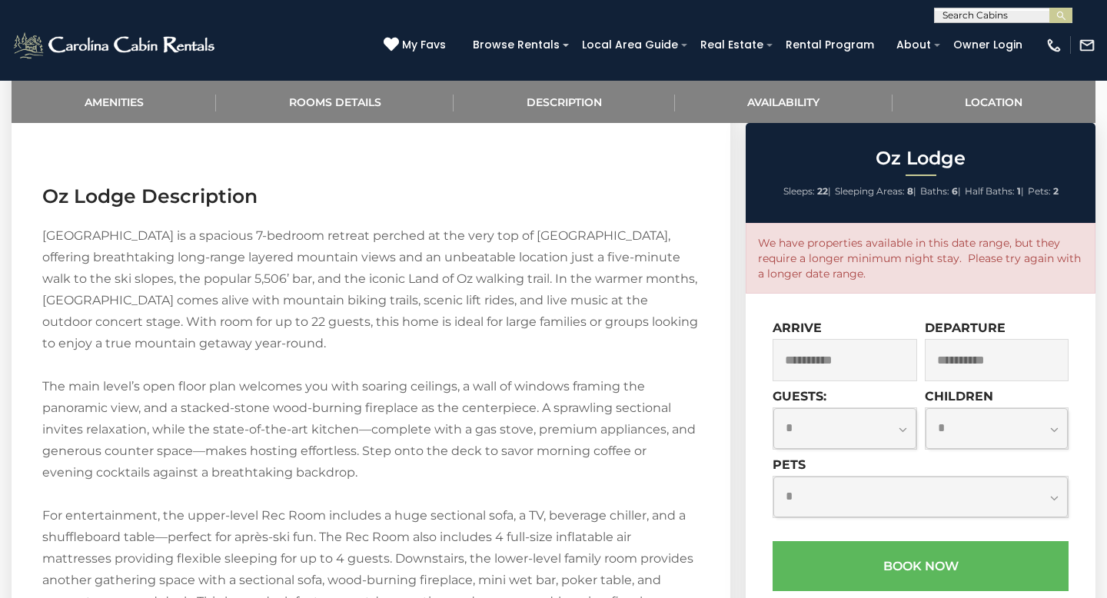
scroll to position [1794, 0]
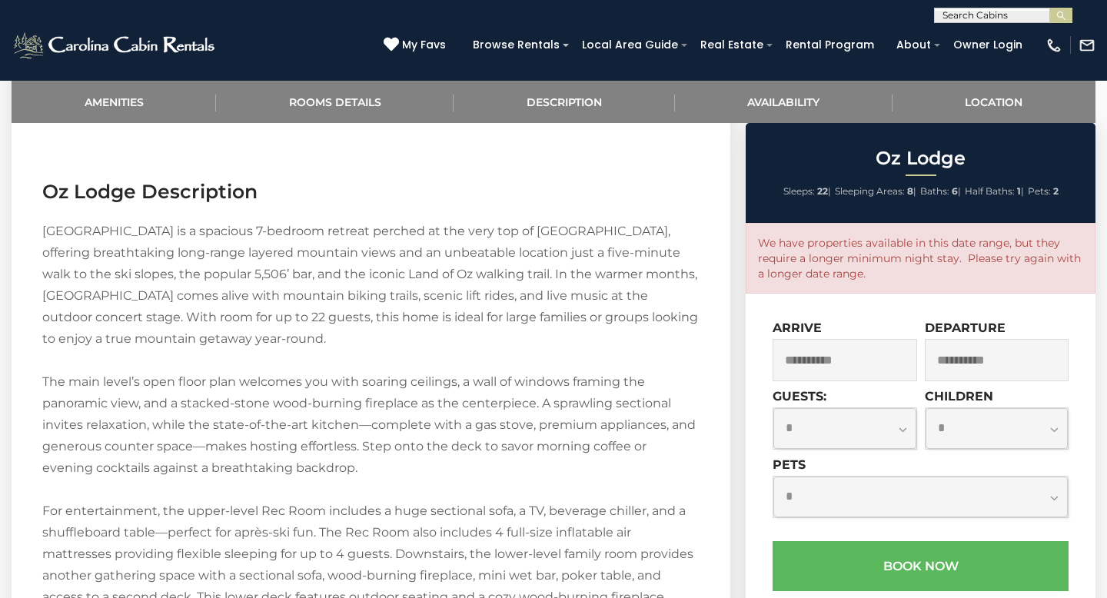
click at [854, 354] on input "**********" at bounding box center [844, 360] width 144 height 42
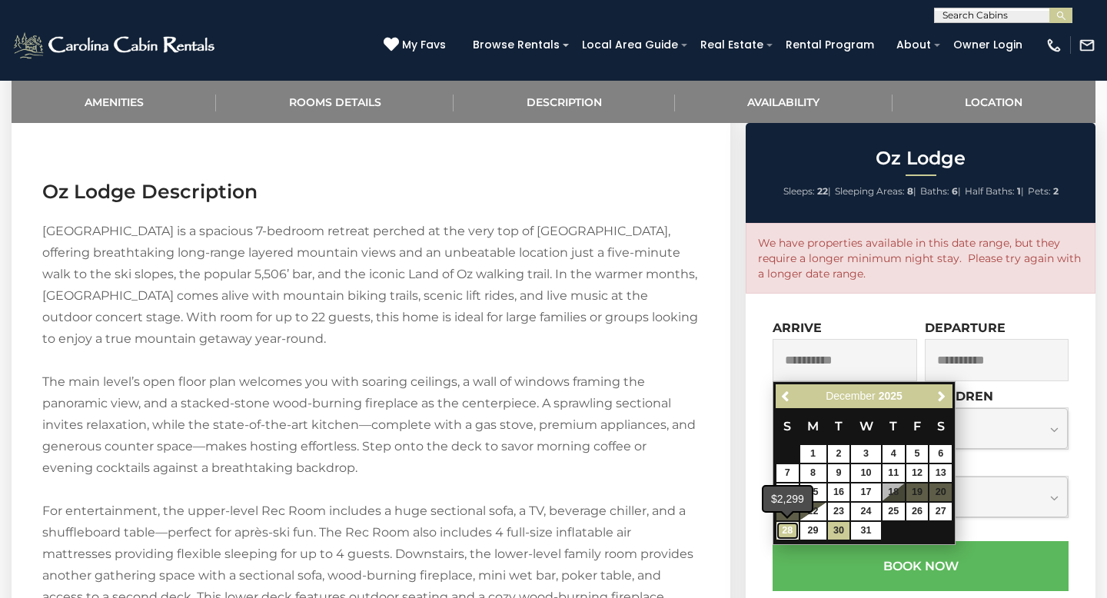
click at [794, 533] on link "28" at bounding box center [787, 531] width 22 height 18
type input "**********"
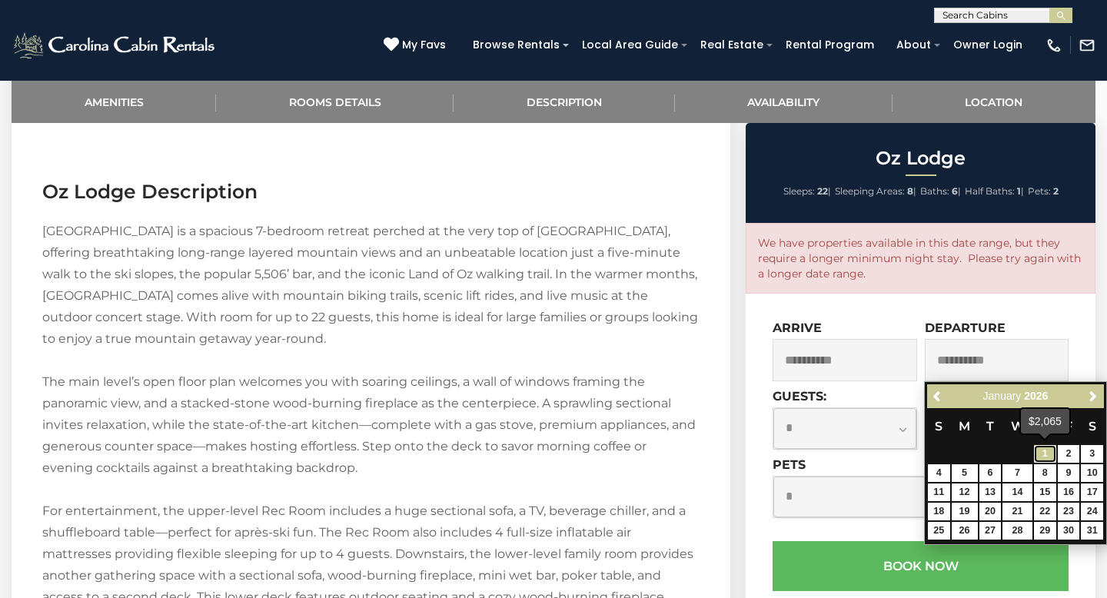
click at [1047, 449] on link "1" at bounding box center [1045, 454] width 22 height 18
type input "**********"
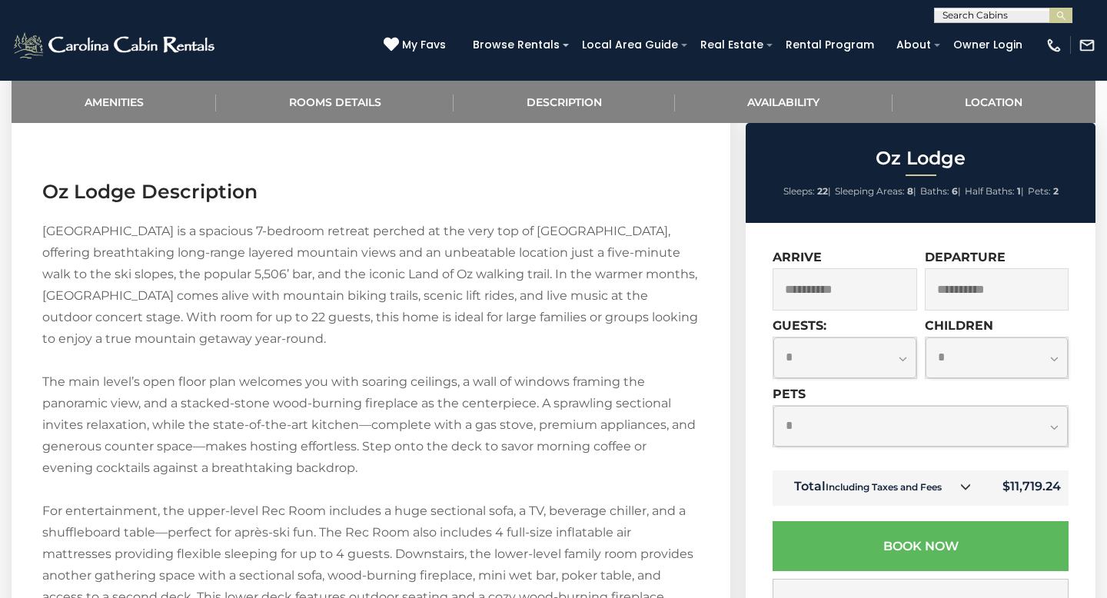
click at [848, 289] on input "**********" at bounding box center [844, 289] width 144 height 42
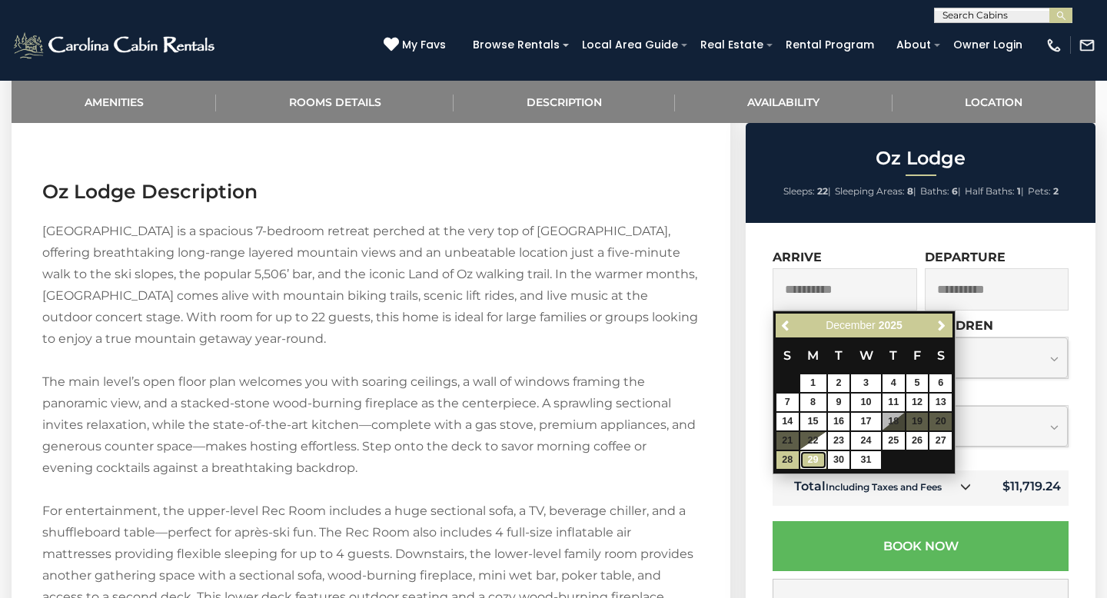
click at [810, 462] on link "29" at bounding box center [813, 460] width 26 height 18
type input "**********"
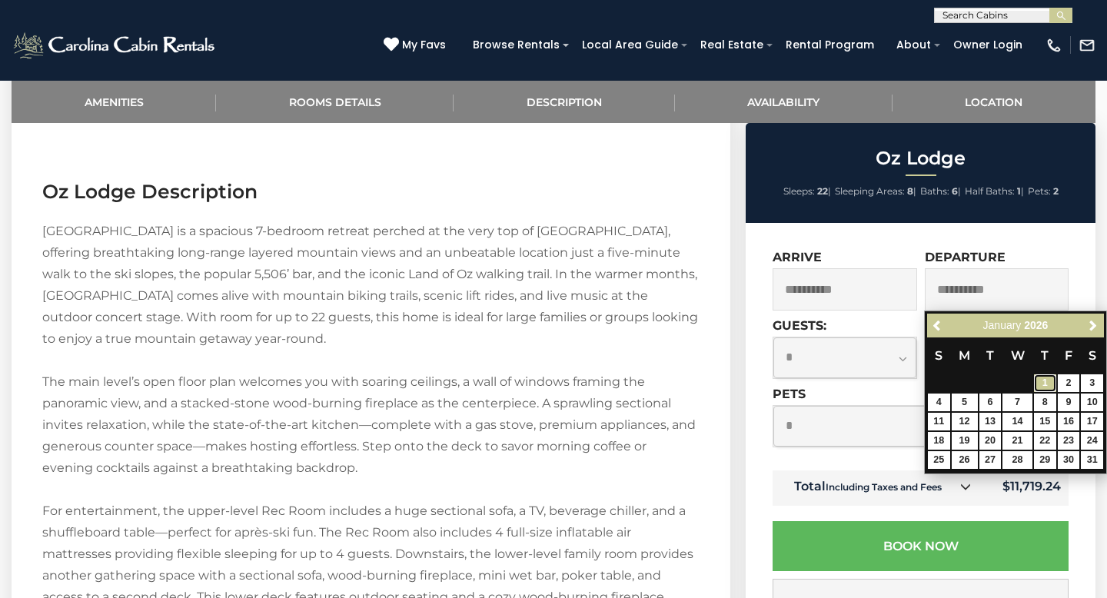
click at [1044, 382] on link "1" at bounding box center [1045, 383] width 22 height 18
type input "**********"
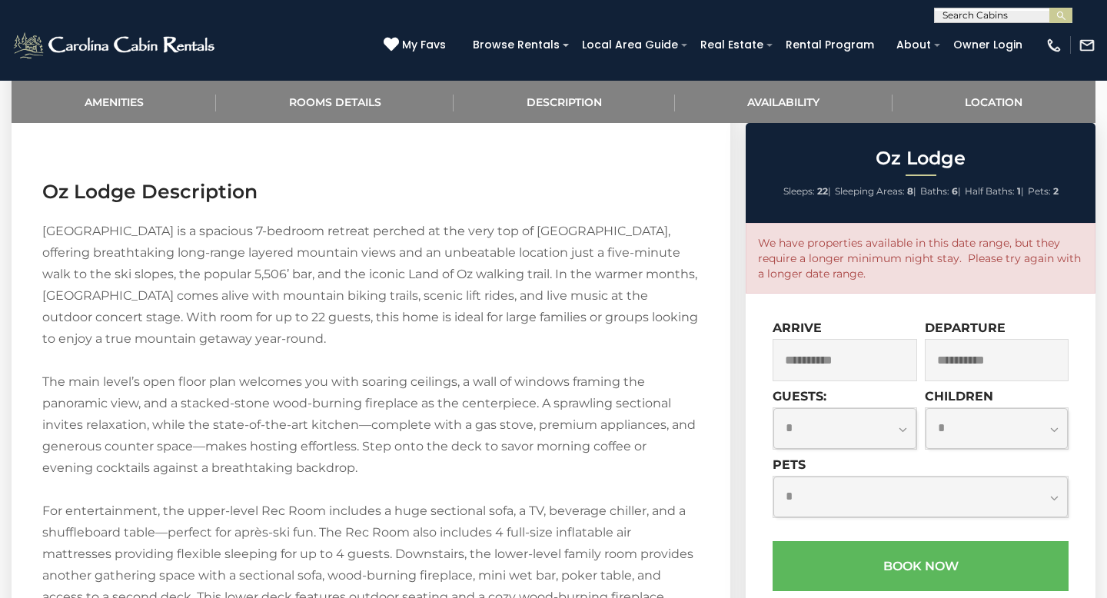
scroll to position [1820, 0]
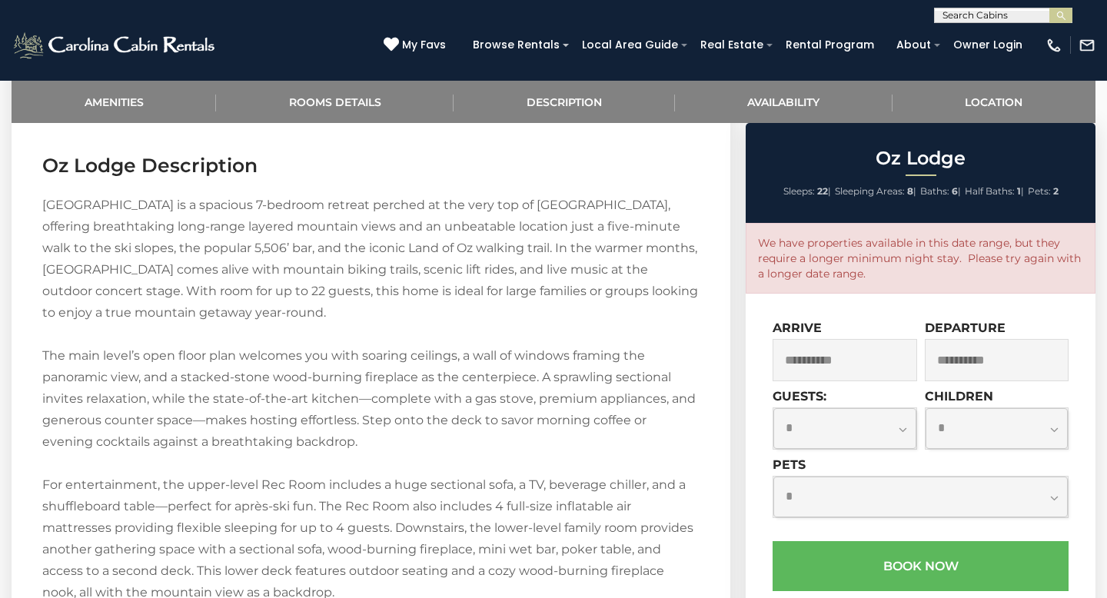
click at [842, 363] on input "**********" at bounding box center [844, 360] width 144 height 42
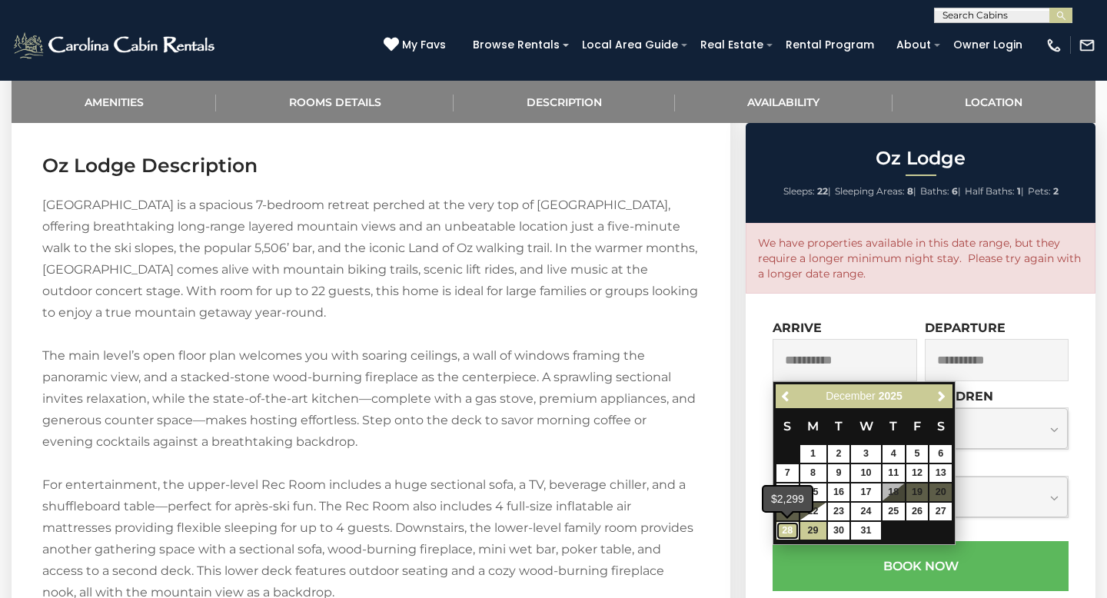
click at [785, 531] on link "28" at bounding box center [787, 531] width 22 height 18
type input "**********"
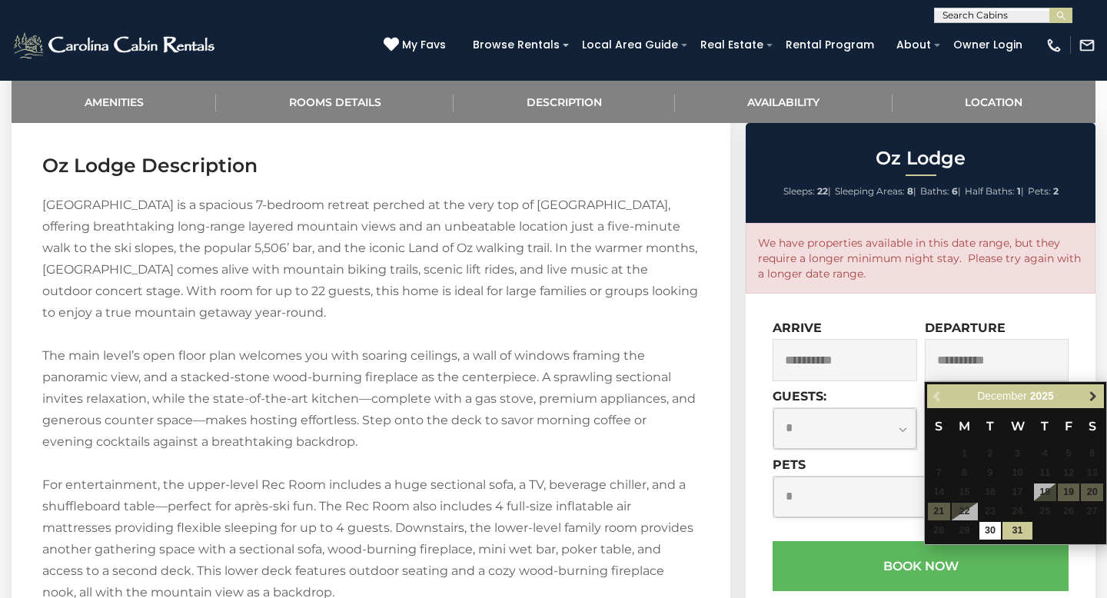
click at [1090, 391] on span "Next" at bounding box center [1093, 396] width 12 height 12
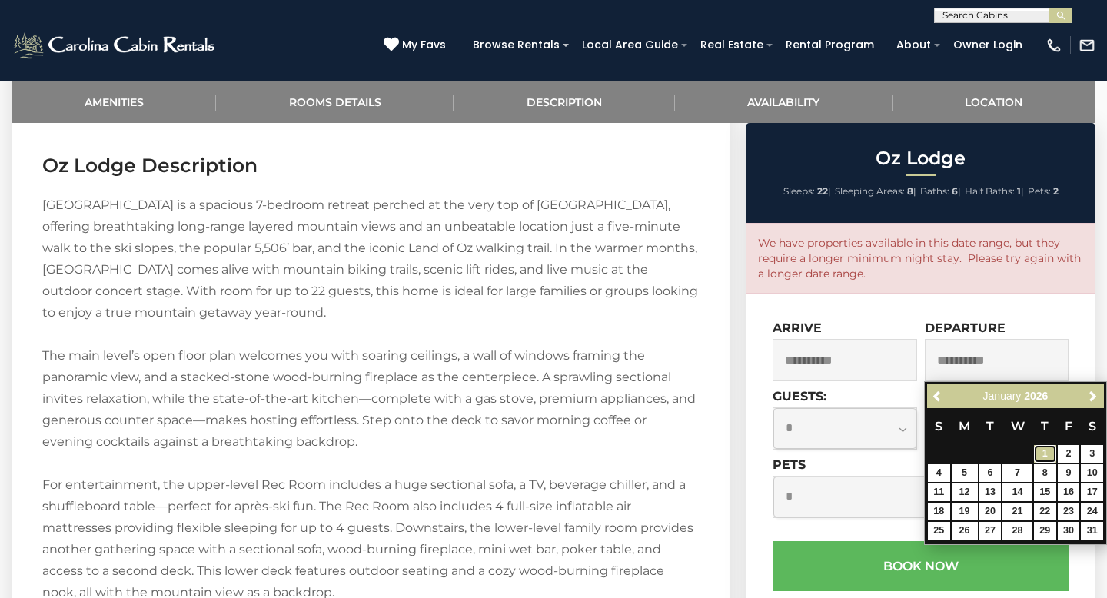
click at [1043, 453] on link "1" at bounding box center [1045, 454] width 22 height 18
type input "**********"
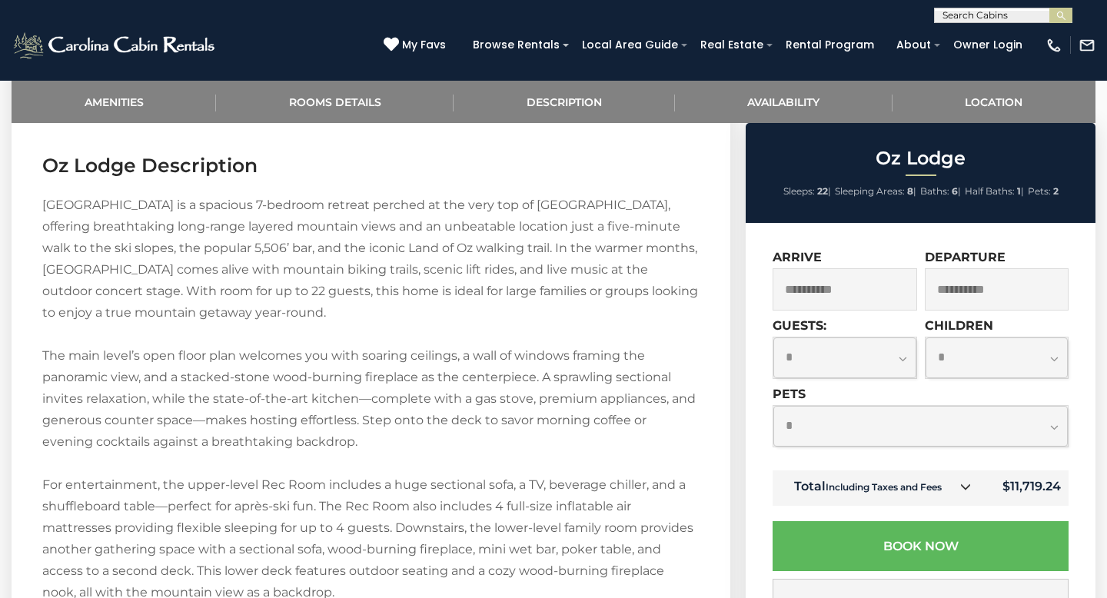
click at [837, 301] on input "**********" at bounding box center [844, 289] width 144 height 42
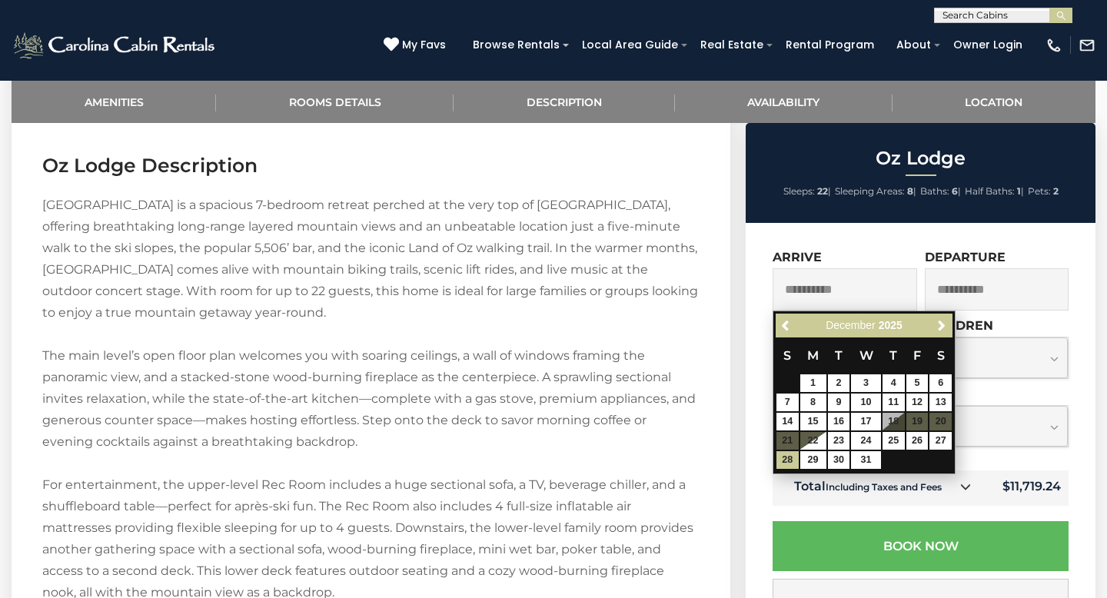
click at [859, 237] on div "**********" at bounding box center [920, 490] width 350 height 535
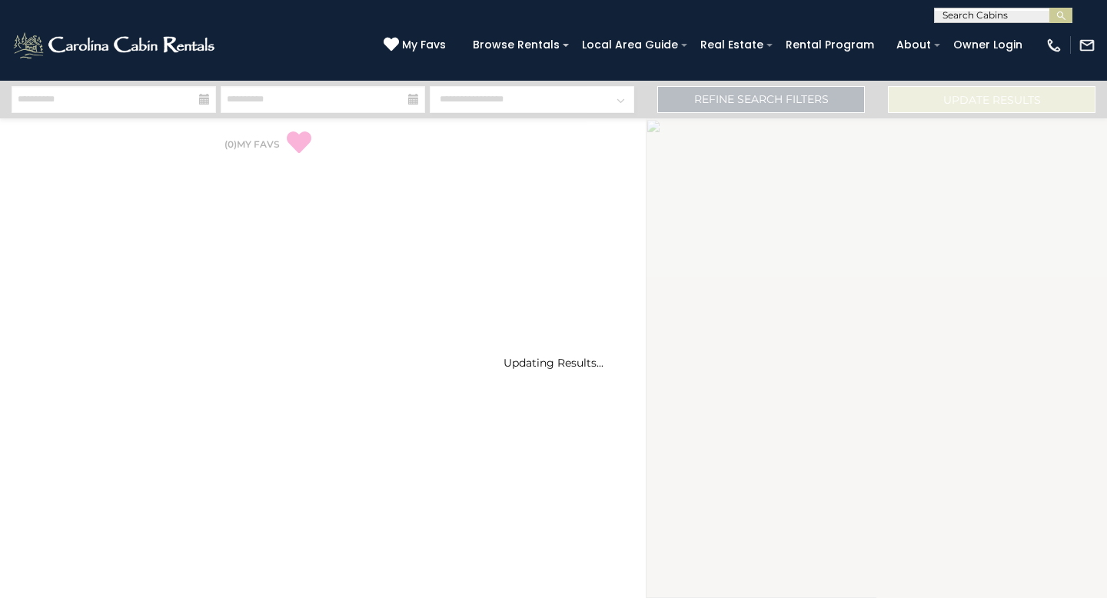
select select "*"
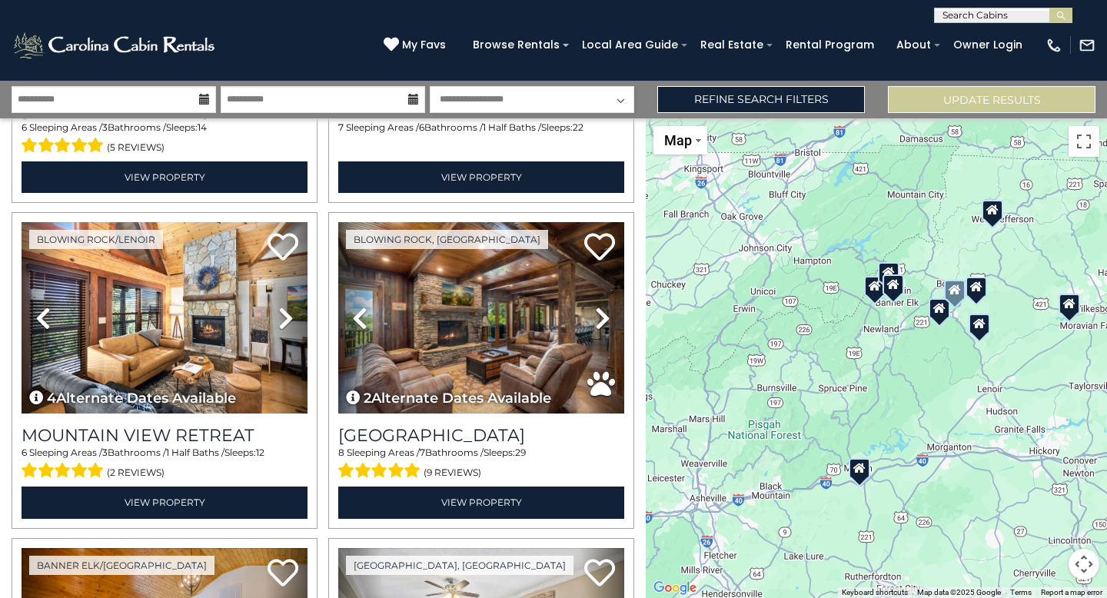
scroll to position [627, 0]
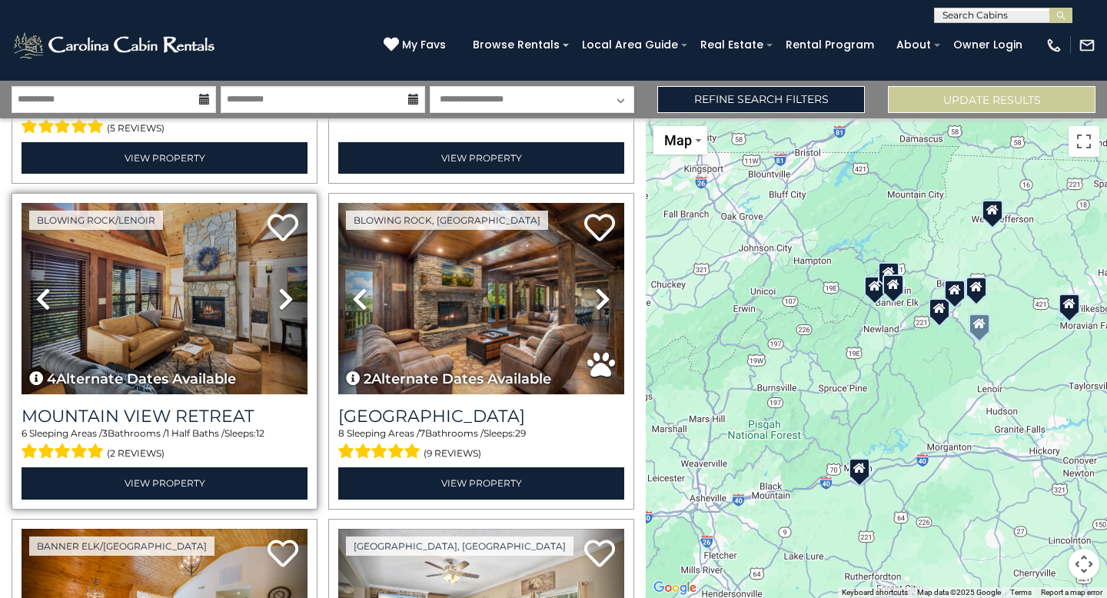
click at [280, 296] on icon at bounding box center [285, 299] width 15 height 25
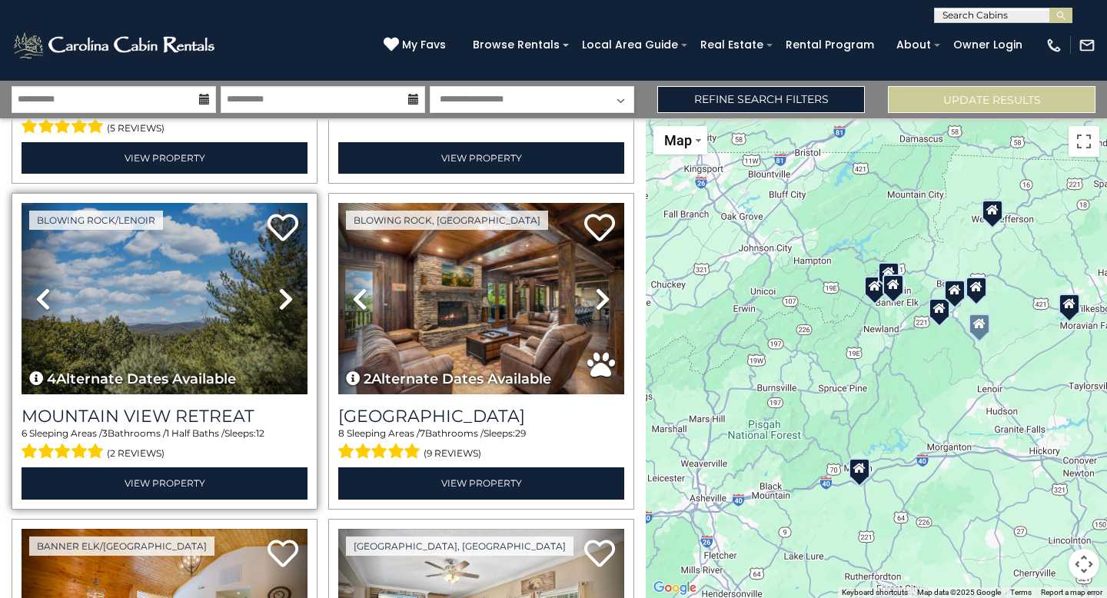
click at [280, 296] on icon at bounding box center [285, 299] width 15 height 25
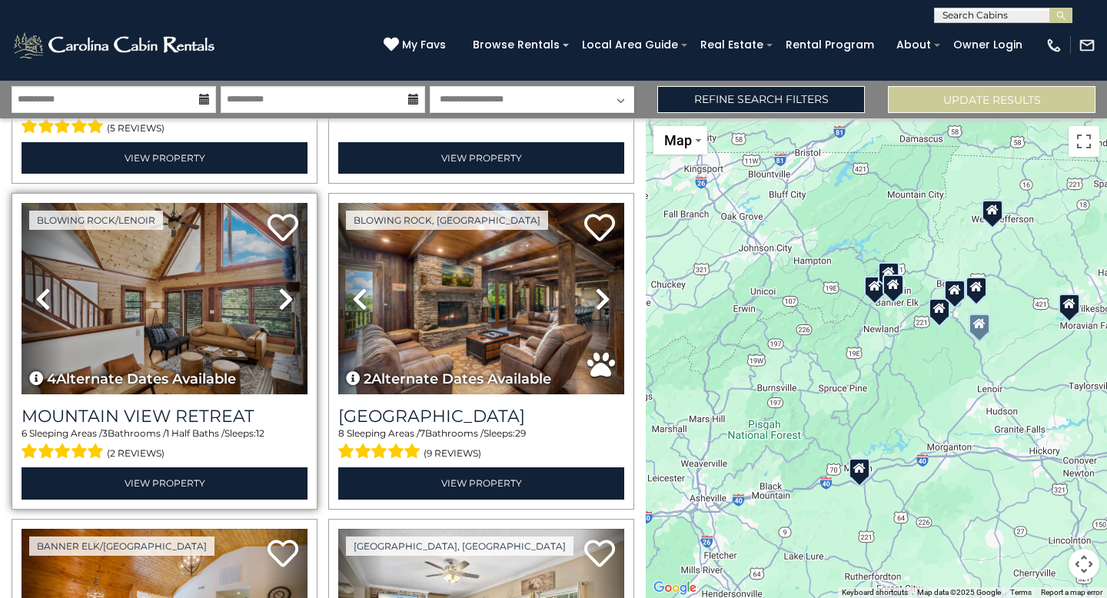
click at [280, 296] on icon at bounding box center [285, 299] width 15 height 25
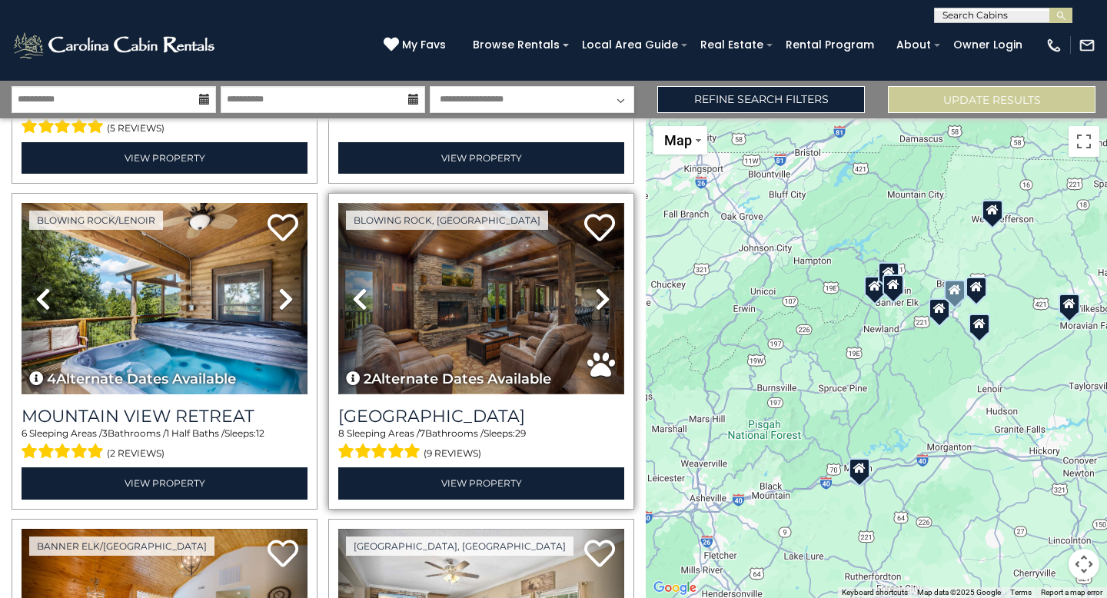
click at [501, 343] on img at bounding box center [481, 298] width 286 height 191
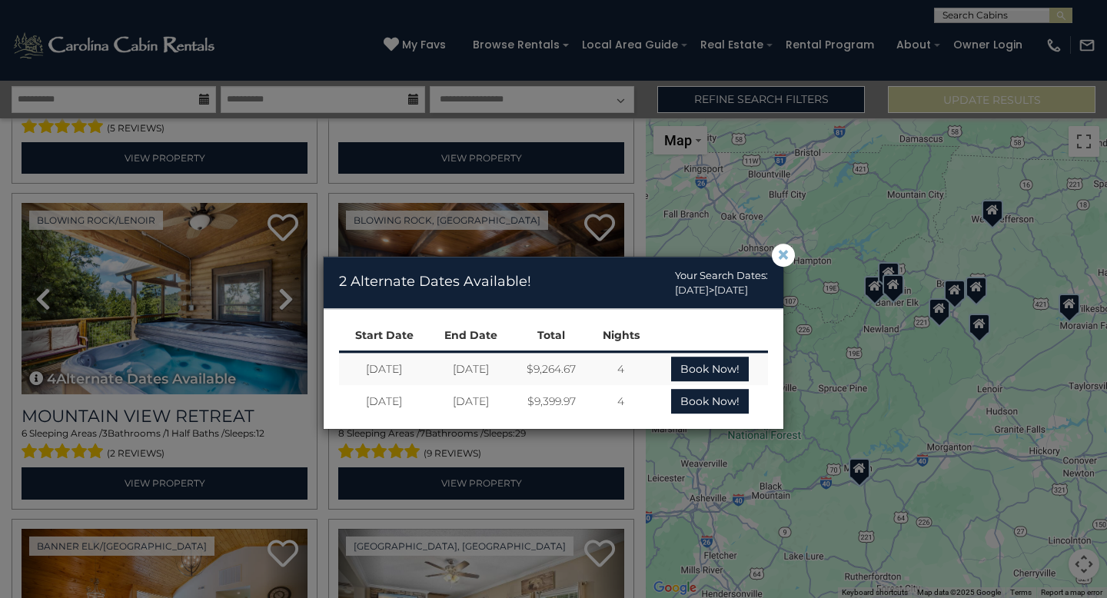
click at [788, 255] on span "×" at bounding box center [783, 255] width 14 height 0
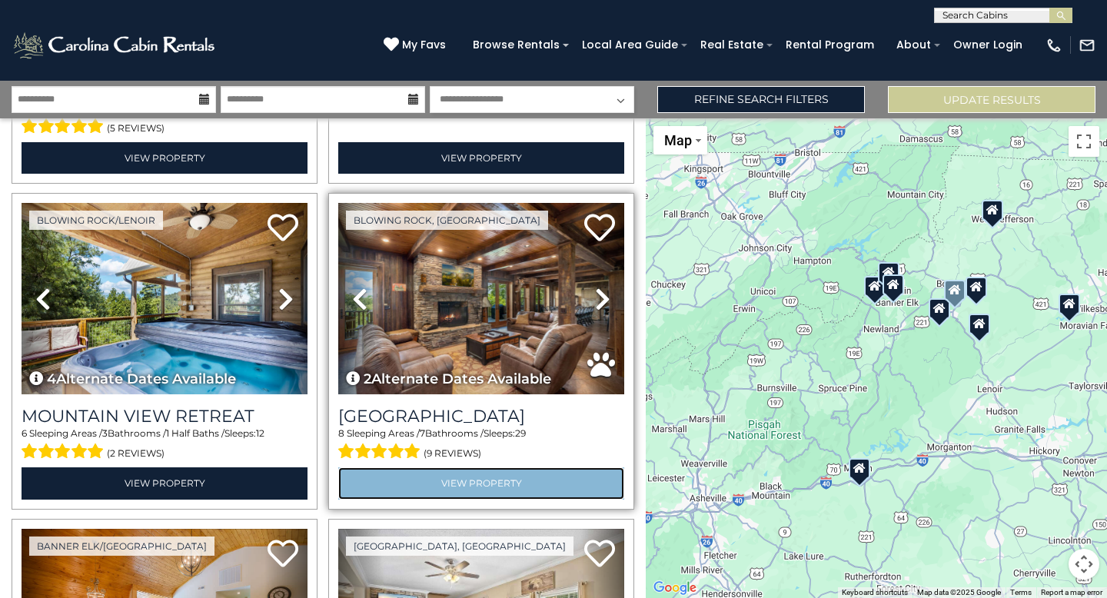
click at [472, 473] on link "View Property" at bounding box center [481, 483] width 286 height 32
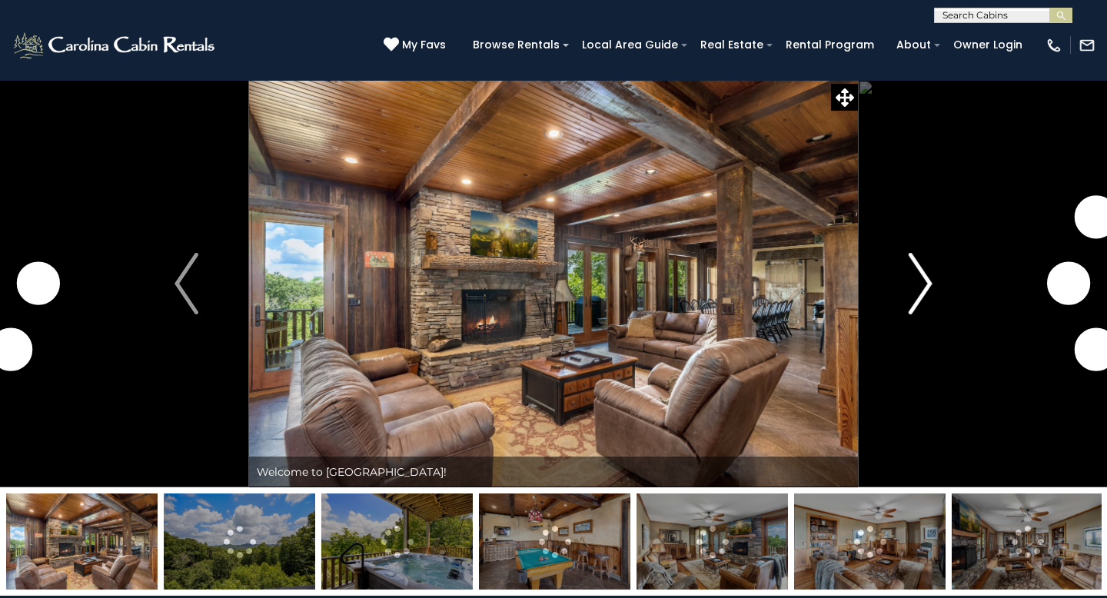
click at [910, 294] on img "Next" at bounding box center [919, 283] width 23 height 61
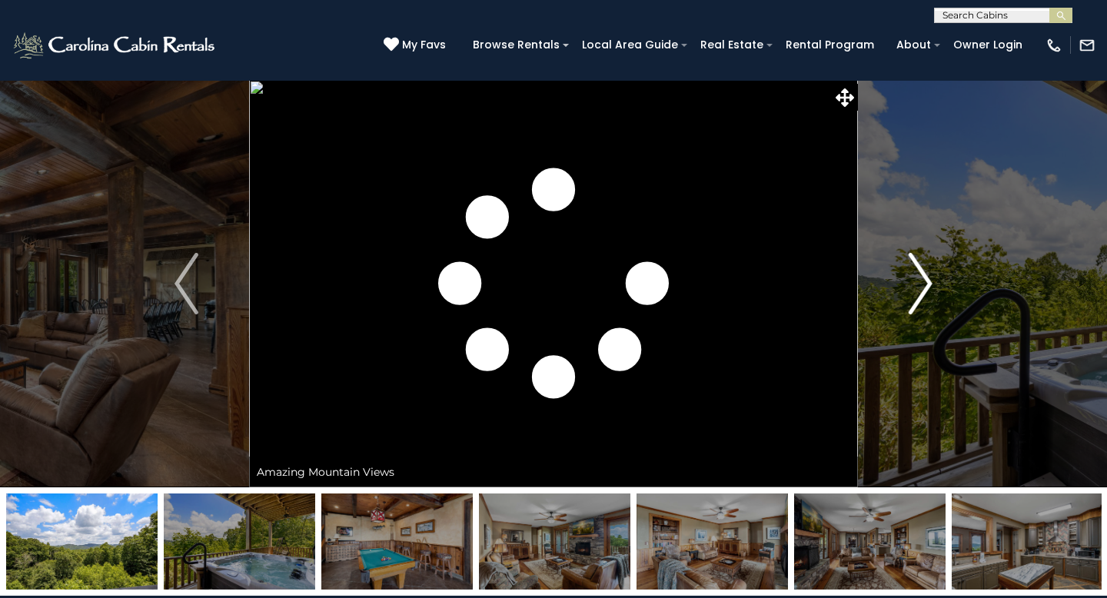
click at [910, 294] on img "Next" at bounding box center [919, 283] width 23 height 61
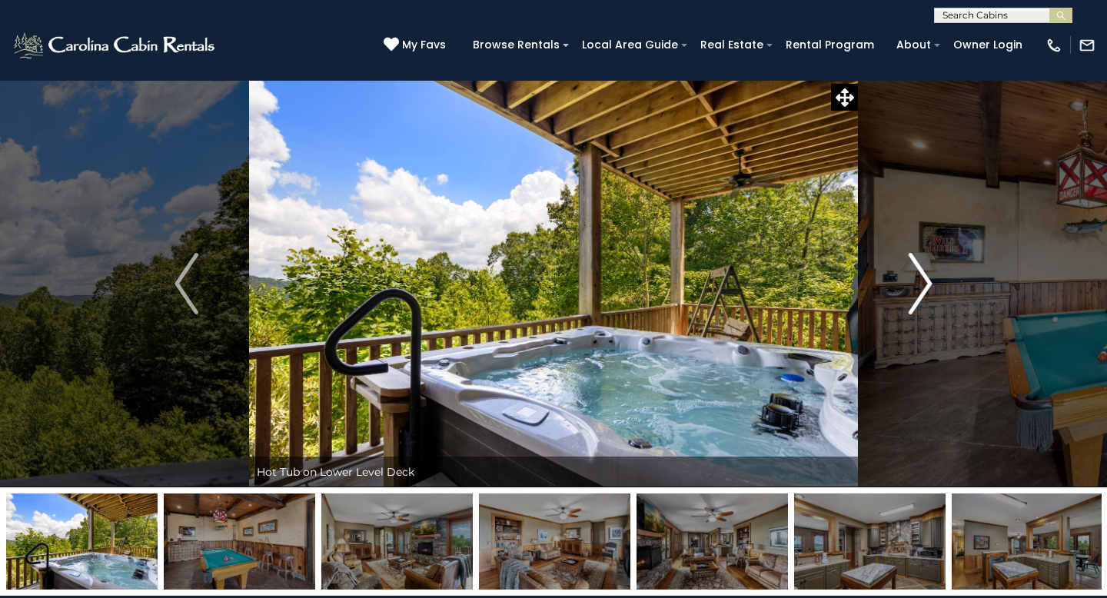
click at [910, 294] on img "Next" at bounding box center [919, 283] width 23 height 61
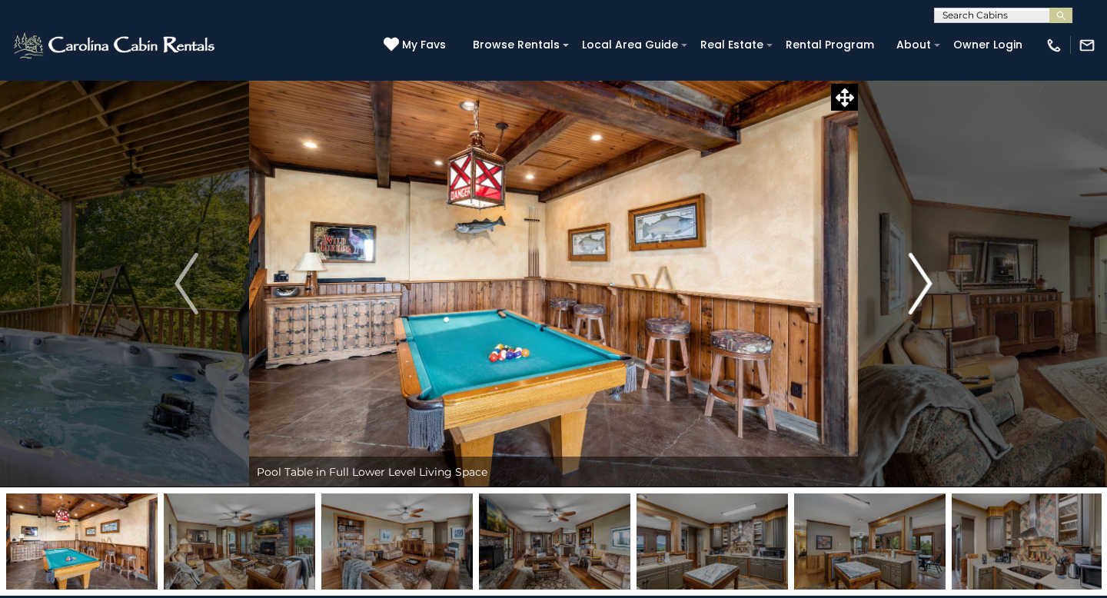
click at [910, 294] on img "Next" at bounding box center [919, 283] width 23 height 61
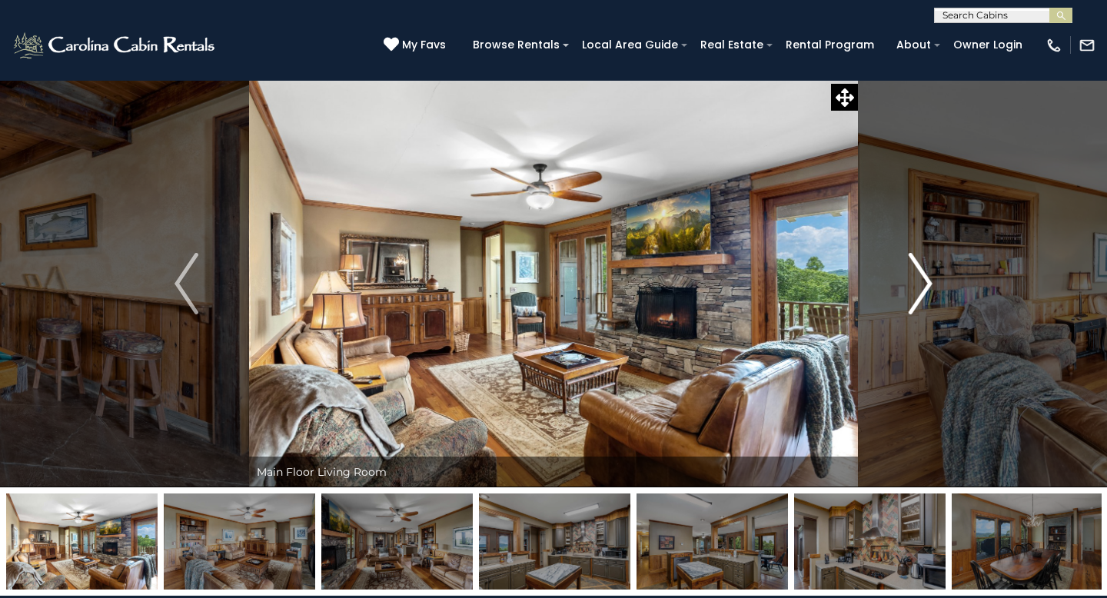
click at [910, 294] on img "Next" at bounding box center [919, 283] width 23 height 61
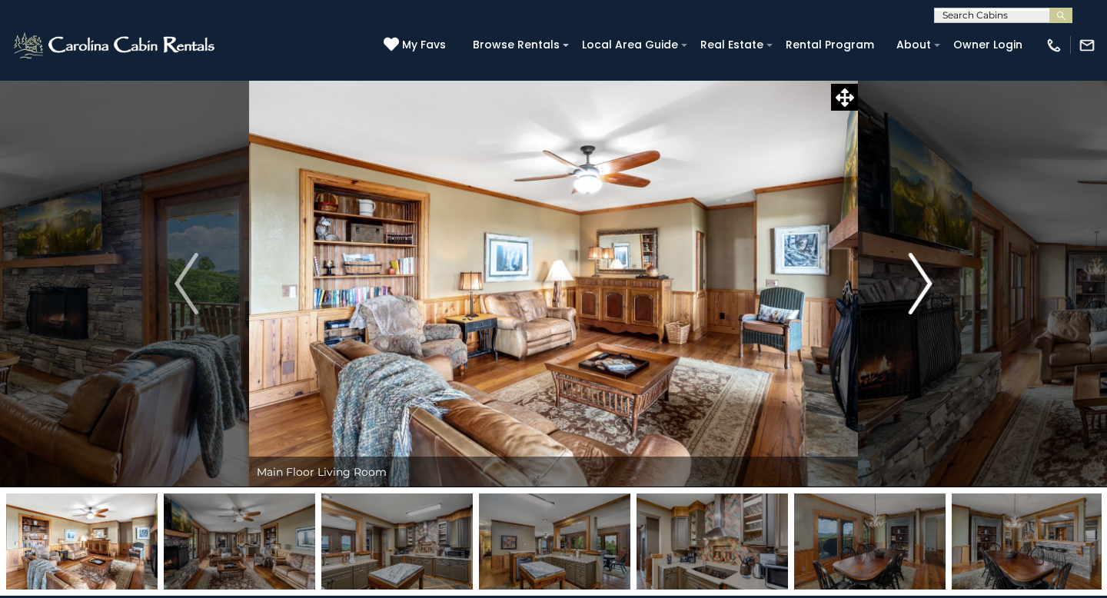
click at [910, 294] on img "Next" at bounding box center [919, 283] width 23 height 61
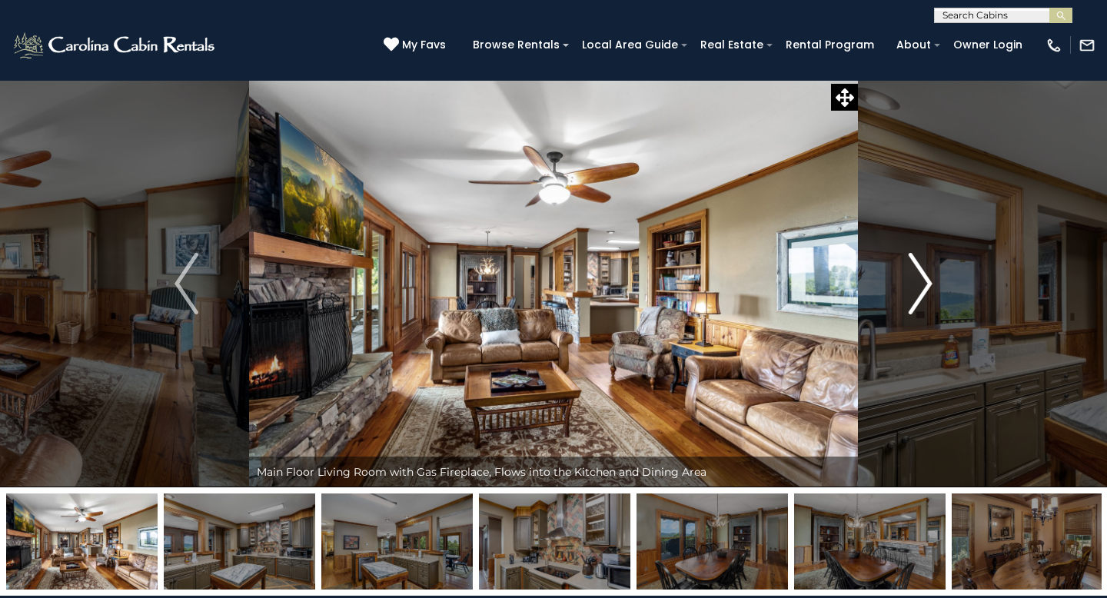
click at [910, 294] on img "Next" at bounding box center [919, 283] width 23 height 61
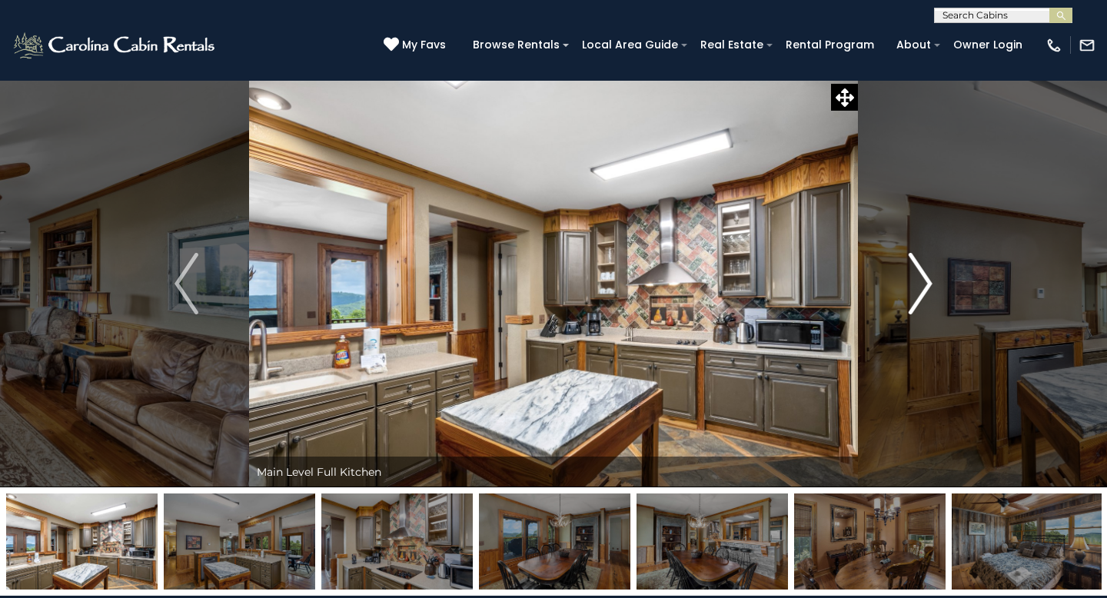
click at [910, 294] on img "Next" at bounding box center [919, 283] width 23 height 61
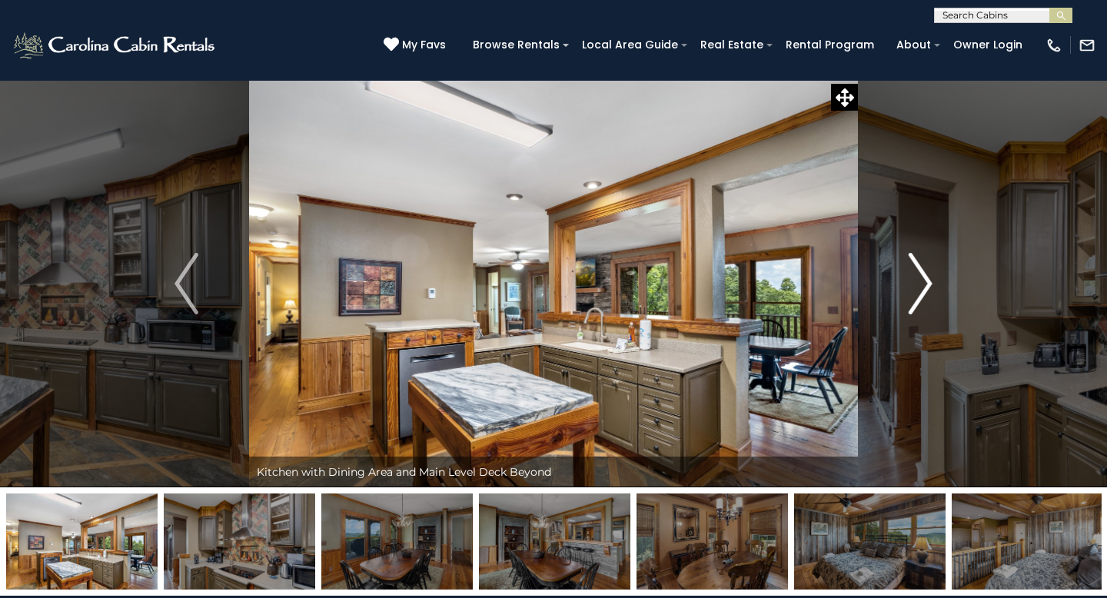
click at [910, 294] on img "Next" at bounding box center [919, 283] width 23 height 61
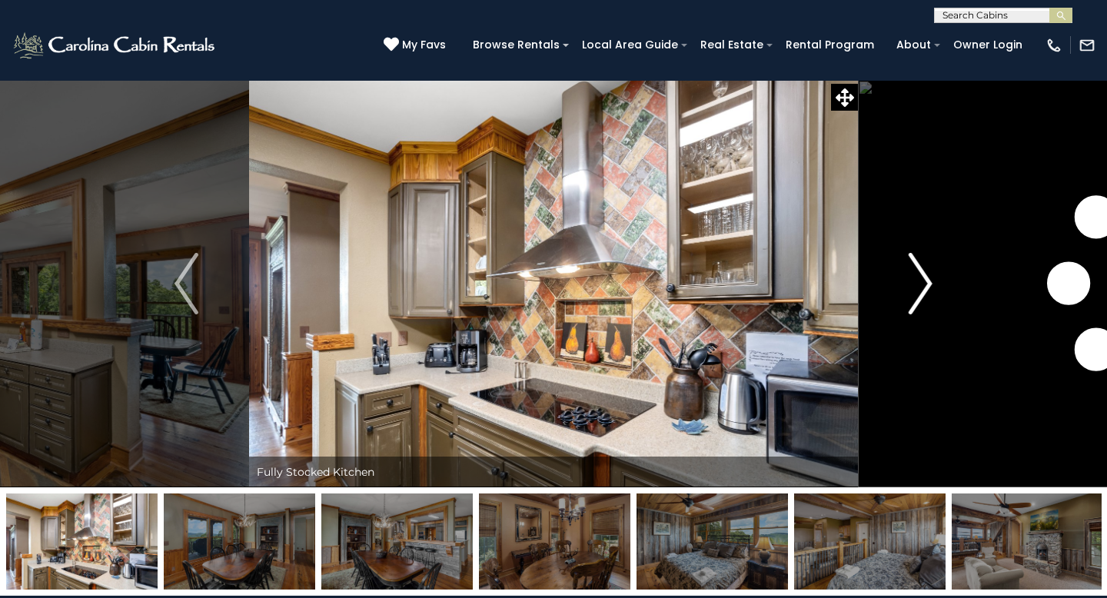
click at [910, 294] on img "Next" at bounding box center [919, 283] width 23 height 61
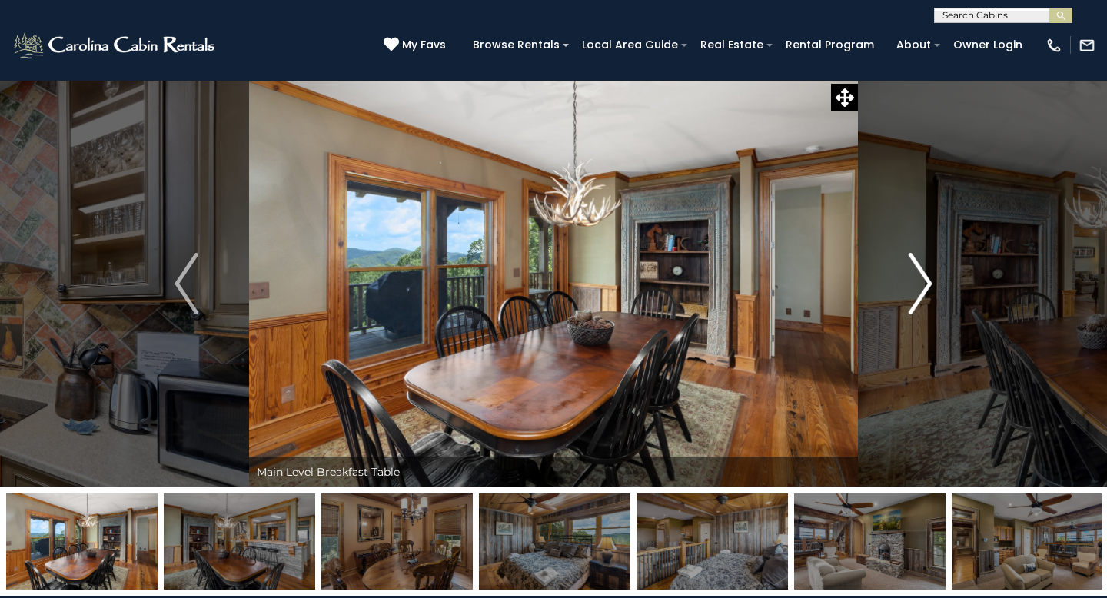
click at [910, 294] on img "Next" at bounding box center [919, 283] width 23 height 61
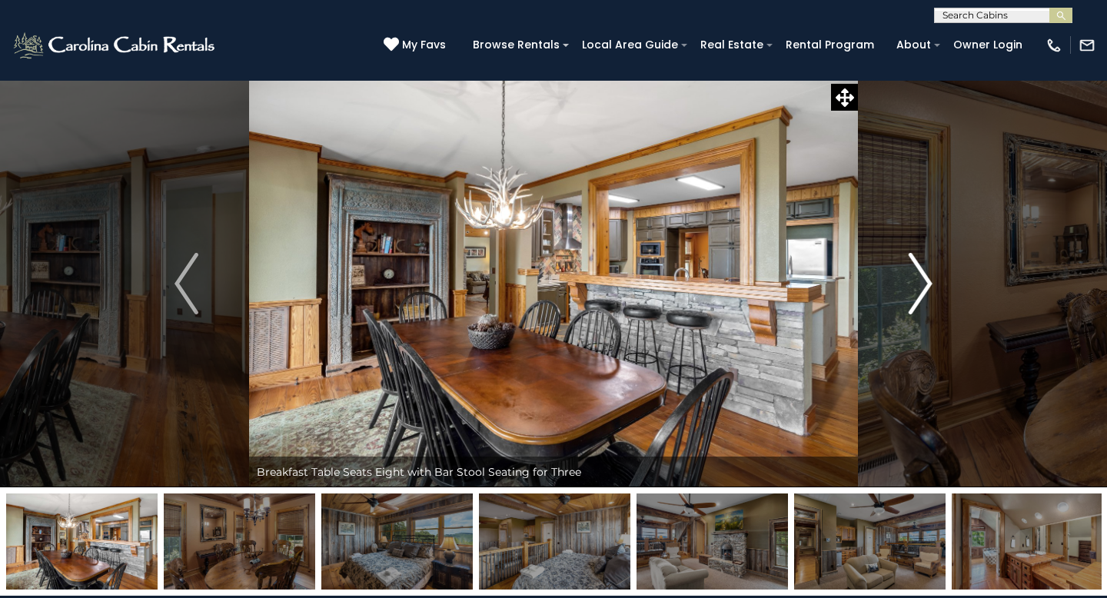
click at [910, 295] on img "Next" at bounding box center [919, 283] width 23 height 61
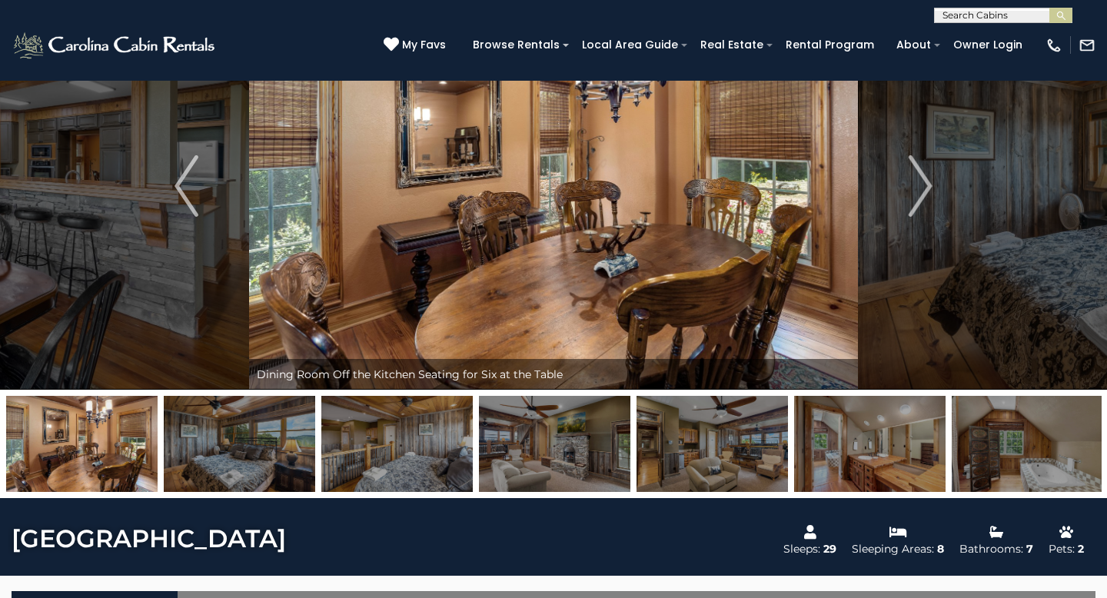
scroll to position [99, 0]
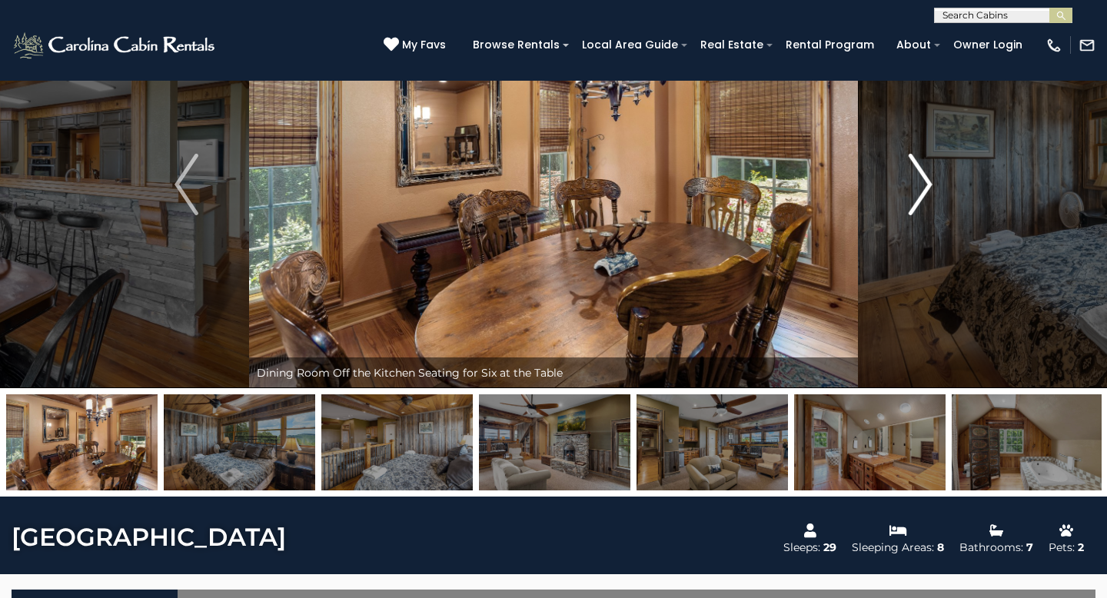
click at [918, 194] on img "Next" at bounding box center [919, 184] width 23 height 61
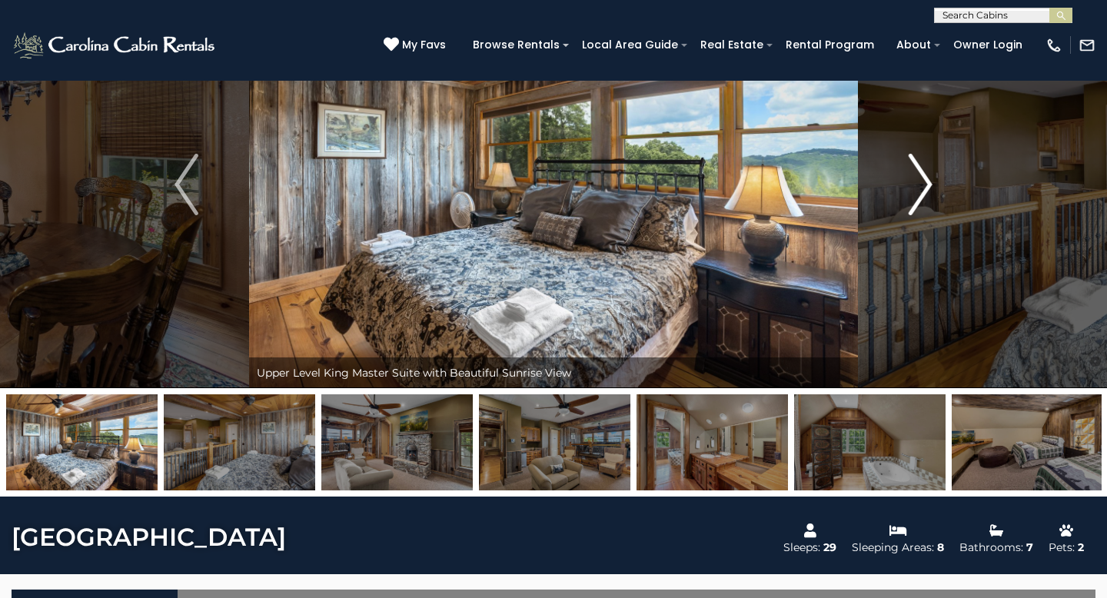
click at [918, 194] on img "Next" at bounding box center [919, 184] width 23 height 61
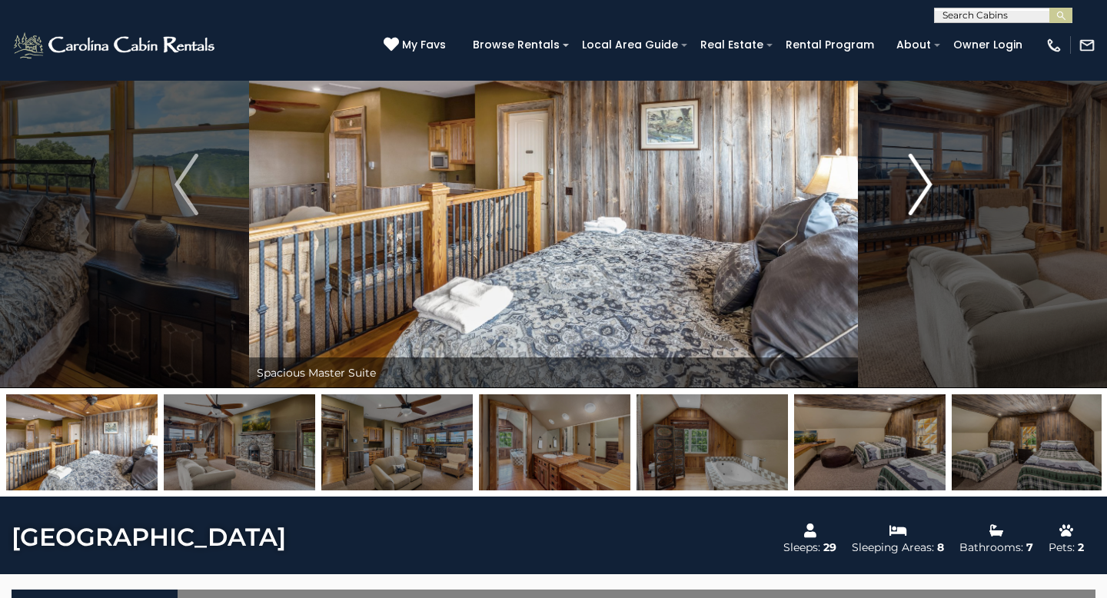
click at [918, 194] on img "Next" at bounding box center [919, 184] width 23 height 61
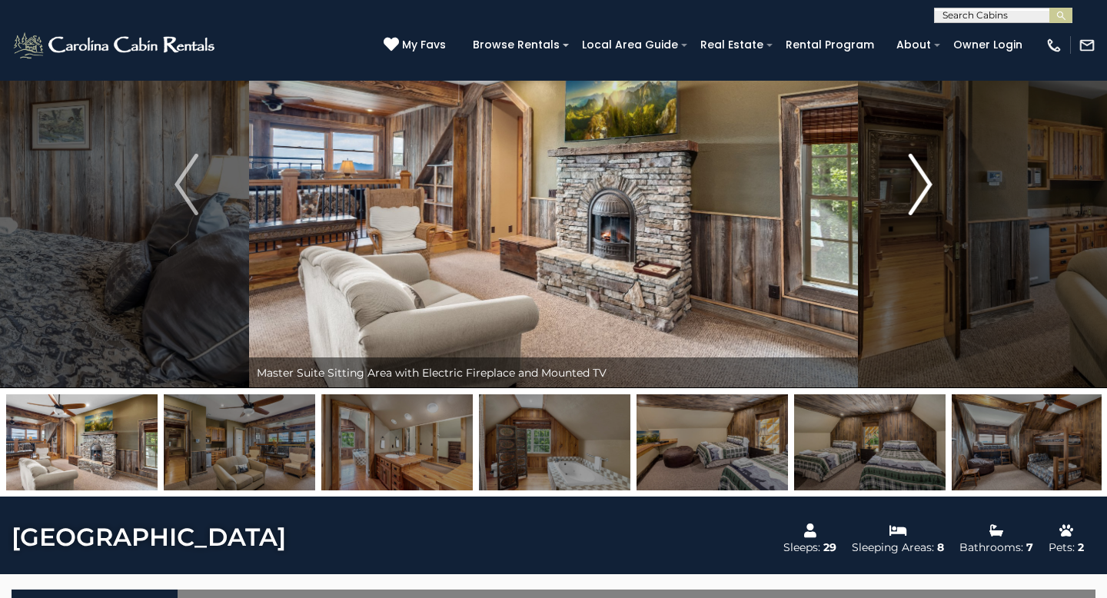
click at [918, 194] on img "Next" at bounding box center [919, 184] width 23 height 61
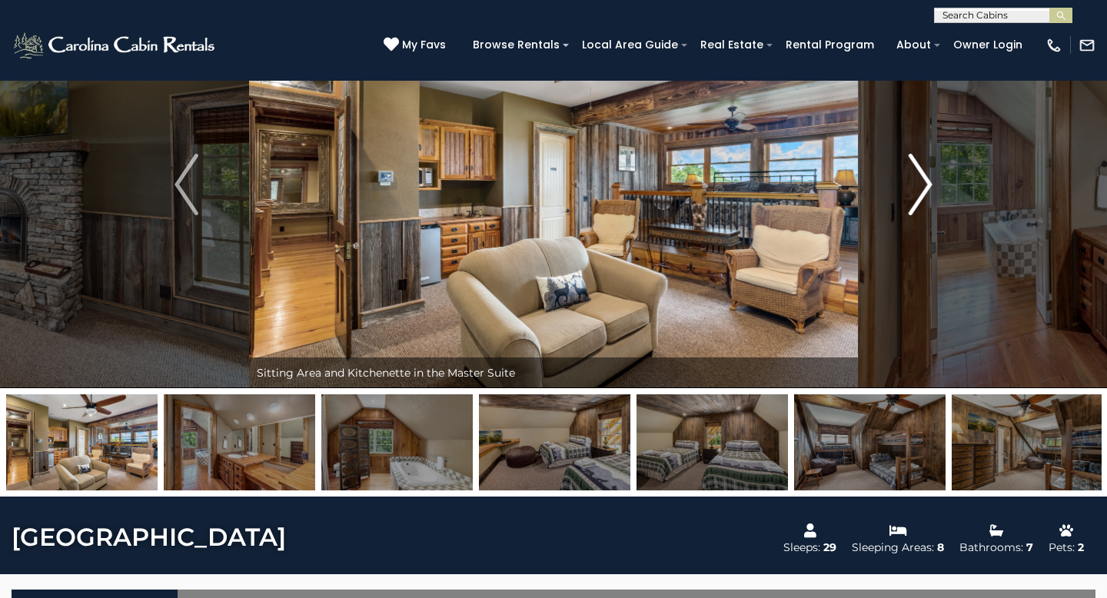
click at [918, 194] on img "Next" at bounding box center [919, 184] width 23 height 61
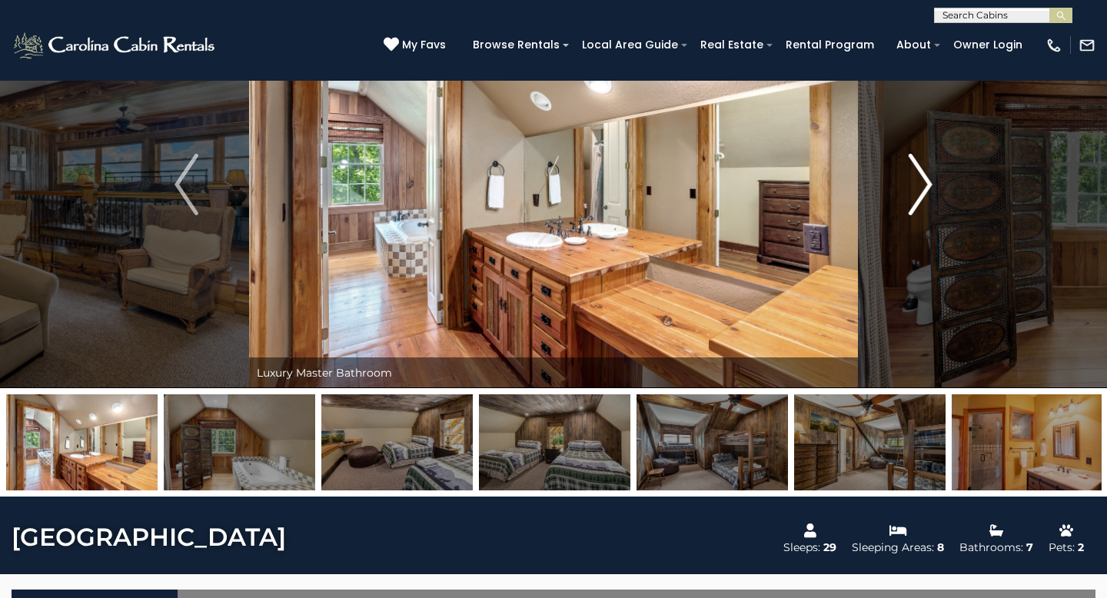
click at [918, 194] on img "Next" at bounding box center [919, 184] width 23 height 61
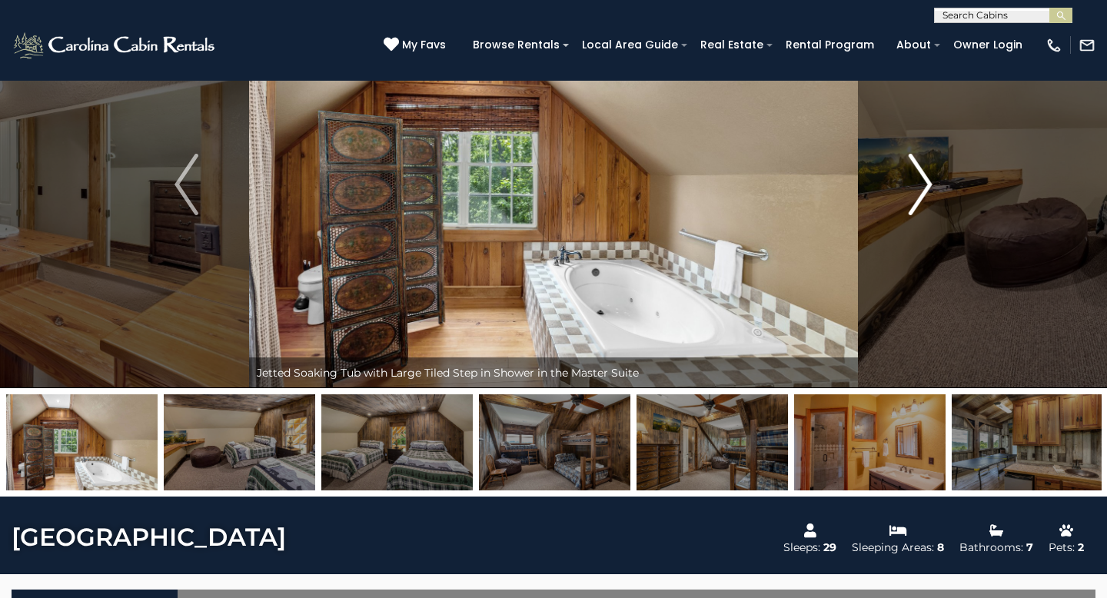
click at [918, 194] on img "Next" at bounding box center [919, 184] width 23 height 61
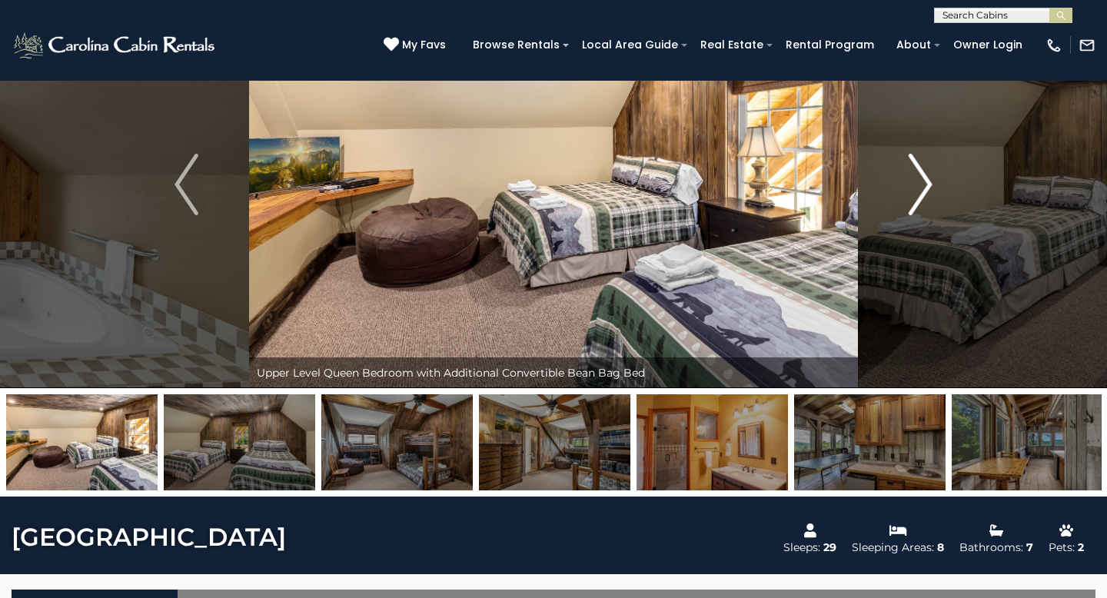
click at [918, 194] on img "Next" at bounding box center [919, 184] width 23 height 61
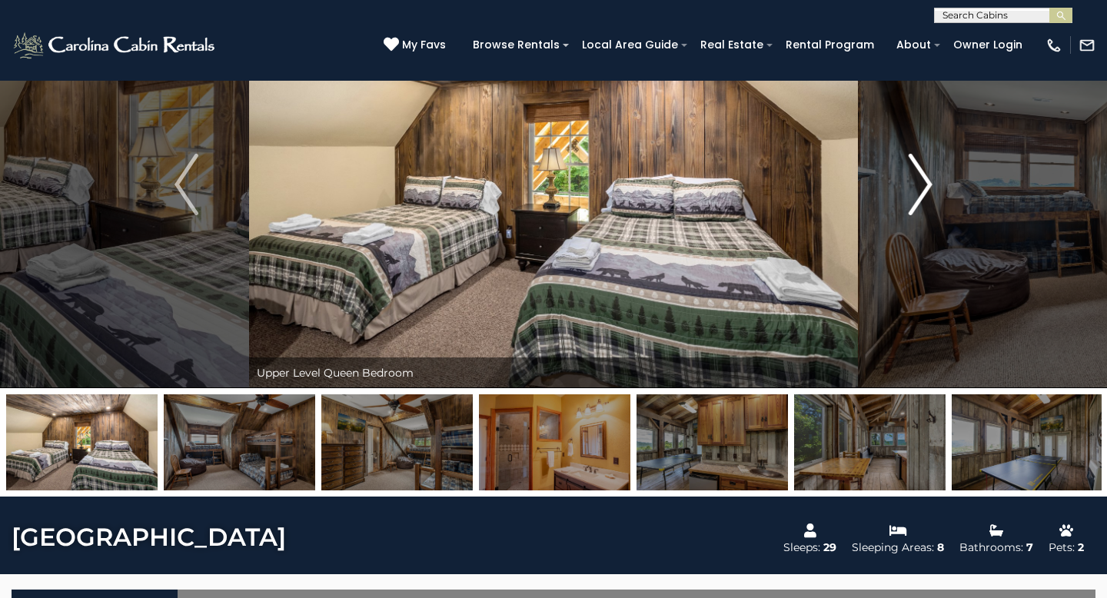
click at [918, 194] on img "Next" at bounding box center [919, 184] width 23 height 61
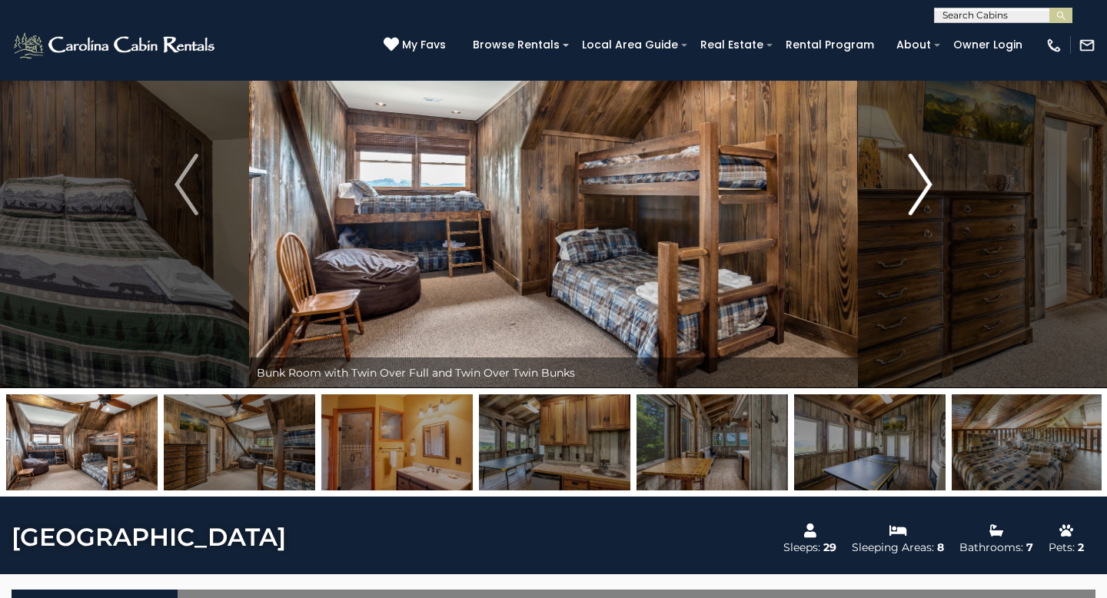
click at [918, 194] on img "Next" at bounding box center [919, 184] width 23 height 61
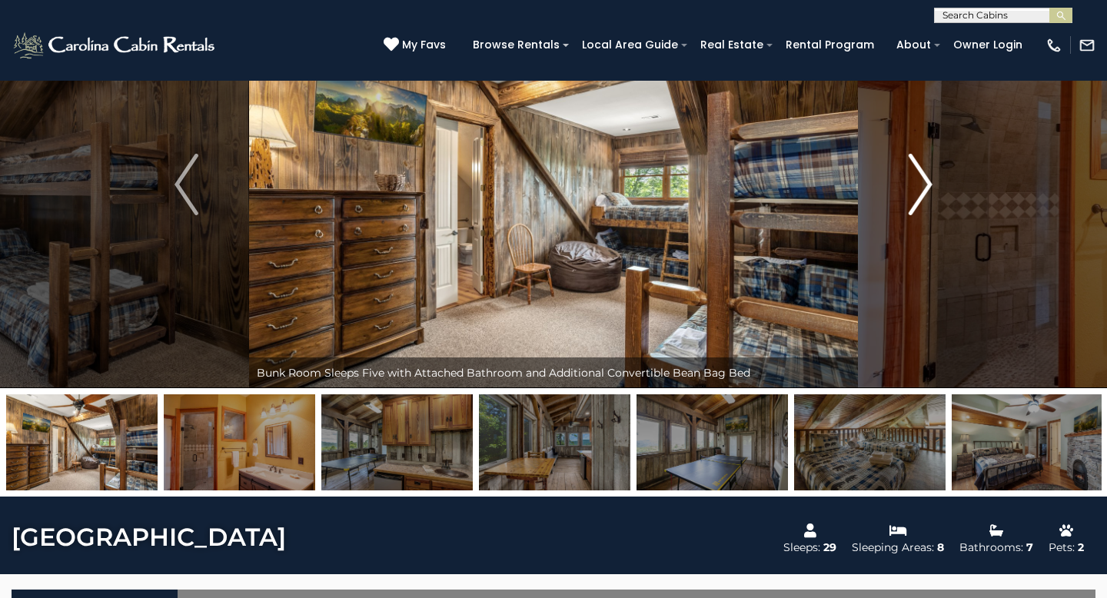
click at [918, 194] on img "Next" at bounding box center [919, 184] width 23 height 61
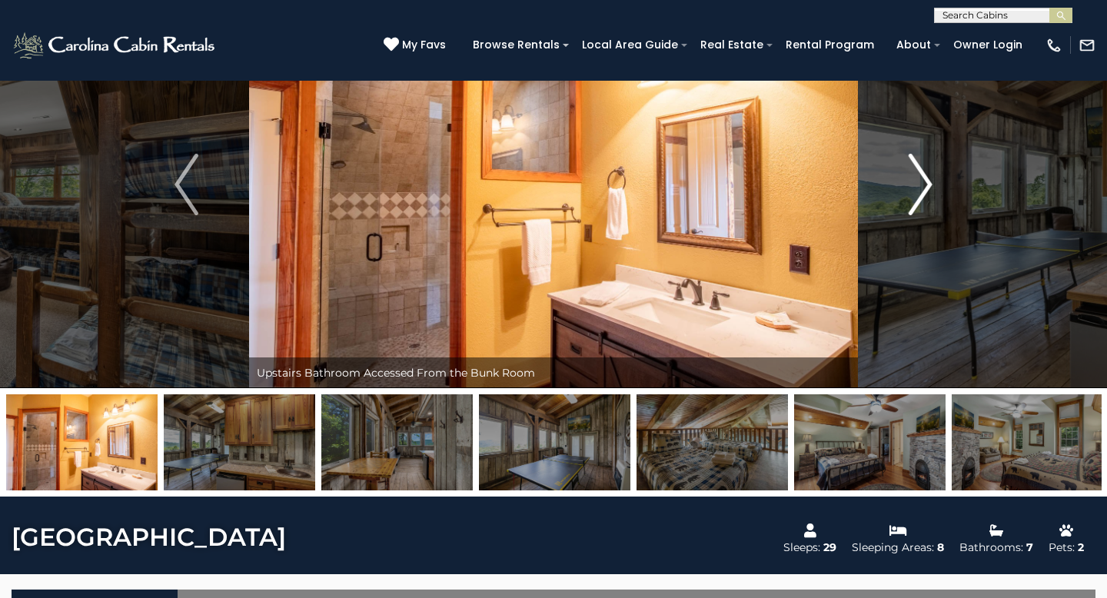
click at [918, 194] on img "Next" at bounding box center [919, 184] width 23 height 61
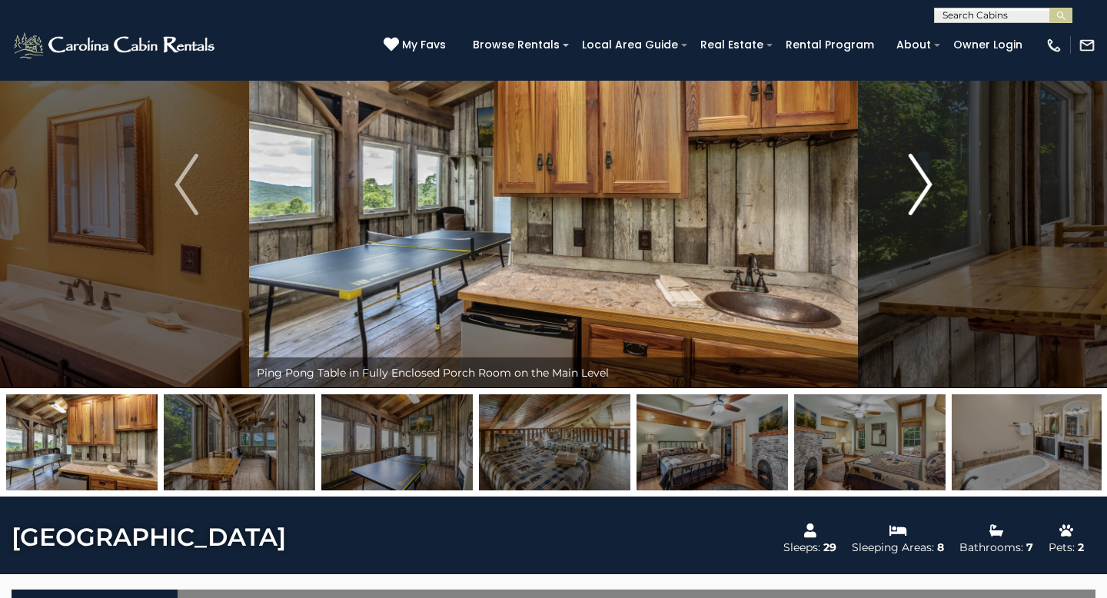
click at [918, 194] on img "Next" at bounding box center [919, 184] width 23 height 61
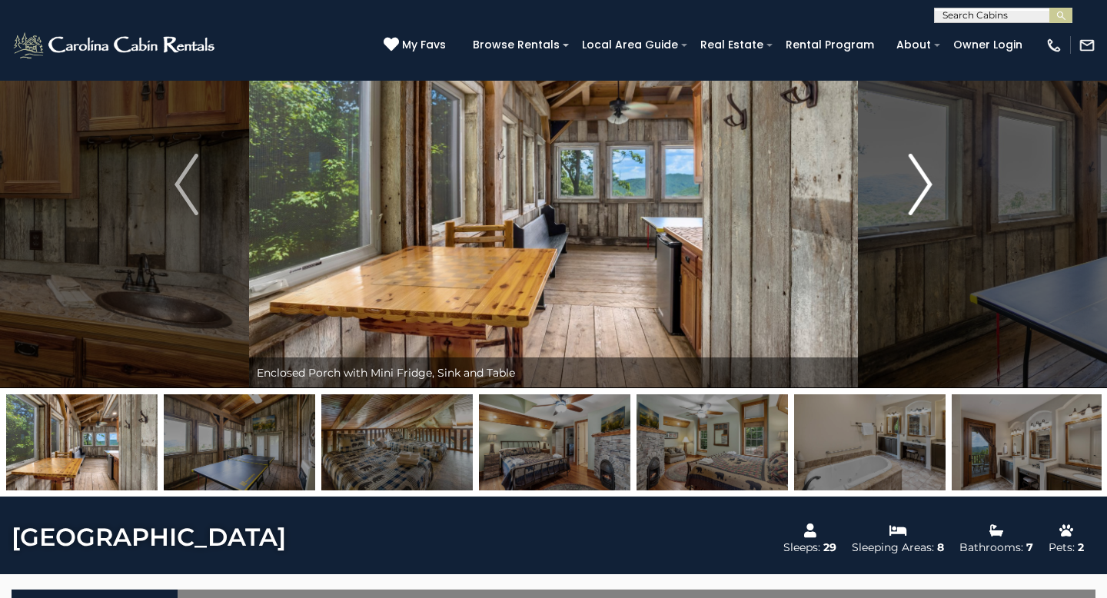
click at [918, 194] on img "Next" at bounding box center [919, 184] width 23 height 61
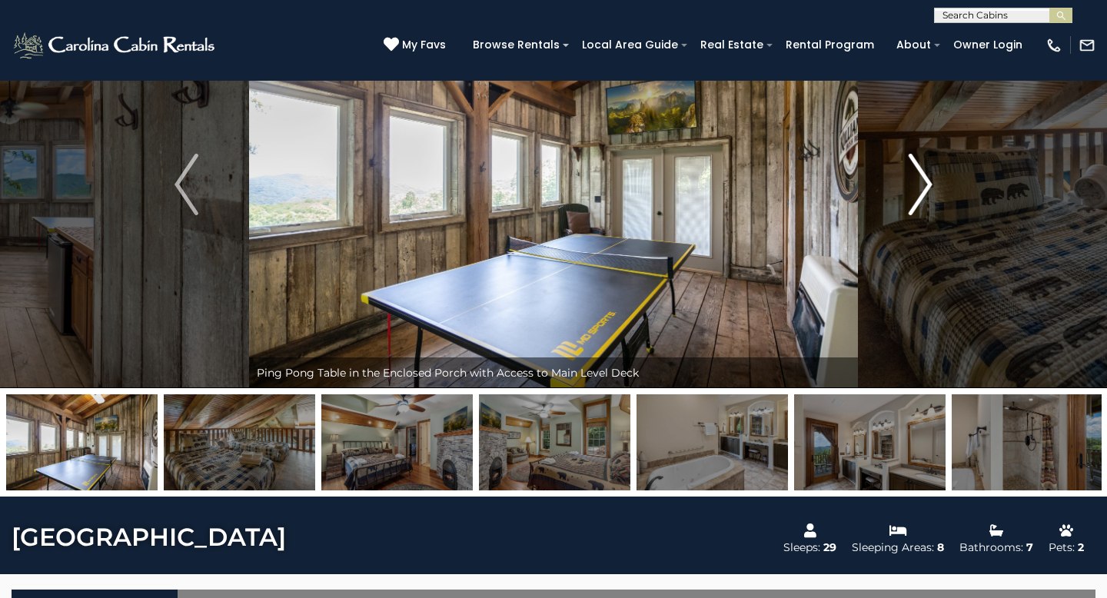
click at [918, 194] on img "Next" at bounding box center [919, 184] width 23 height 61
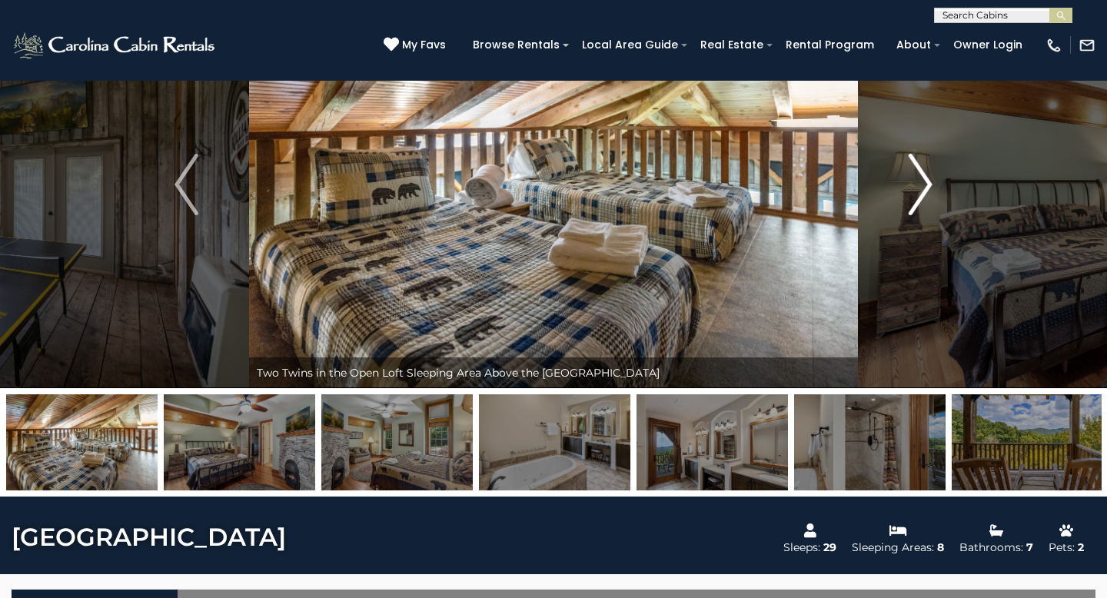
click at [918, 194] on img "Next" at bounding box center [919, 184] width 23 height 61
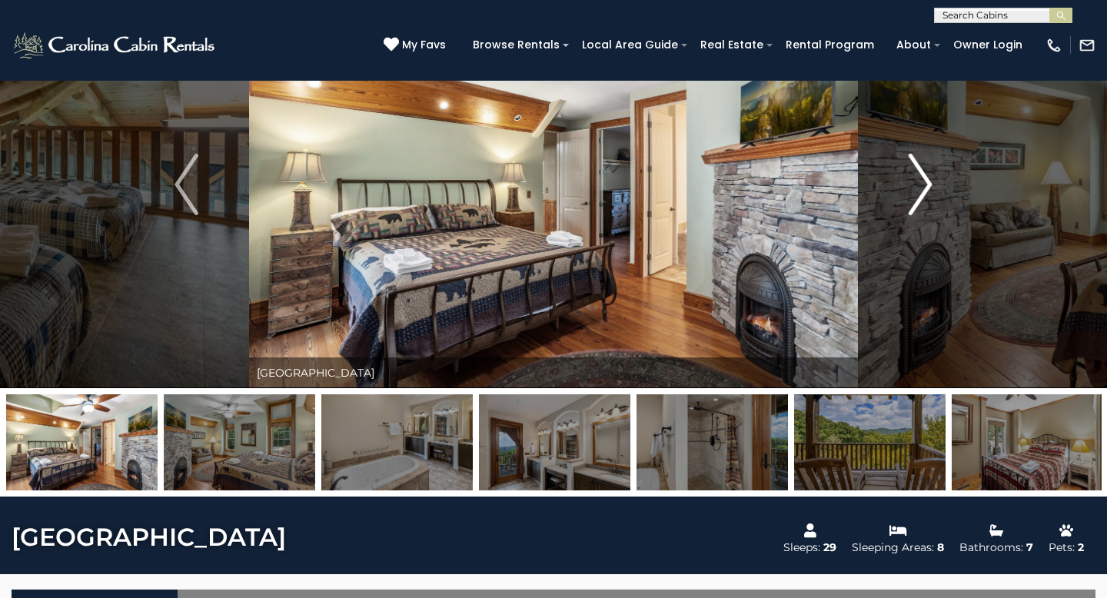
click at [918, 194] on img "Next" at bounding box center [919, 184] width 23 height 61
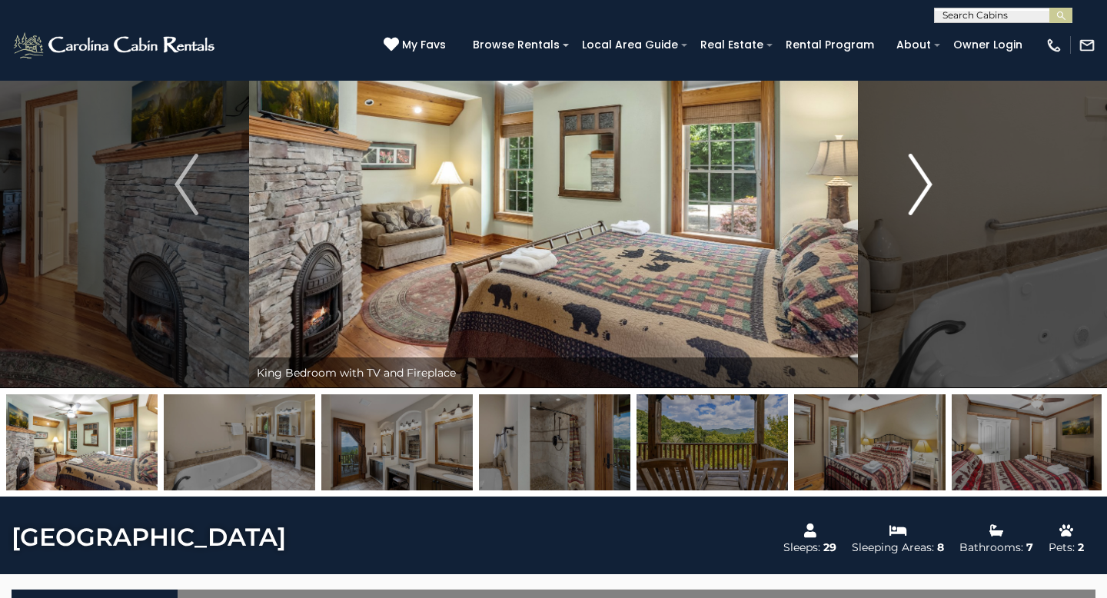
click at [918, 194] on img "Next" at bounding box center [919, 184] width 23 height 61
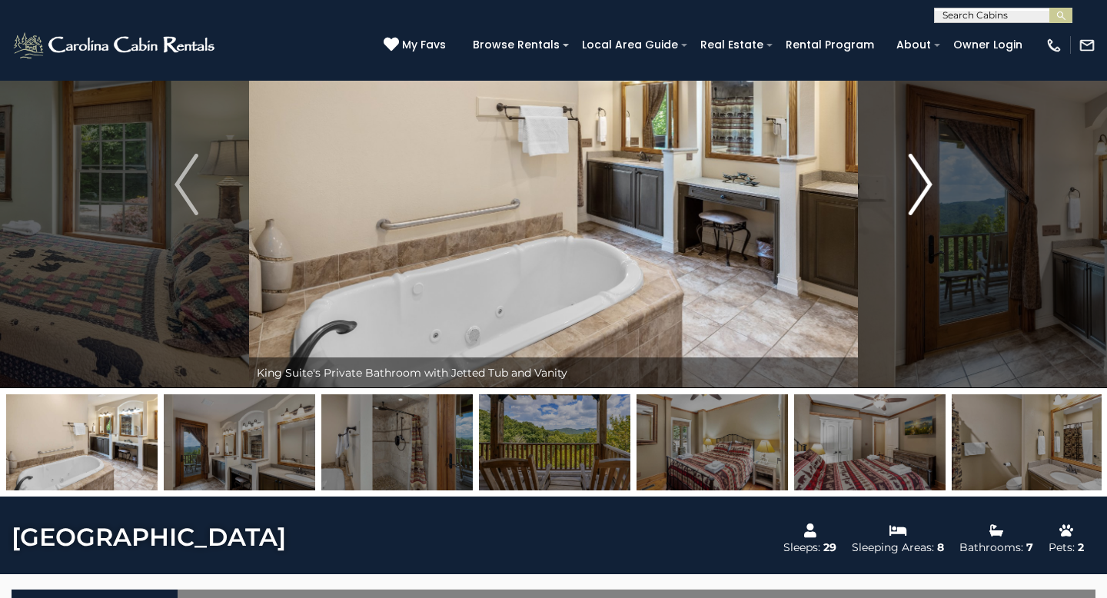
click at [918, 194] on img "Next" at bounding box center [919, 184] width 23 height 61
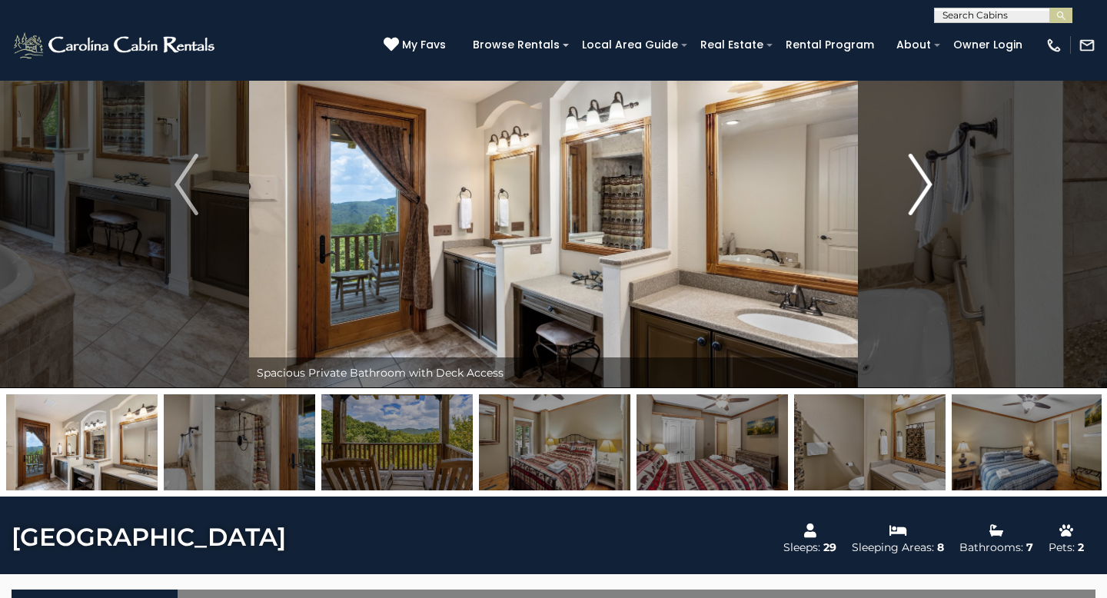
click at [918, 194] on img "Next" at bounding box center [919, 184] width 23 height 61
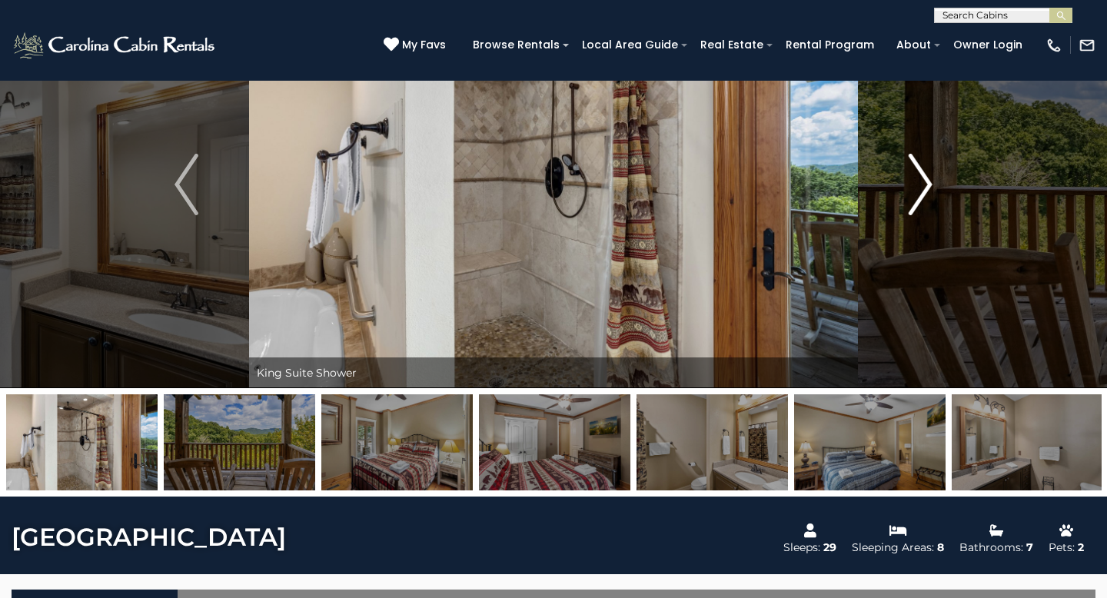
click at [918, 194] on img "Next" at bounding box center [919, 184] width 23 height 61
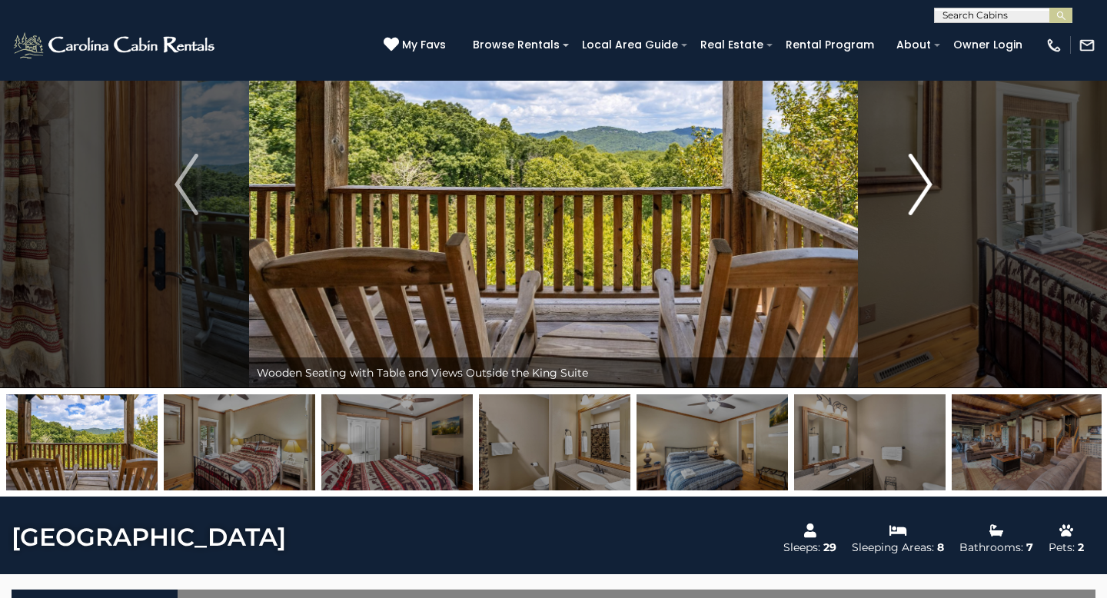
click at [918, 194] on img "Next" at bounding box center [919, 184] width 23 height 61
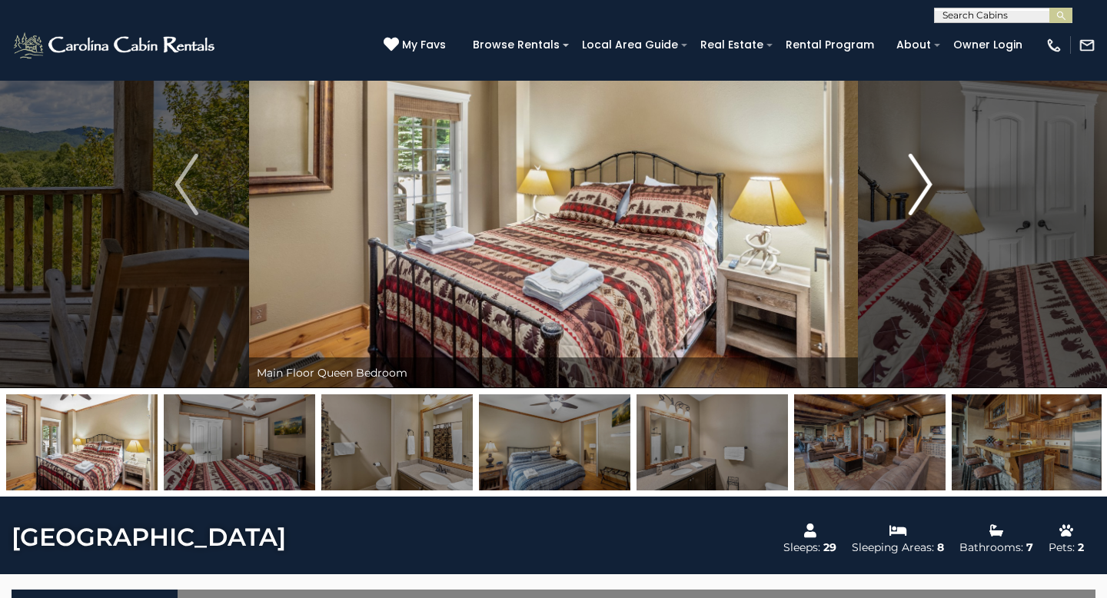
click at [918, 194] on img "Next" at bounding box center [919, 184] width 23 height 61
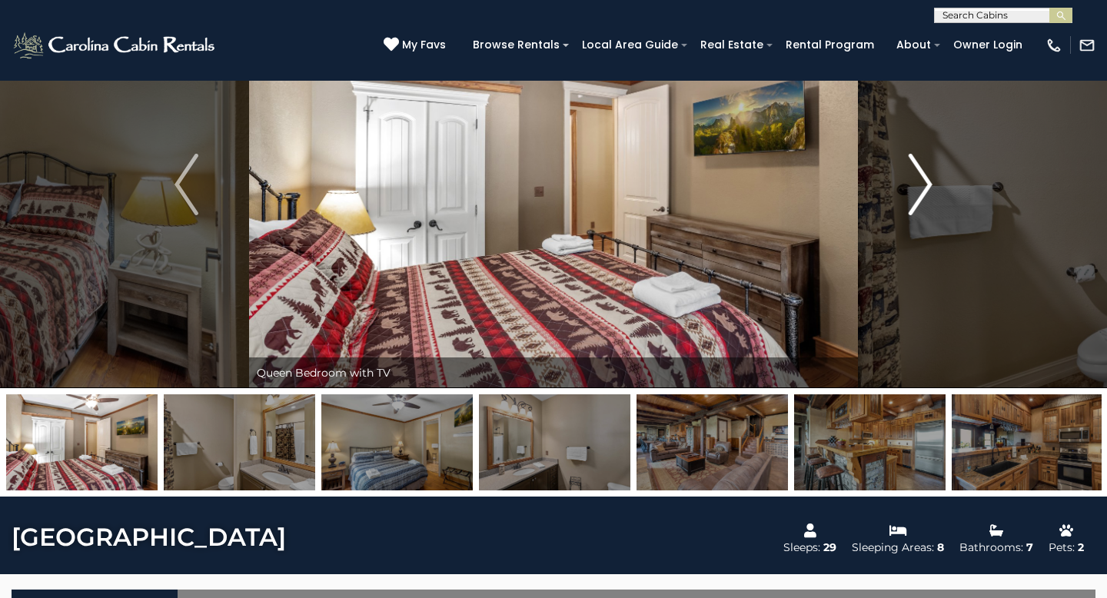
click at [918, 194] on img "Next" at bounding box center [919, 184] width 23 height 61
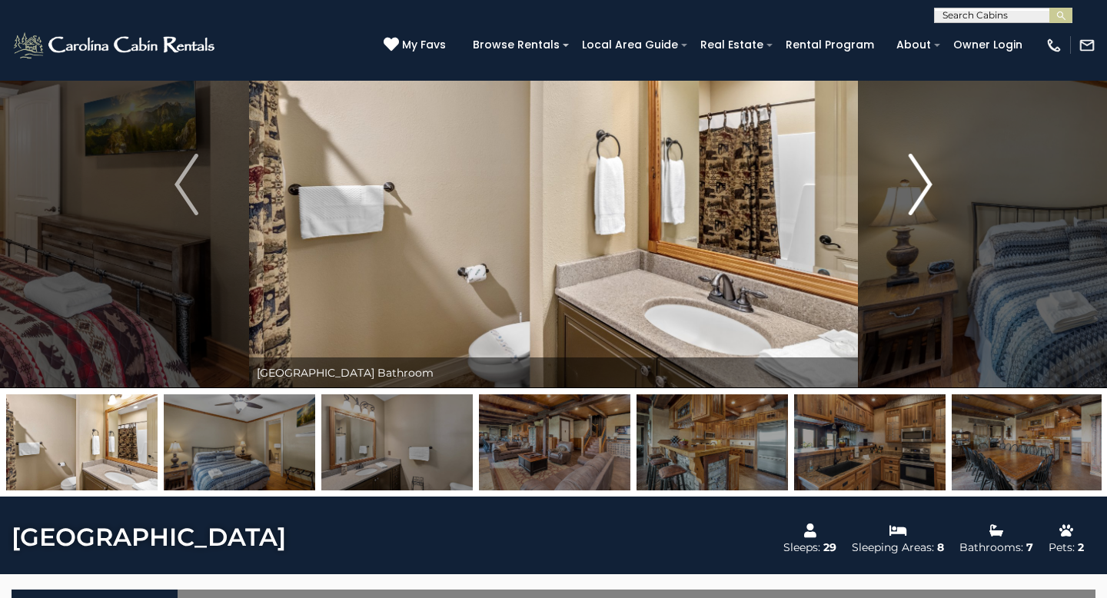
click at [918, 194] on img "Next" at bounding box center [919, 184] width 23 height 61
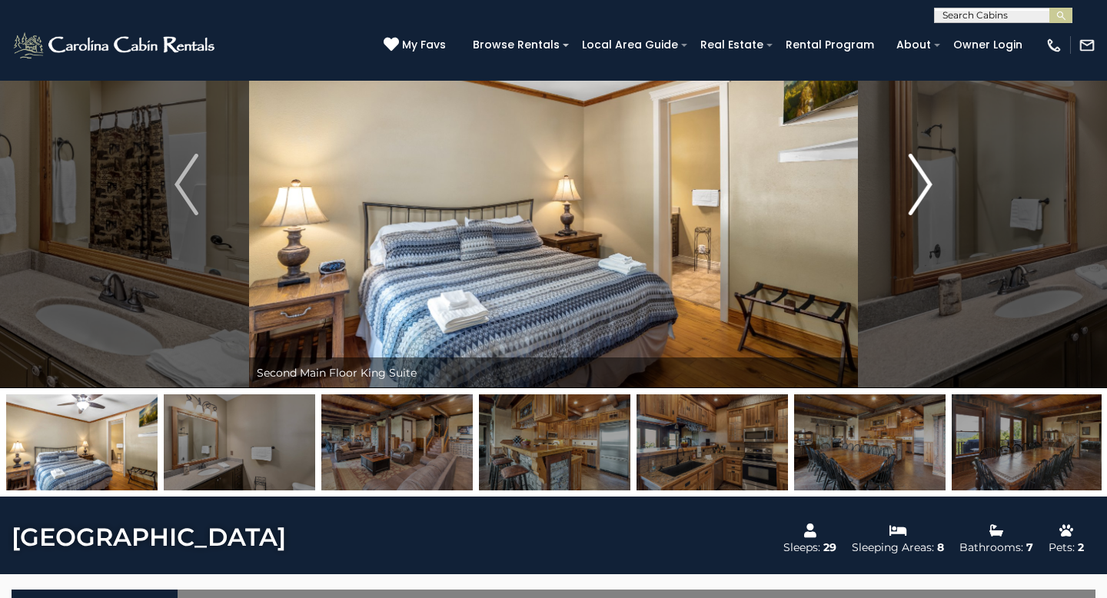
click at [918, 194] on img "Next" at bounding box center [919, 184] width 23 height 61
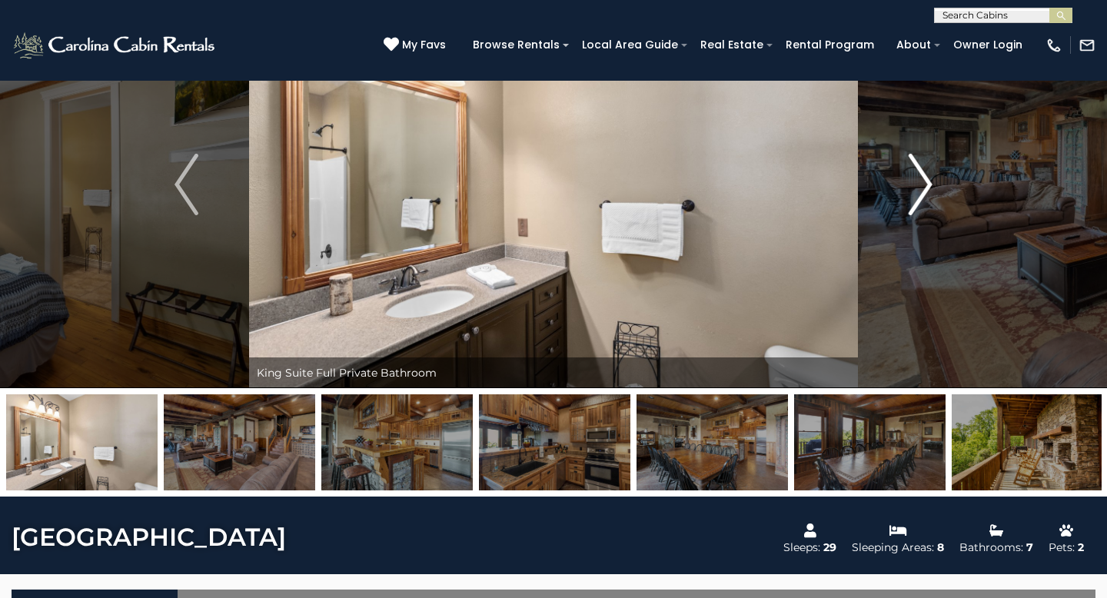
click at [918, 194] on img "Next" at bounding box center [919, 184] width 23 height 61
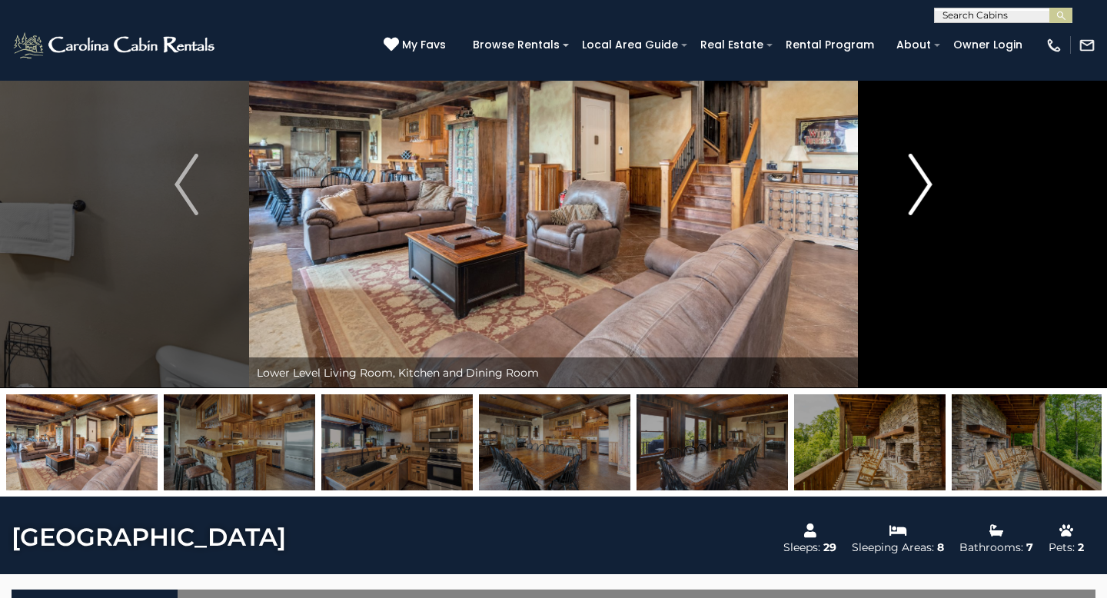
click at [918, 194] on img "Next" at bounding box center [919, 184] width 23 height 61
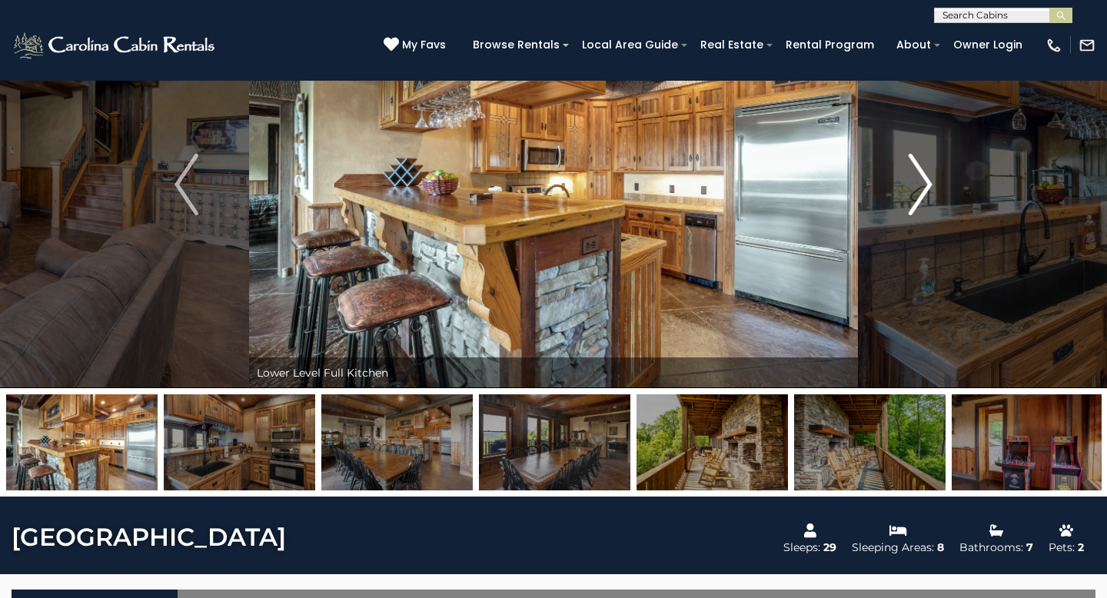
click at [918, 194] on img "Next" at bounding box center [919, 184] width 23 height 61
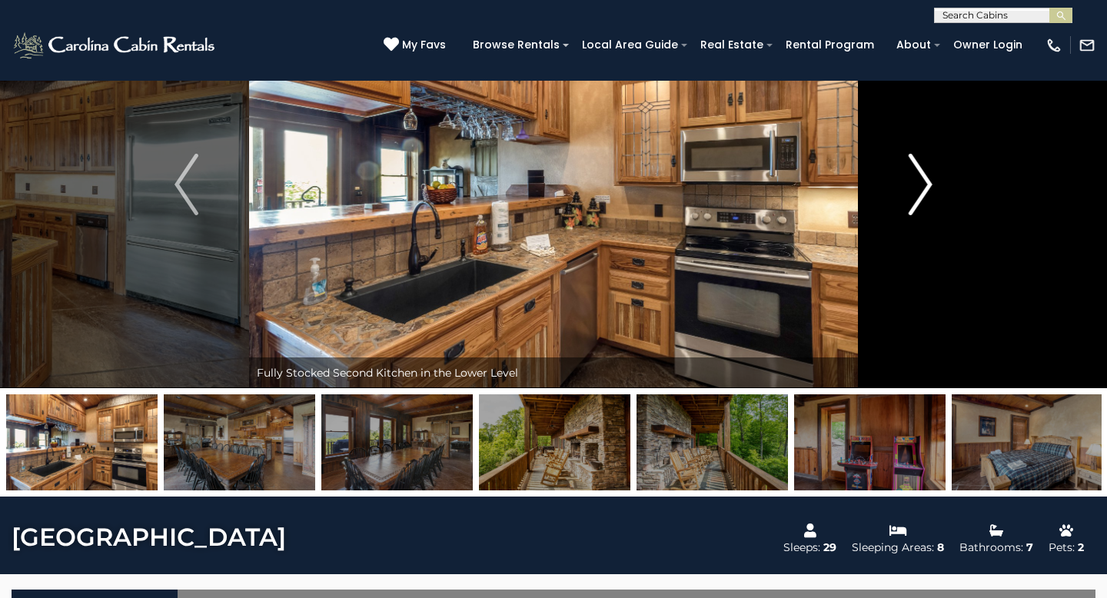
click at [917, 194] on img "Next" at bounding box center [919, 184] width 23 height 61
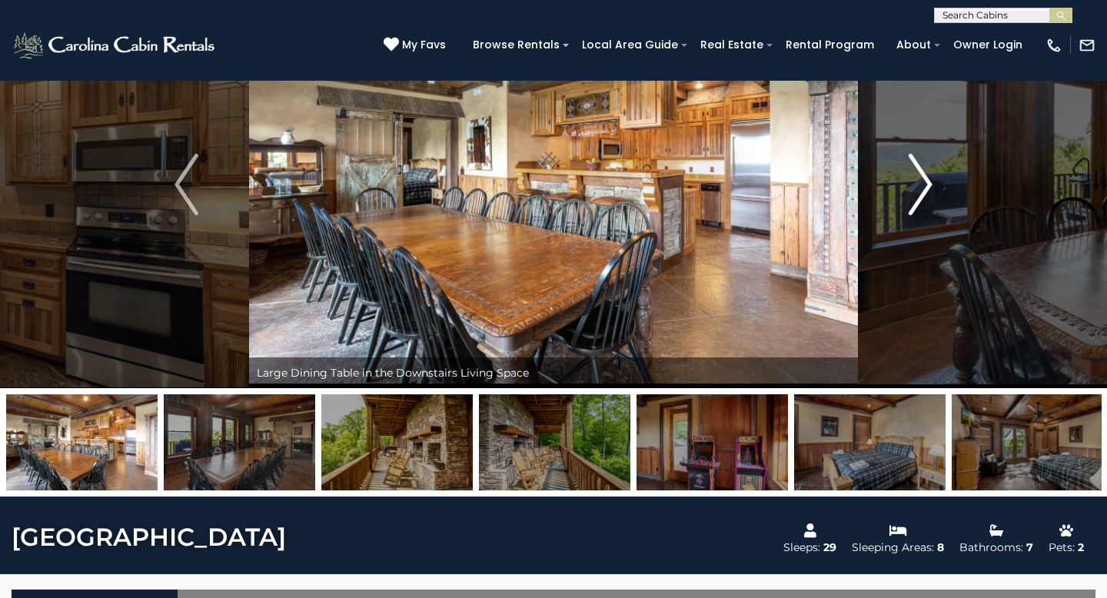
click at [917, 194] on img "Next" at bounding box center [919, 184] width 23 height 61
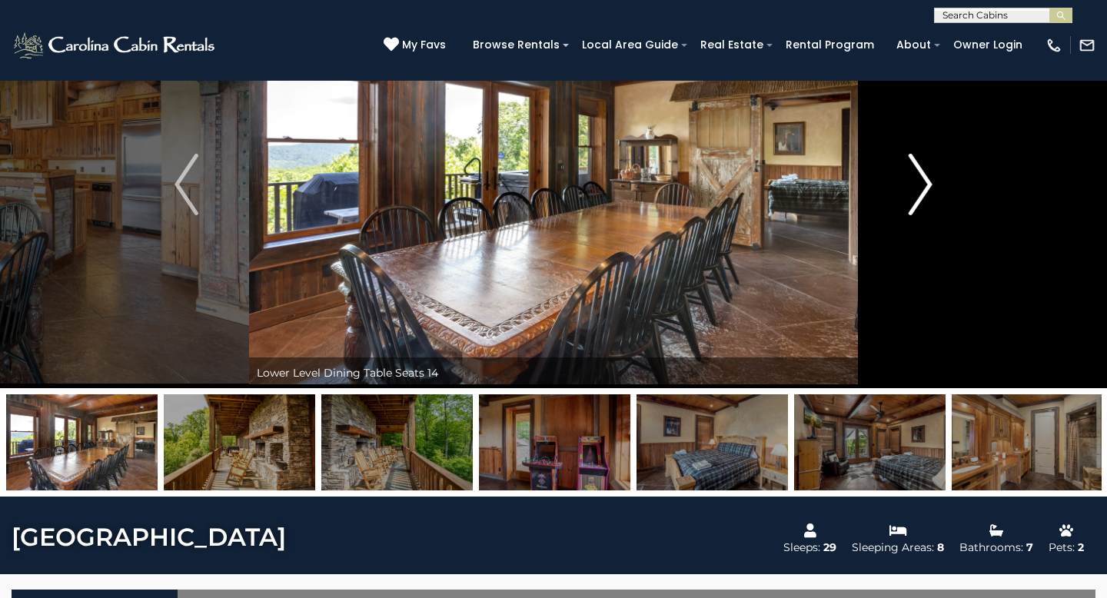
click at [917, 194] on img "Next" at bounding box center [919, 184] width 23 height 61
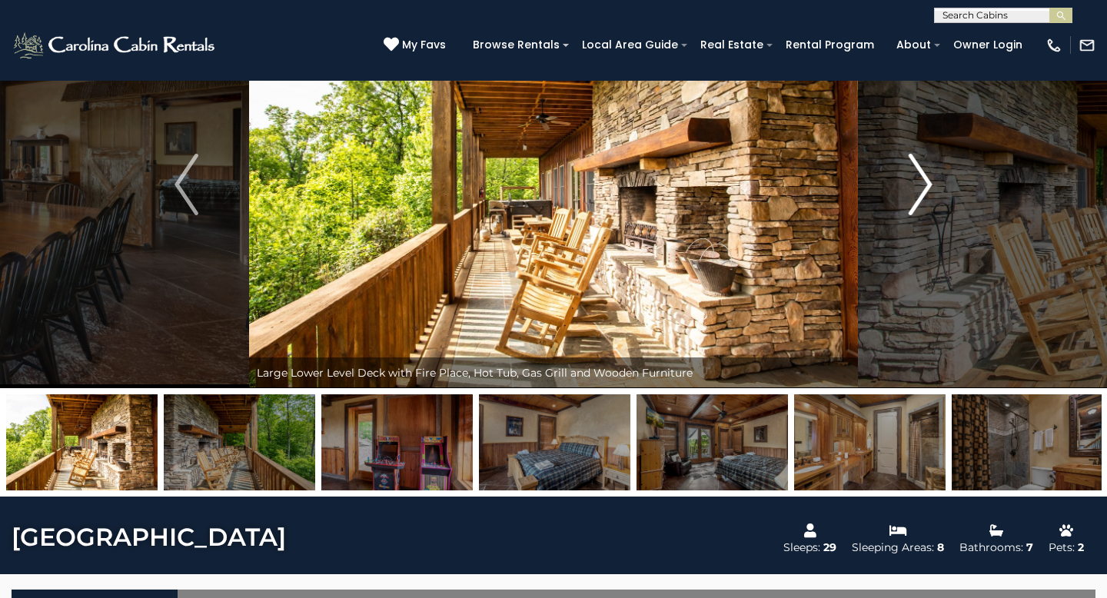
click at [917, 194] on img "Next" at bounding box center [919, 184] width 23 height 61
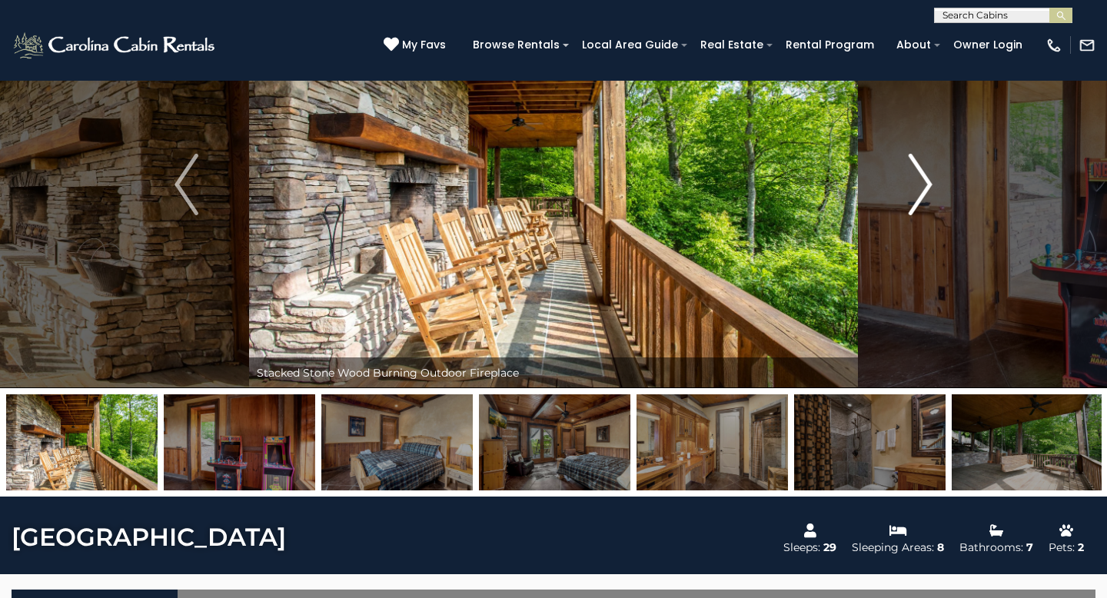
click at [917, 194] on img "Next" at bounding box center [919, 184] width 23 height 61
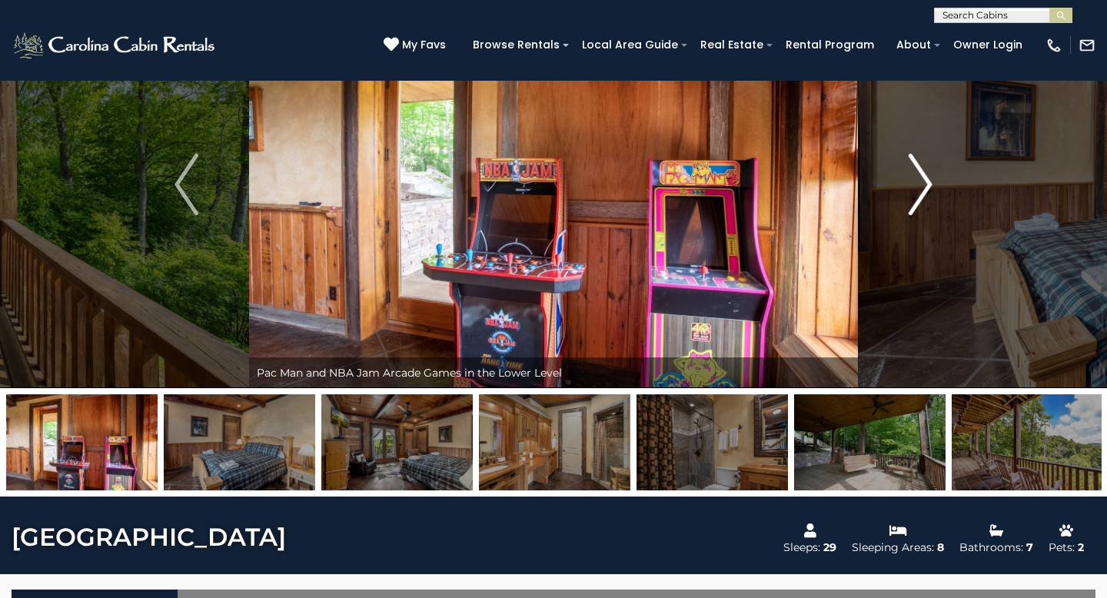
click at [917, 194] on img "Next" at bounding box center [919, 184] width 23 height 61
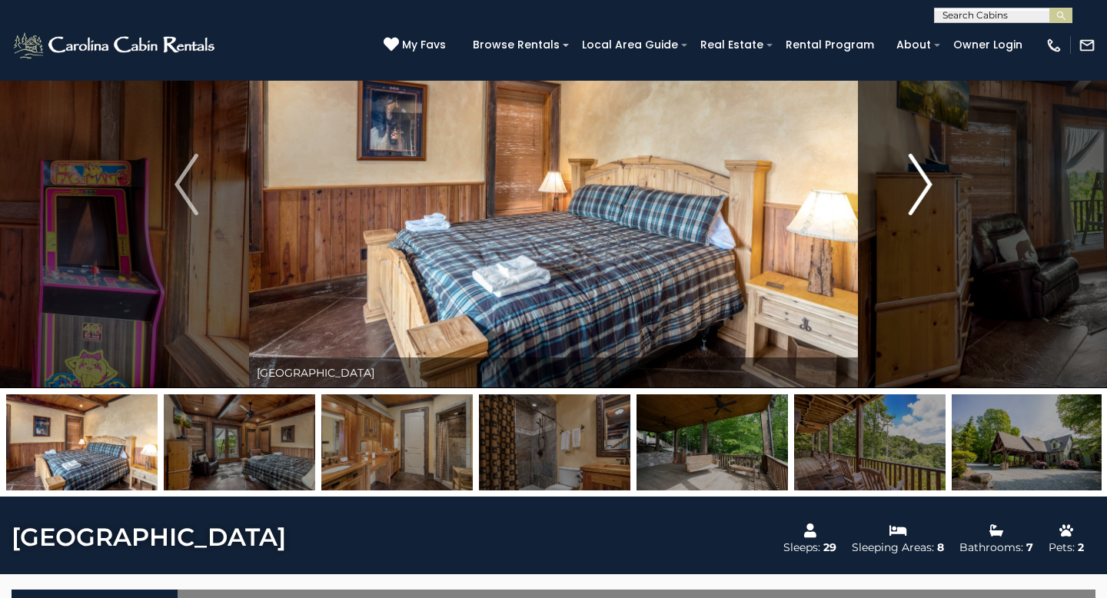
click at [917, 194] on img "Next" at bounding box center [919, 184] width 23 height 61
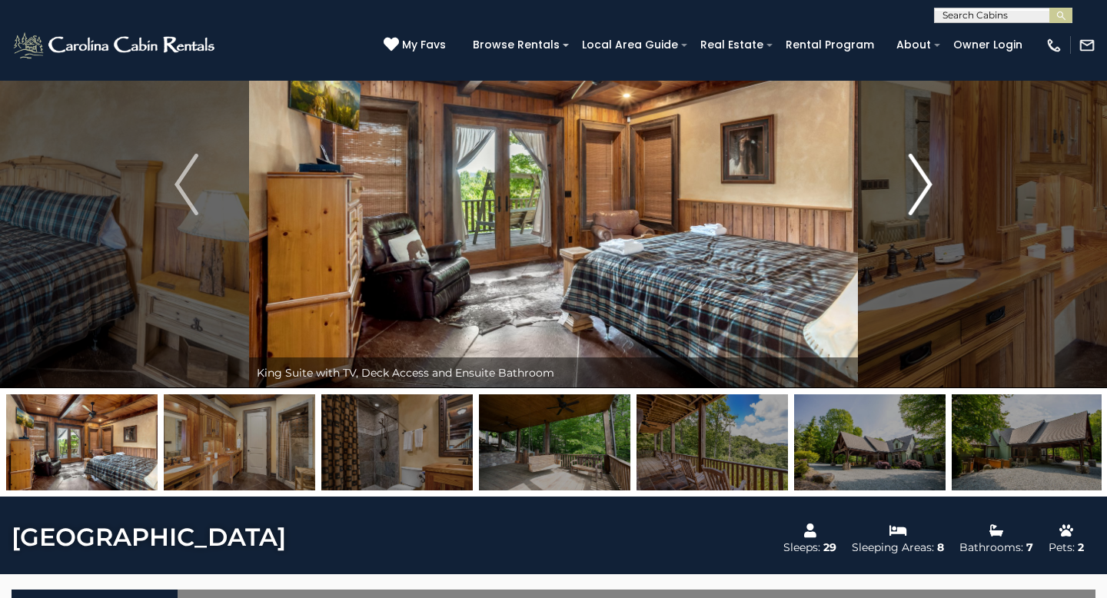
click at [917, 194] on img "Next" at bounding box center [919, 184] width 23 height 61
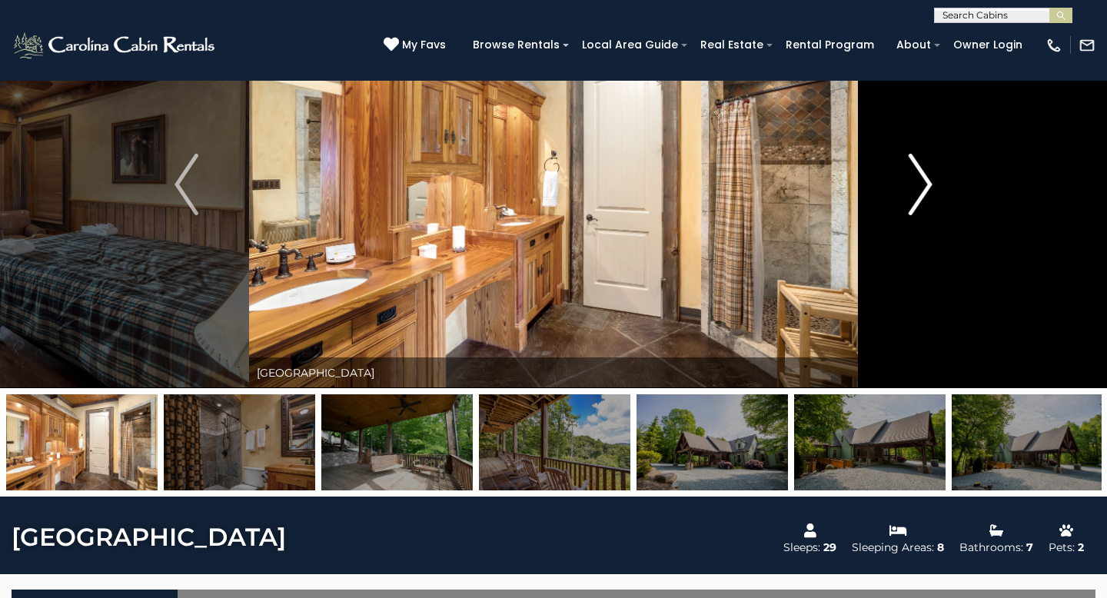
click at [917, 194] on img "Next" at bounding box center [919, 184] width 23 height 61
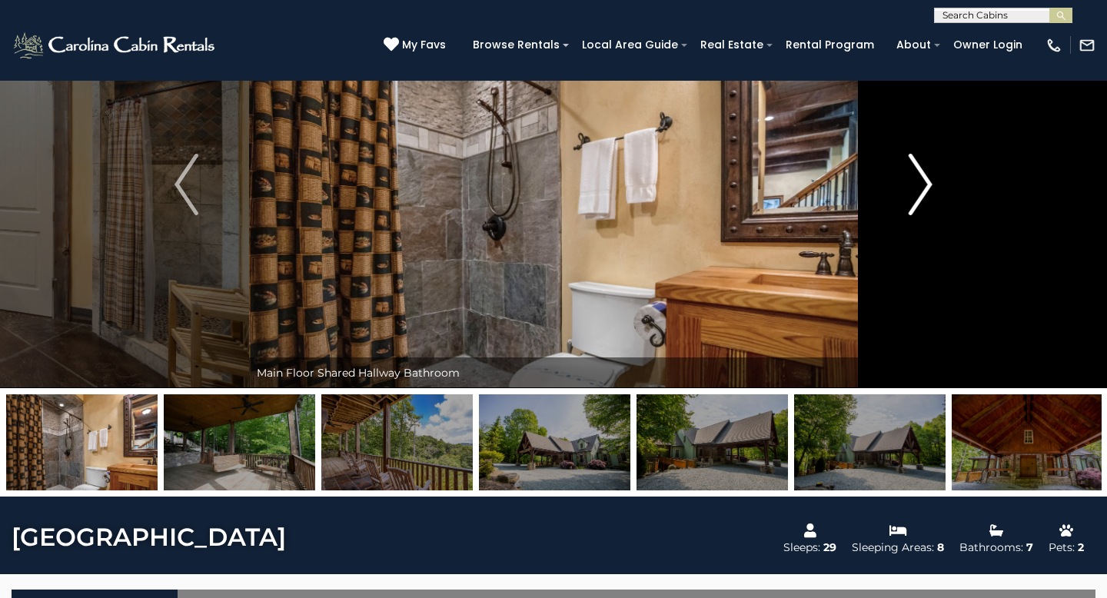
click at [917, 194] on img "Next" at bounding box center [919, 184] width 23 height 61
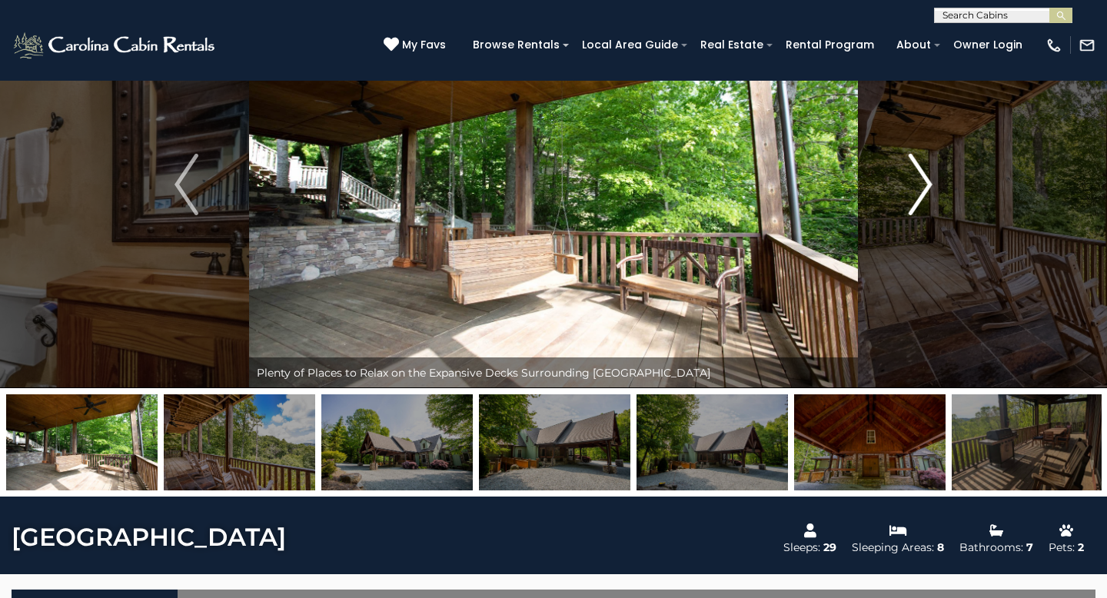
click at [917, 194] on img "Next" at bounding box center [919, 184] width 23 height 61
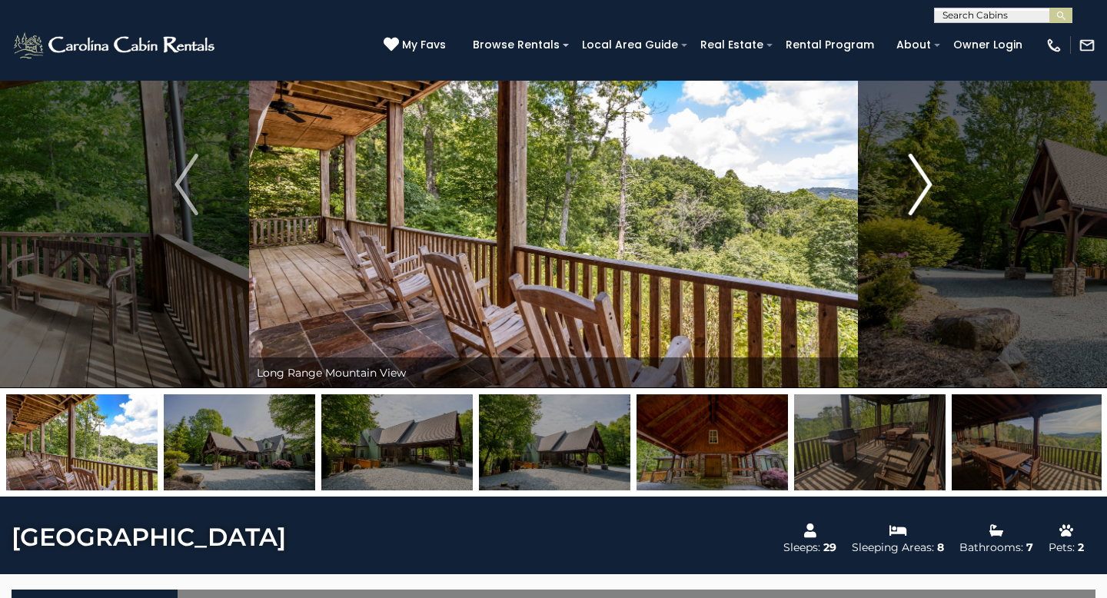
click at [917, 194] on img "Next" at bounding box center [919, 184] width 23 height 61
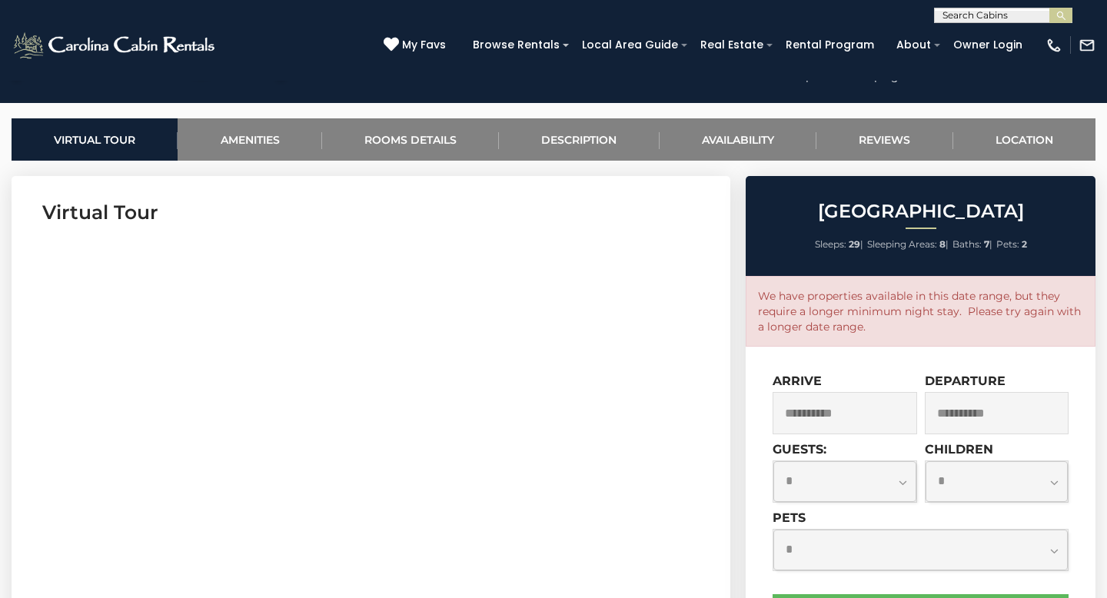
scroll to position [572, 0]
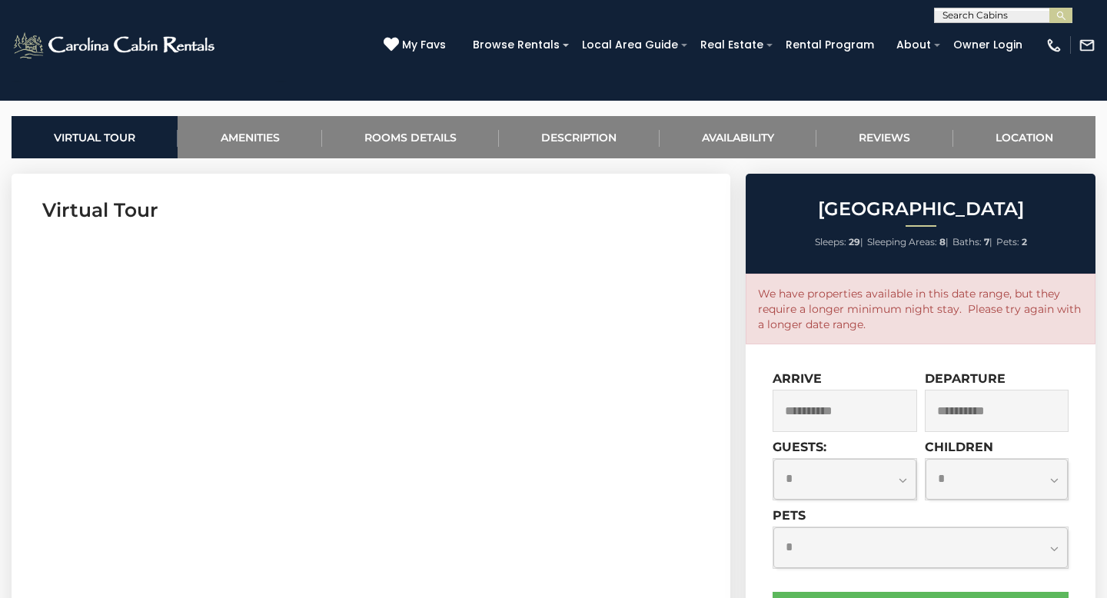
click at [815, 409] on input "**********" at bounding box center [844, 411] width 144 height 42
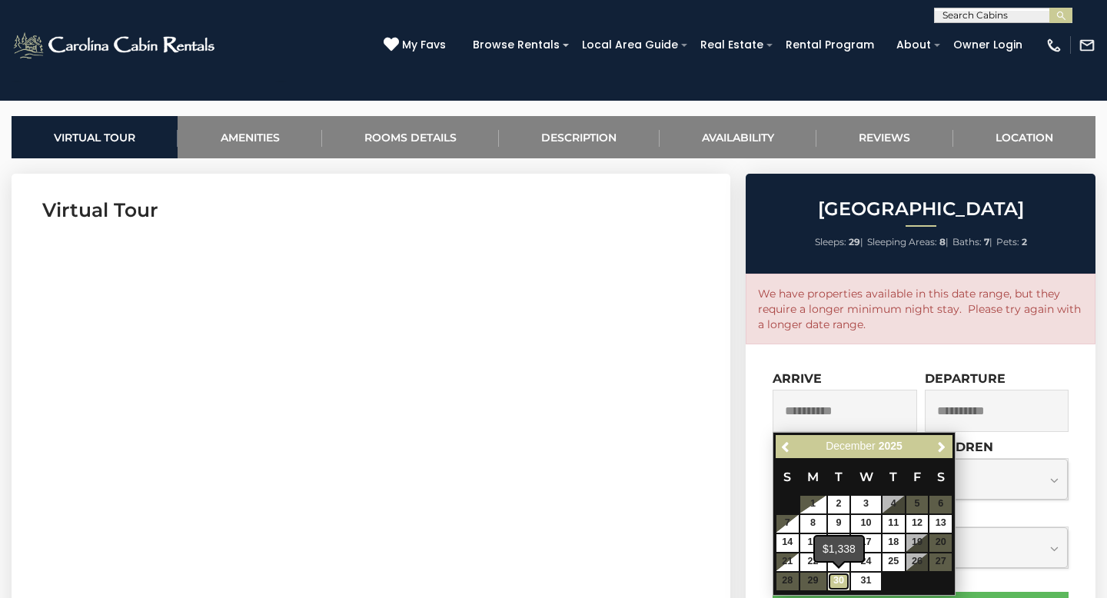
click at [836, 583] on link "30" at bounding box center [839, 581] width 22 height 18
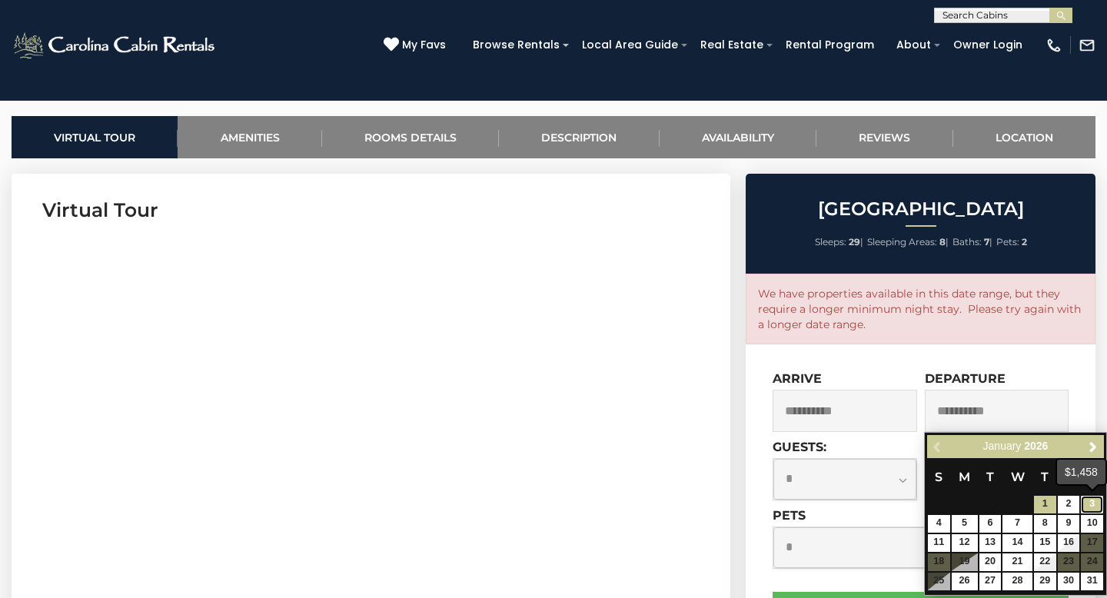
click at [1091, 499] on link "3" at bounding box center [1091, 505] width 22 height 18
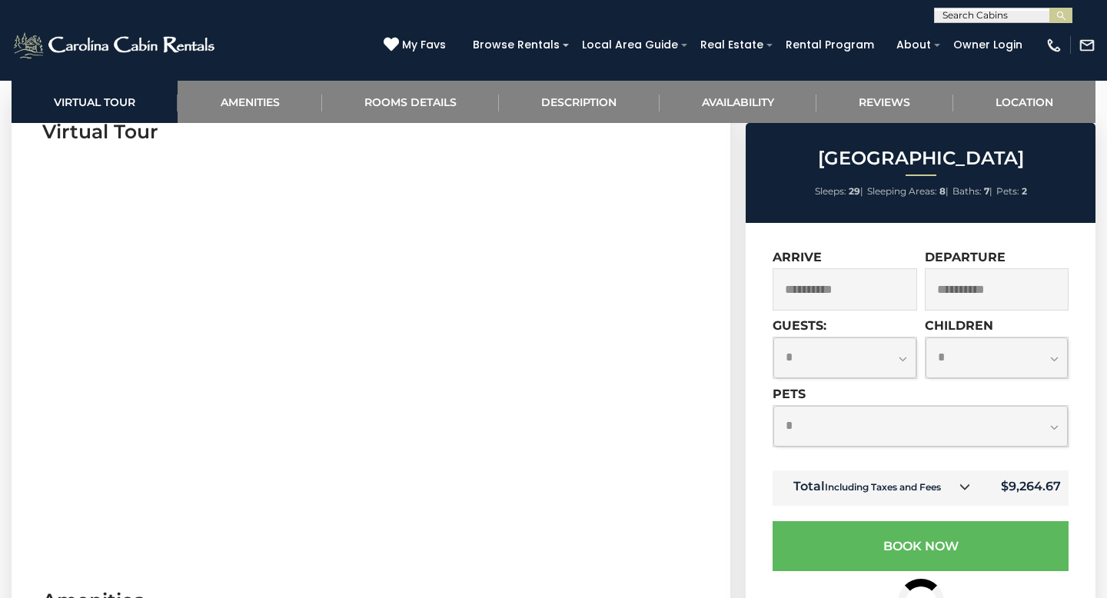
scroll to position [652, 0]
click at [977, 297] on input "**********" at bounding box center [996, 289] width 144 height 42
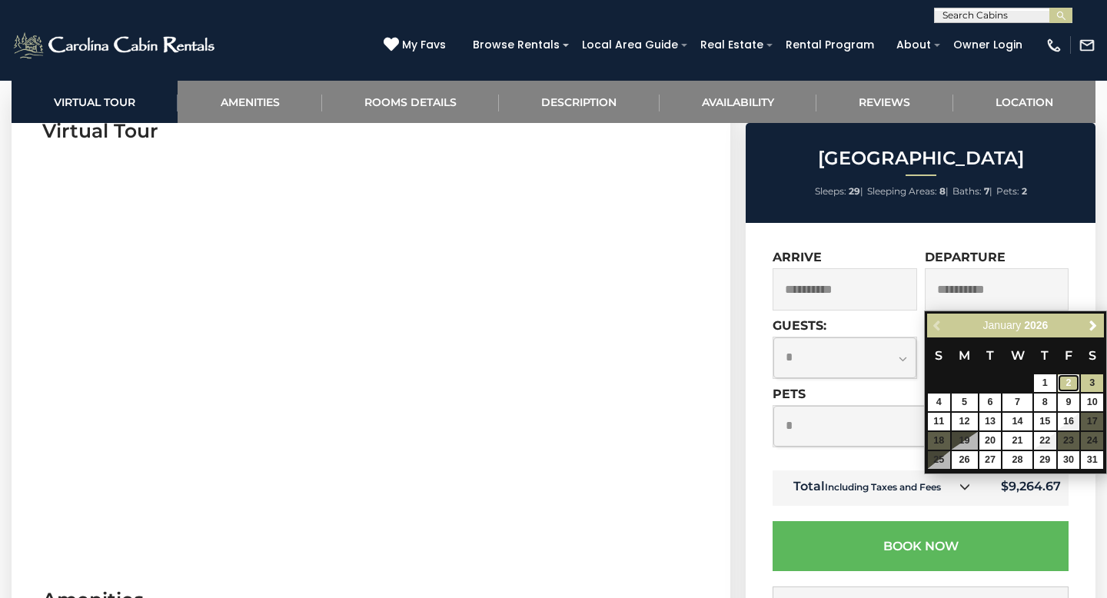
click at [1061, 379] on link "2" at bounding box center [1068, 383] width 22 height 18
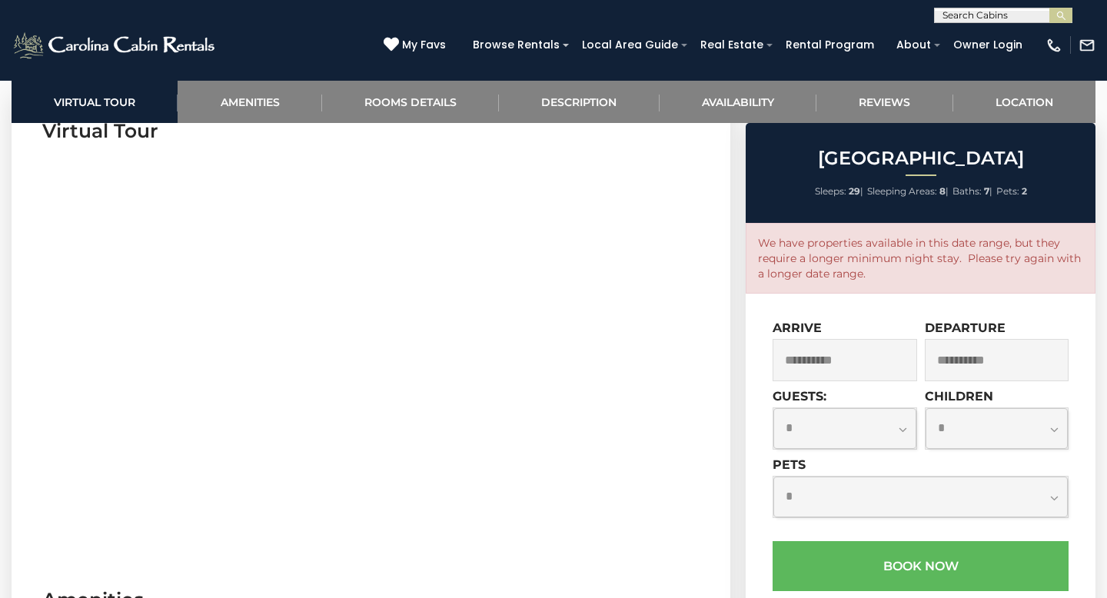
click at [989, 362] on input "**********" at bounding box center [996, 360] width 144 height 42
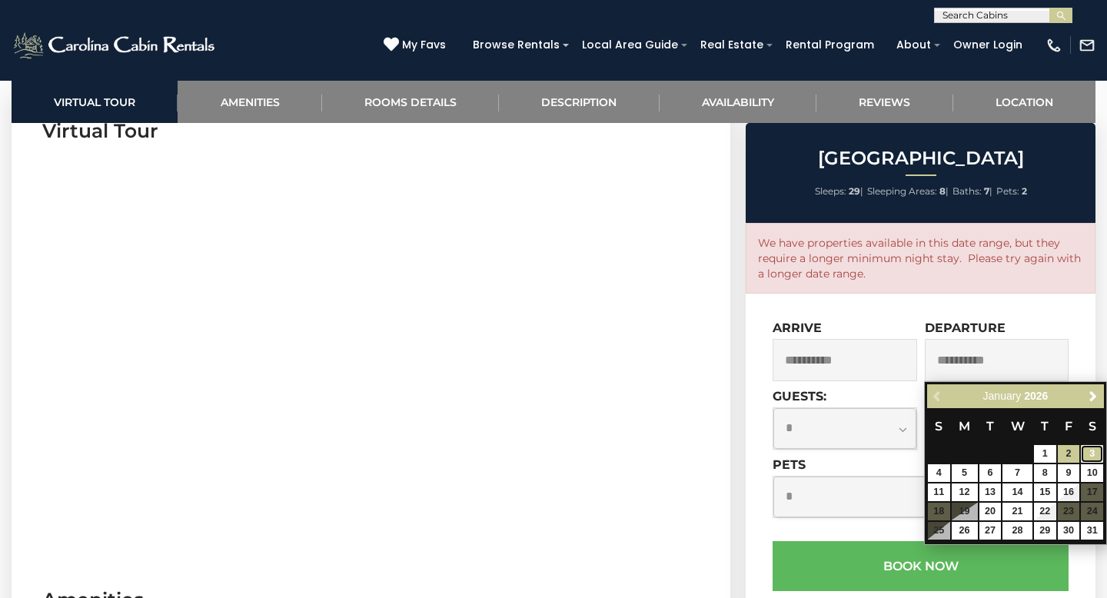
click at [1088, 450] on link "3" at bounding box center [1091, 454] width 22 height 18
type input "**********"
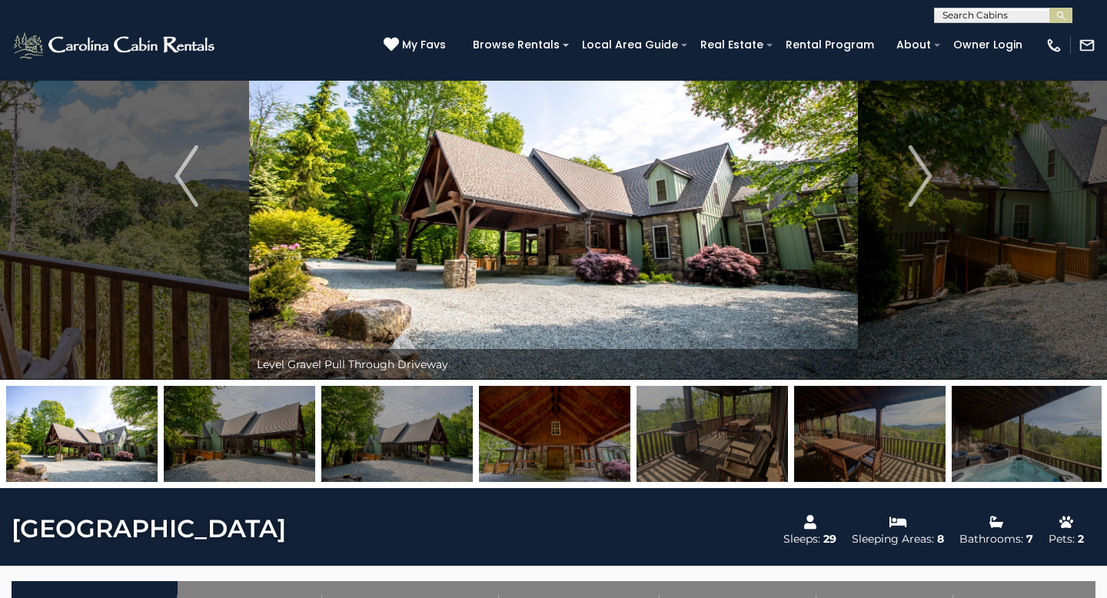
scroll to position [0, 0]
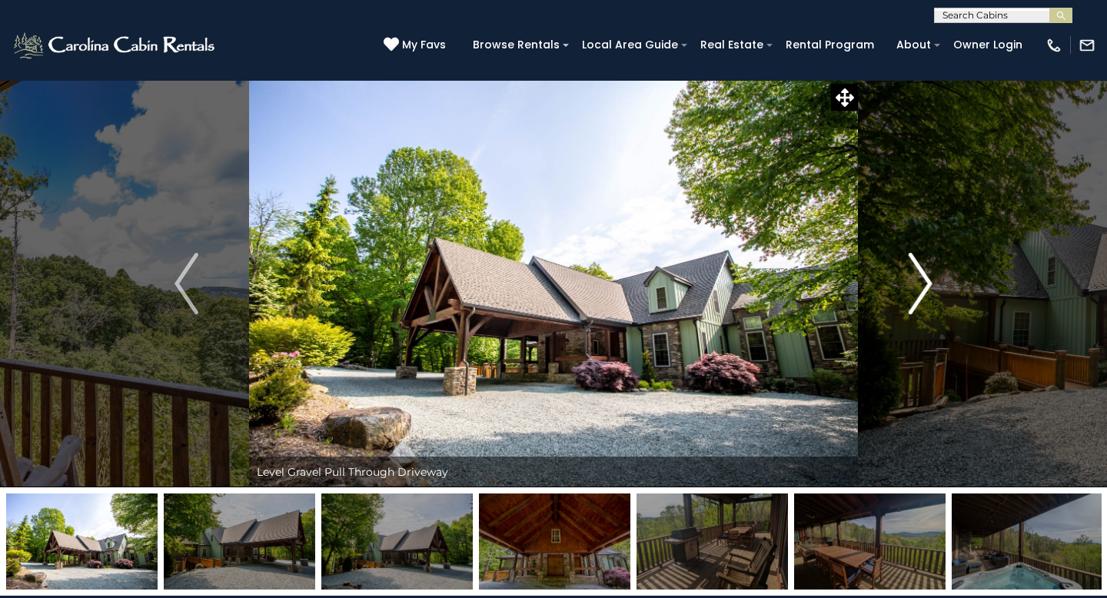
click at [911, 300] on img "Next" at bounding box center [919, 283] width 23 height 61
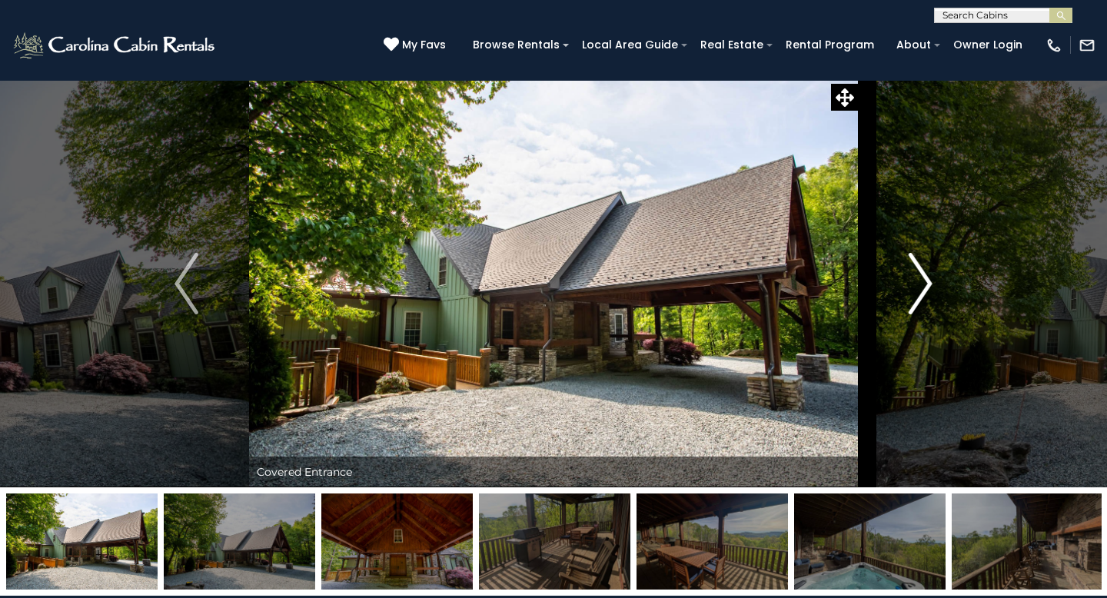
click at [911, 300] on img "Next" at bounding box center [919, 283] width 23 height 61
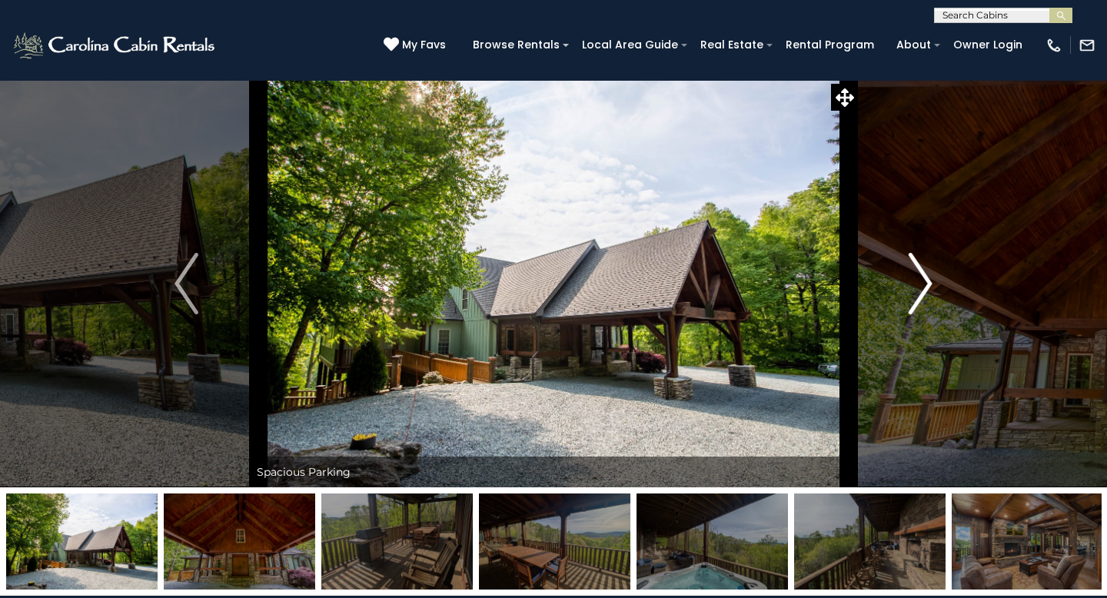
click at [911, 300] on img "Next" at bounding box center [919, 283] width 23 height 61
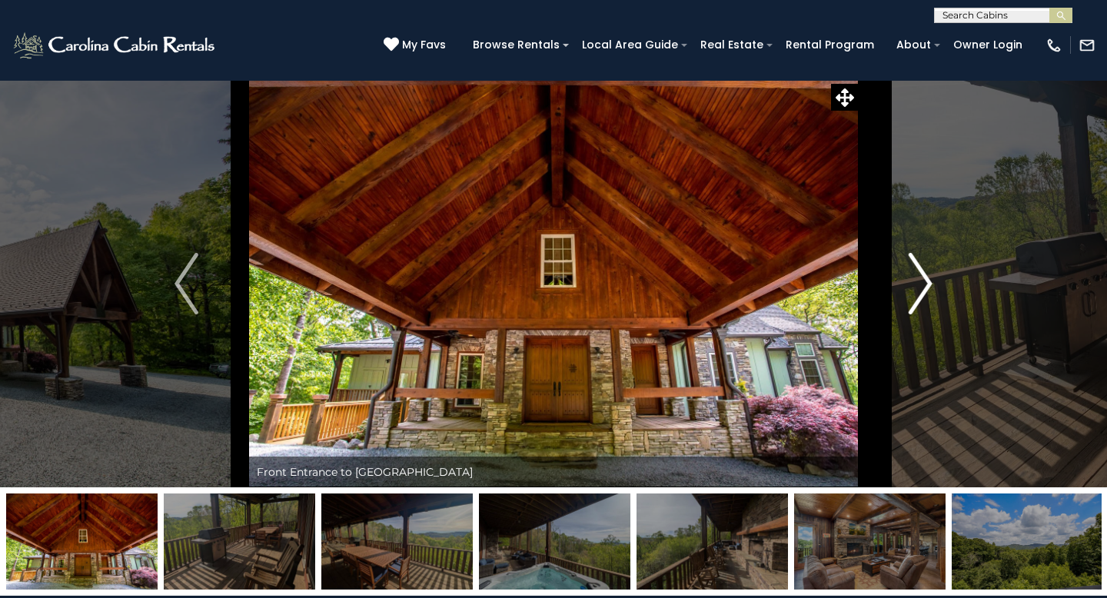
click at [911, 300] on img "Next" at bounding box center [919, 283] width 23 height 61
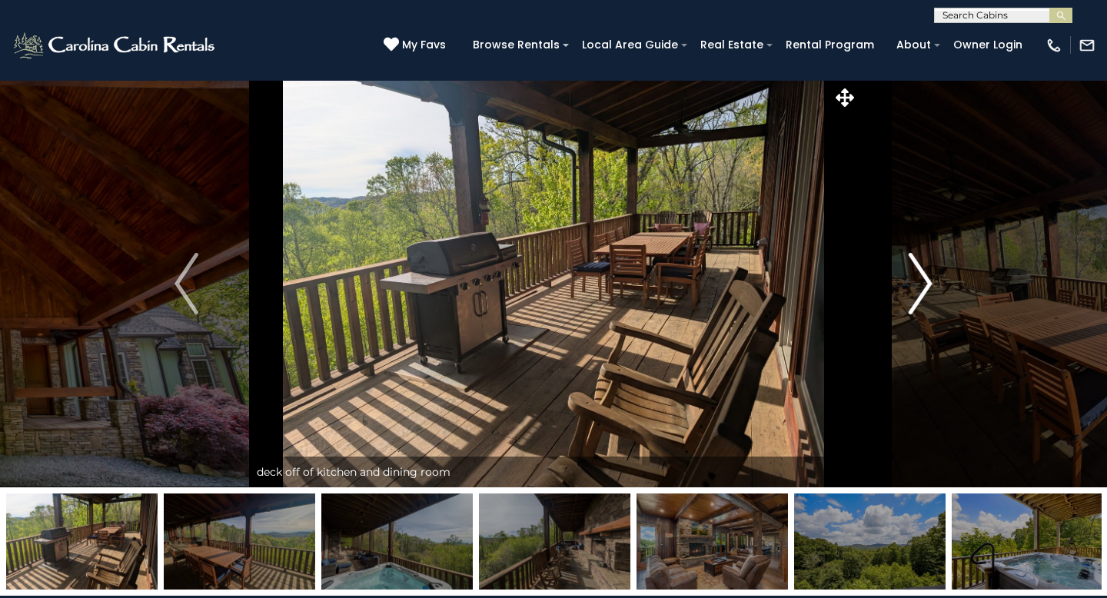
click at [911, 300] on img "Next" at bounding box center [919, 283] width 23 height 61
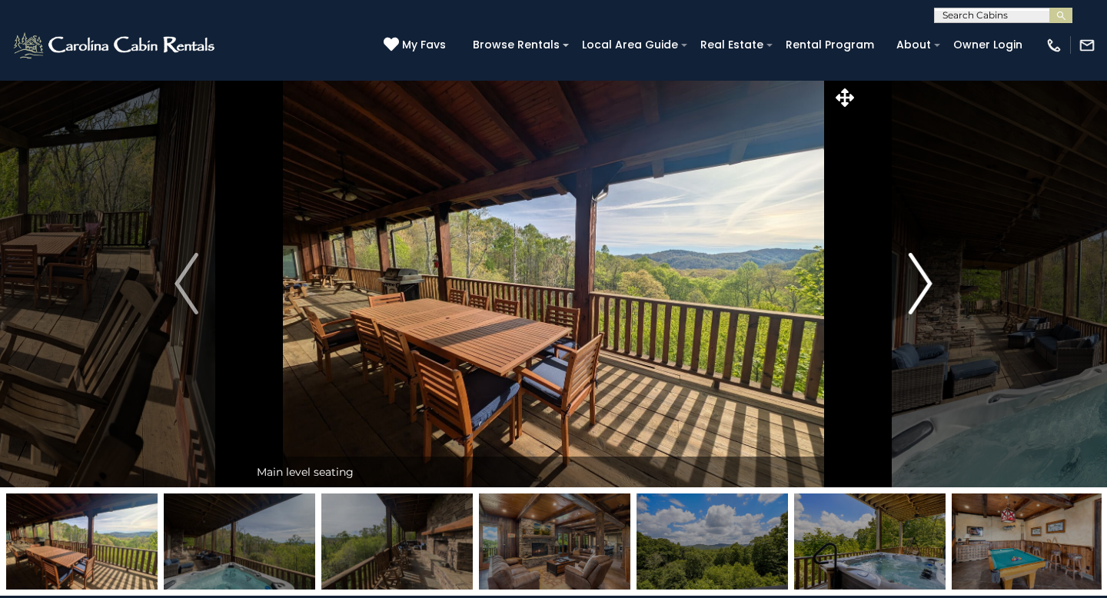
click at [911, 300] on img "Next" at bounding box center [919, 283] width 23 height 61
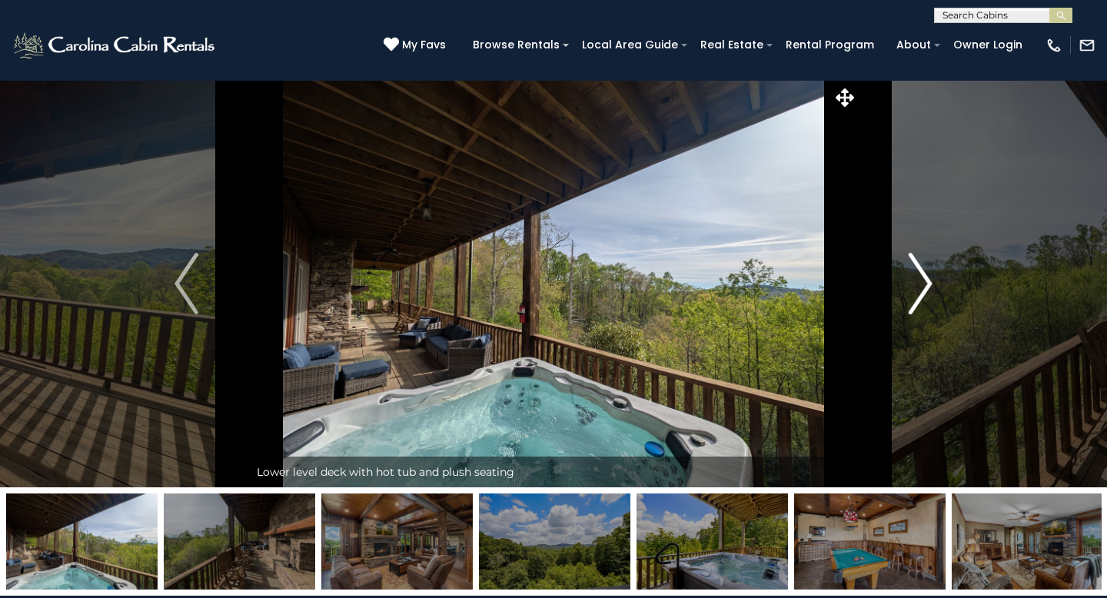
click at [911, 300] on img "Next" at bounding box center [919, 283] width 23 height 61
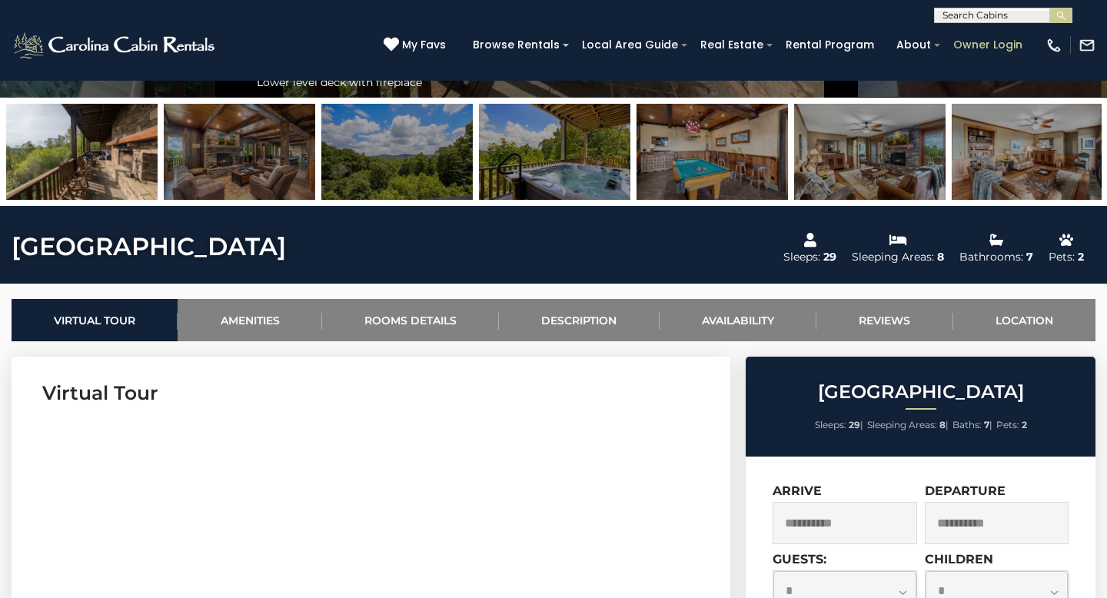
scroll to position [320, 0]
